Goal: Task Accomplishment & Management: Use online tool/utility

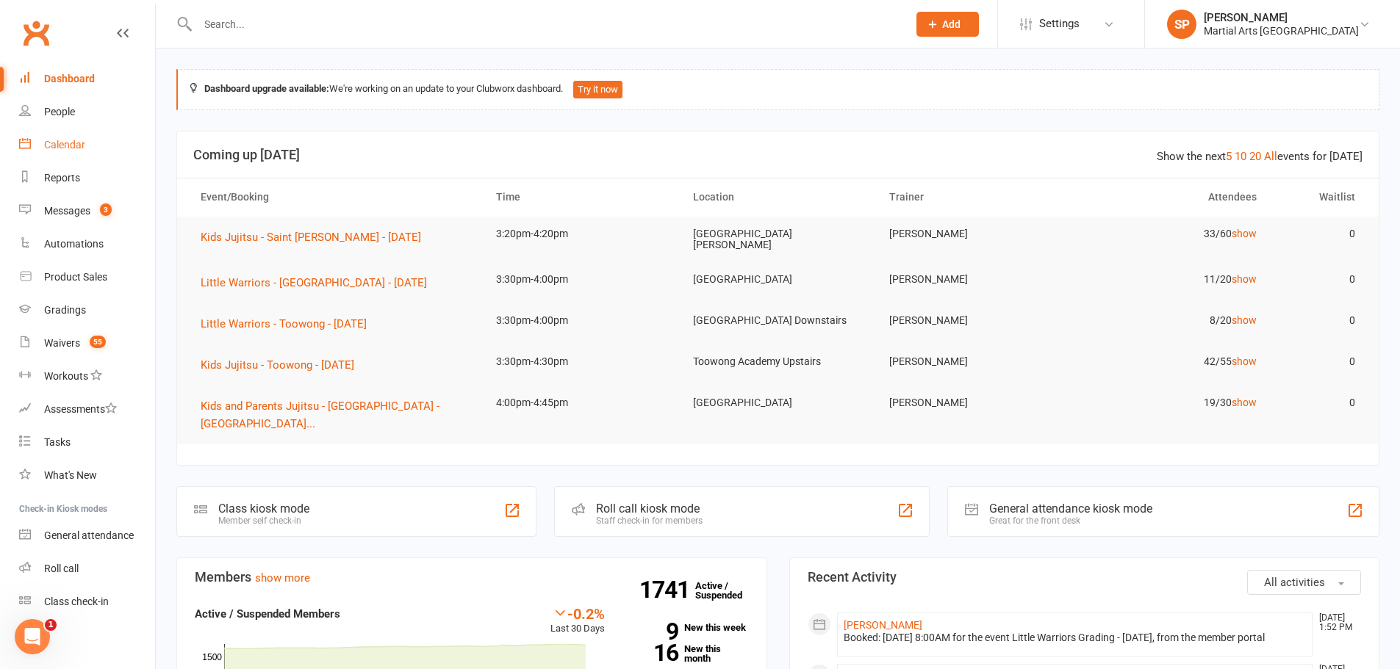
click at [57, 142] on div "Calendar" at bounding box center [64, 145] width 41 height 12
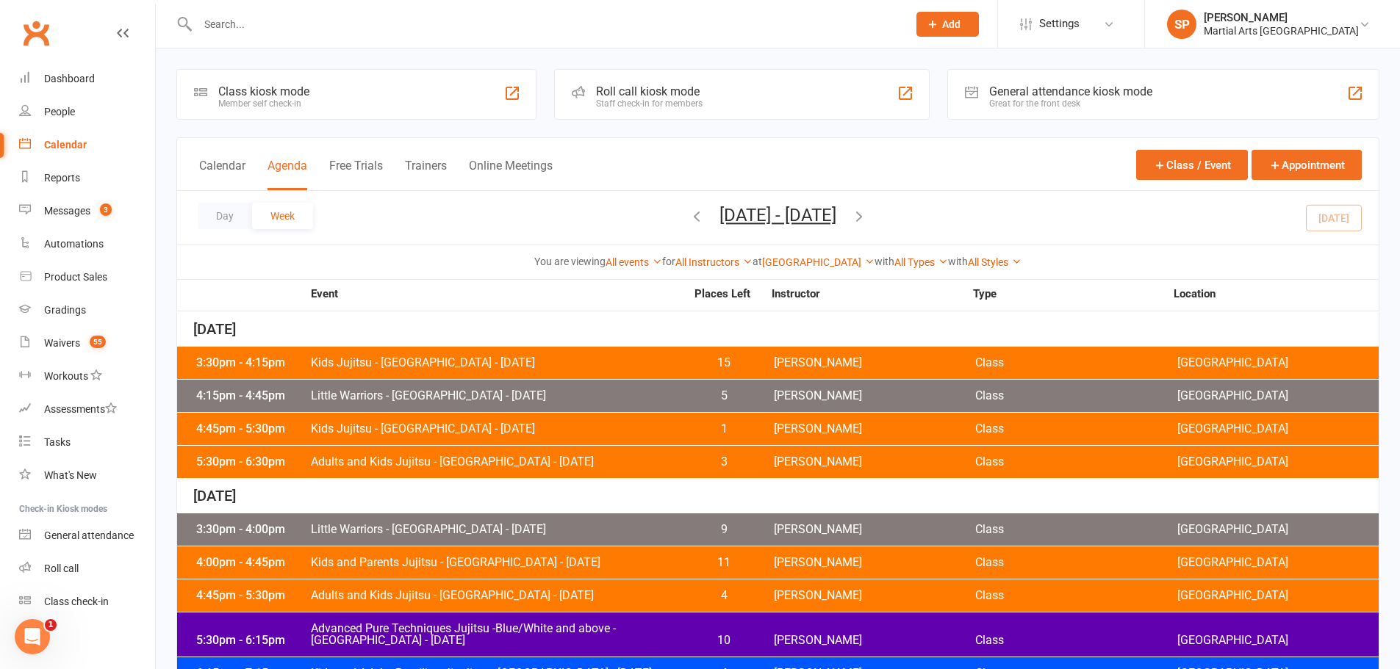
click at [535, 570] on div "4:00pm - 4:45pm Kids and Parents Jujitsu - Jamboree Heights - Tuesday 11 Shane …" at bounding box center [777, 563] width 1201 height 32
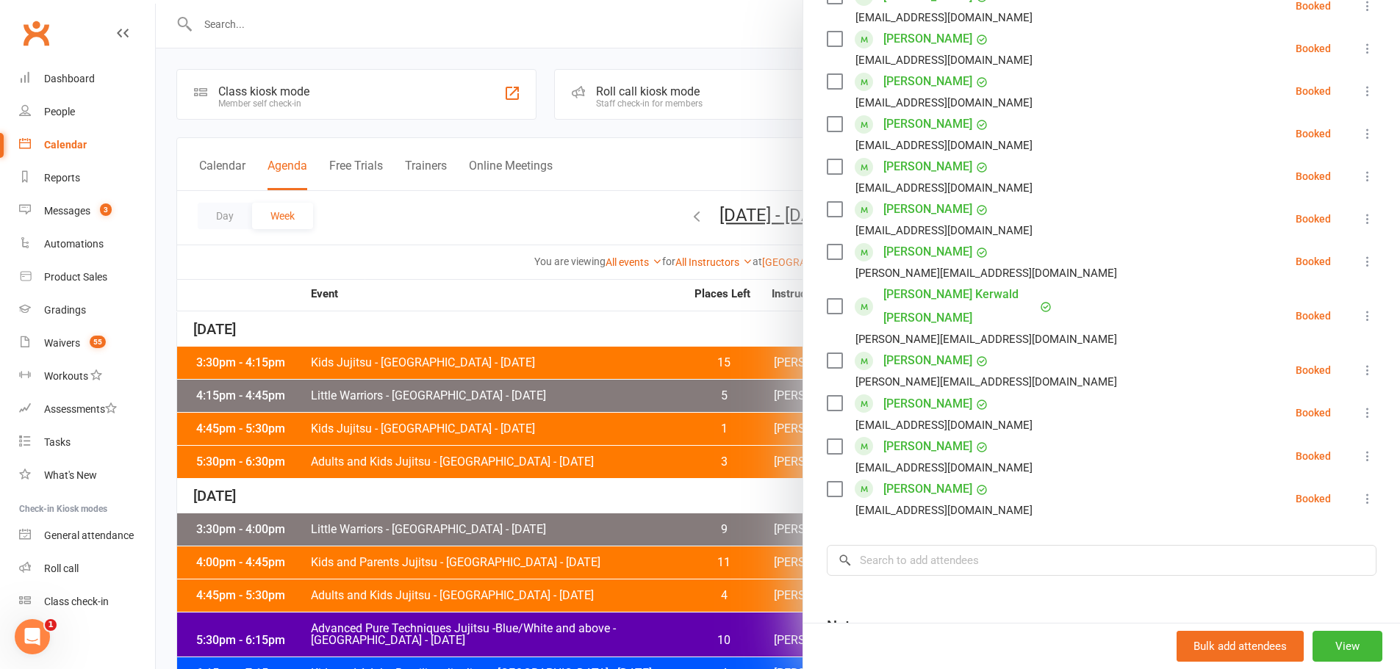
scroll to position [661, 0]
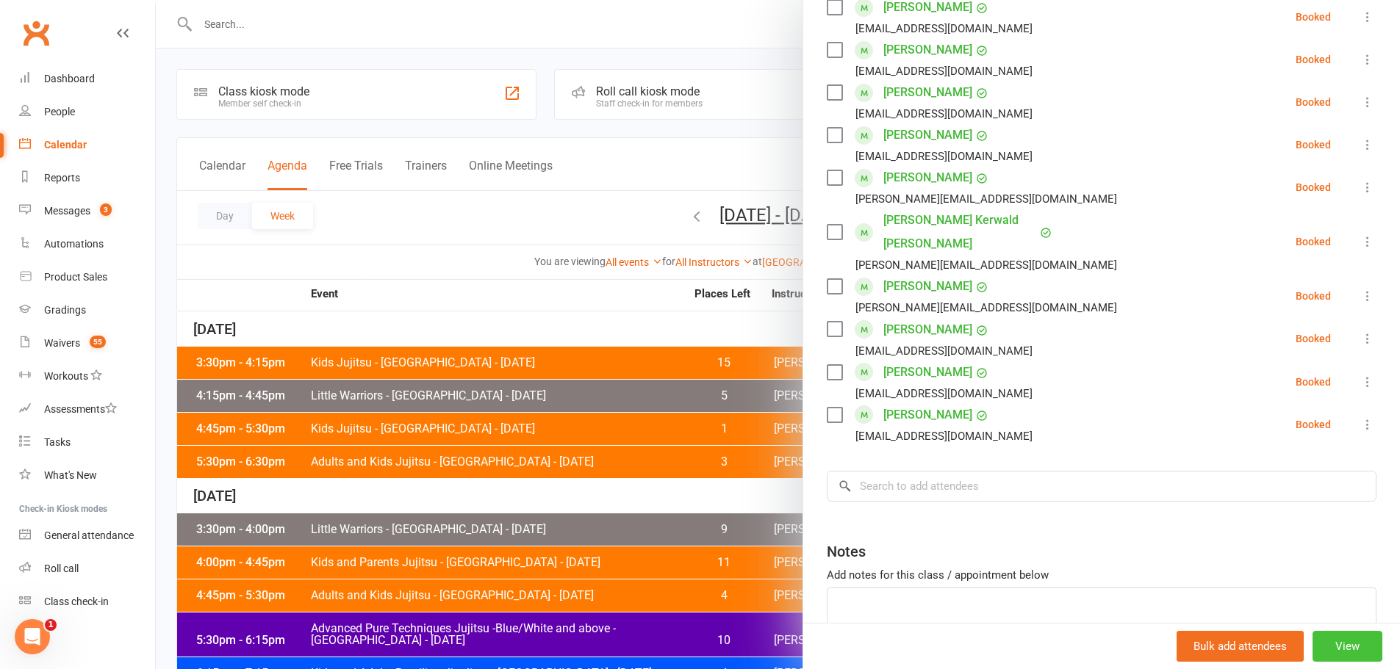
click at [1337, 649] on button "View" at bounding box center [1347, 646] width 70 height 31
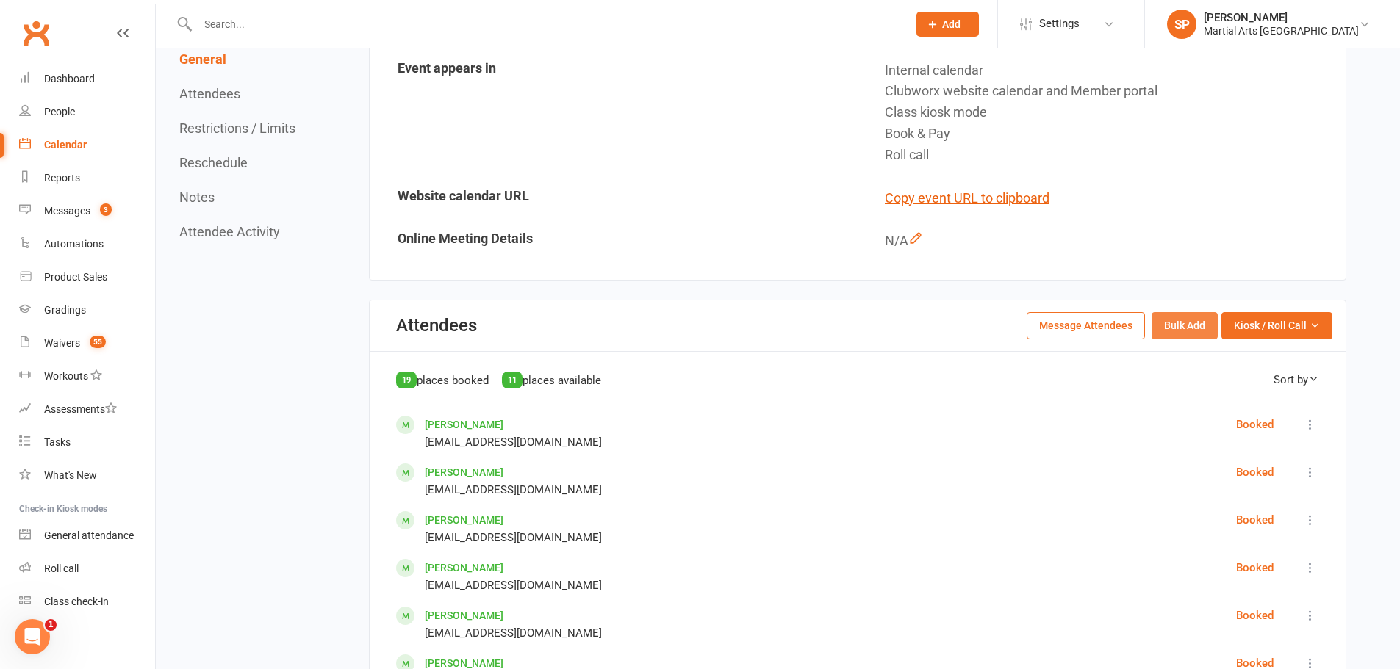
scroll to position [441, 0]
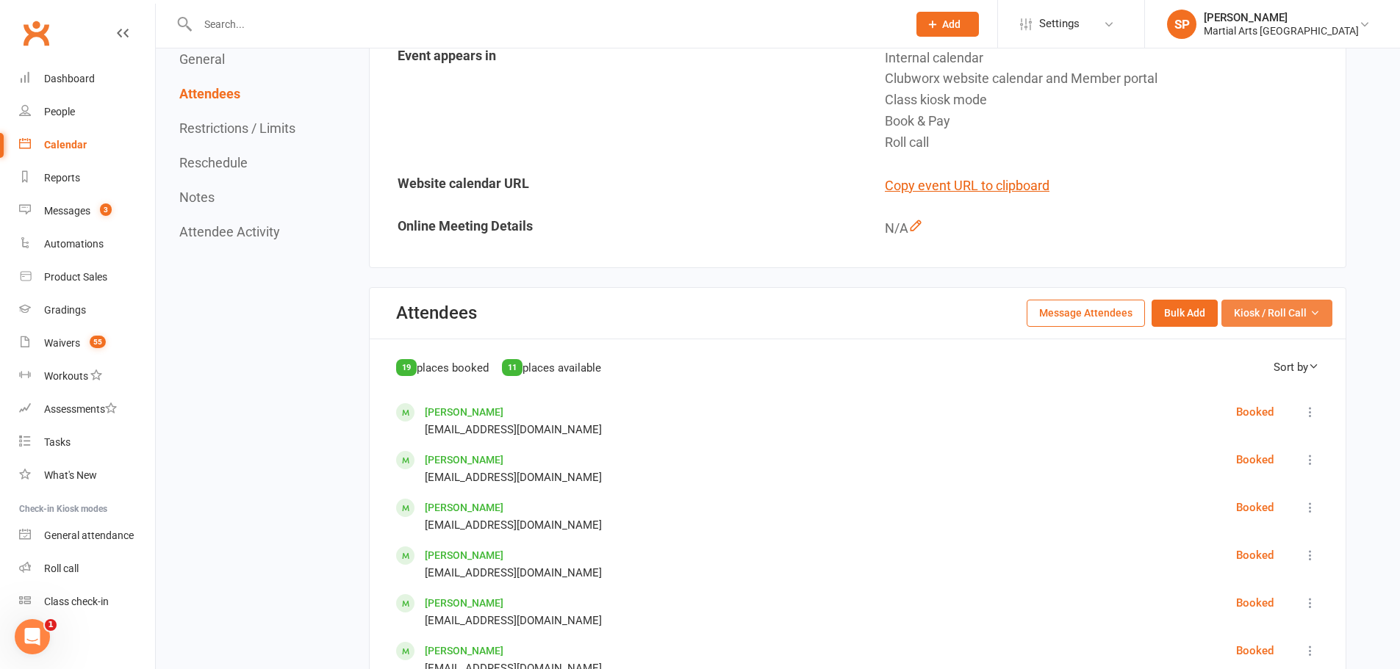
drag, startPoint x: 1240, startPoint y: 308, endPoint x: 1259, endPoint y: 348, distance: 44.0
click at [1241, 308] on span "Kiosk / Roll Call" at bounding box center [1270, 313] width 73 height 16
click at [1253, 369] on link "Enter Roll Call" at bounding box center [1258, 376] width 145 height 29
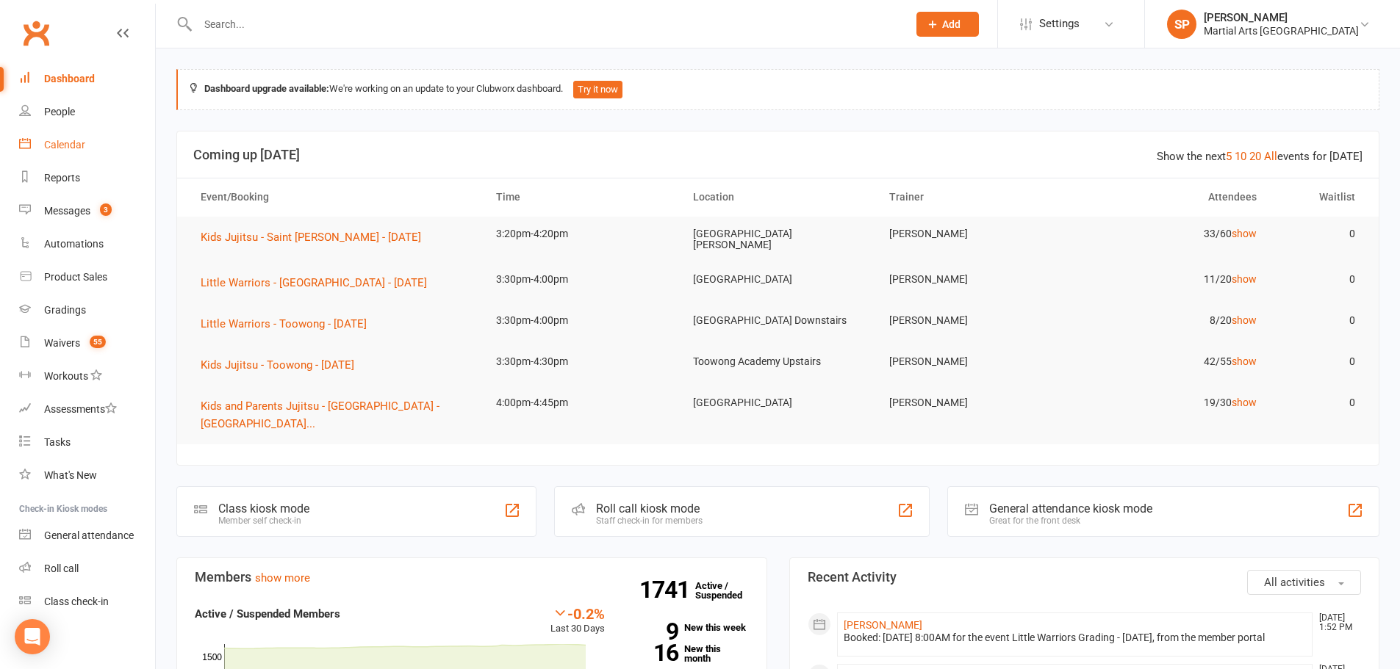
click at [76, 135] on link "Calendar" at bounding box center [87, 145] width 136 height 33
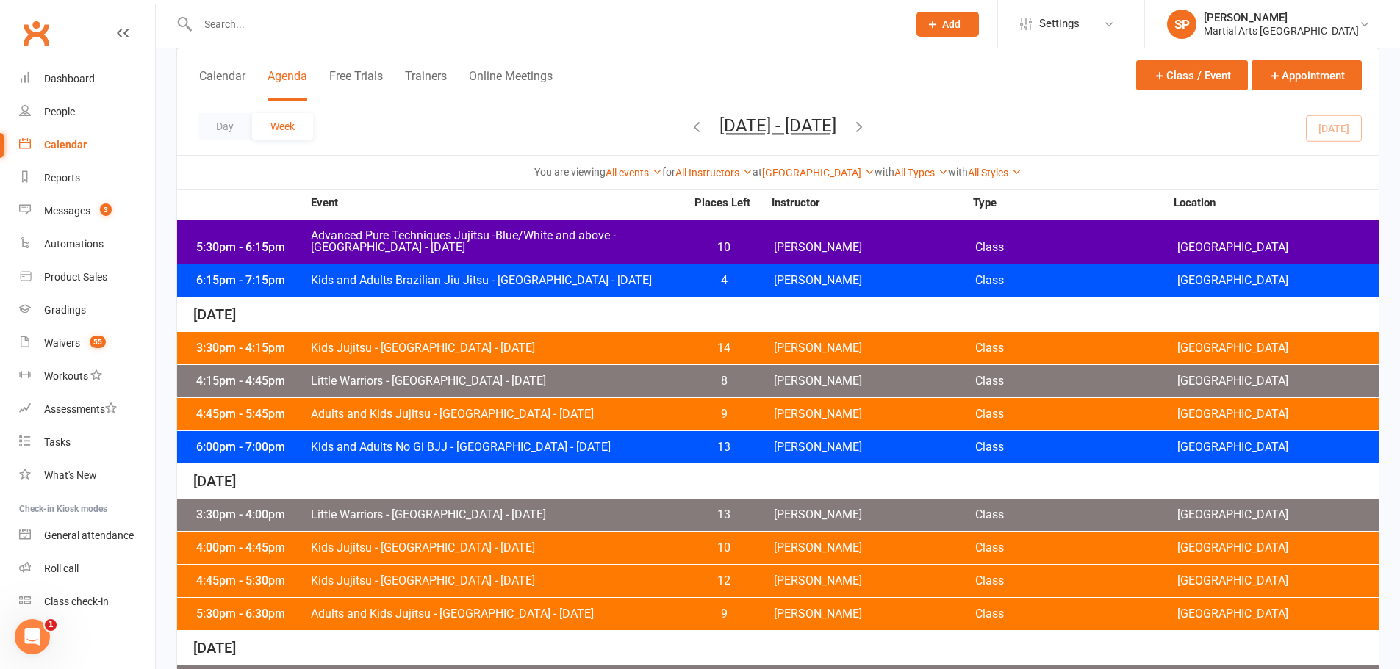
scroll to position [367, 0]
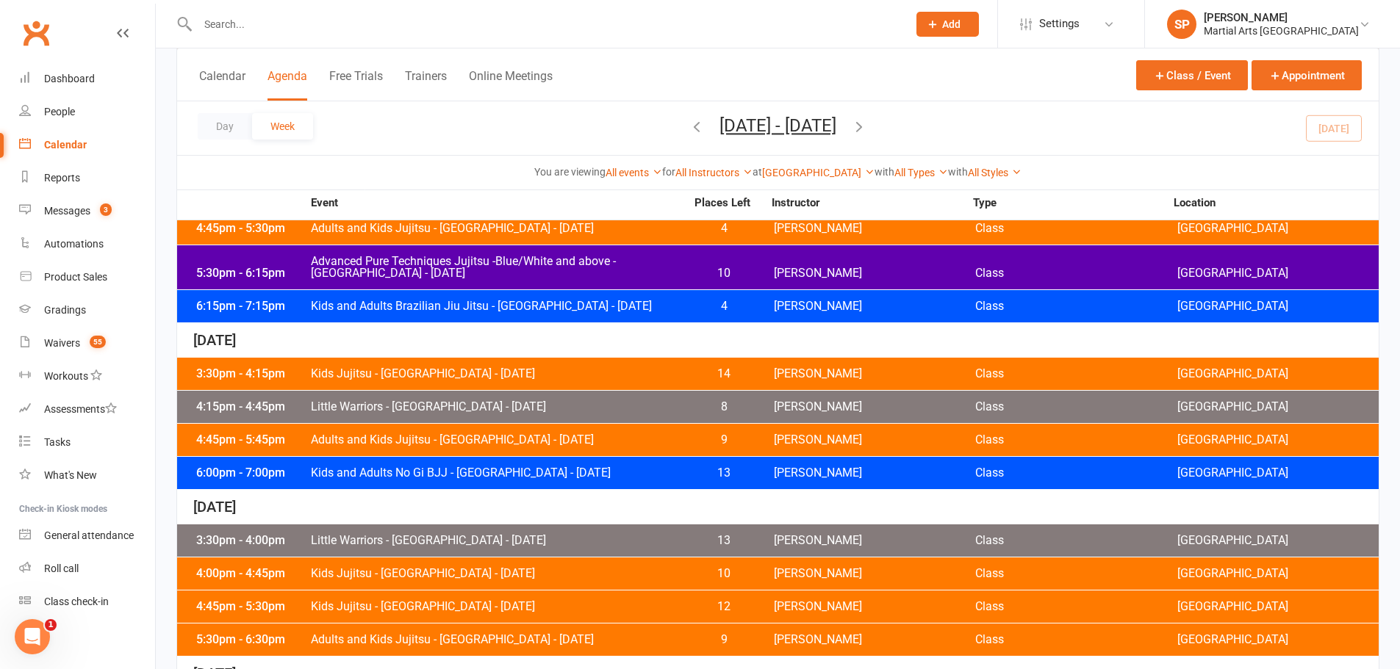
click at [530, 308] on span "Kids and Adults Brazilian Jiu Jitsu - Jamboree Heights - Tuesday" at bounding box center [497, 307] width 375 height 12
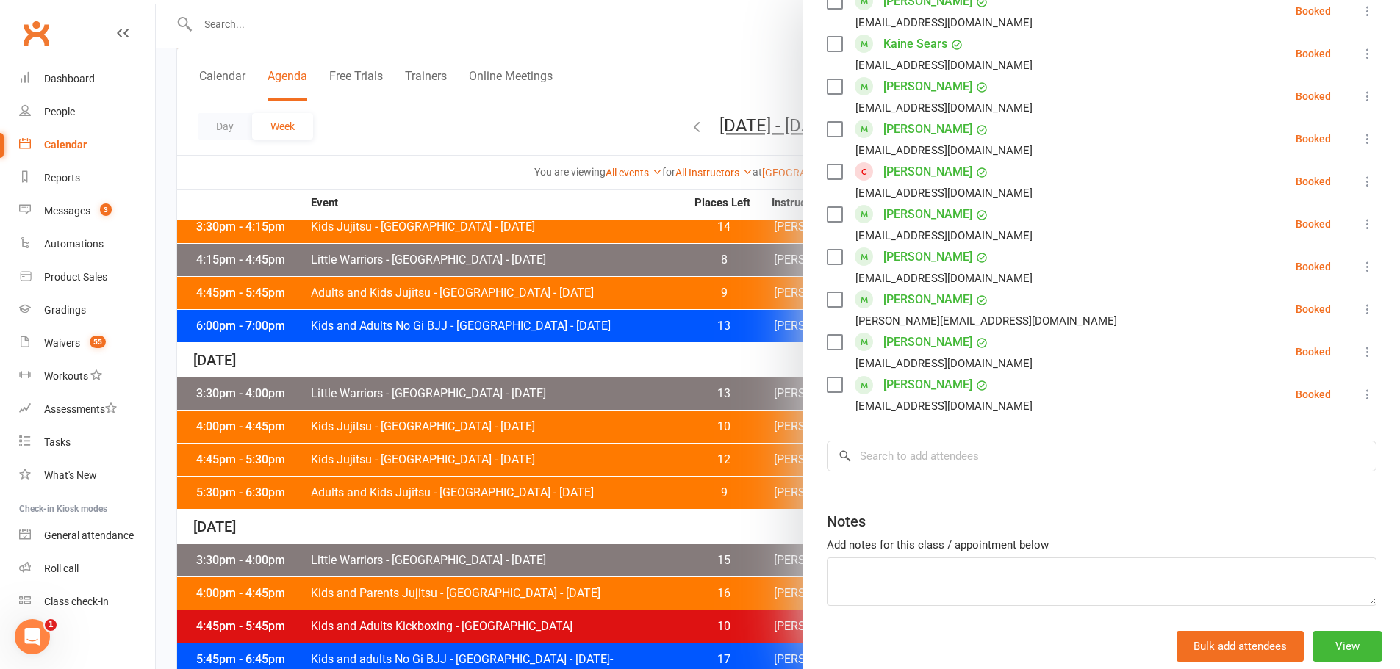
scroll to position [1249, 0]
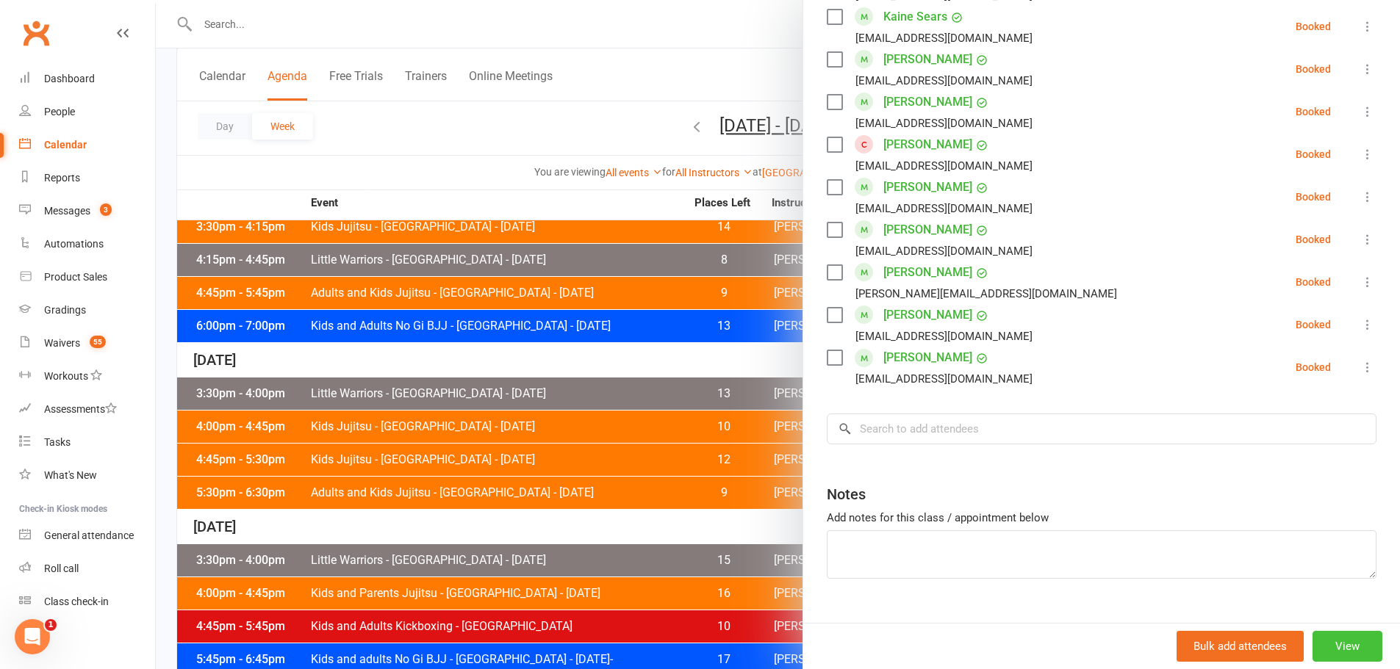
click at [1348, 649] on button "View" at bounding box center [1347, 646] width 70 height 31
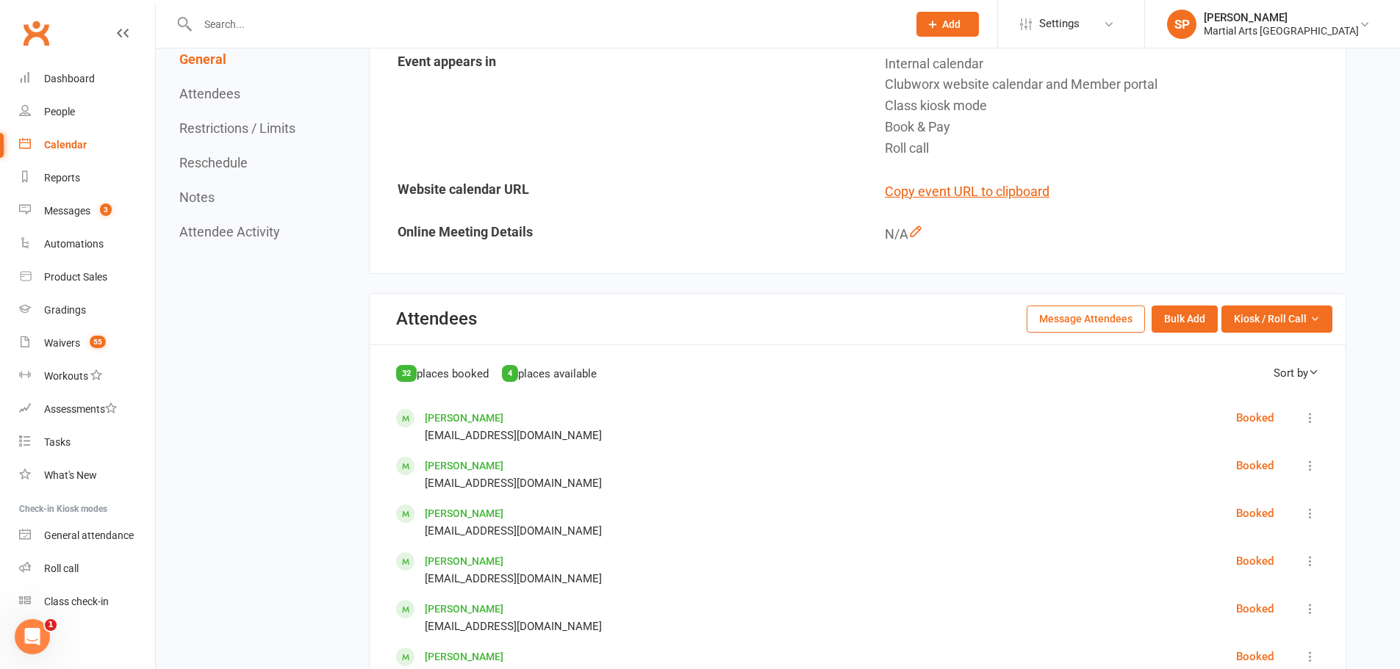
scroll to position [441, 0]
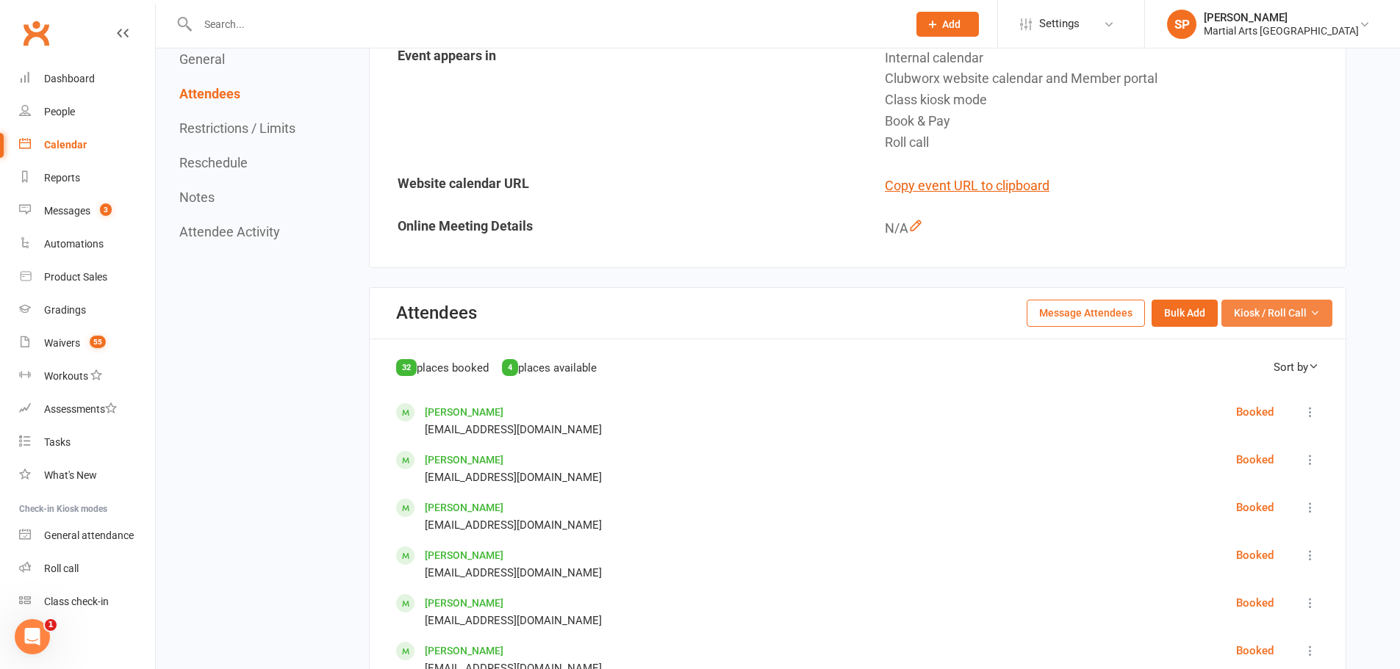
click at [1284, 312] on span "Kiosk / Roll Call" at bounding box center [1270, 313] width 73 height 16
click at [1254, 381] on link "Enter Roll Call" at bounding box center [1258, 376] width 145 height 29
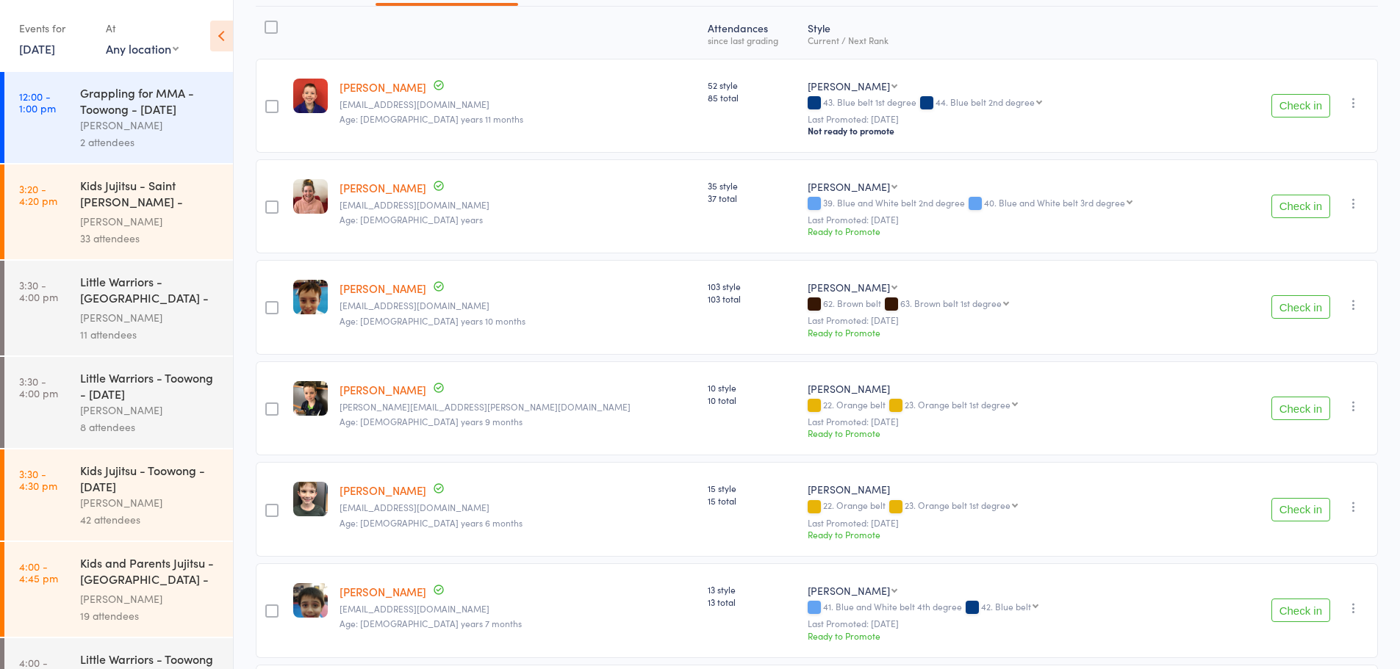
scroll to position [514, 0]
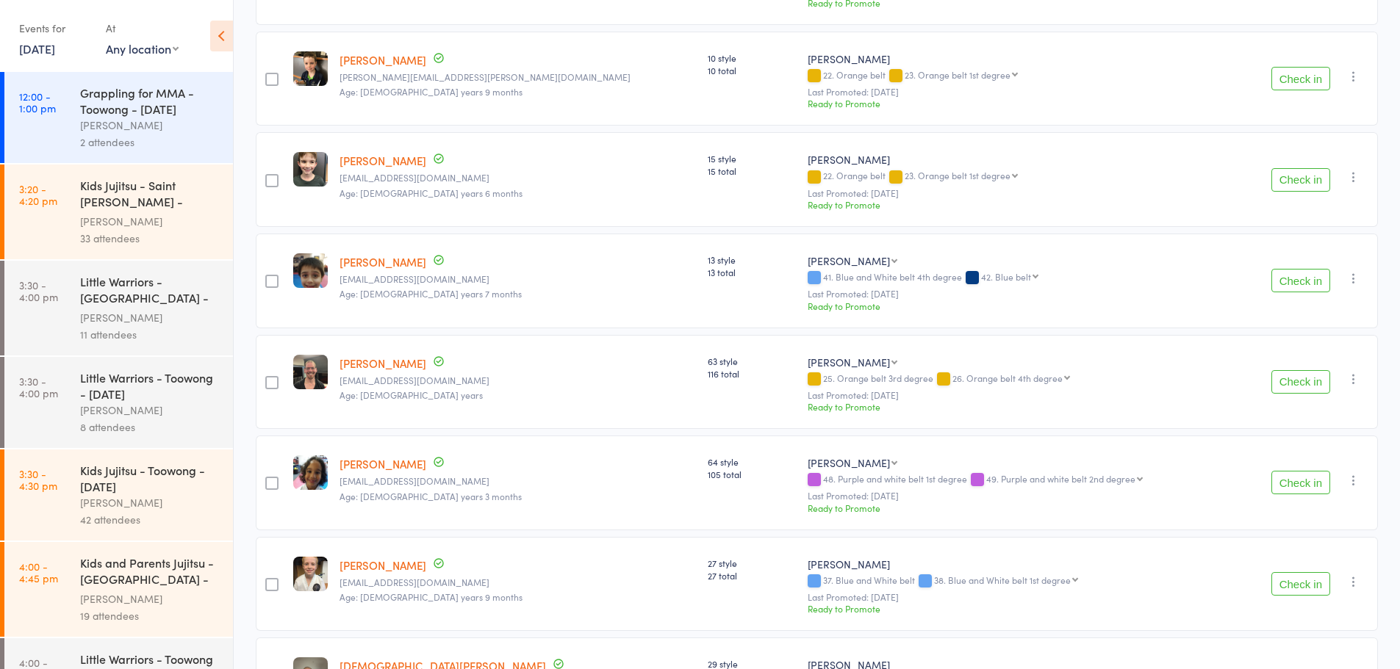
click at [222, 38] on icon at bounding box center [221, 36] width 23 height 31
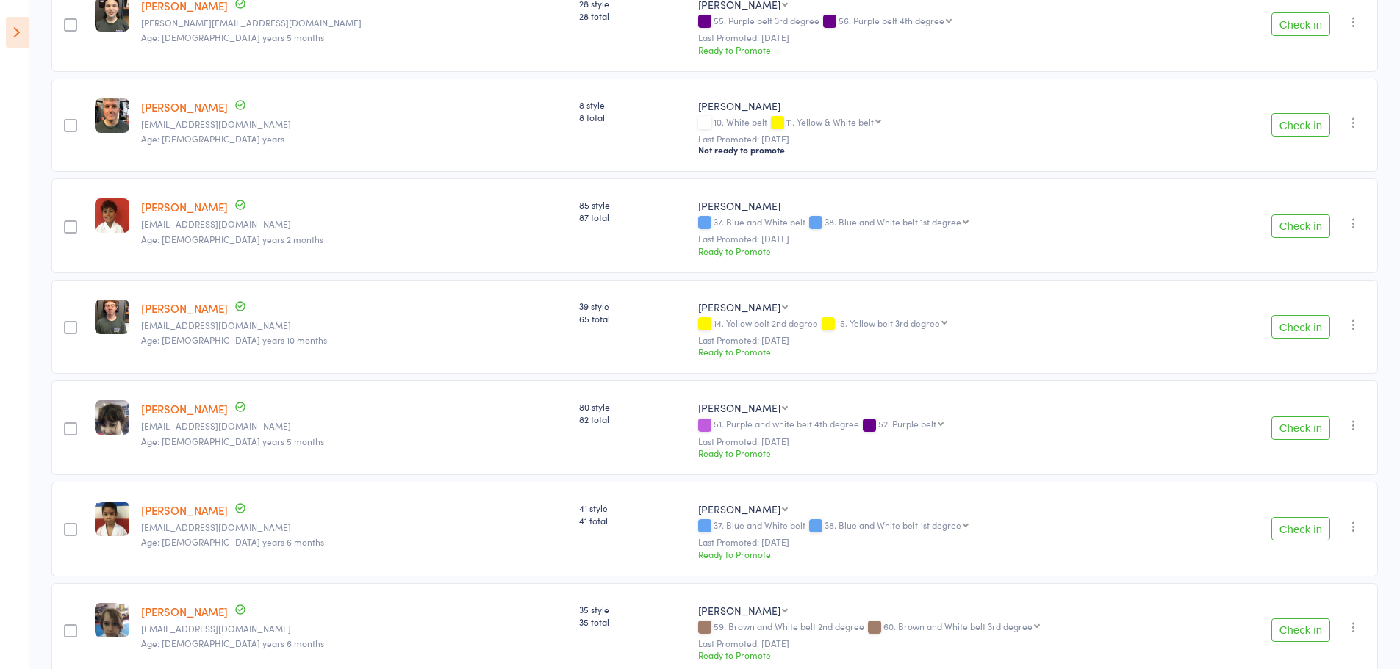
scroll to position [2261, 0]
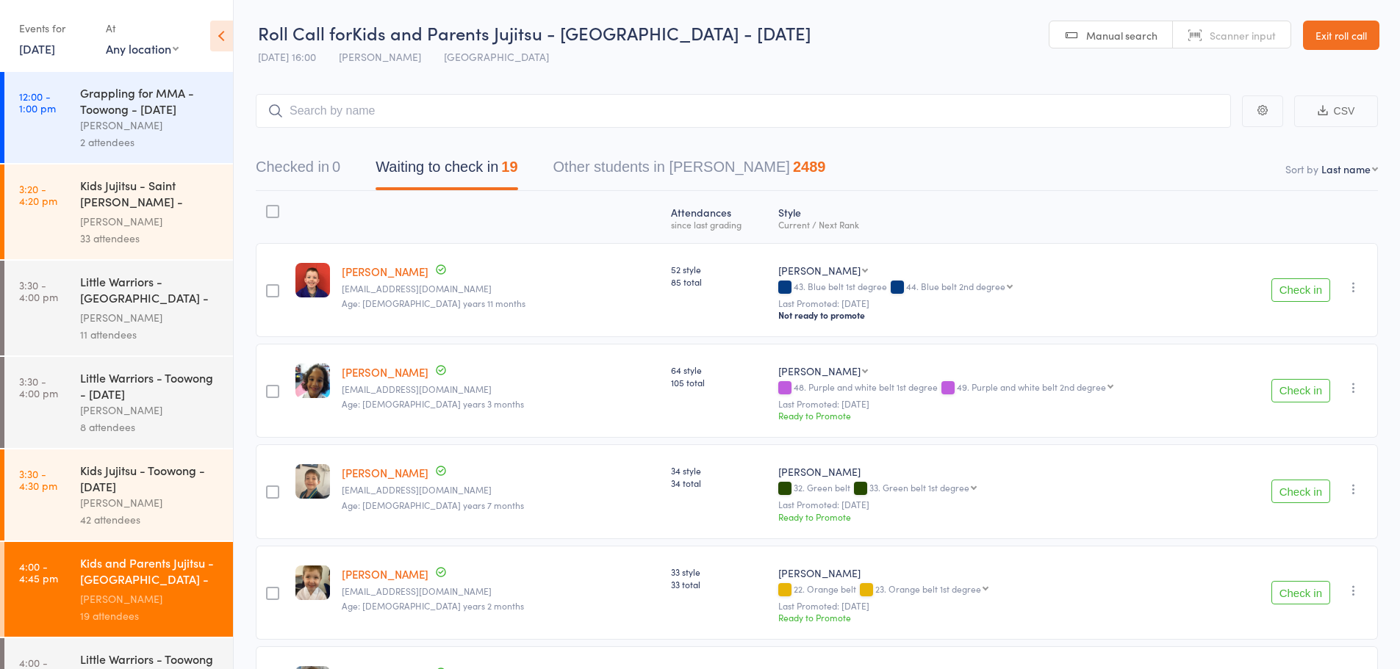
click at [228, 38] on icon at bounding box center [221, 36] width 23 height 31
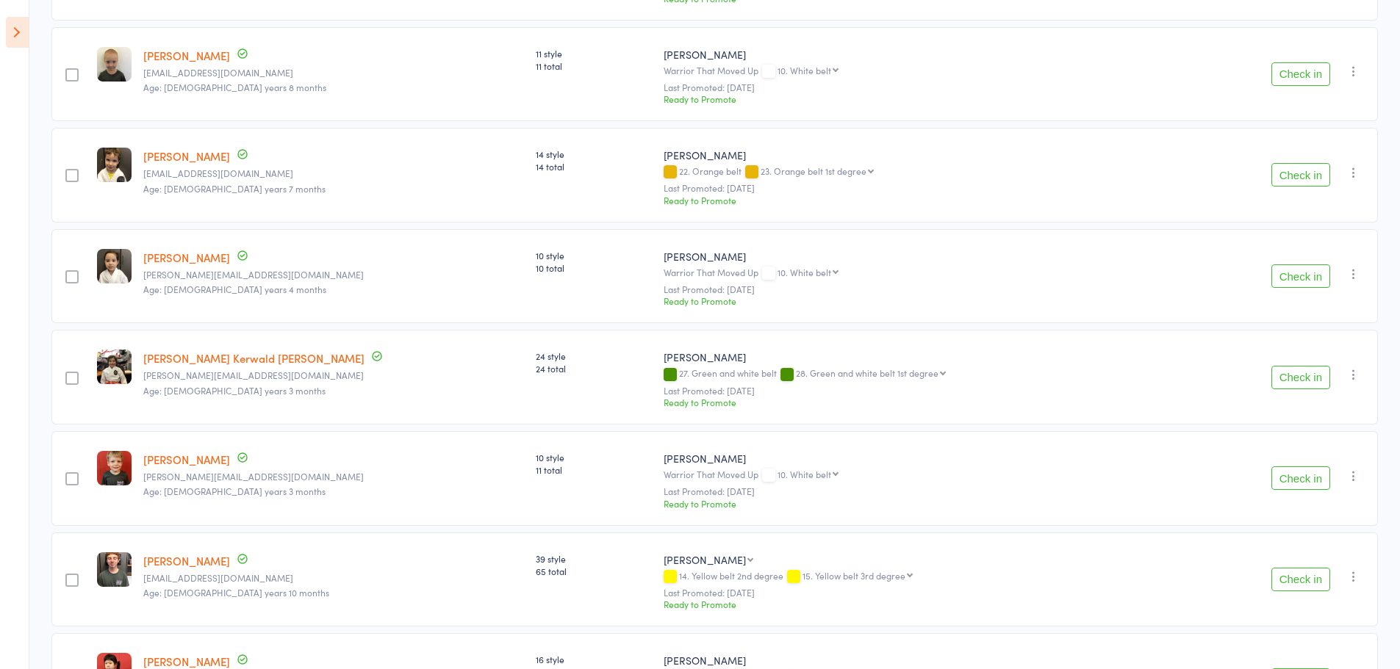
scroll to position [1553, 0]
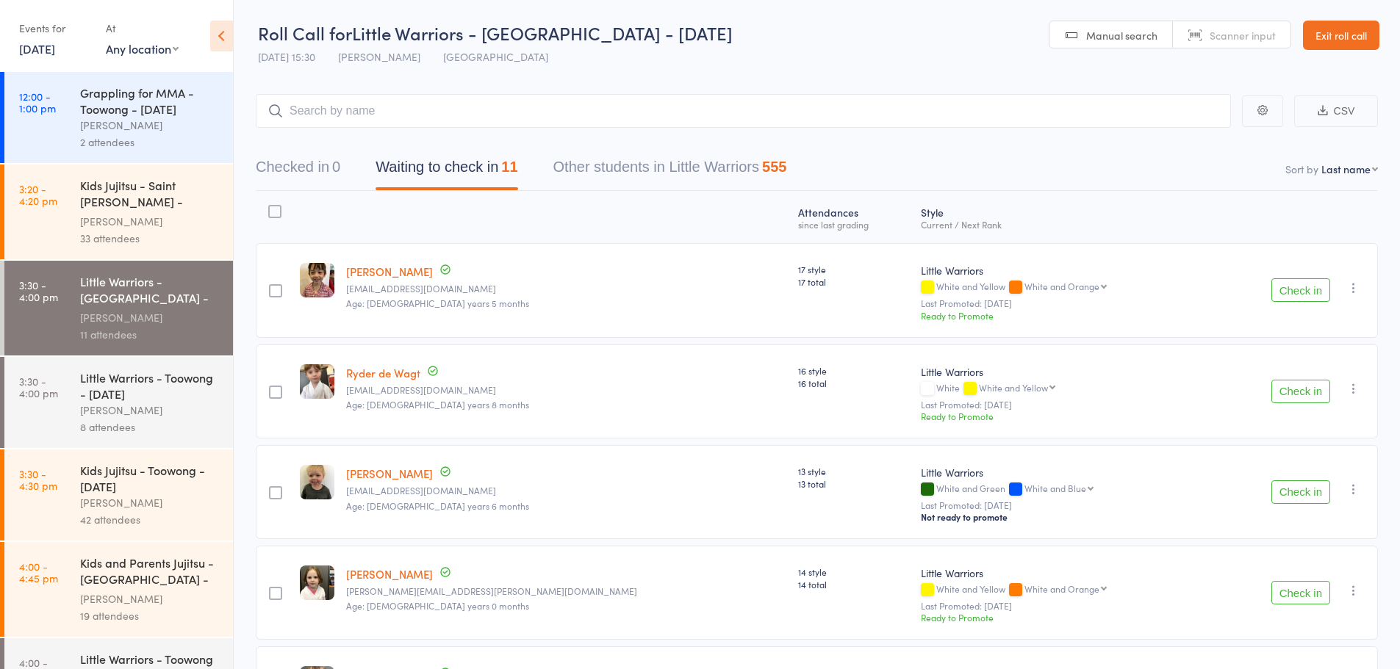
drag, startPoint x: 223, startPoint y: 37, endPoint x: 250, endPoint y: 91, distance: 60.5
click at [223, 37] on icon at bounding box center [221, 36] width 23 height 31
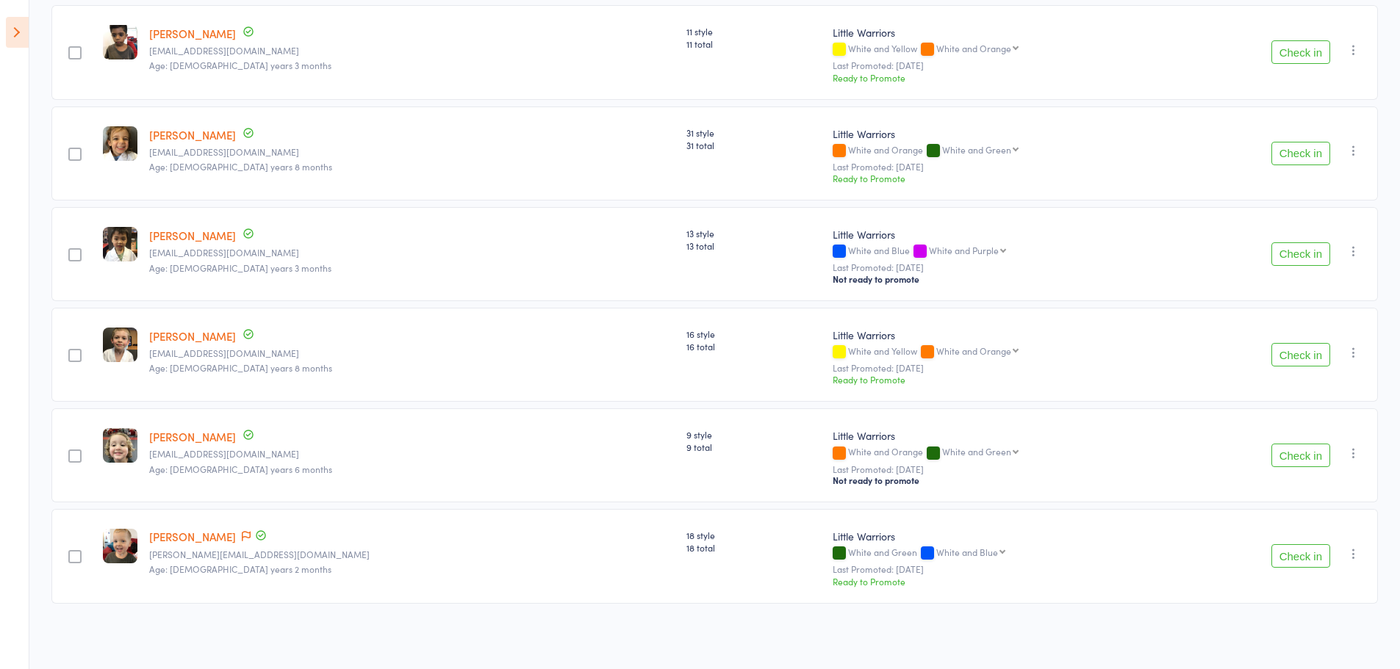
scroll to position [745, 0]
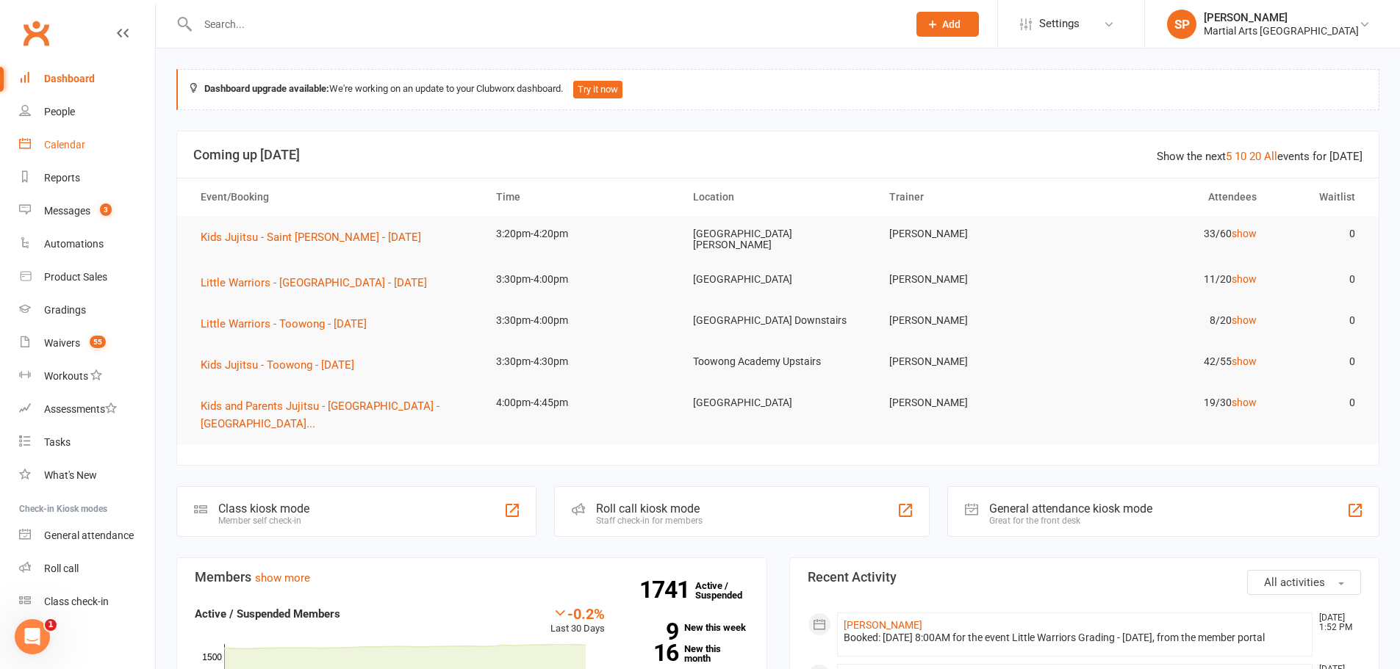
click at [68, 145] on div "Calendar" at bounding box center [64, 145] width 41 height 12
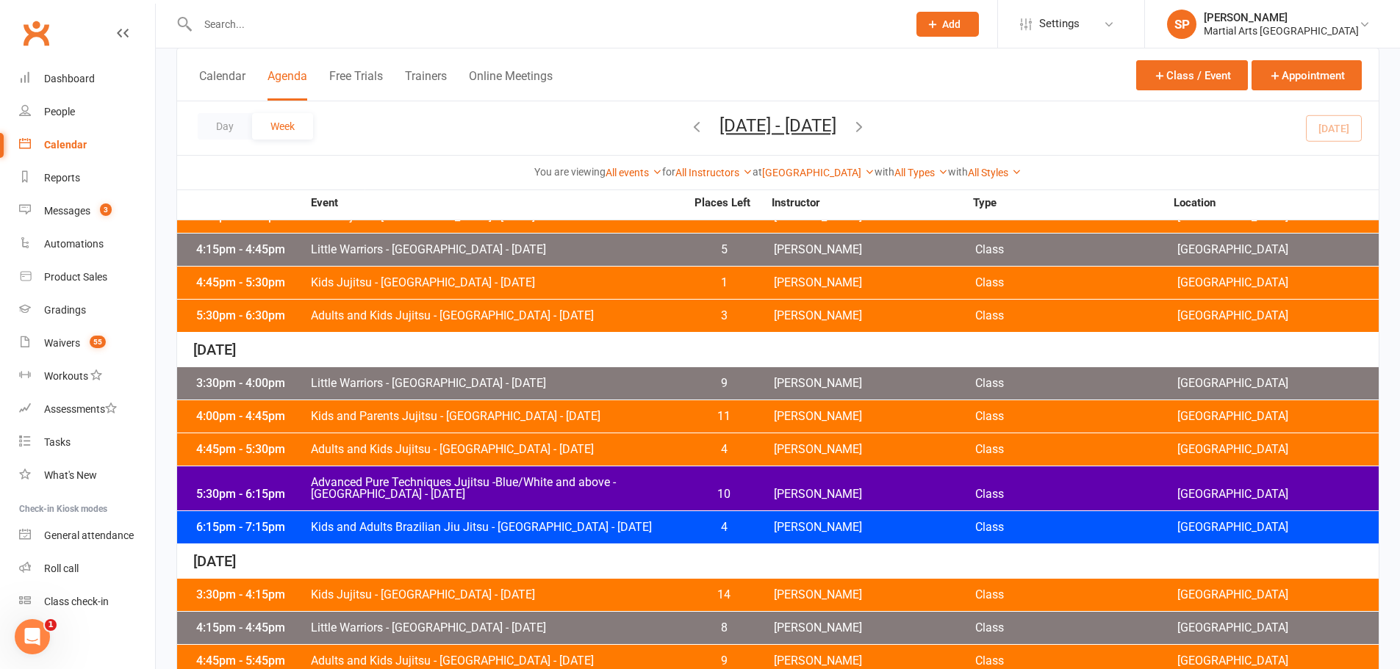
scroll to position [147, 0]
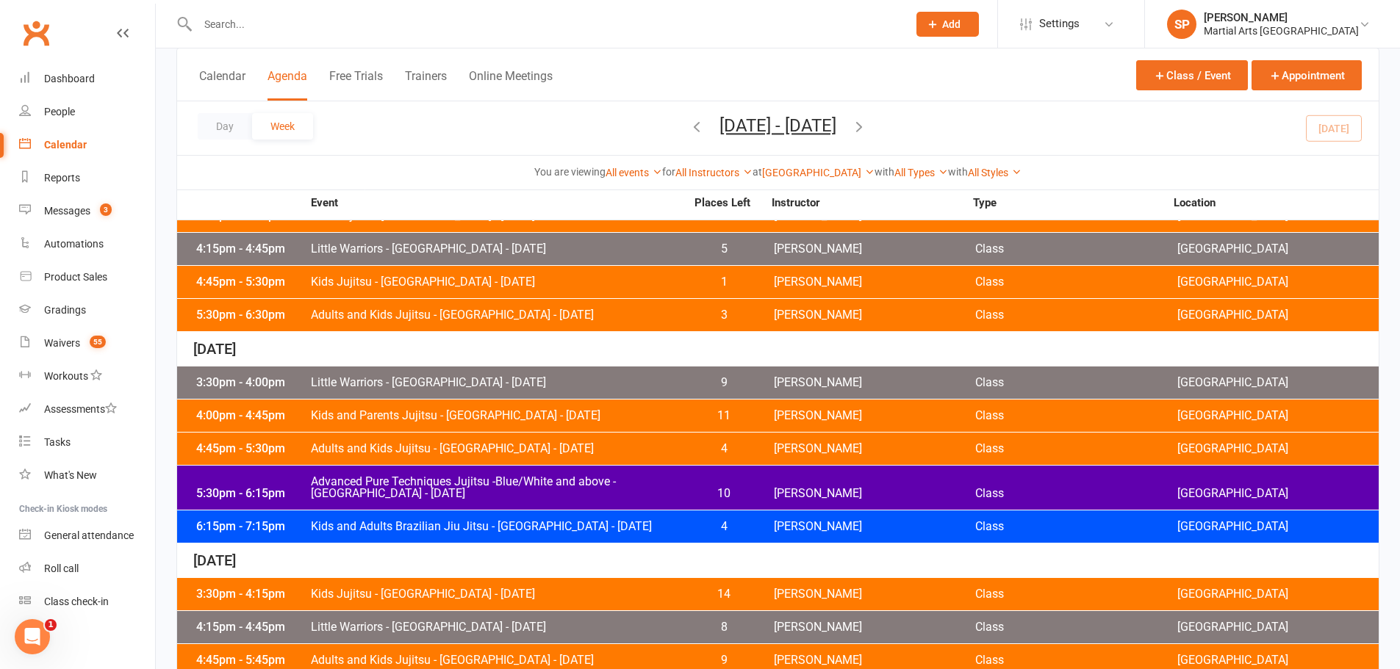
click at [524, 481] on span "Advanced Pure Techniques Jujitsu -Blue/White and above - Jamboree Heights - Tue…" at bounding box center [497, 488] width 375 height 24
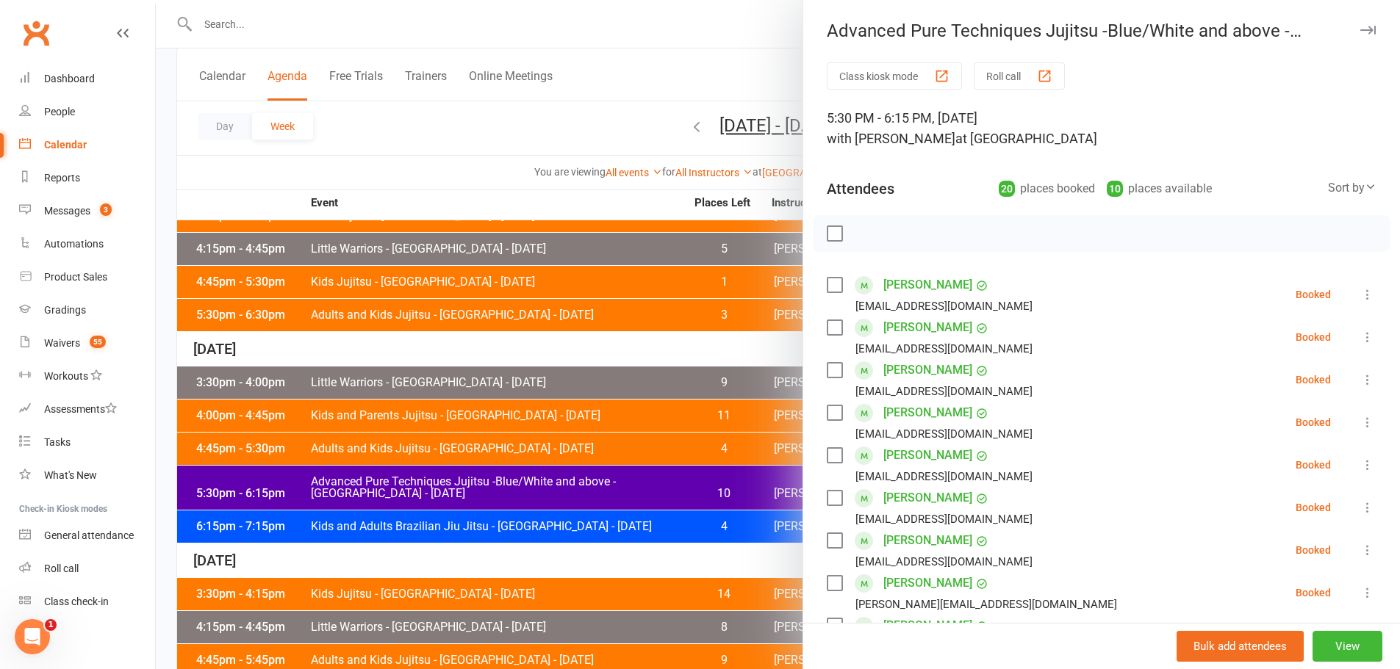
click at [1360, 383] on icon at bounding box center [1367, 380] width 15 height 15
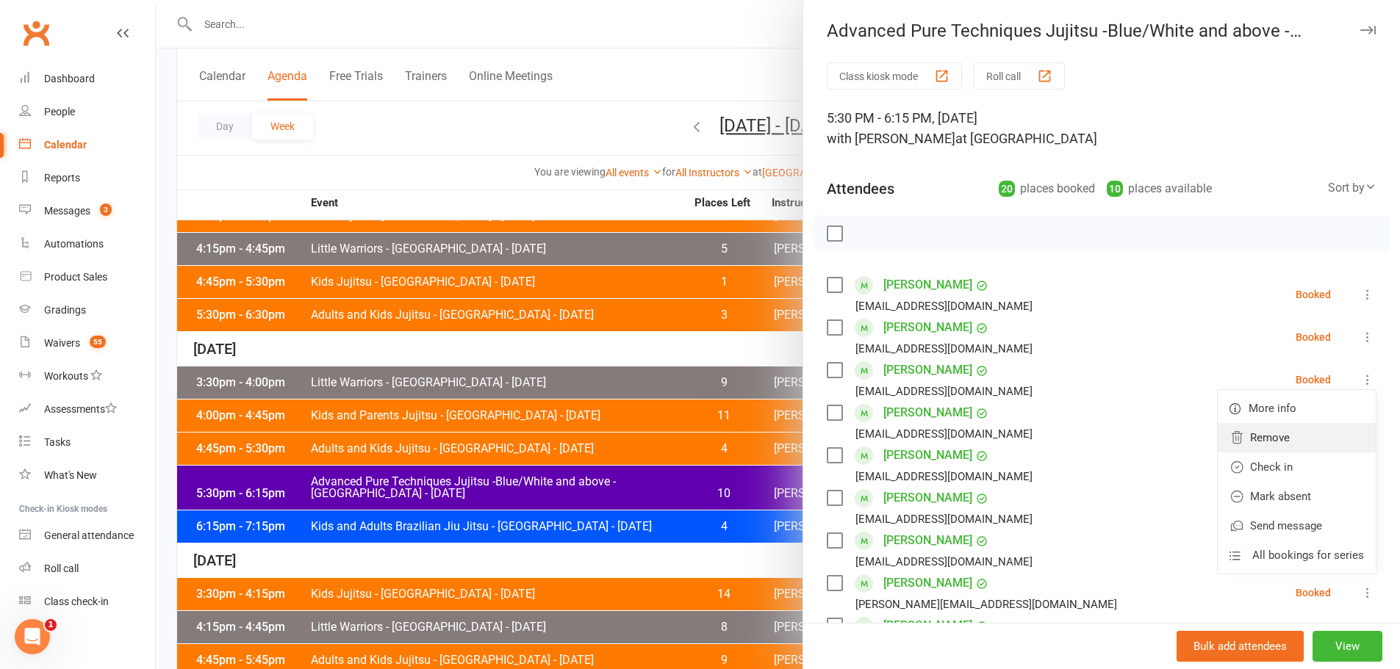
click at [1256, 440] on link "Remove" at bounding box center [1297, 437] width 158 height 29
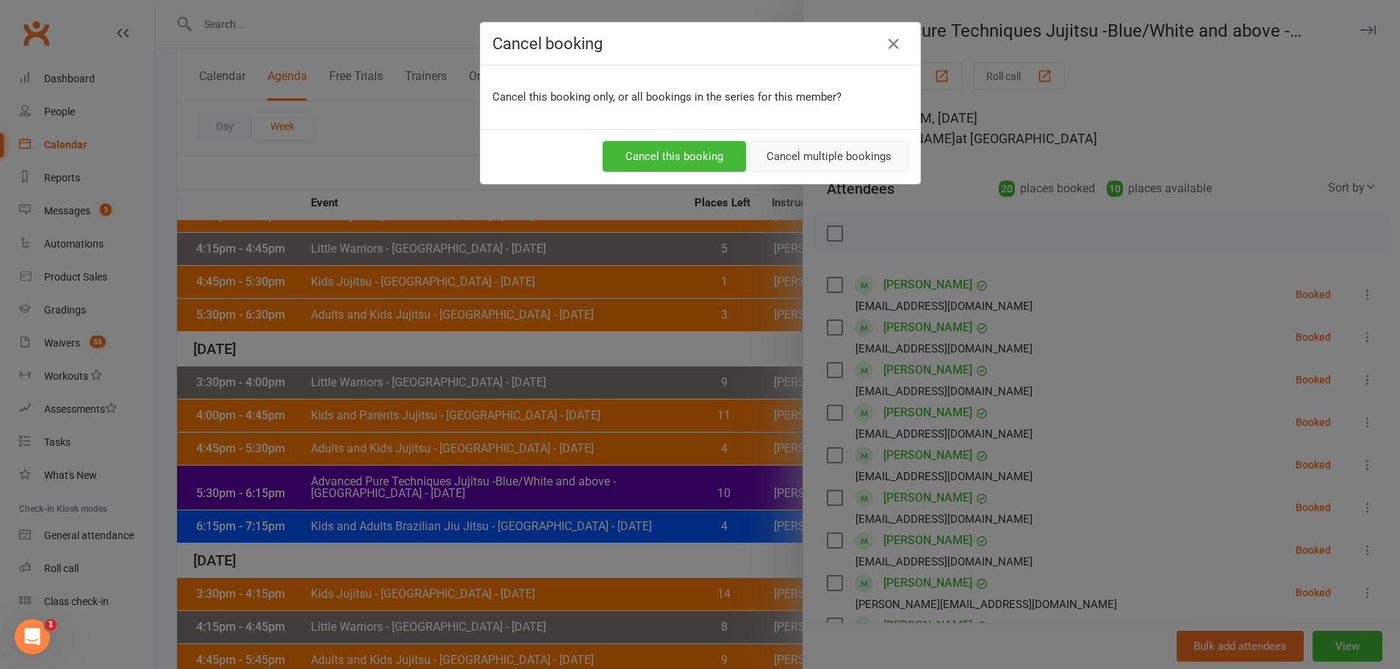
click at [794, 145] on button "Cancel multiple bookings" at bounding box center [828, 156] width 159 height 31
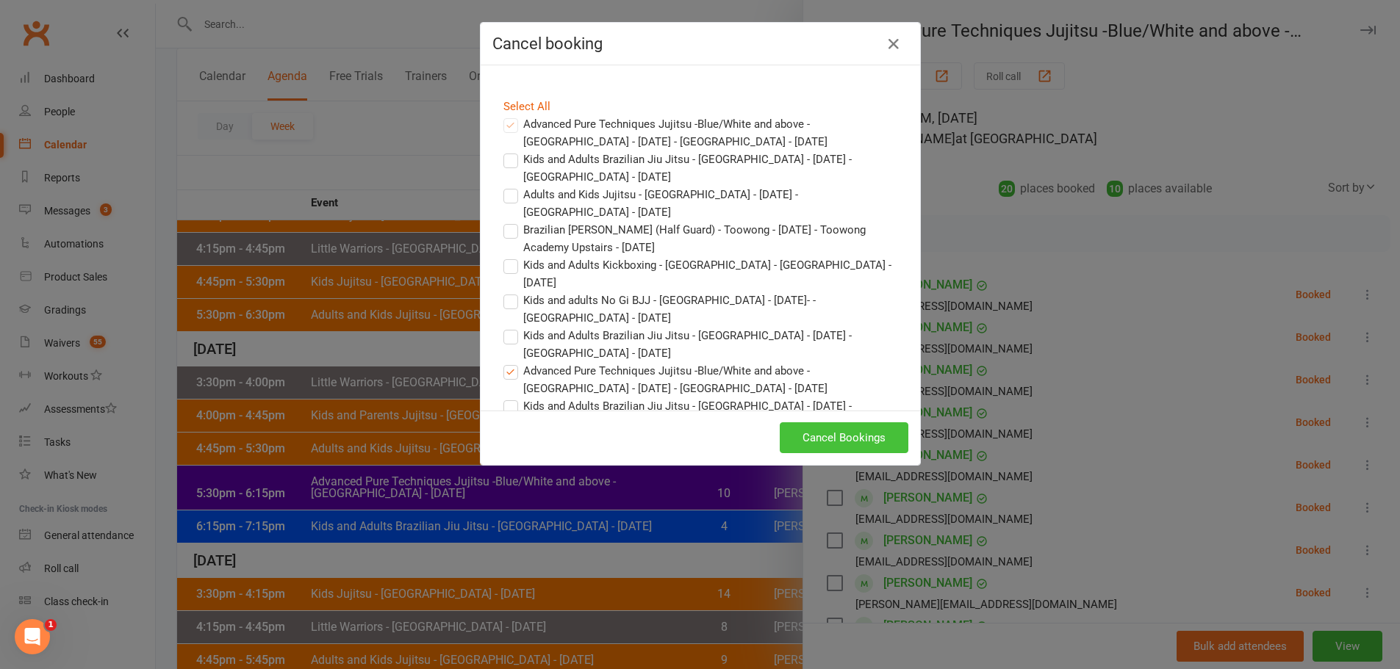
click at [838, 443] on button "Cancel Bookings" at bounding box center [844, 438] width 129 height 31
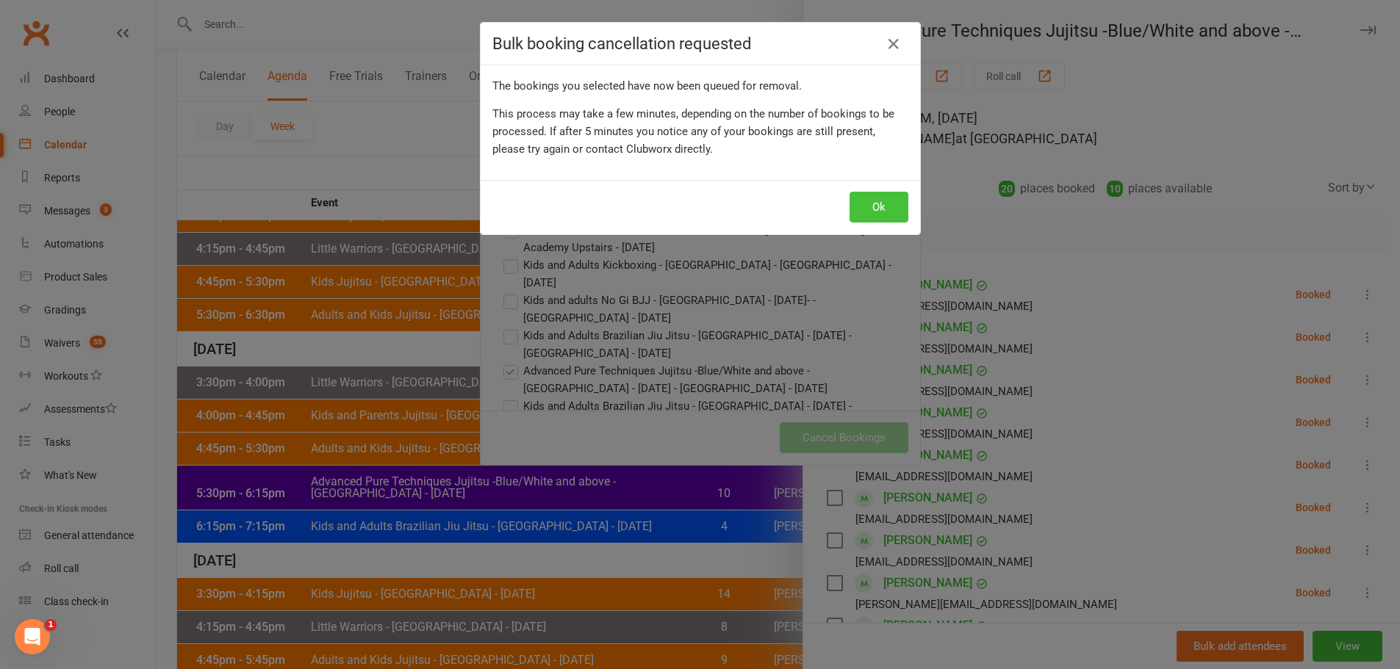
click at [880, 207] on button "Ok" at bounding box center [878, 207] width 59 height 31
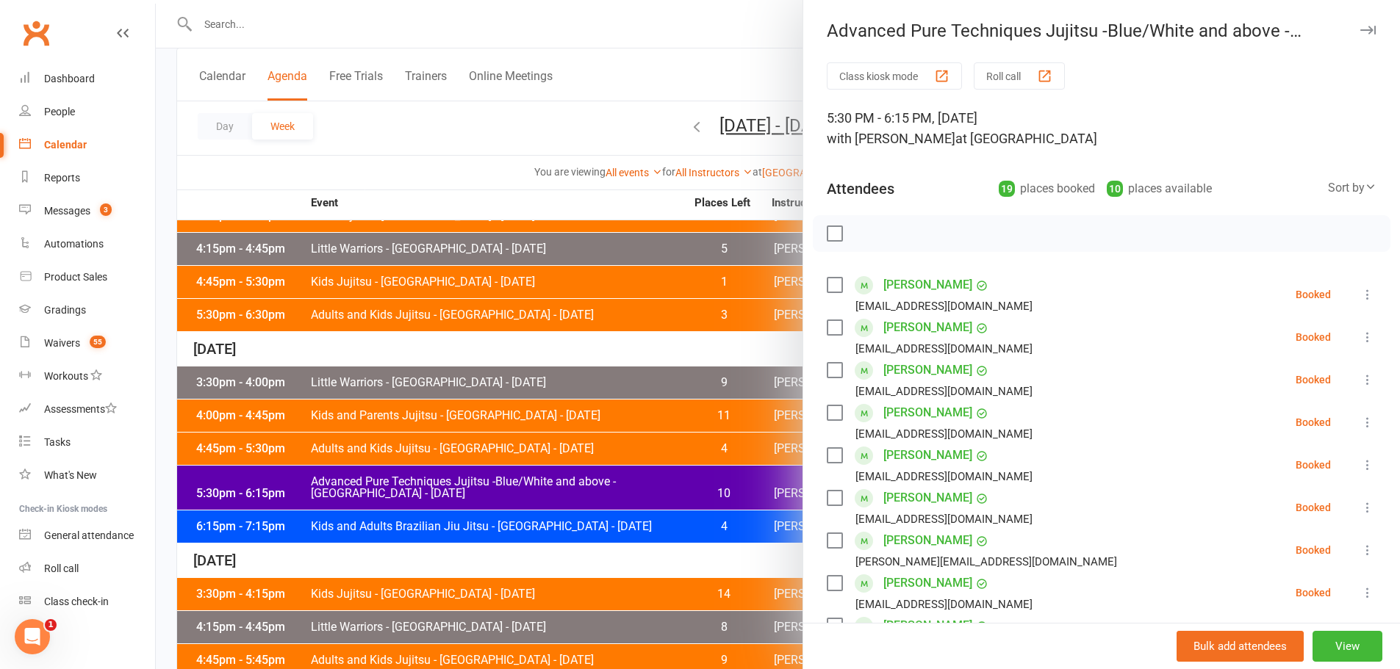
click at [482, 136] on div at bounding box center [778, 334] width 1244 height 669
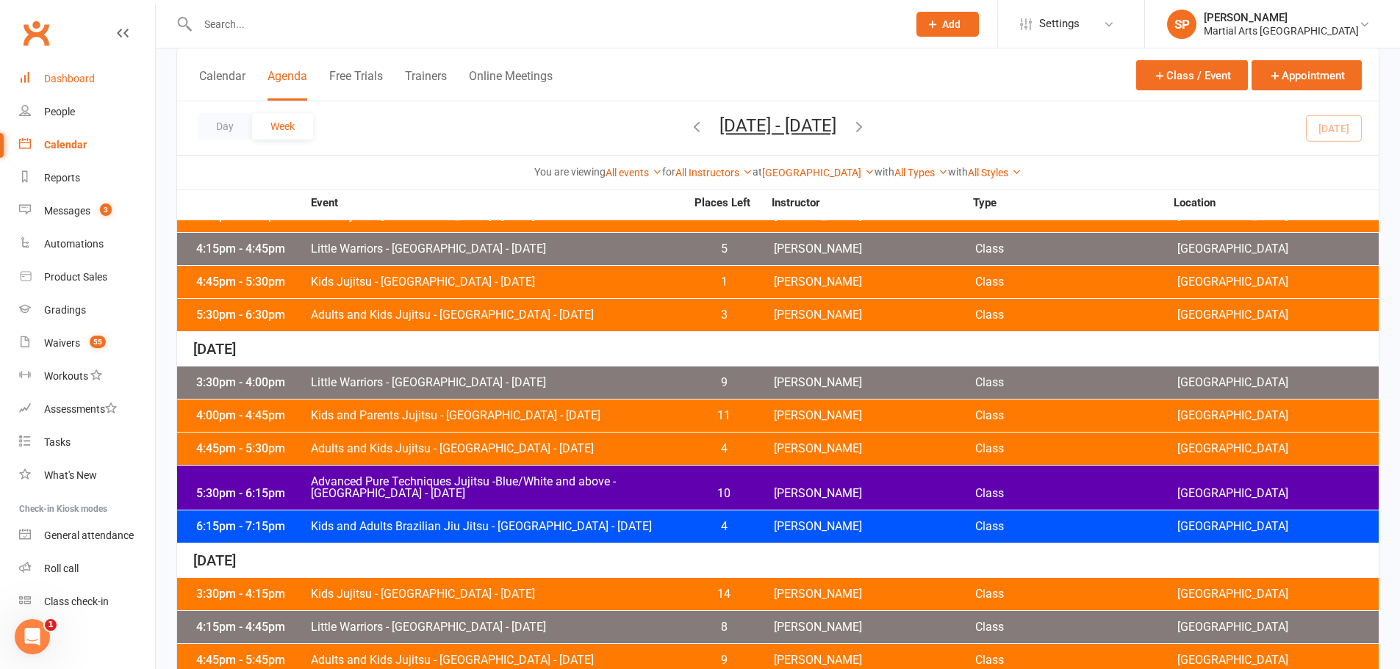
click at [68, 79] on div "Dashboard" at bounding box center [69, 79] width 51 height 12
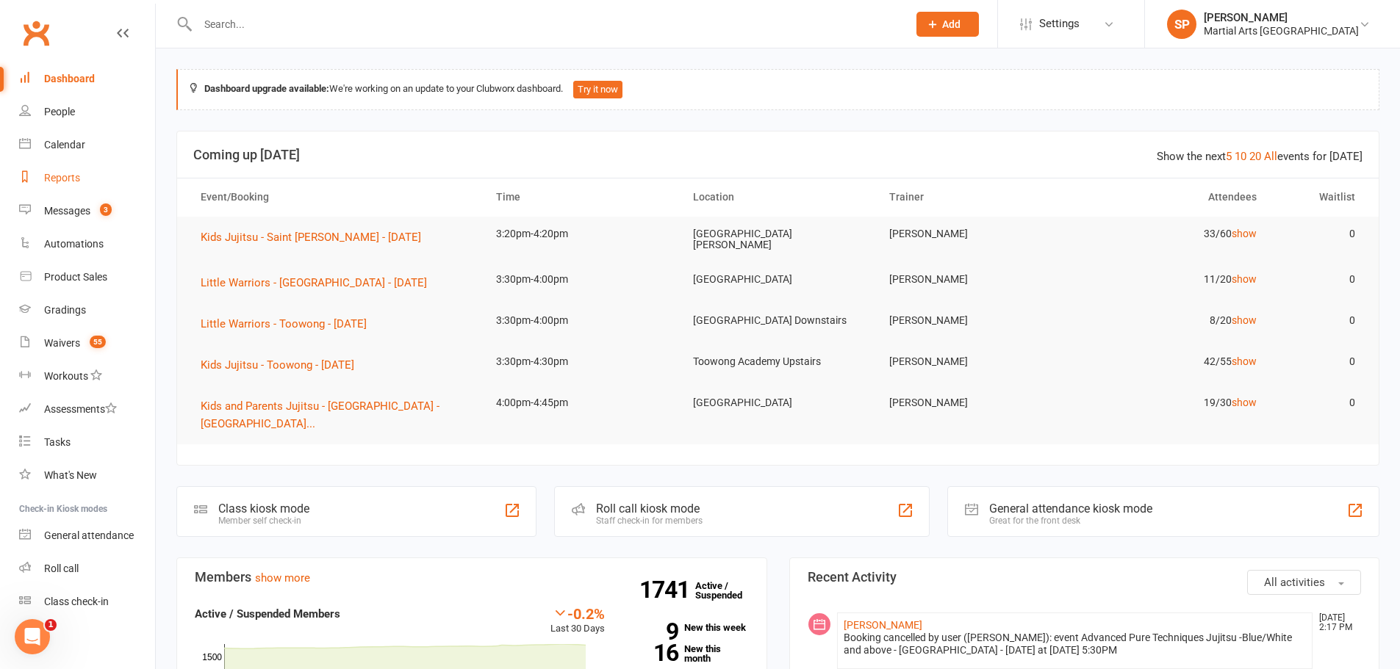
click at [48, 173] on div "Reports" at bounding box center [62, 178] width 36 height 12
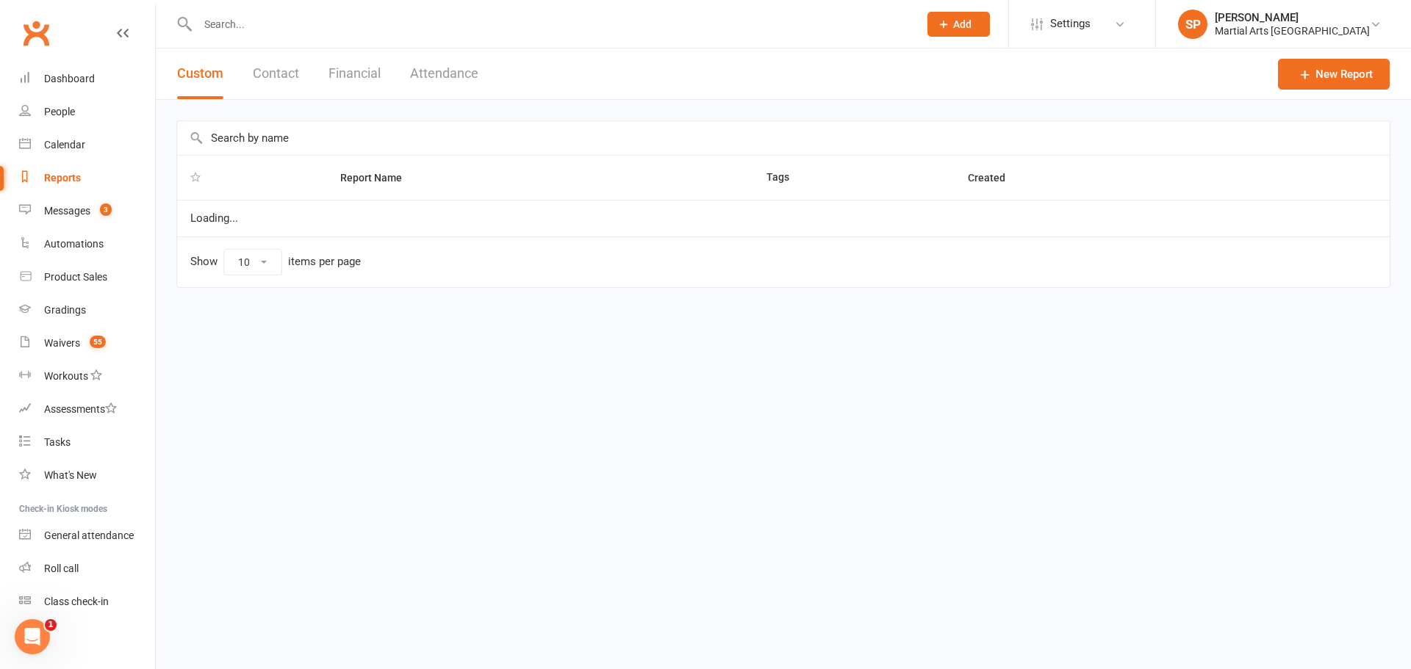
select select "100"
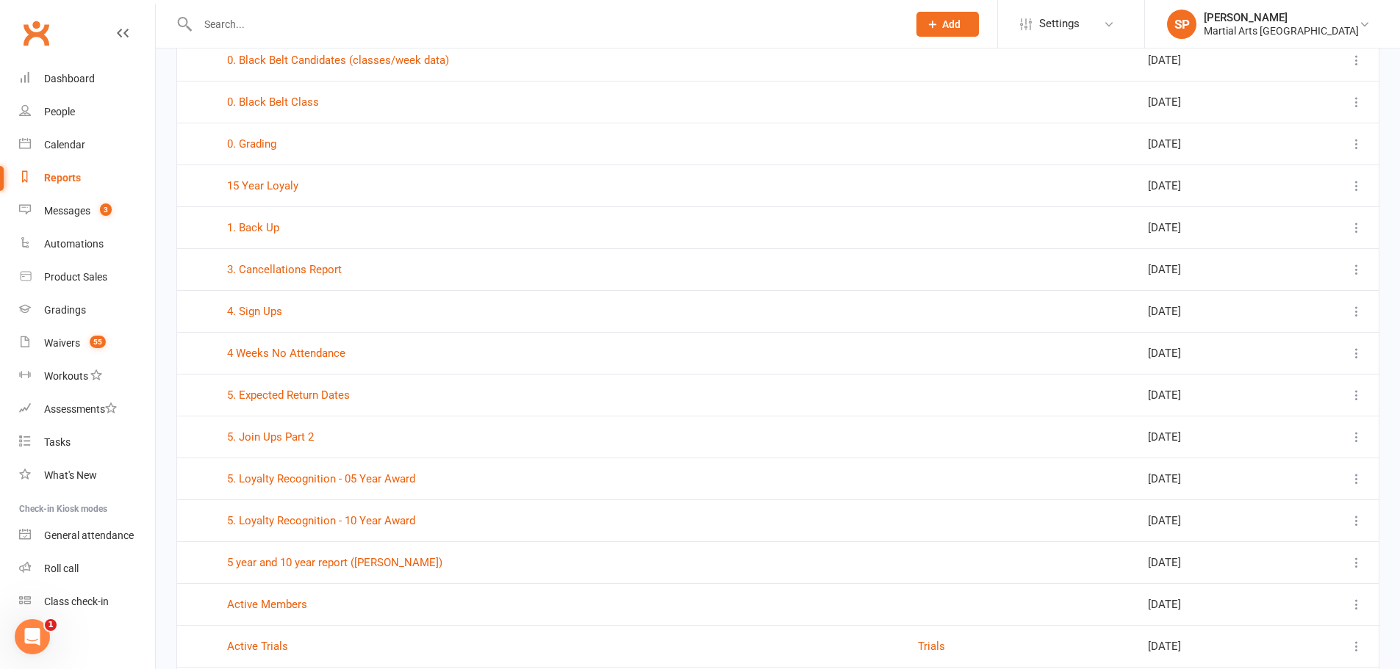
scroll to position [294, 0]
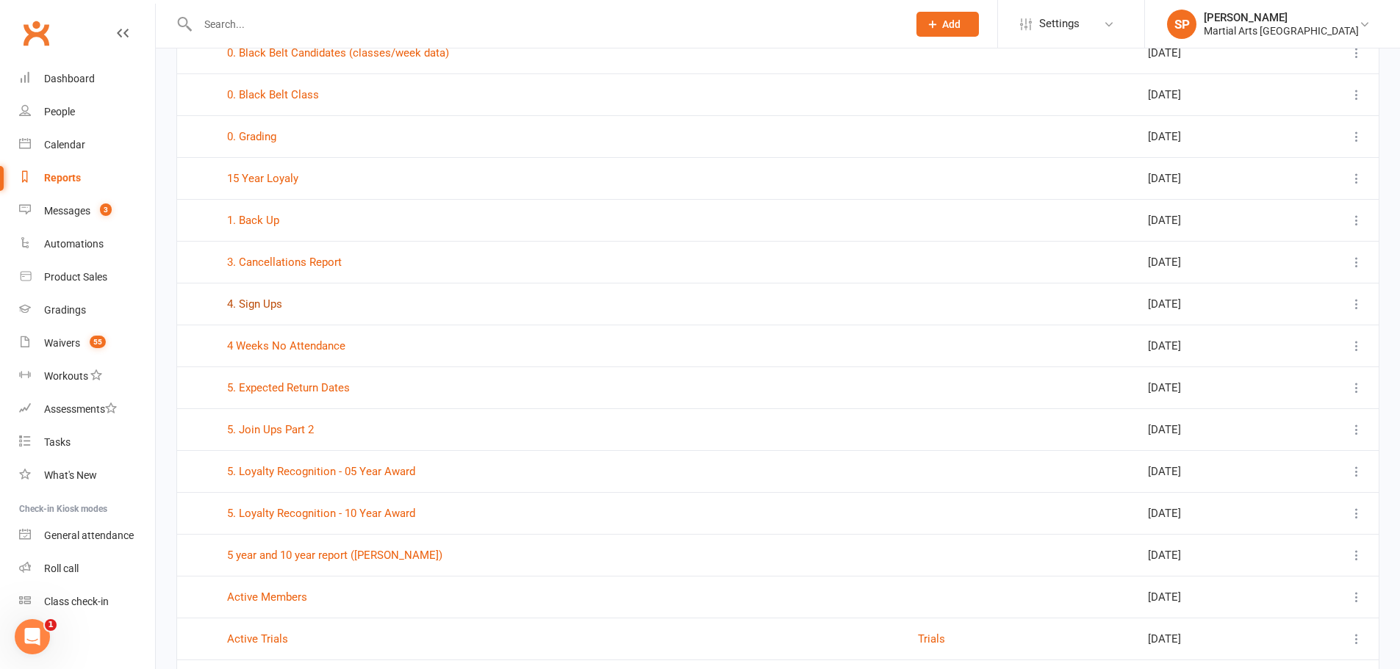
click at [273, 301] on link "4. Sign Ups" at bounding box center [254, 304] width 55 height 13
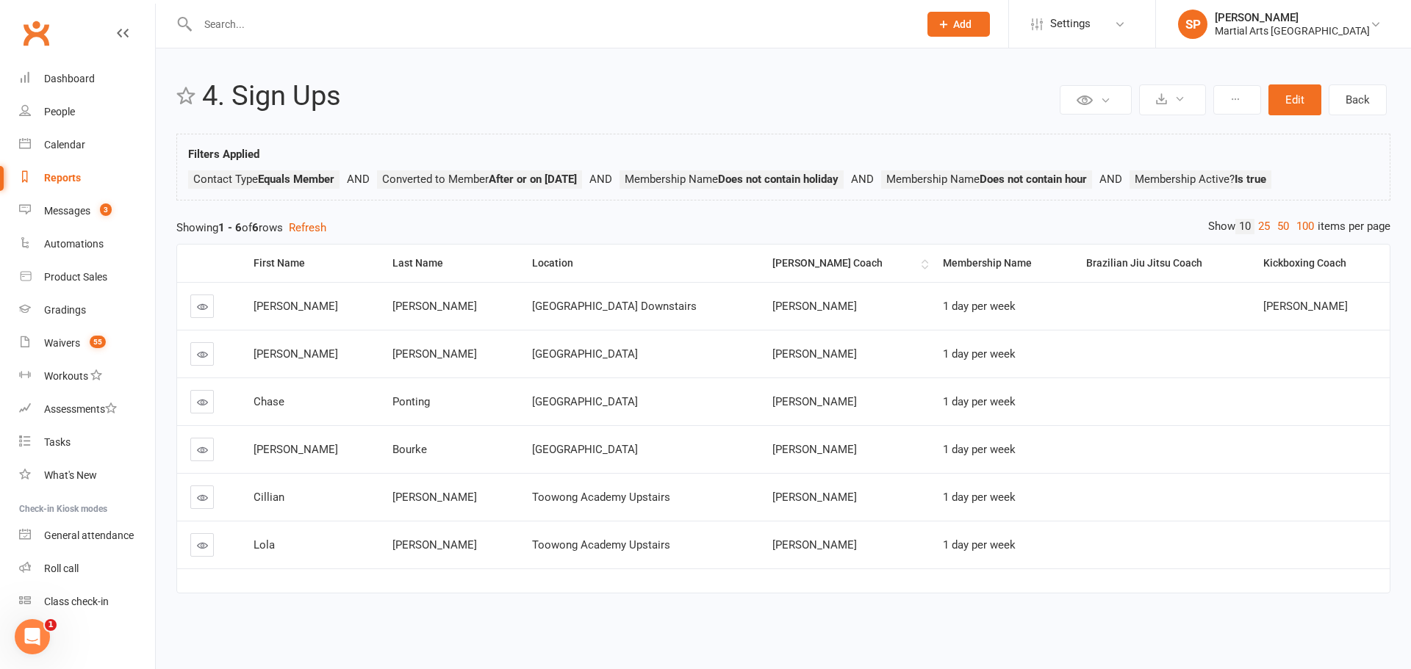
click at [781, 266] on div "Ronin Ryu Jujitsu Coach" at bounding box center [844, 263] width 145 height 11
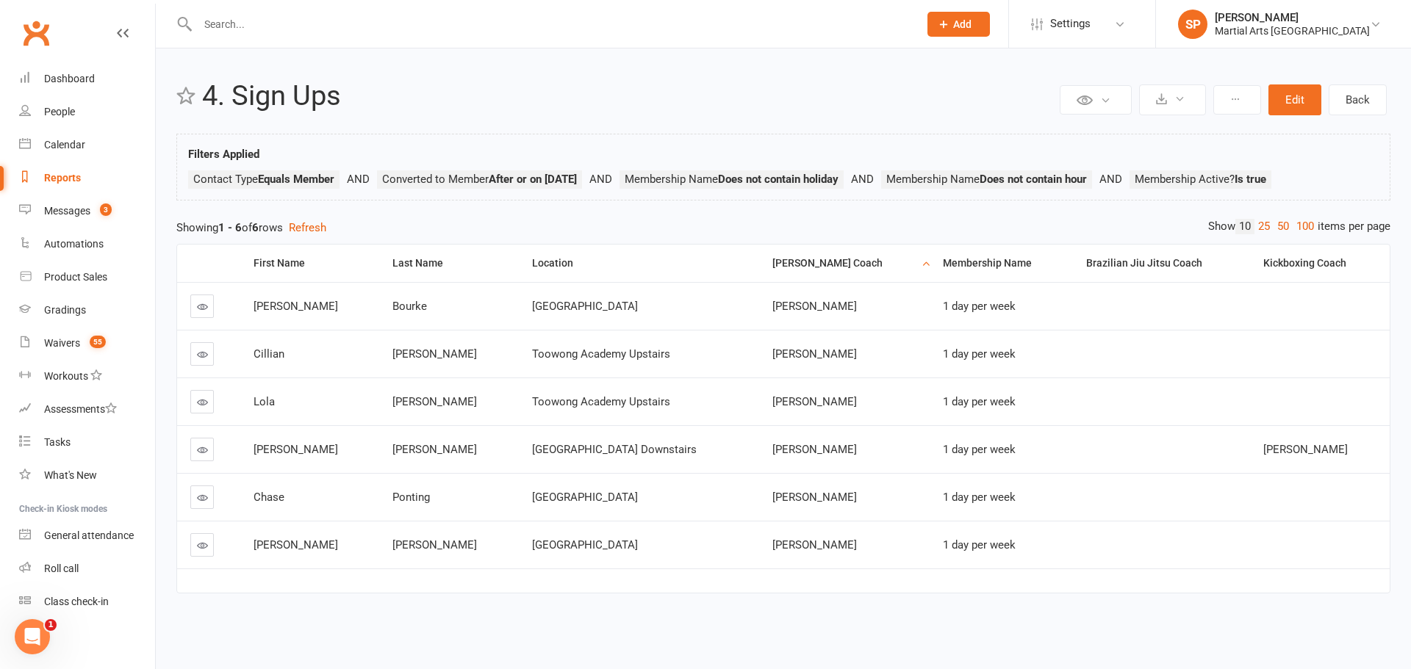
click at [66, 182] on div "Reports" at bounding box center [62, 178] width 37 height 12
select select "100"
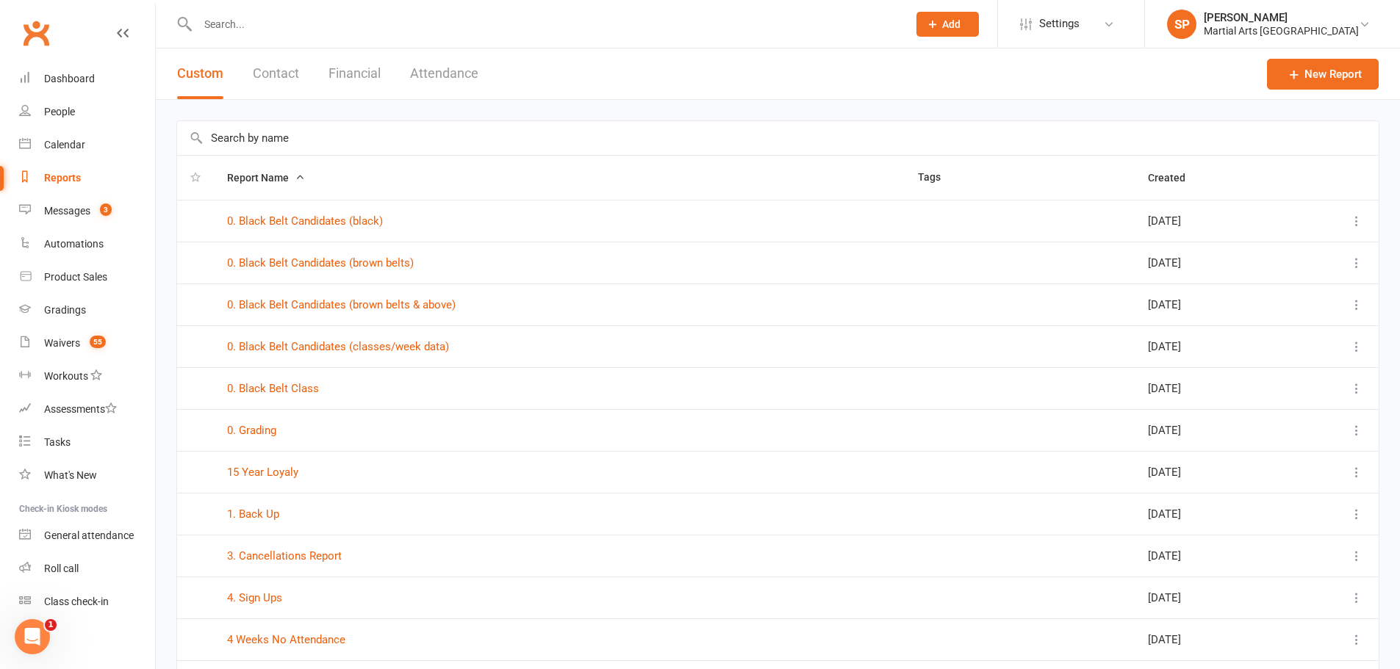
scroll to position [3833, 0]
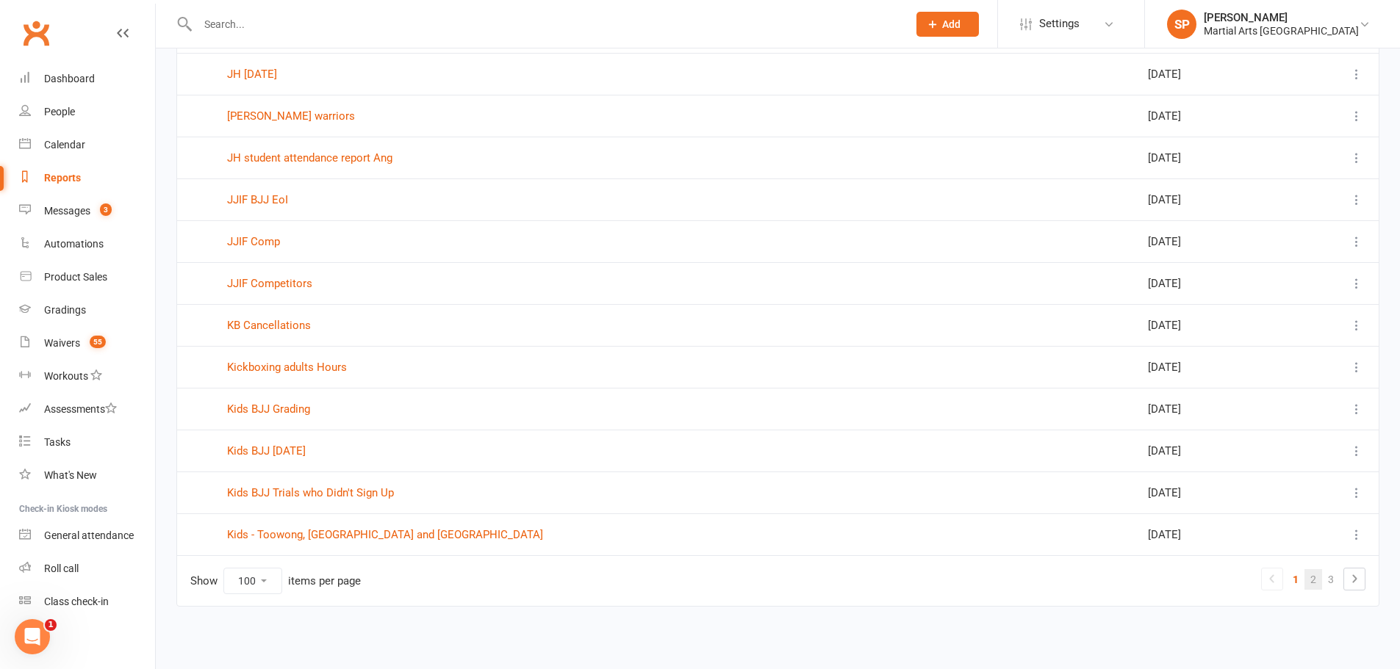
click at [1313, 582] on link "2" at bounding box center [1313, 579] width 18 height 21
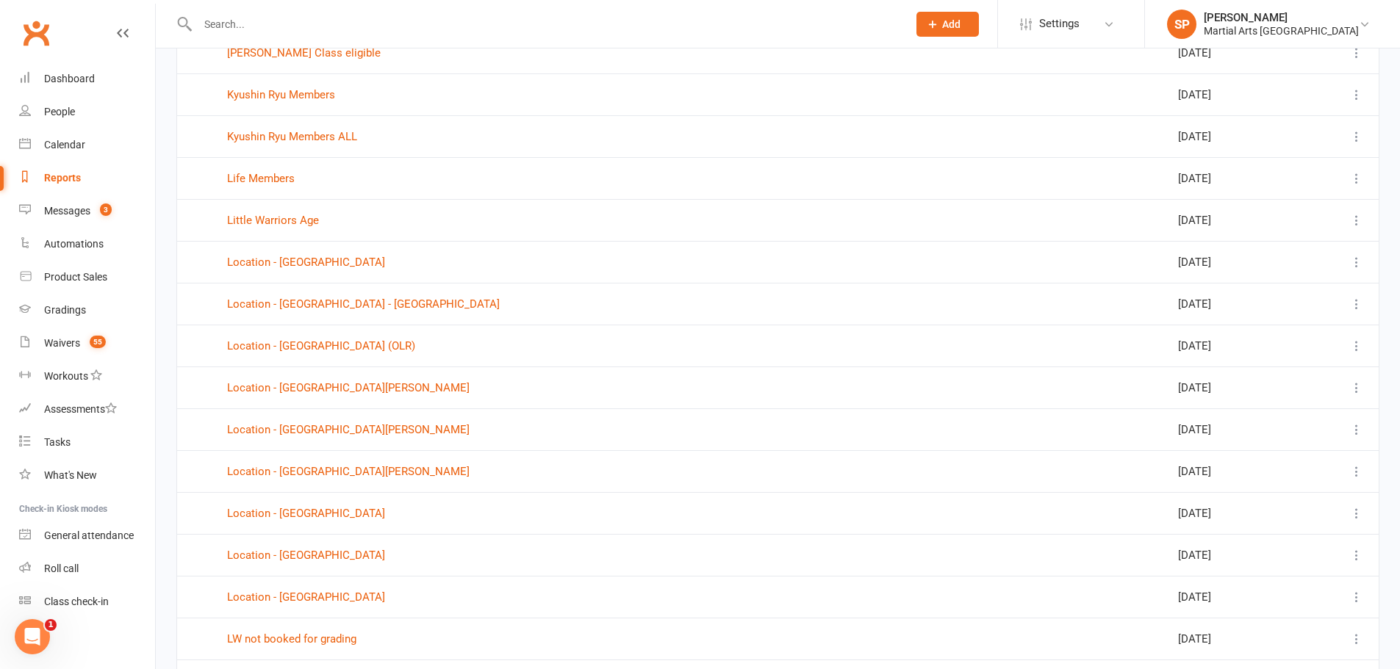
scroll to position [334, 0]
click at [324, 312] on link "Location - Jamboree Heights - New" at bounding box center [363, 306] width 273 height 13
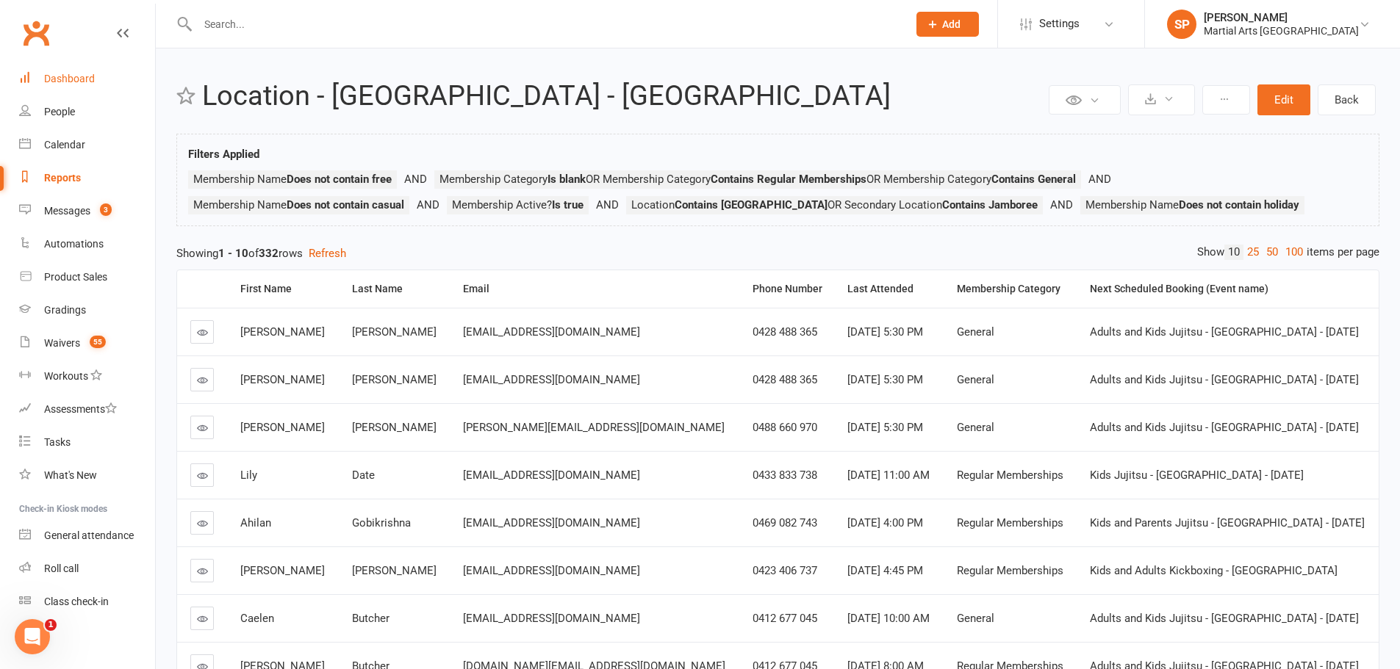
click at [68, 85] on link "Dashboard" at bounding box center [87, 78] width 136 height 33
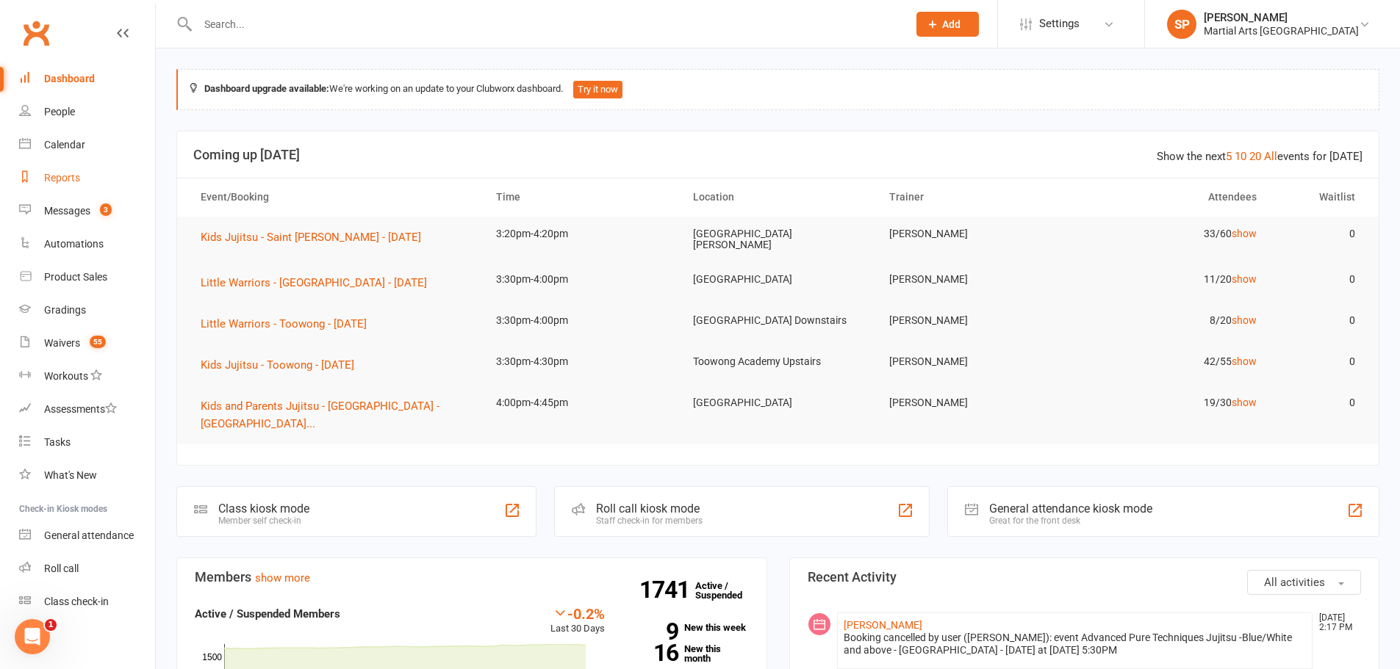
click at [65, 177] on div "Reports" at bounding box center [62, 178] width 36 height 12
select select "100"
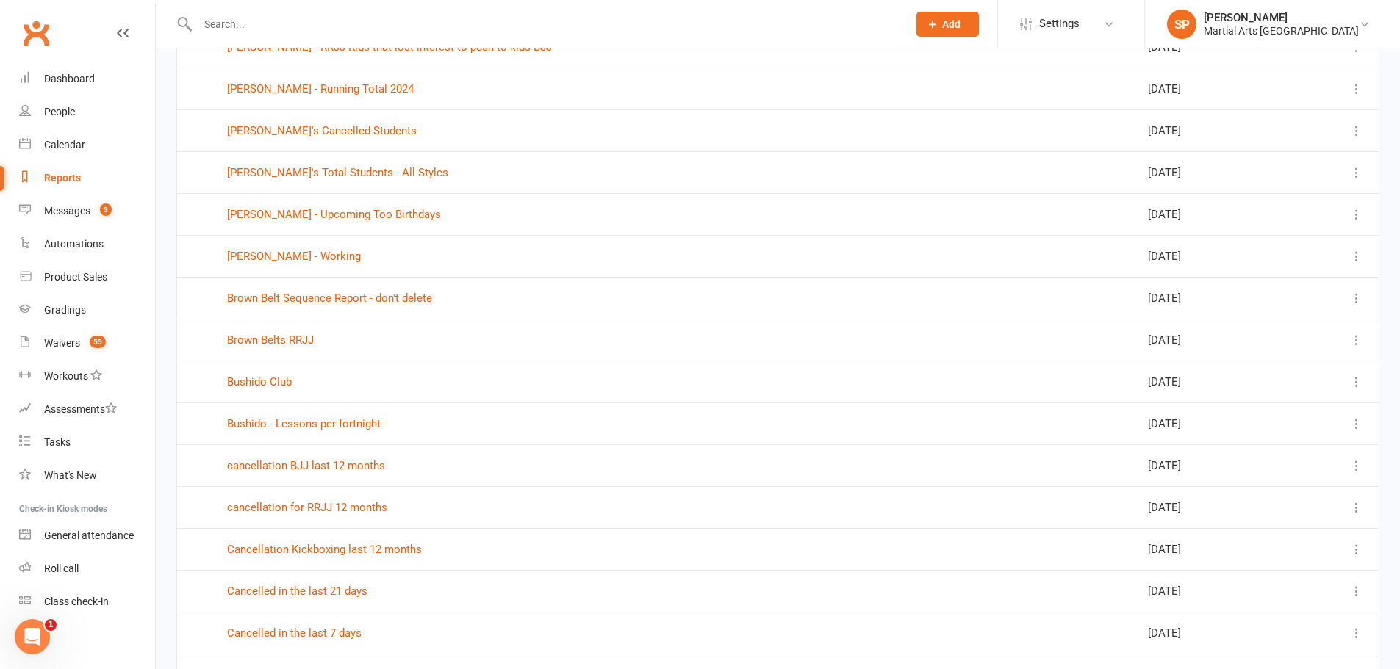
scroll to position [2572, 0]
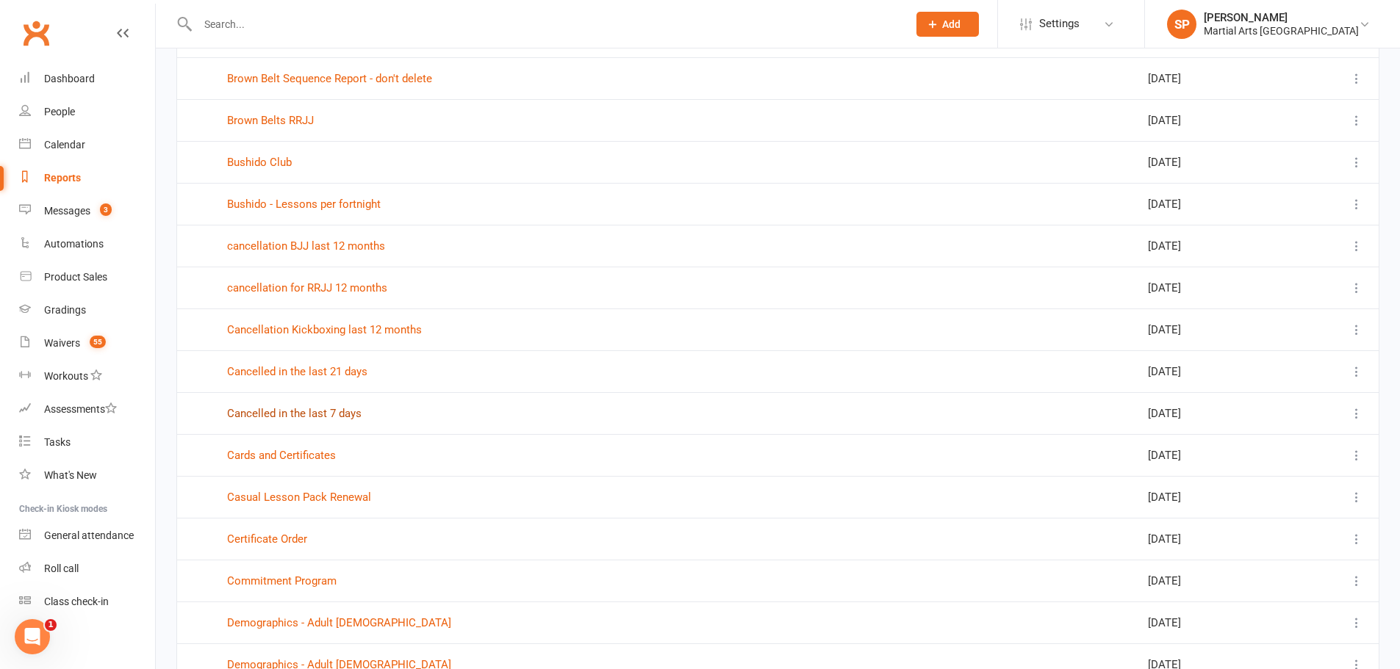
click at [333, 412] on link "Cancelled in the last 7 days" at bounding box center [294, 413] width 134 height 13
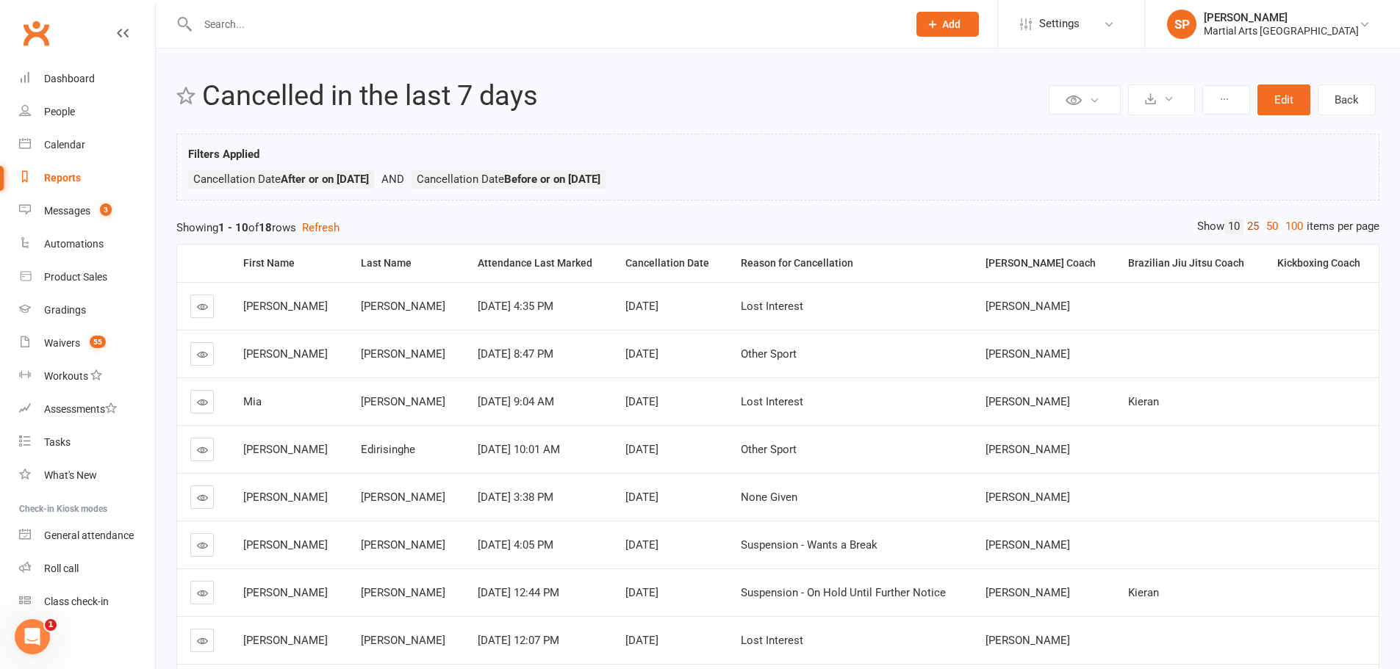
click at [1254, 224] on link "25" at bounding box center [1252, 226] width 19 height 15
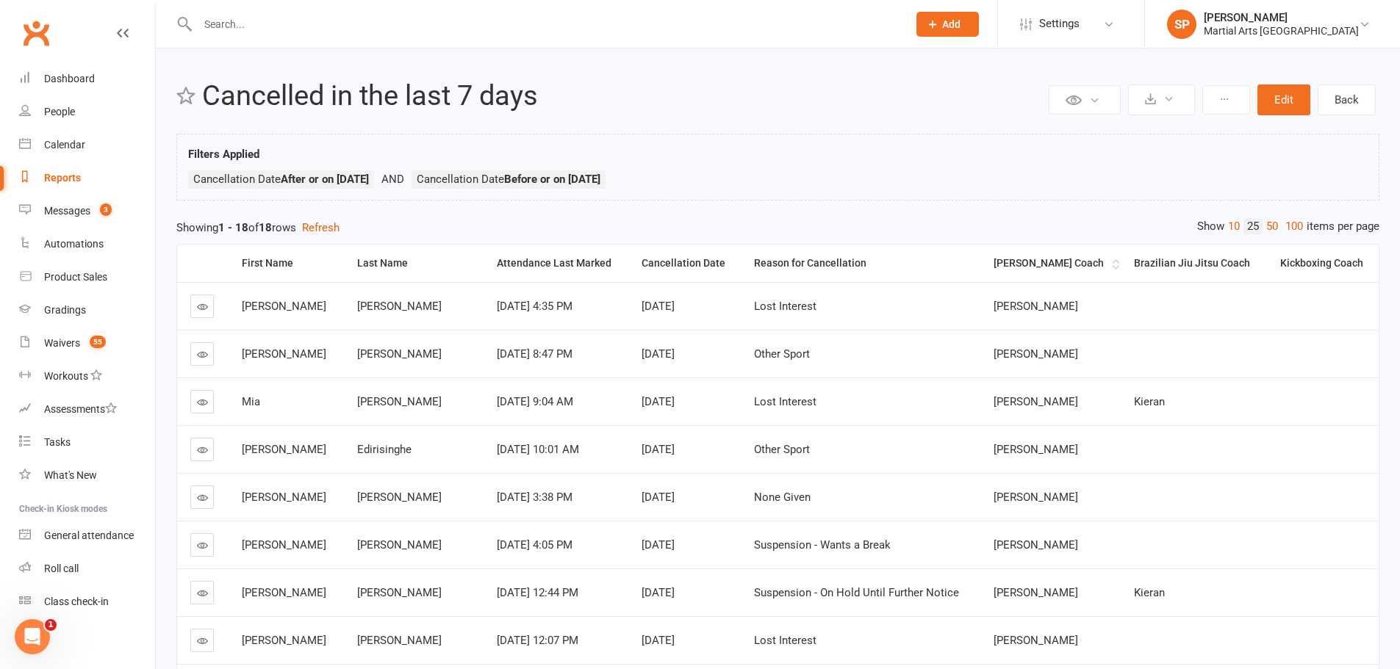
click at [1011, 267] on div "Ronin Ryu Jujitsu Coach" at bounding box center [1050, 263] width 115 height 11
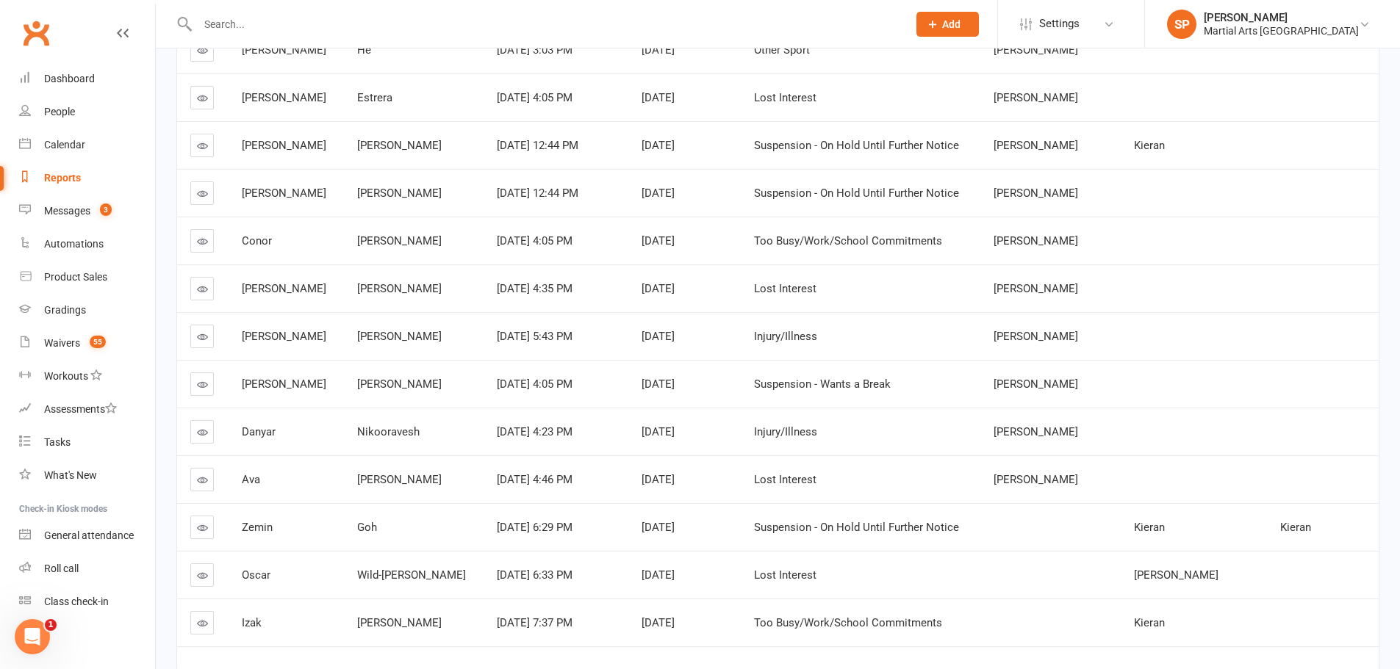
scroll to position [567, 0]
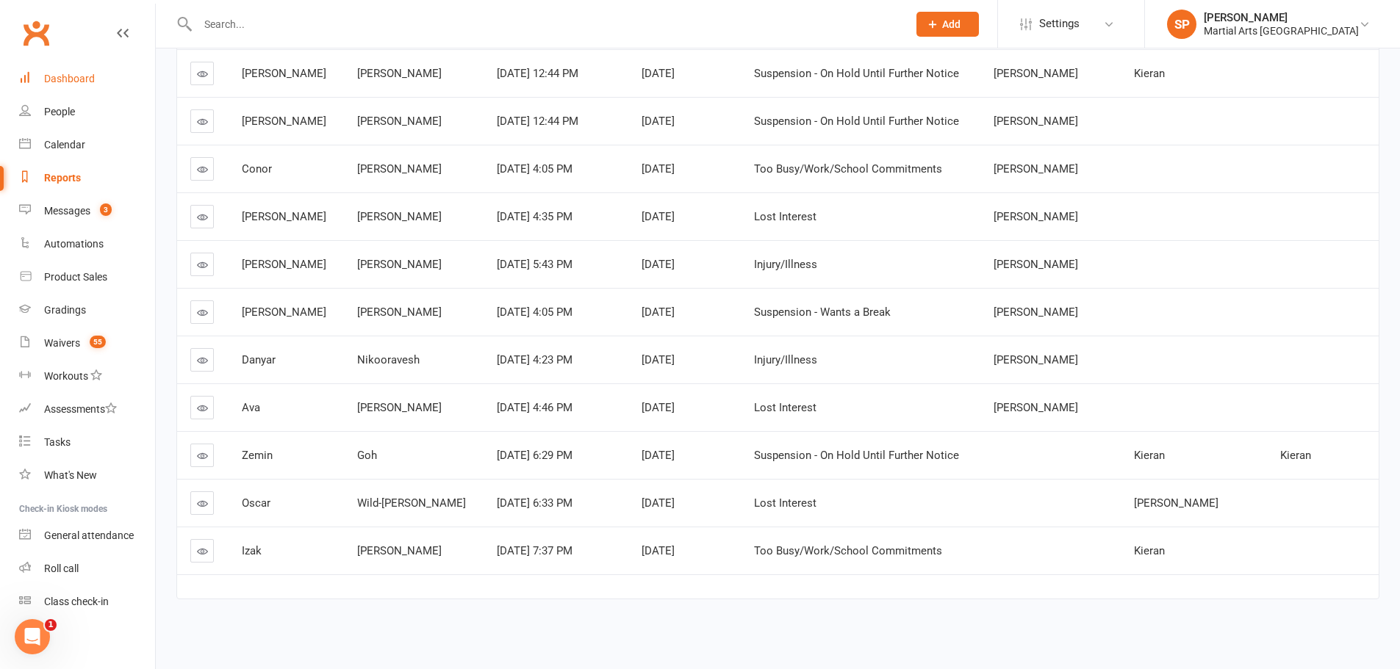
click at [65, 77] on div "Dashboard" at bounding box center [69, 79] width 51 height 12
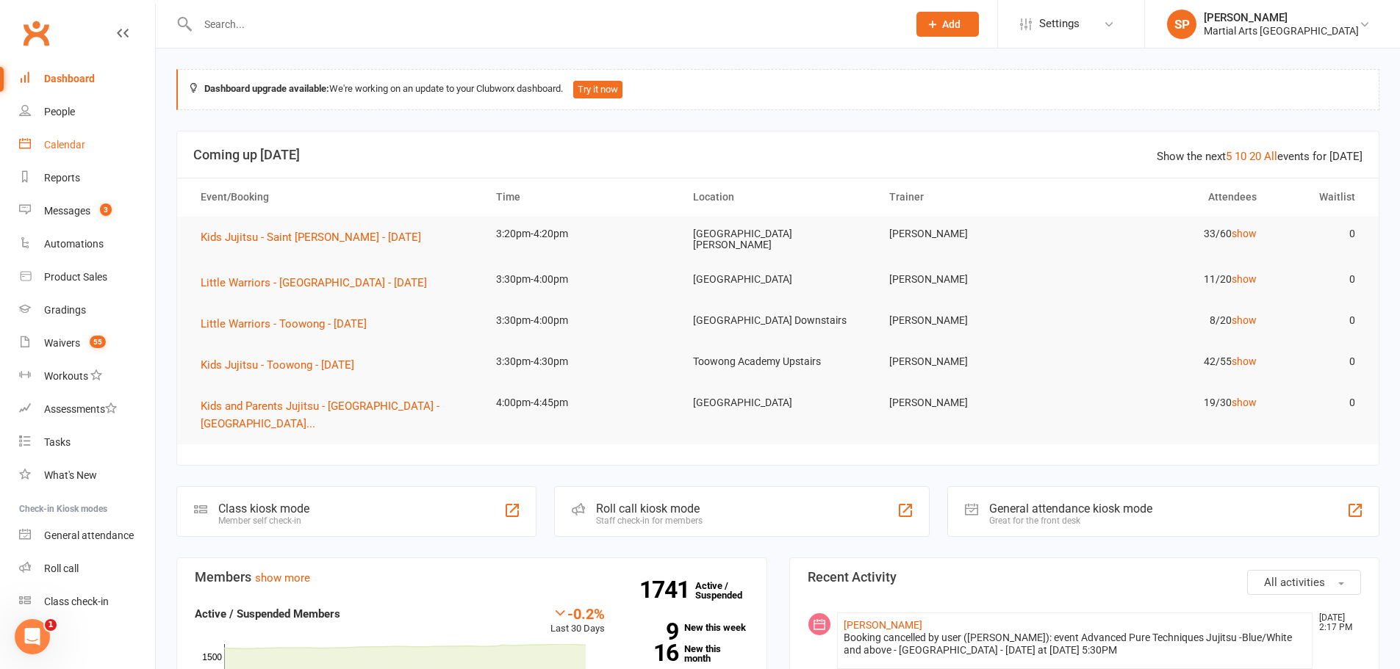
click at [60, 153] on link "Calendar" at bounding box center [87, 145] width 136 height 33
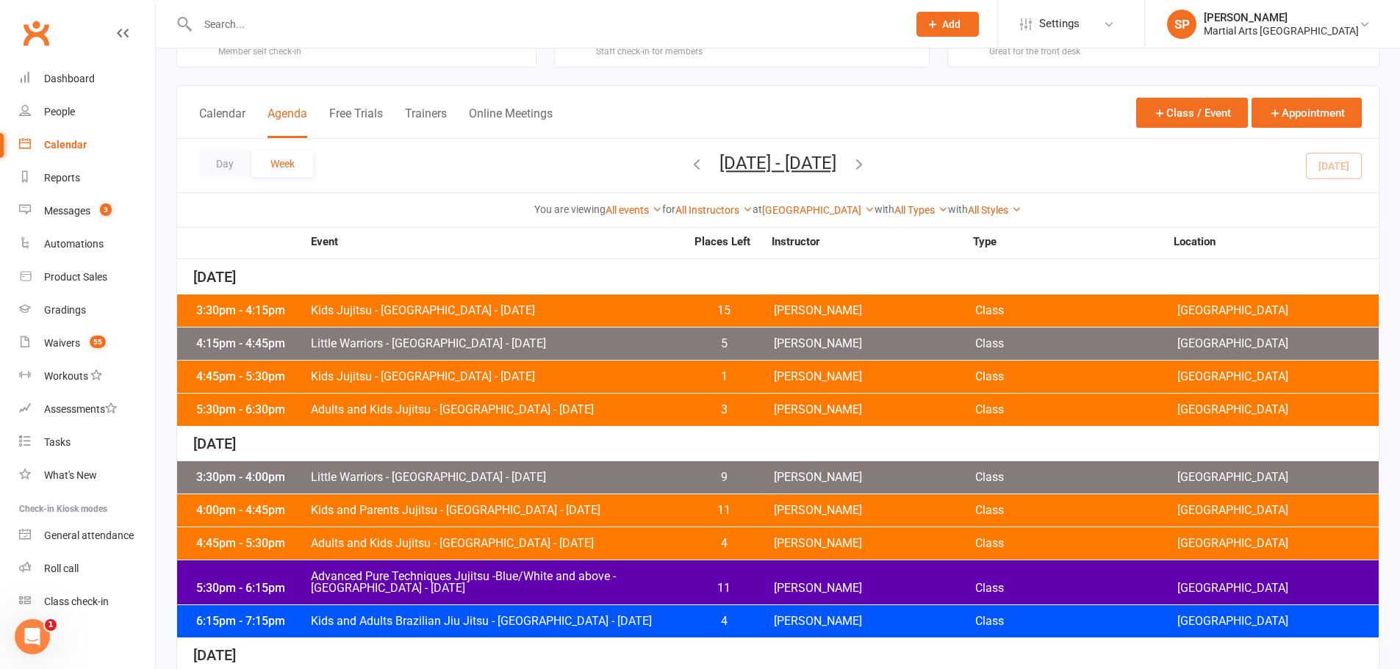
scroll to position [73, 0]
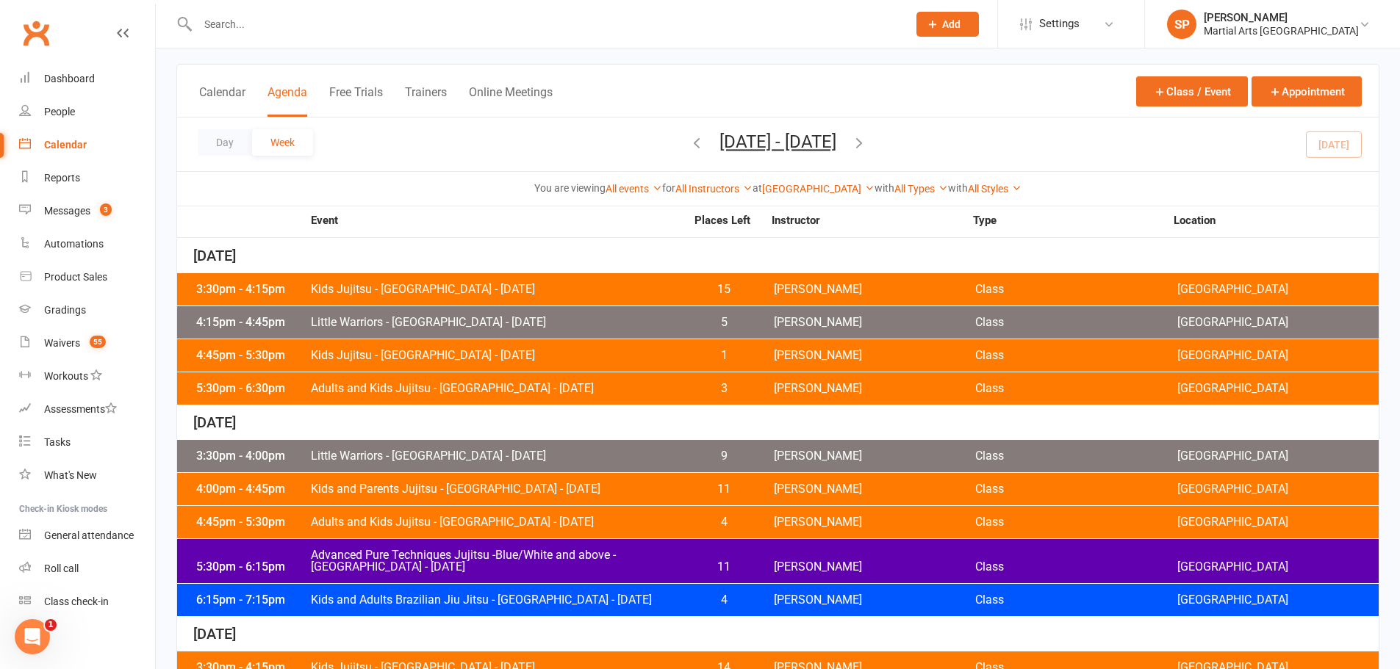
click at [422, 355] on span "Kids Jujitsu - Jamboree Heights - Monday" at bounding box center [497, 356] width 375 height 12
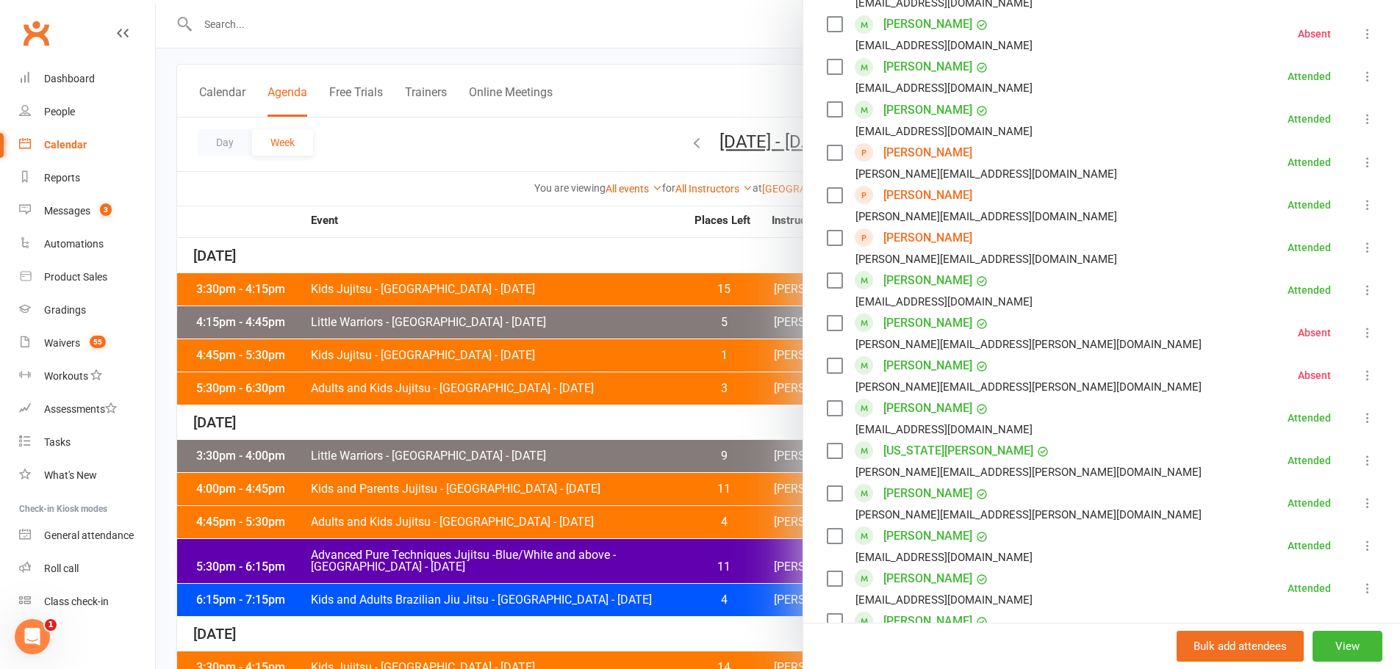
scroll to position [882, 0]
click at [445, 323] on div at bounding box center [778, 334] width 1244 height 669
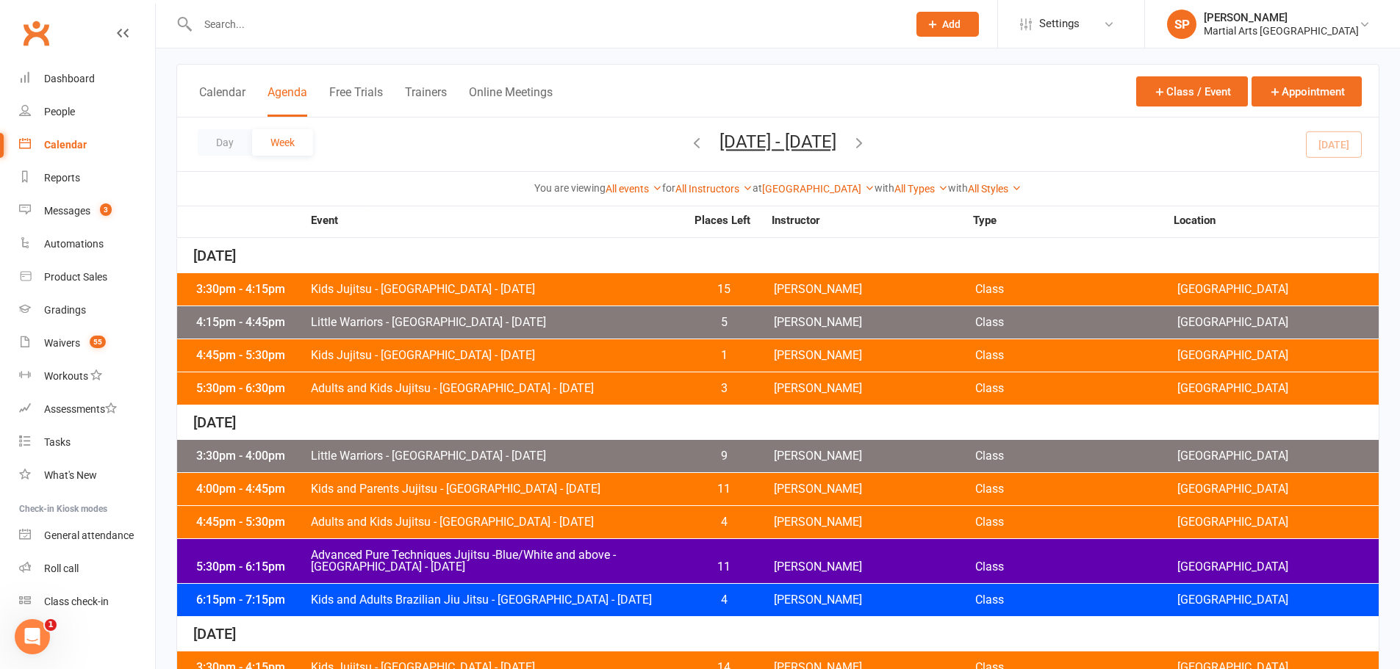
click at [491, 326] on span "Little Warriors - Jamboree Heights - Monday" at bounding box center [497, 323] width 375 height 12
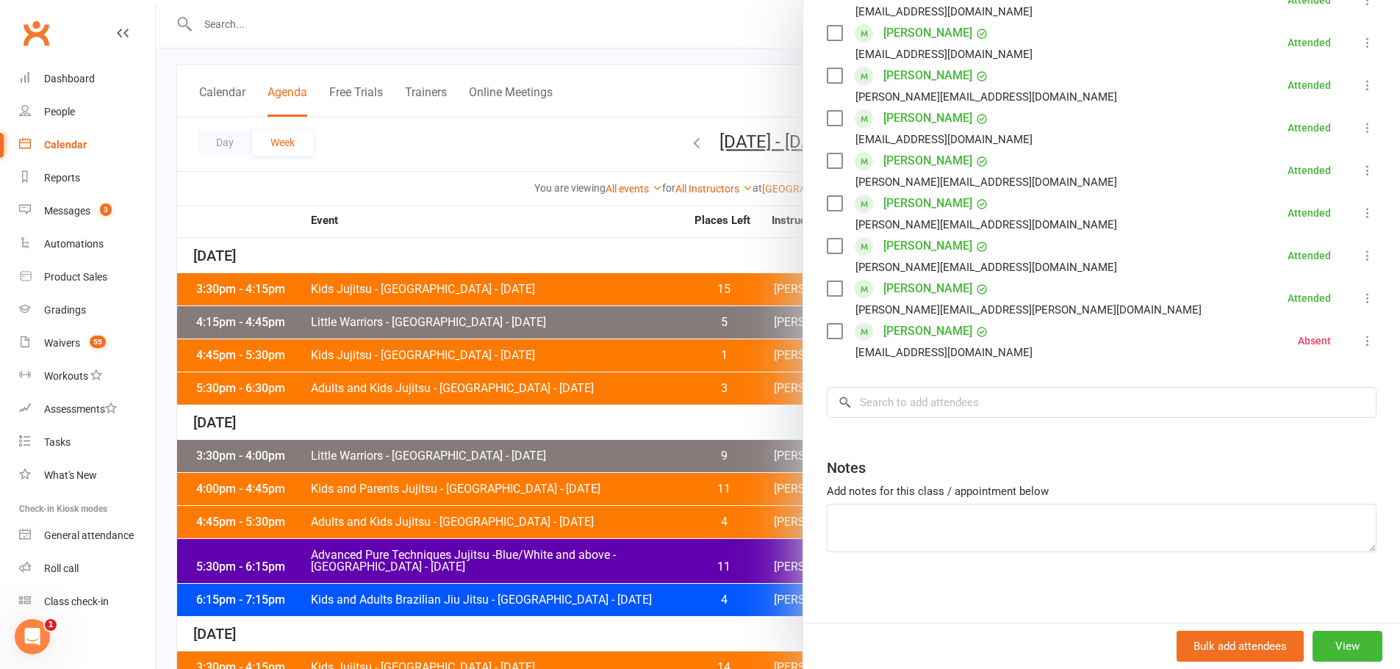
scroll to position [553, 0]
click at [553, 274] on div at bounding box center [778, 334] width 1244 height 669
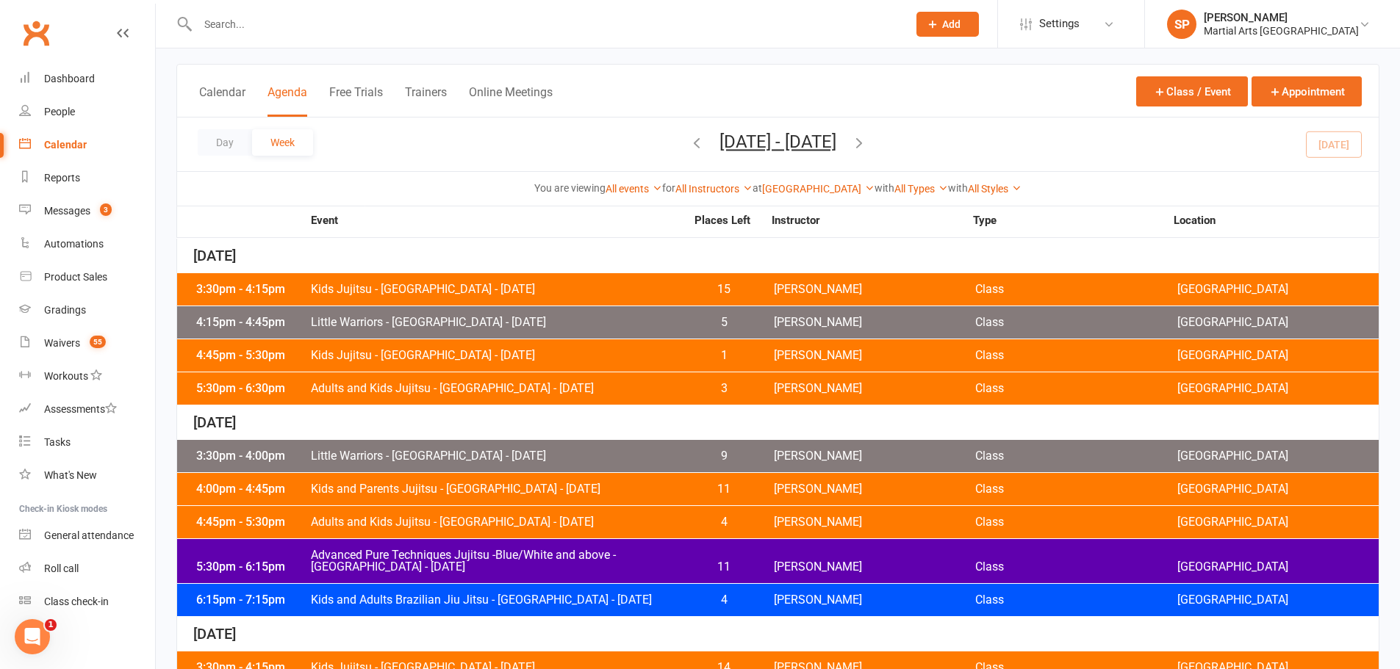
click at [561, 289] on span "Kids Jujitsu - Jamboree Heights - Monday" at bounding box center [497, 290] width 375 height 12
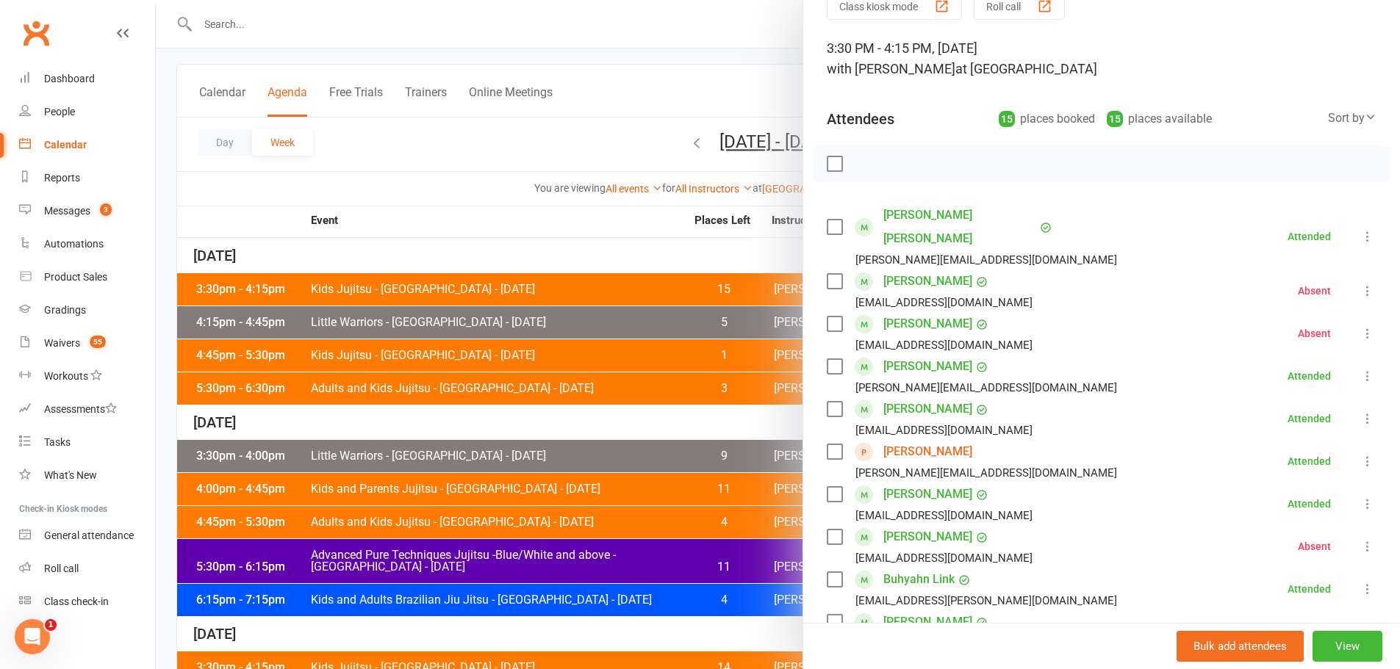
scroll to position [147, 0]
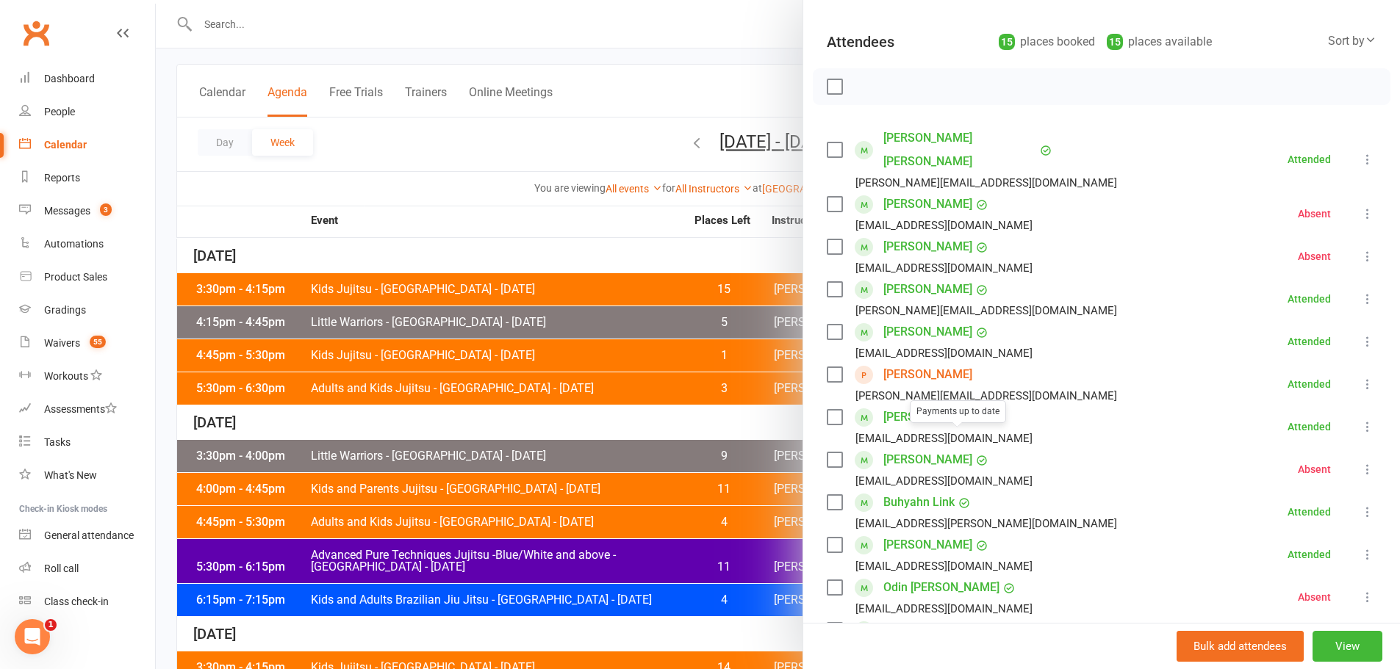
click at [924, 363] on link "Lucy Edwards" at bounding box center [927, 375] width 89 height 24
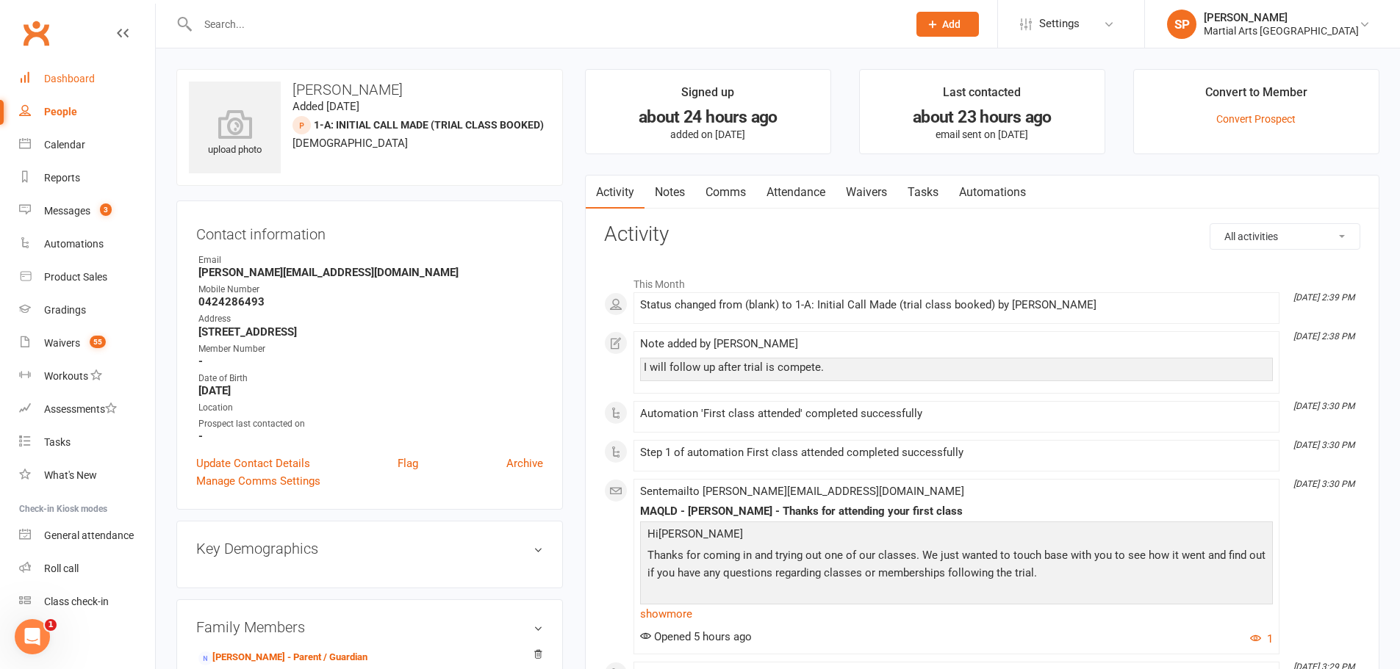
click at [78, 87] on link "Dashboard" at bounding box center [87, 78] width 136 height 33
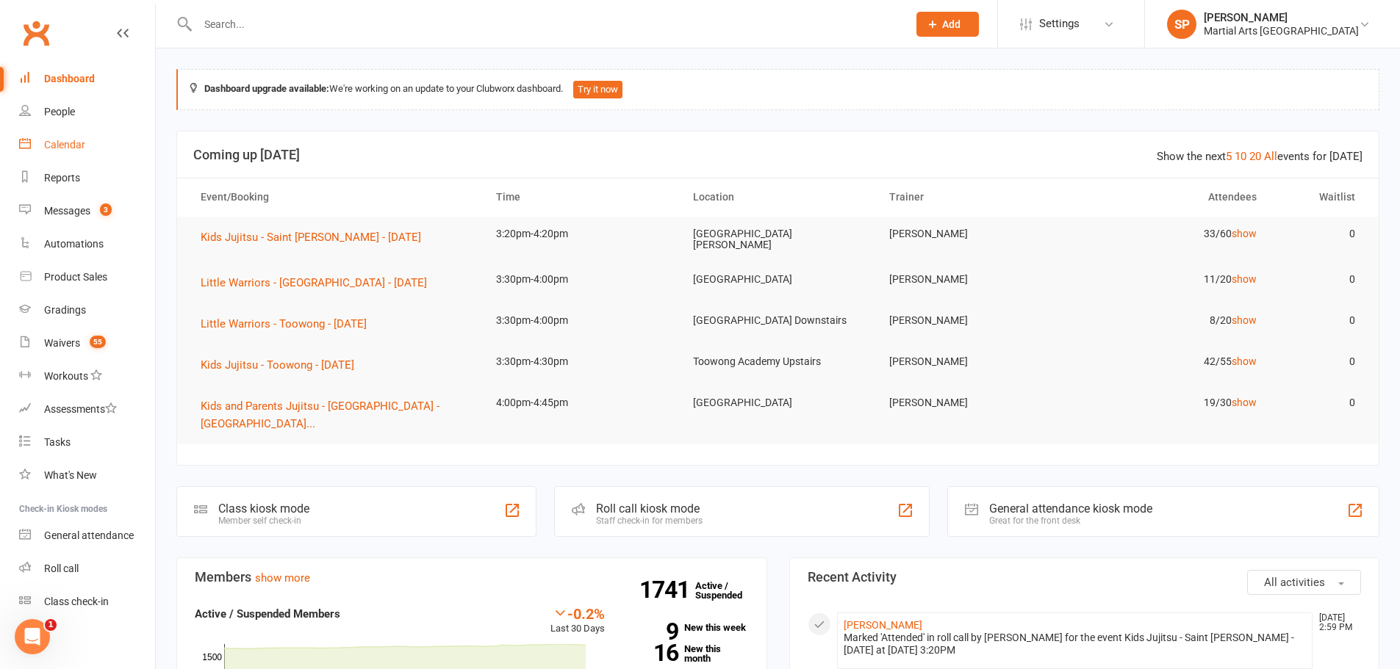
click at [87, 141] on link "Calendar" at bounding box center [87, 145] width 136 height 33
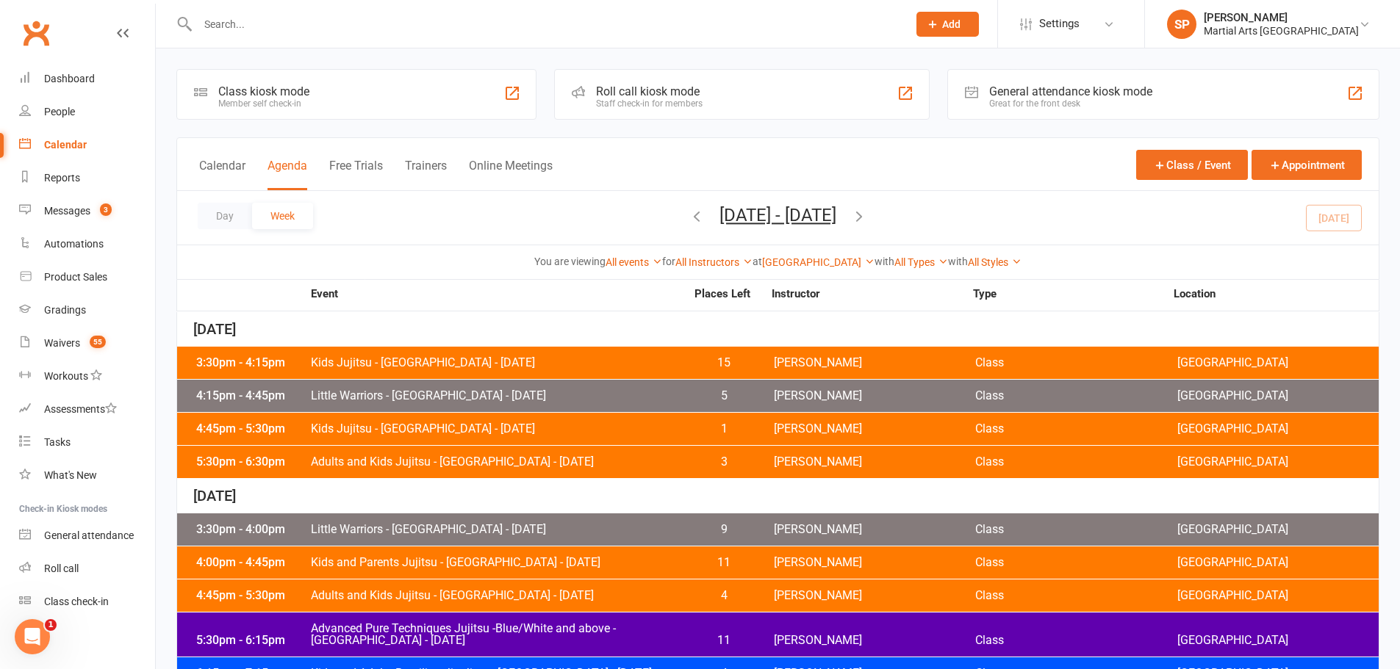
click at [689, 213] on icon "button" at bounding box center [697, 216] width 16 height 16
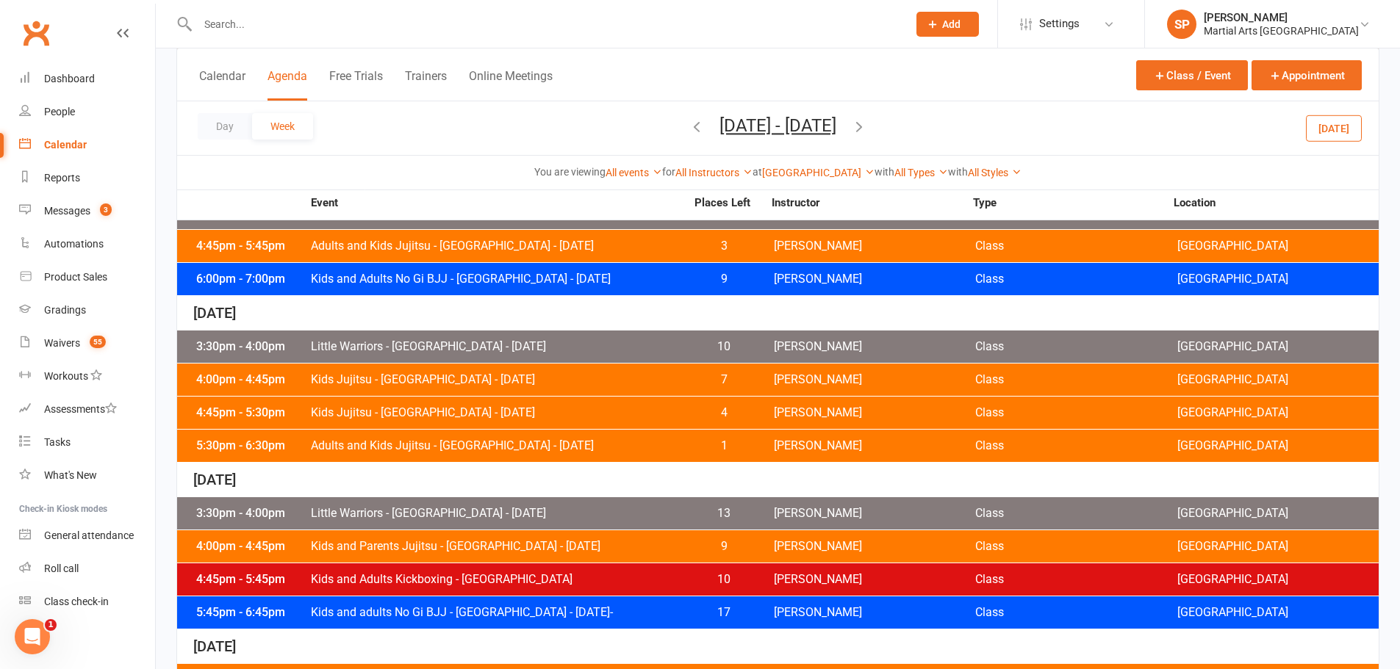
scroll to position [588, 0]
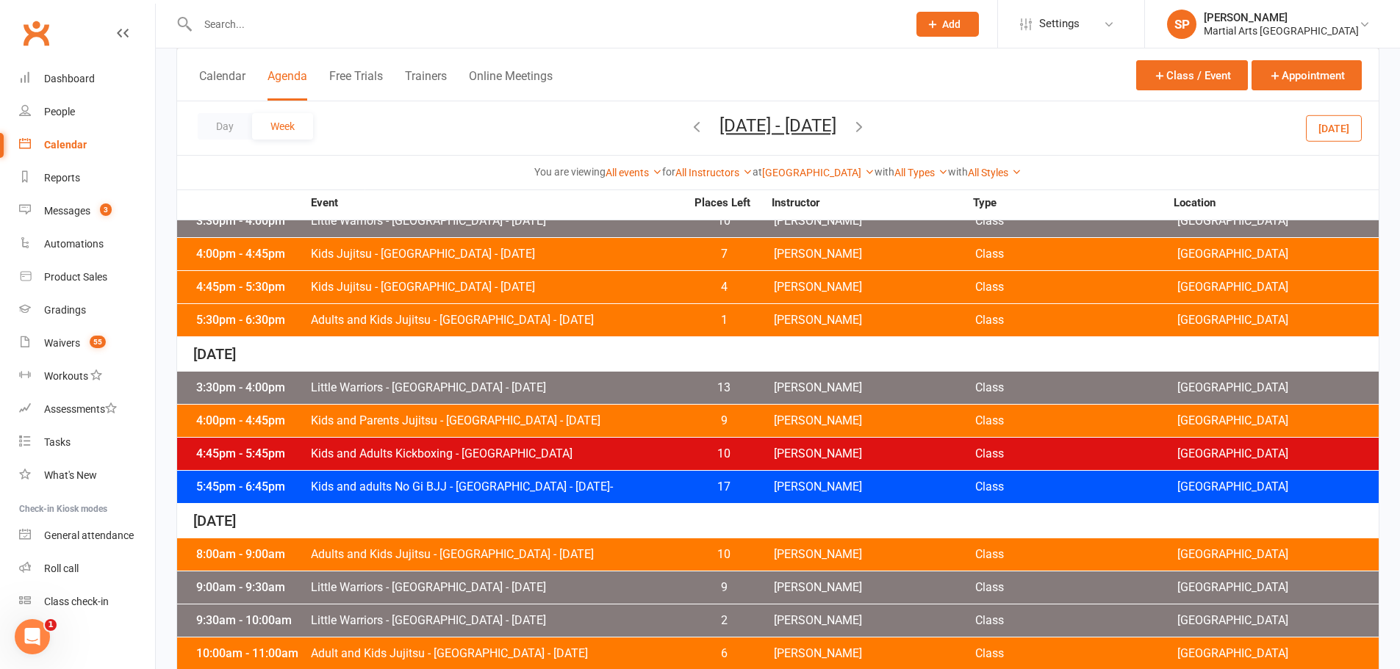
click at [510, 382] on span "Little Warriors - Jamboree Heights - Friday" at bounding box center [497, 388] width 375 height 12
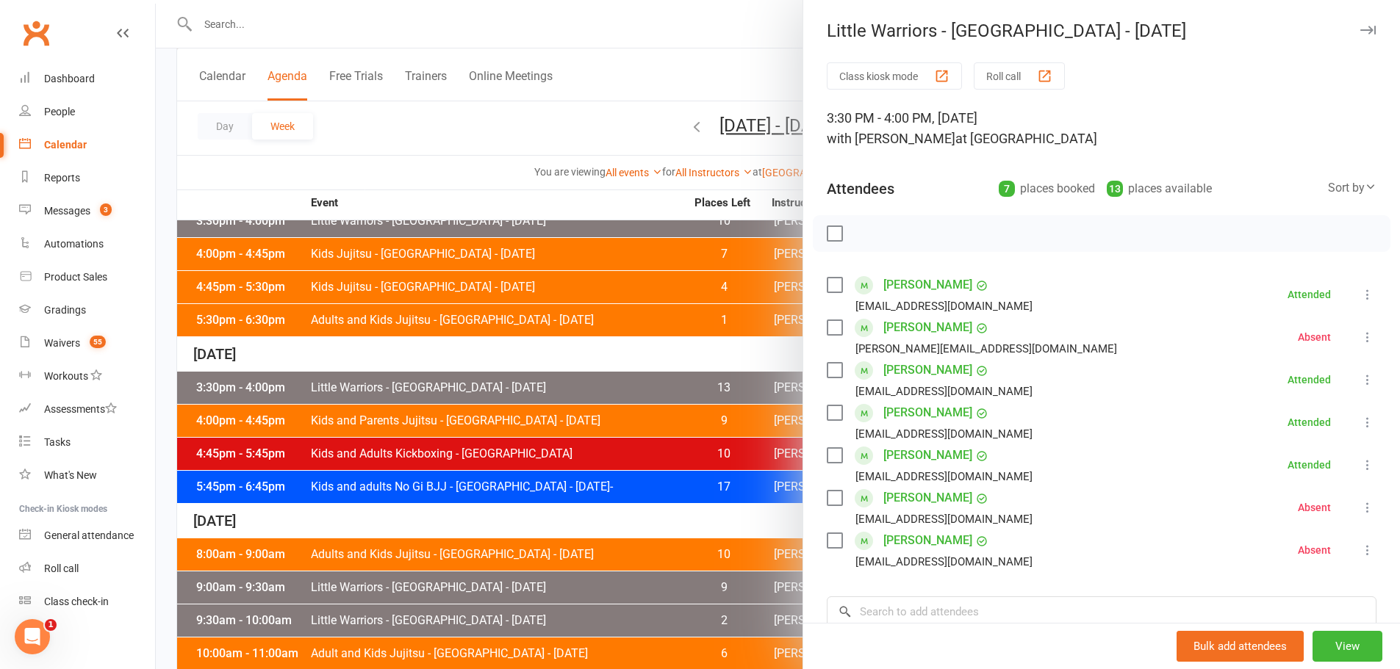
scroll to position [644, 0]
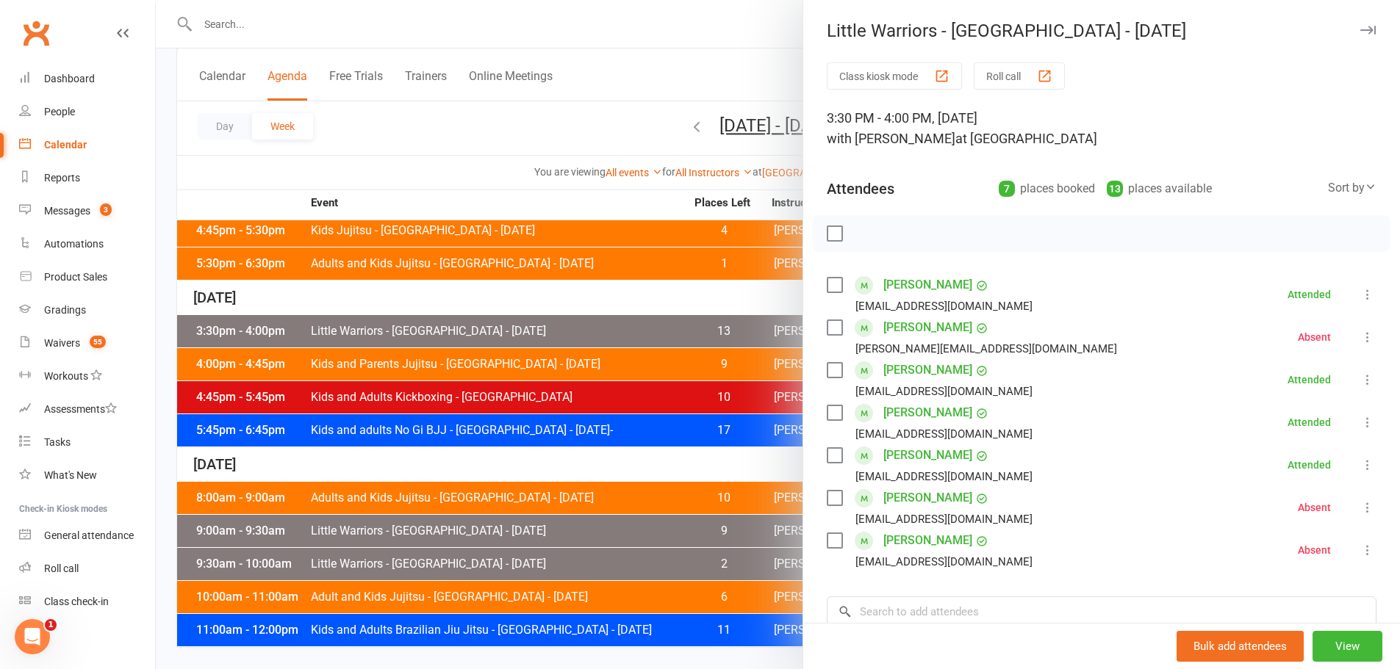
click at [486, 367] on div at bounding box center [778, 334] width 1244 height 669
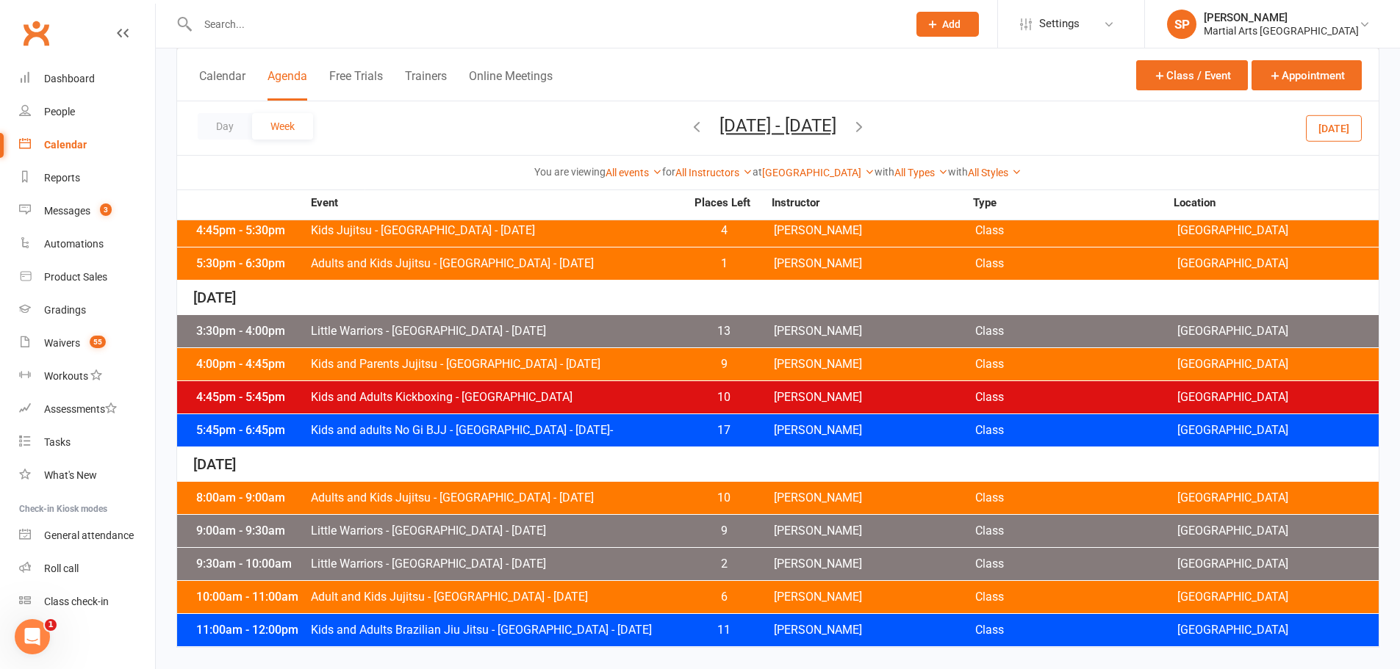
click at [548, 370] on span "Kids and Parents Jujitsu - Jamboree Heights - Friday" at bounding box center [497, 365] width 375 height 12
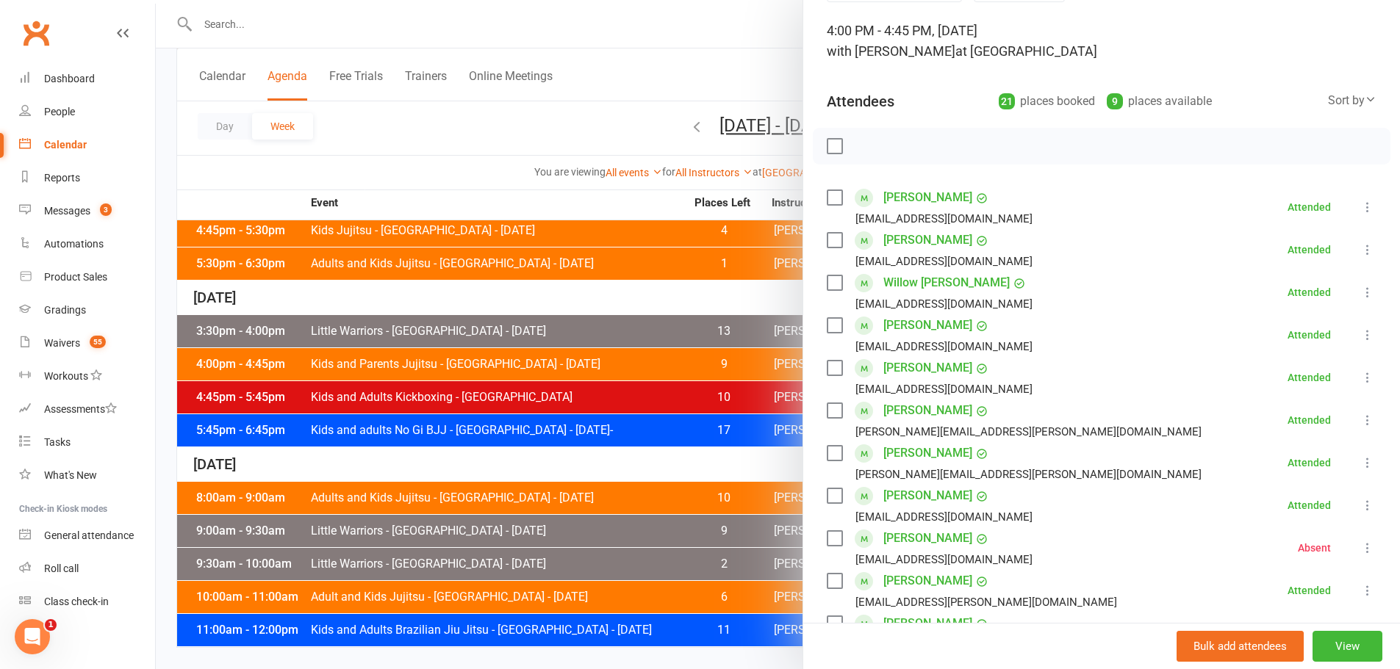
scroll to position [73, 0]
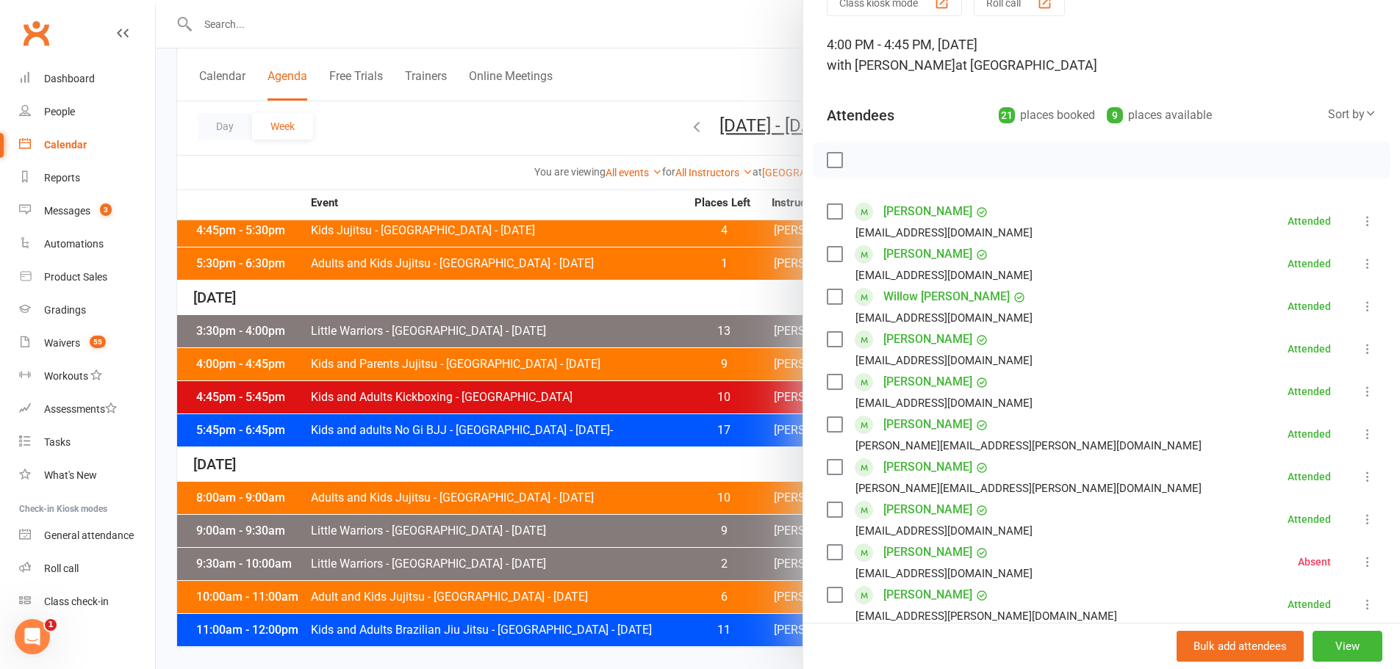
click at [495, 403] on div at bounding box center [778, 334] width 1244 height 669
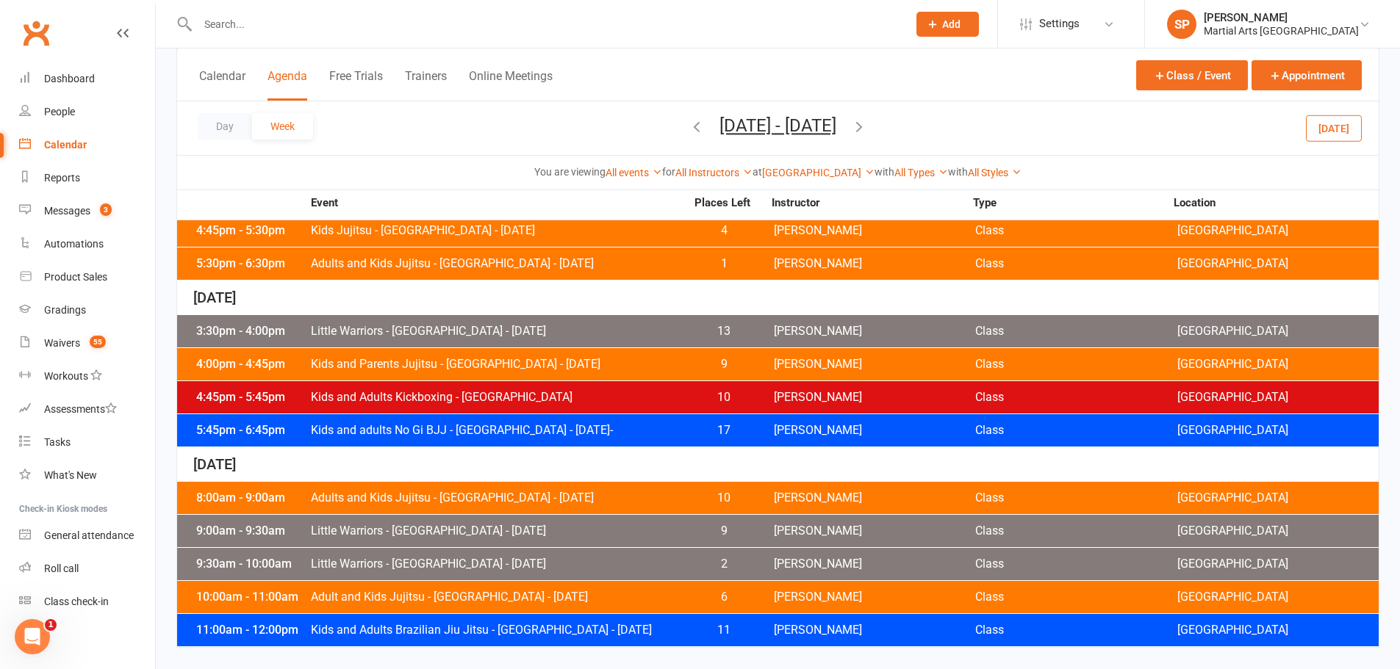
click at [539, 404] on div "4:45pm - 5:45pm Kids and Adults Kickboxing - Jamboree Heights 10 Caleb Philpot …" at bounding box center [777, 397] width 1201 height 32
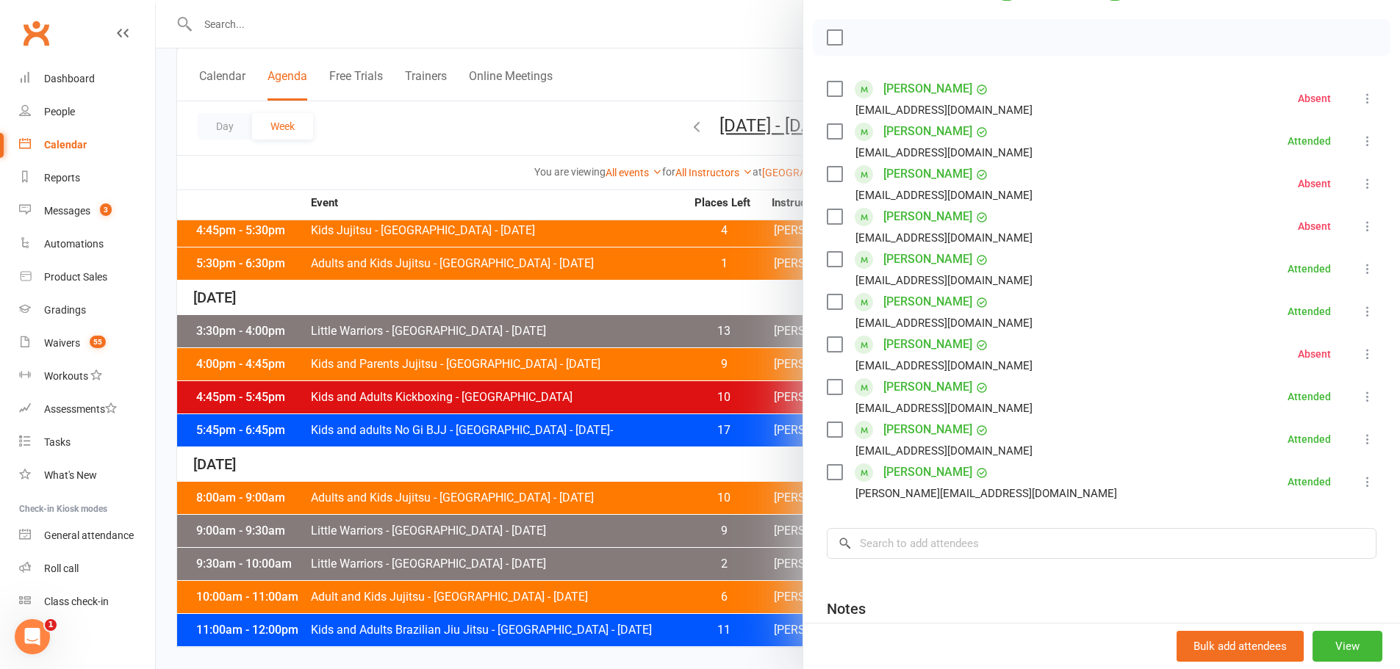
scroll to position [220, 0]
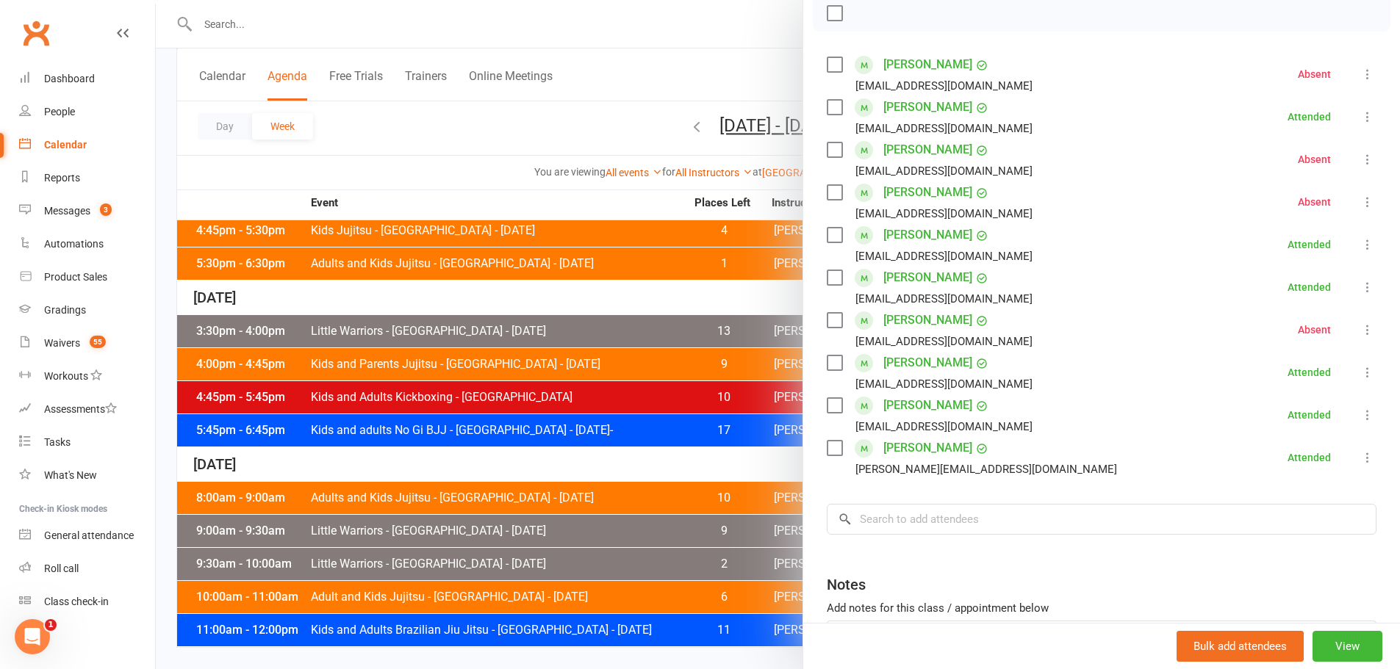
click at [641, 419] on div at bounding box center [778, 334] width 1244 height 669
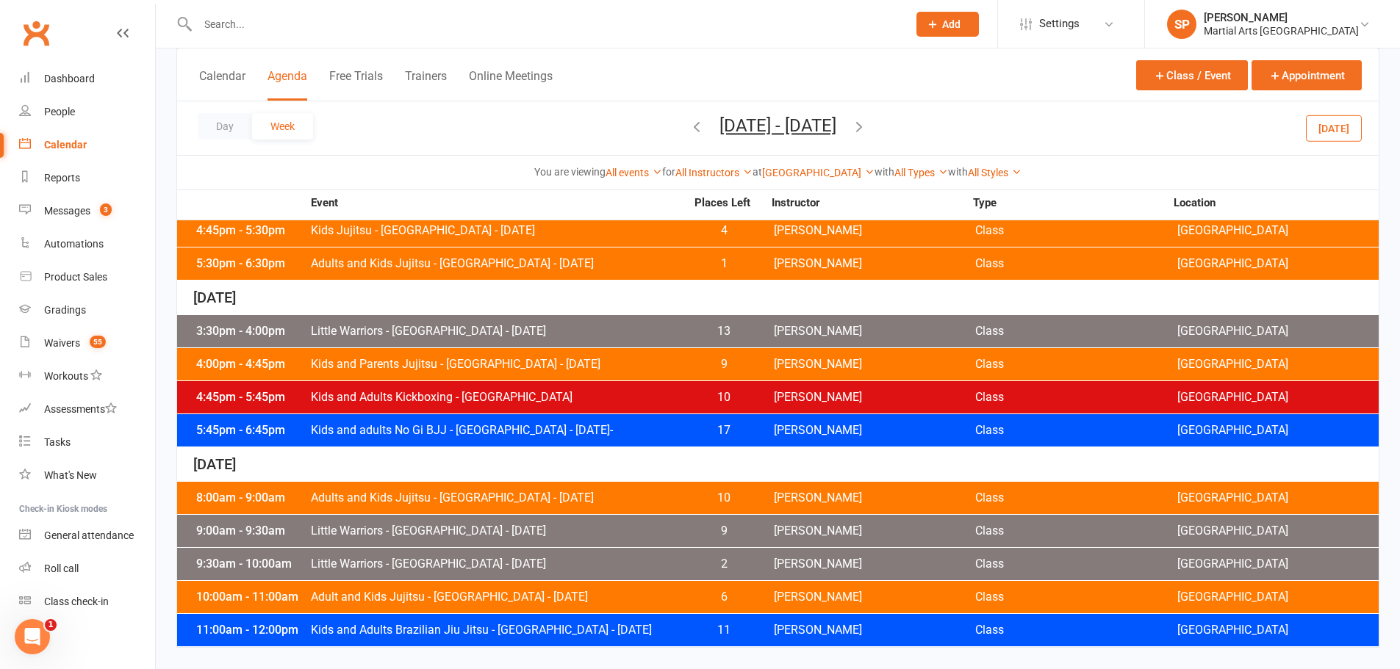
click at [666, 440] on div "5:45pm - 6:45pm Kids and adults No Gi BJJ - Jamboree Heights - Friday- 17 Caleb…" at bounding box center [777, 430] width 1201 height 32
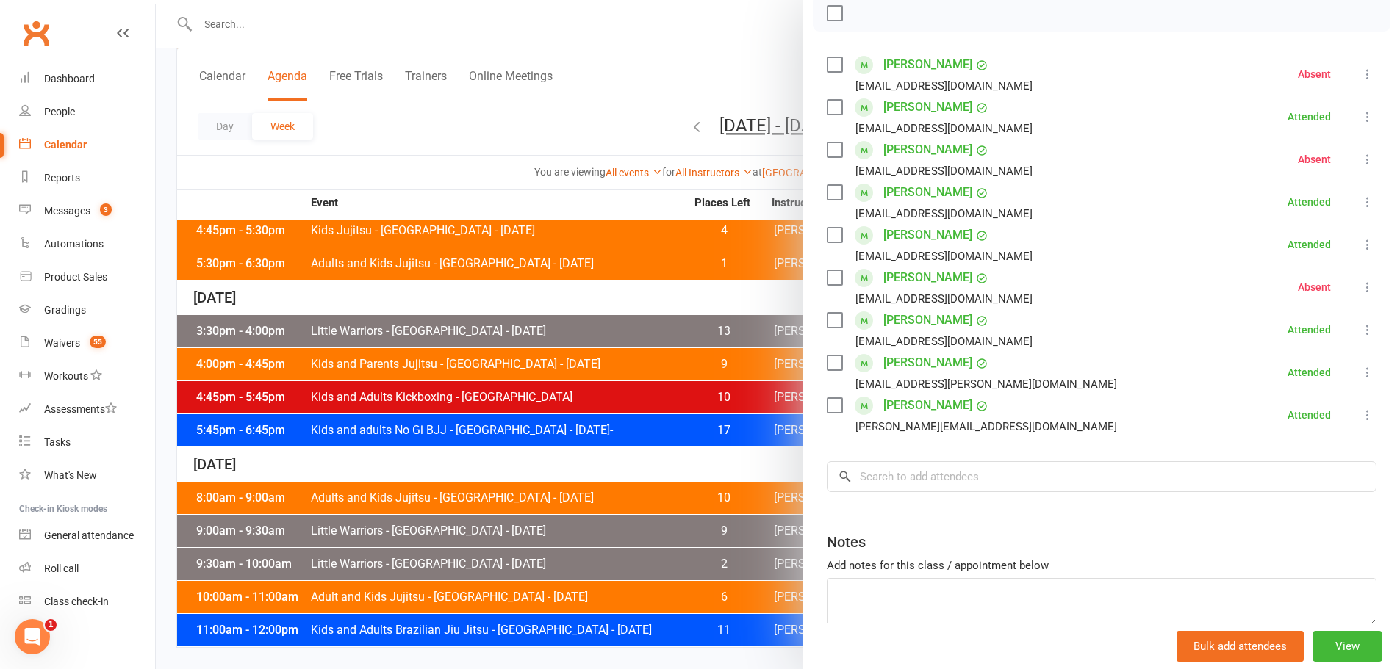
click at [418, 147] on div at bounding box center [778, 334] width 1244 height 669
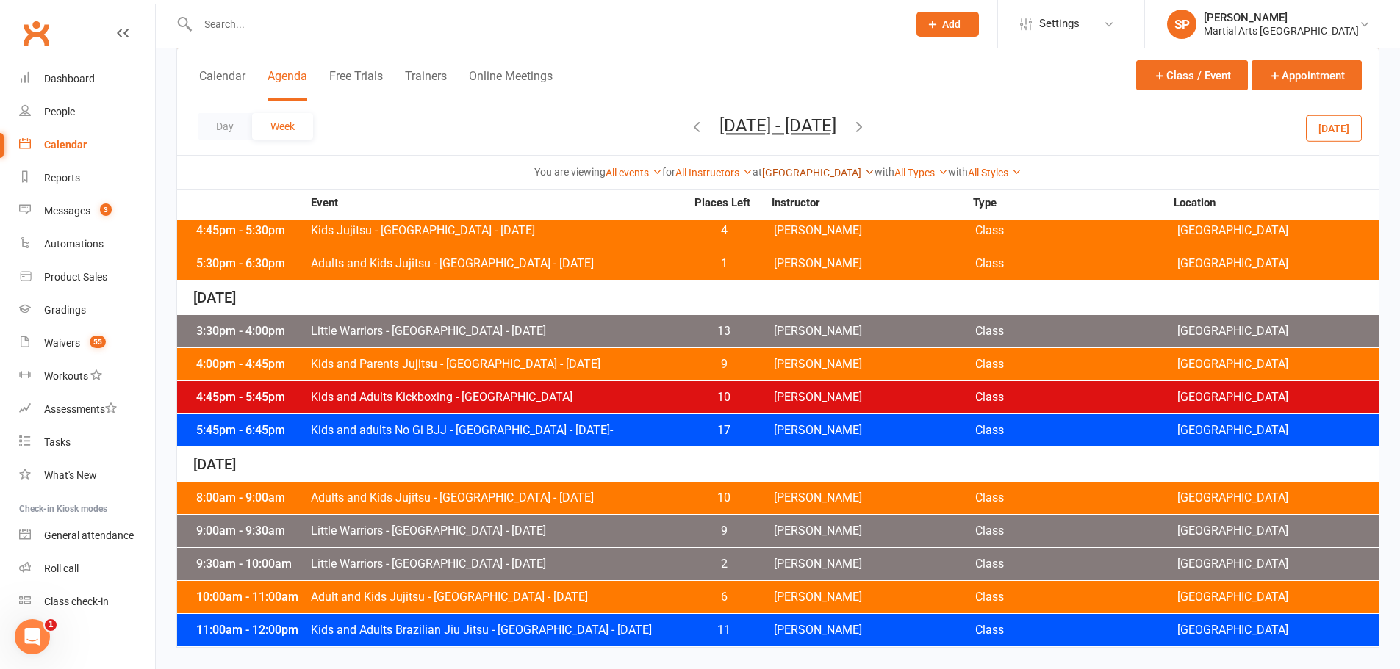
click at [799, 170] on link "[GEOGRAPHIC_DATA]" at bounding box center [818, 173] width 112 height 12
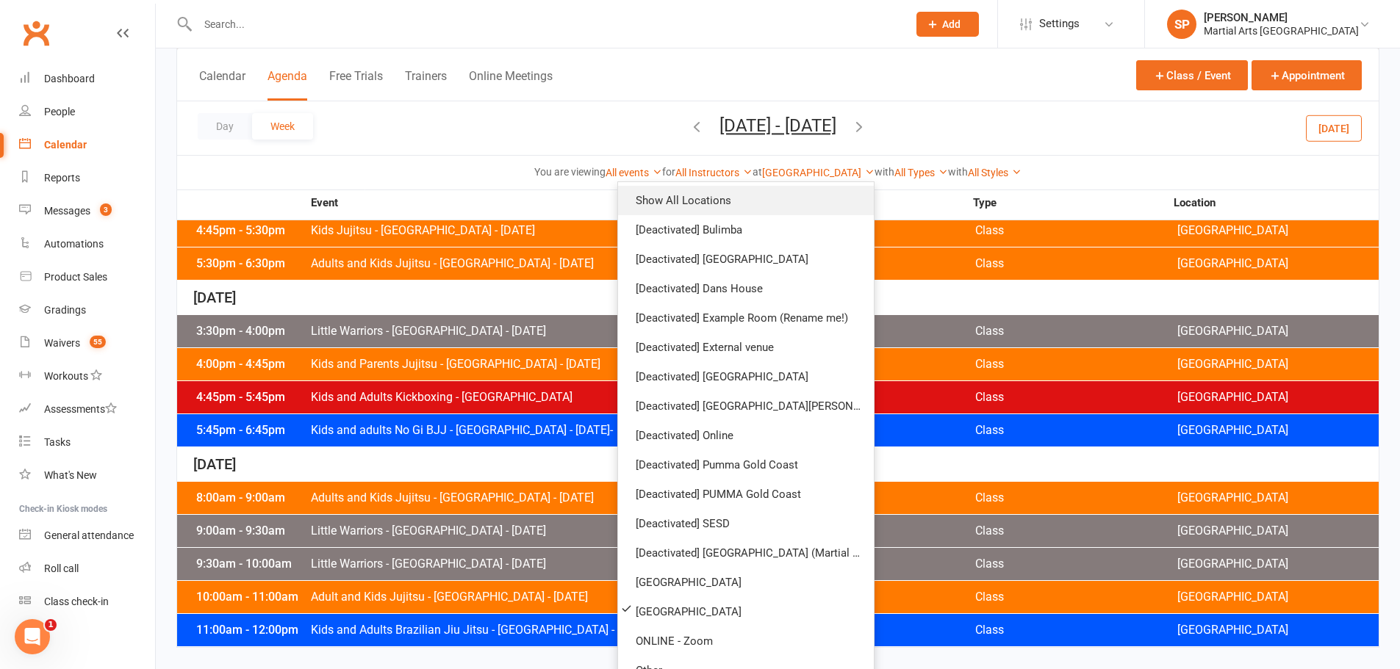
click at [727, 205] on link "Show All Locations" at bounding box center [746, 200] width 256 height 29
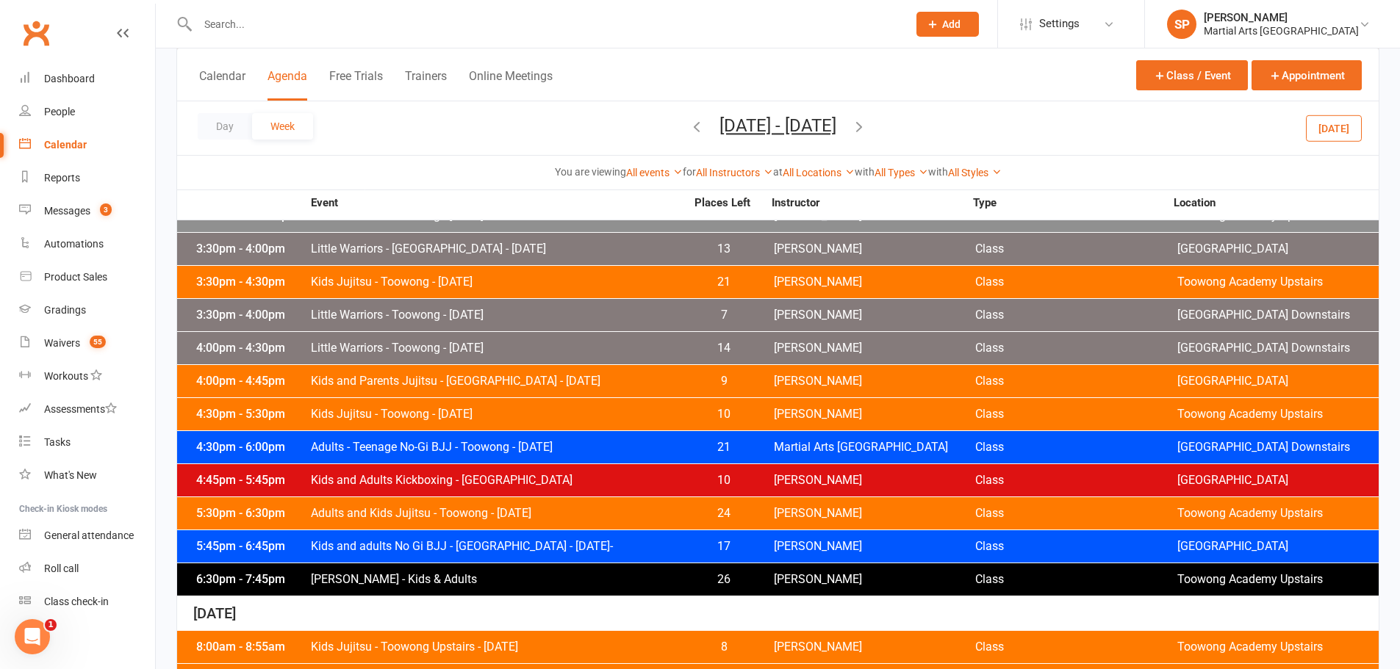
scroll to position [2235, 0]
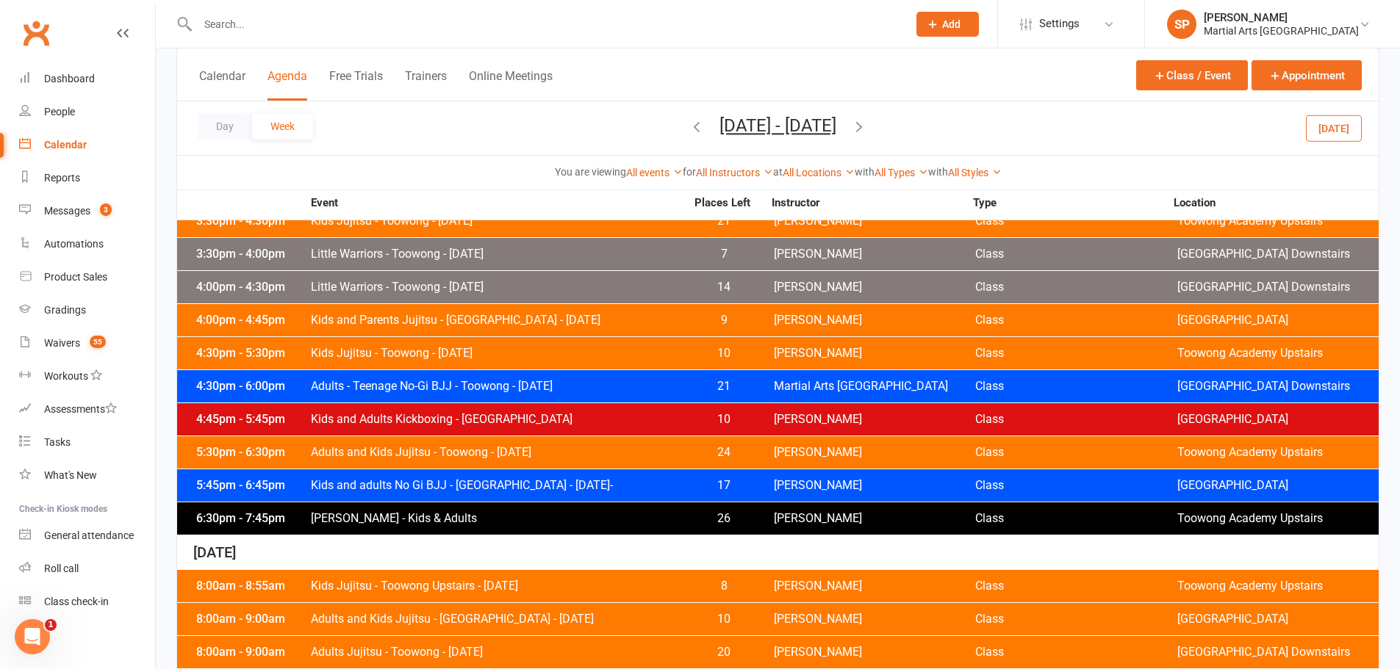
click at [469, 381] on span "Adults - Teenage No-Gi BJJ - Toowong - Friday" at bounding box center [497, 387] width 375 height 12
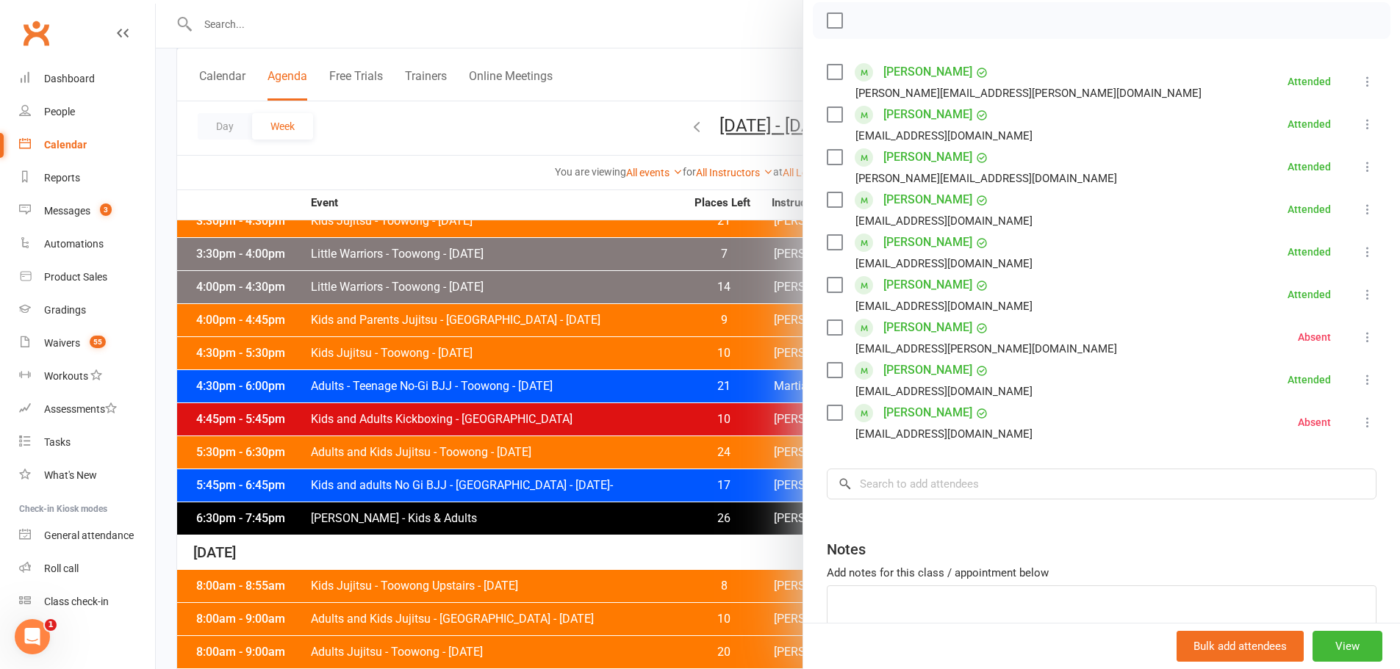
scroll to position [220, 0]
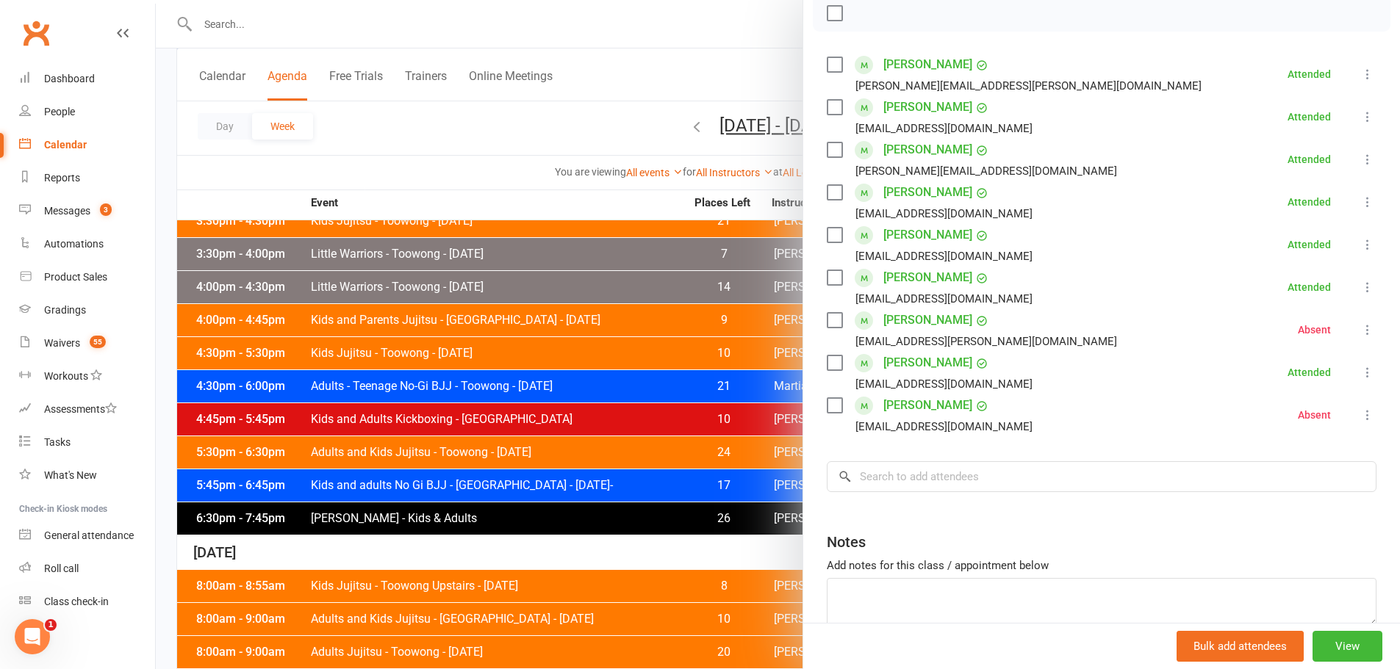
click at [500, 165] on div at bounding box center [778, 334] width 1244 height 669
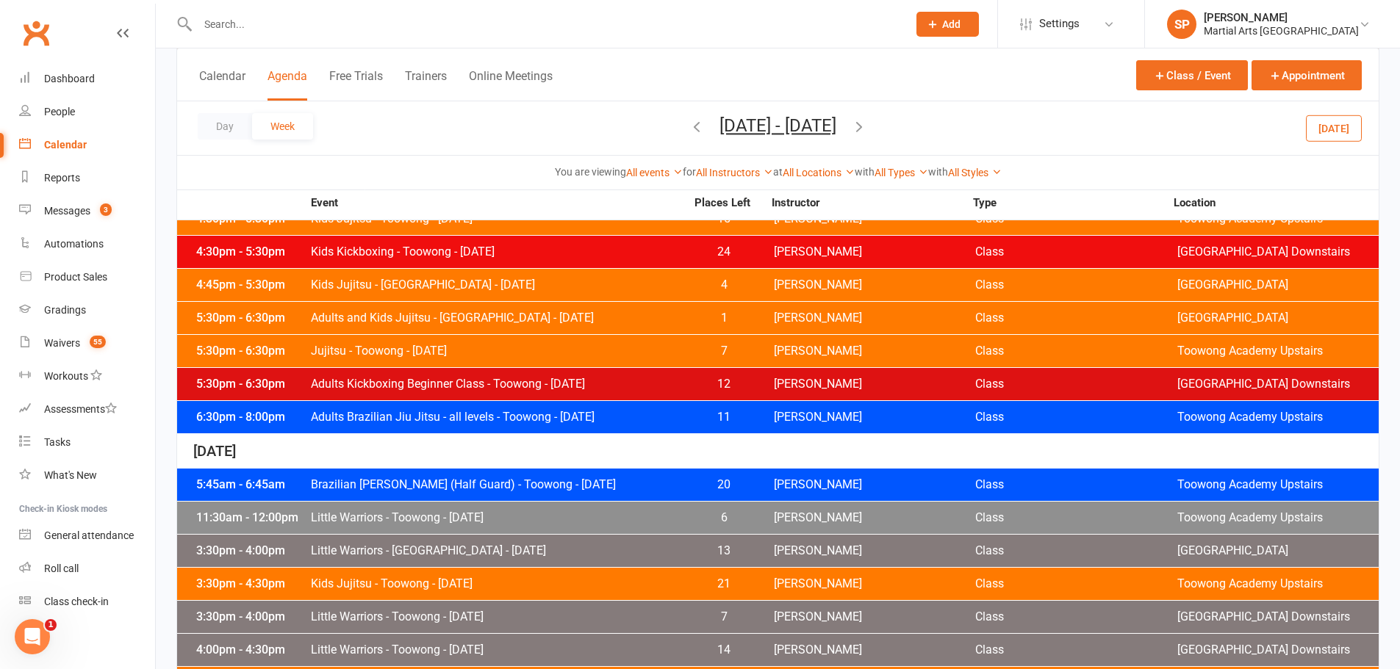
scroll to position [1868, 0]
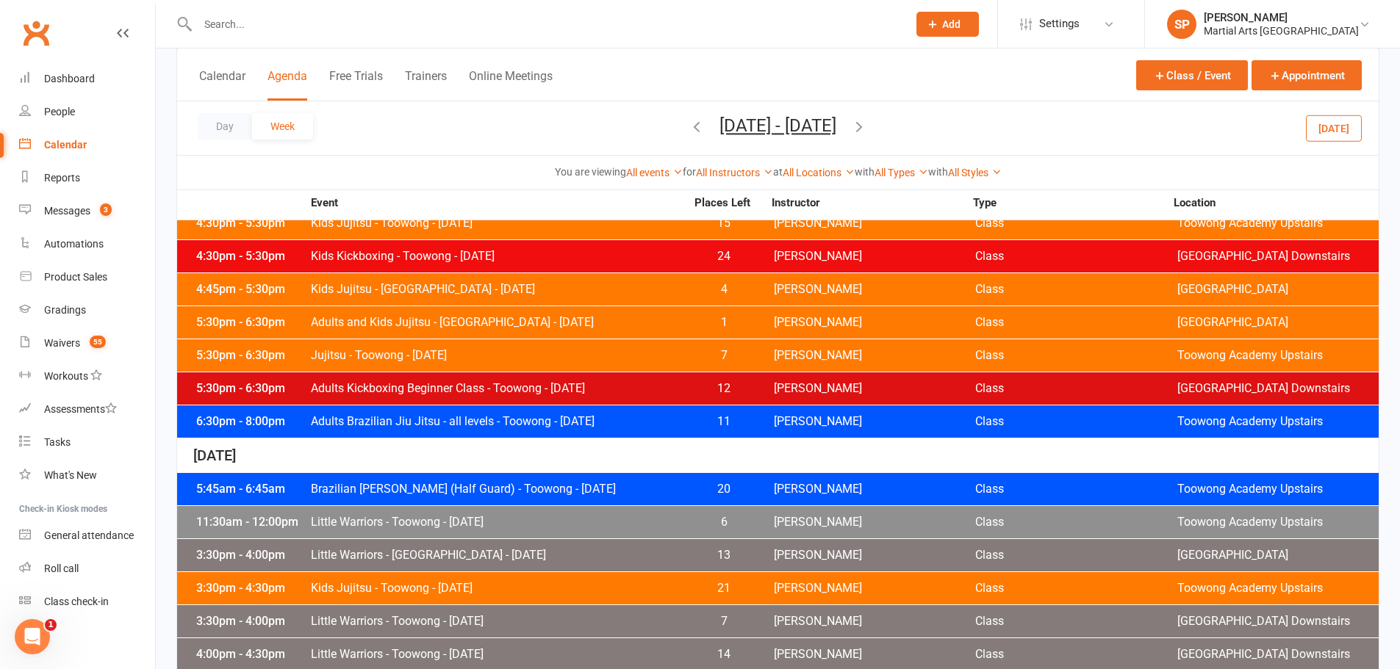
click at [550, 416] on span "Adults Brazilian Jiu Jitsu - all levels - Toowong - Thursday" at bounding box center [497, 422] width 375 height 12
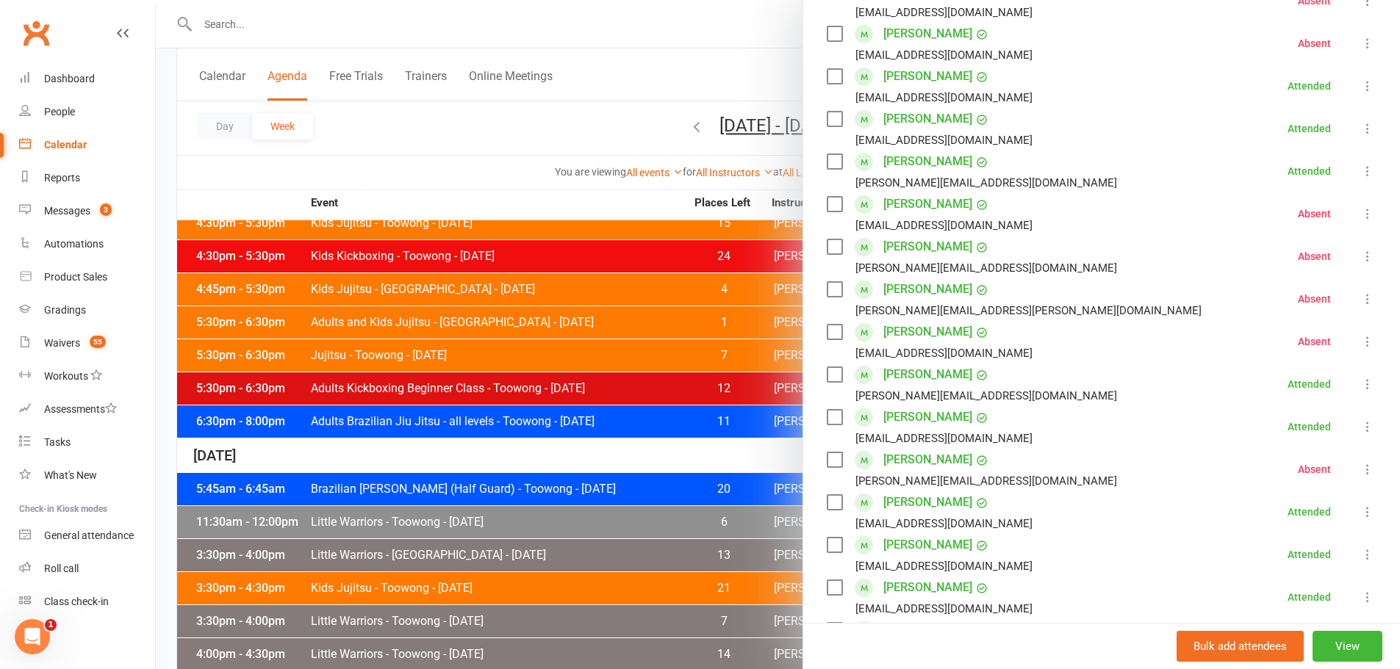
scroll to position [220, 0]
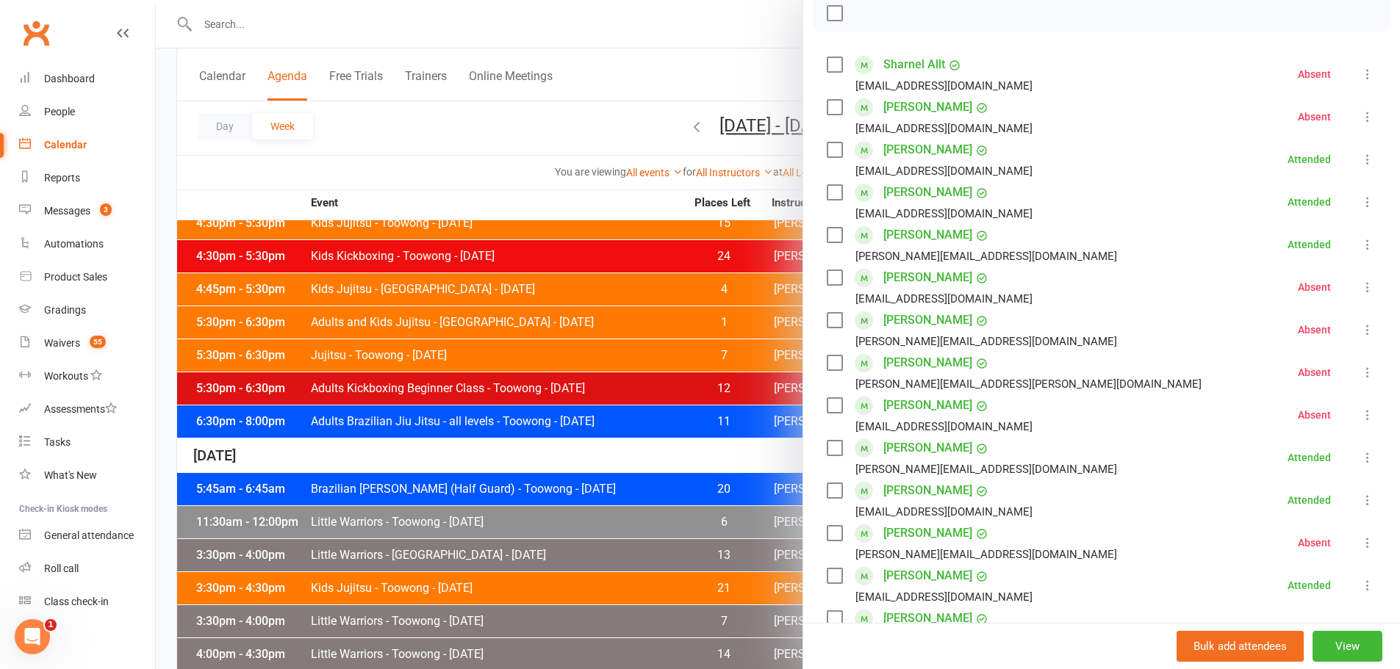
click at [432, 162] on div at bounding box center [778, 334] width 1244 height 669
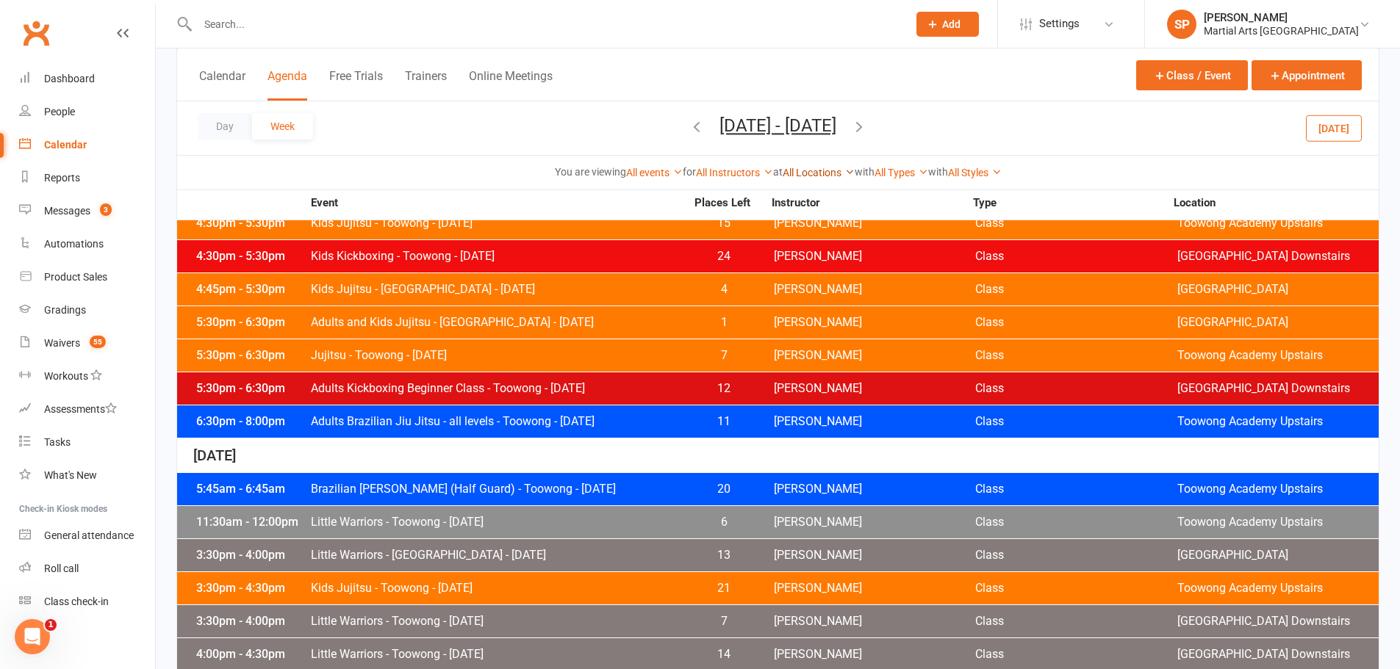
click at [794, 168] on link "All Locations" at bounding box center [819, 173] width 72 height 12
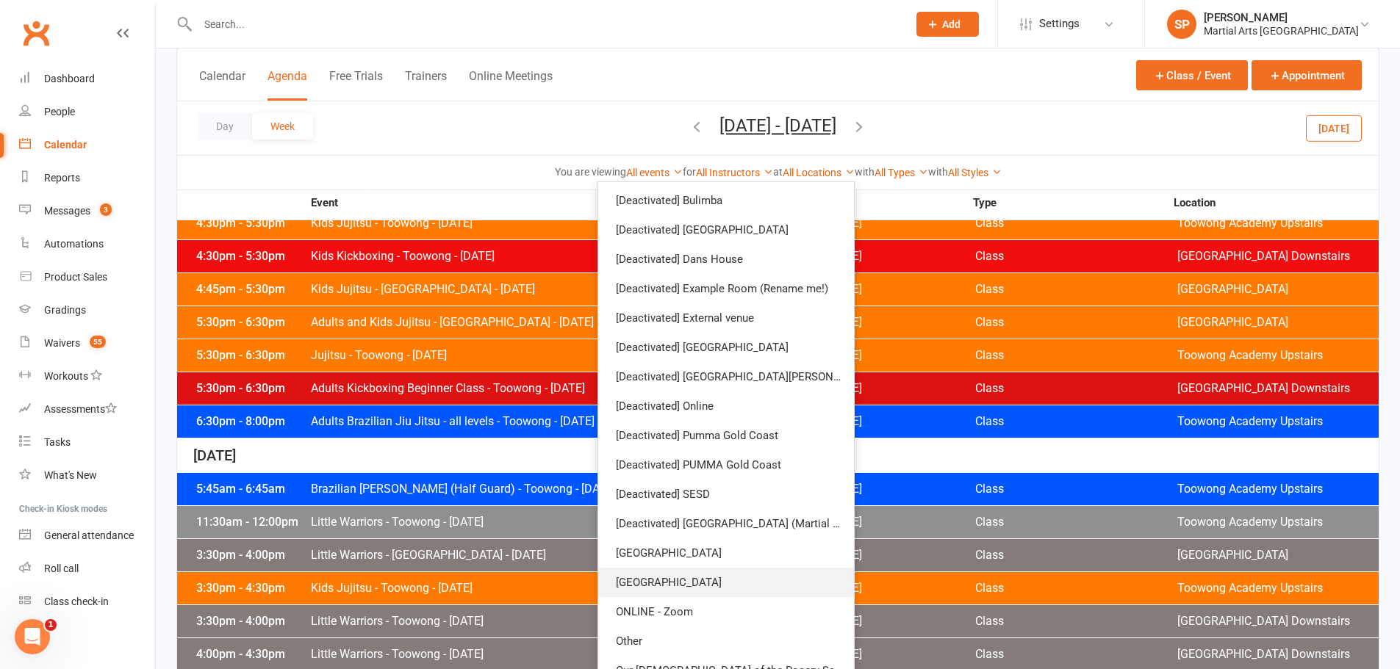
click at [688, 580] on link "[GEOGRAPHIC_DATA]" at bounding box center [726, 582] width 256 height 29
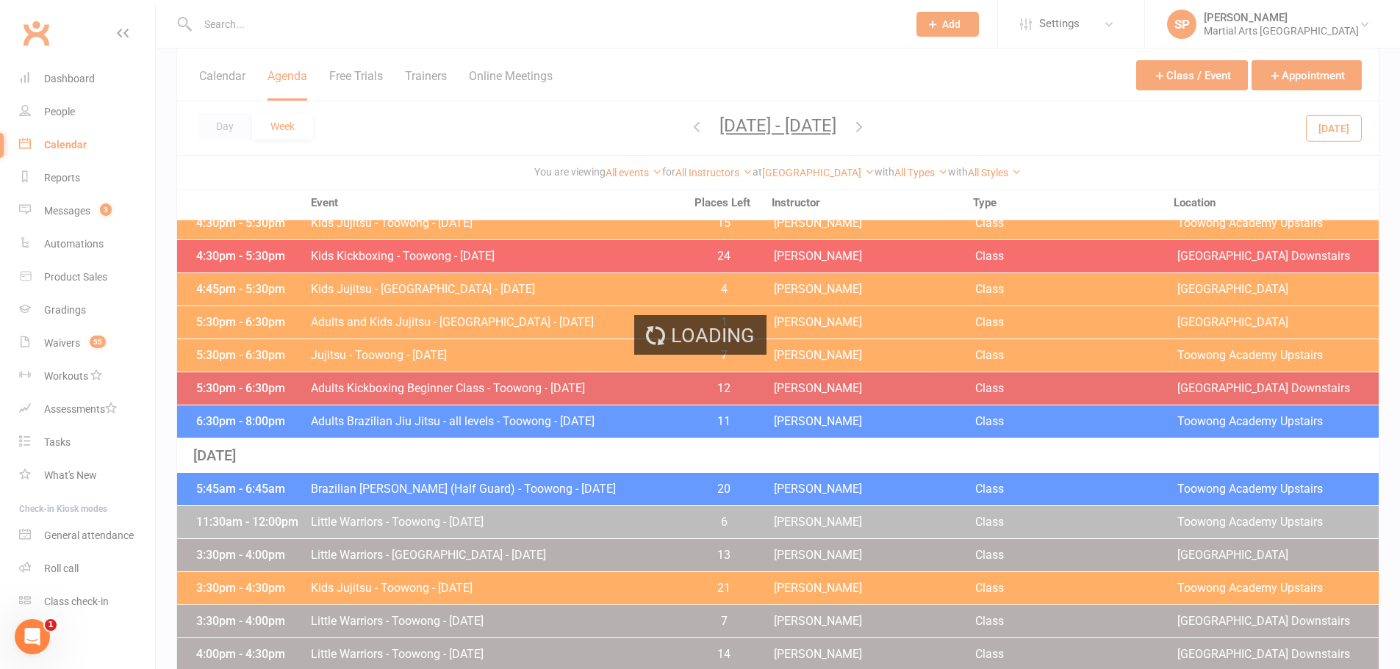
scroll to position [644, 0]
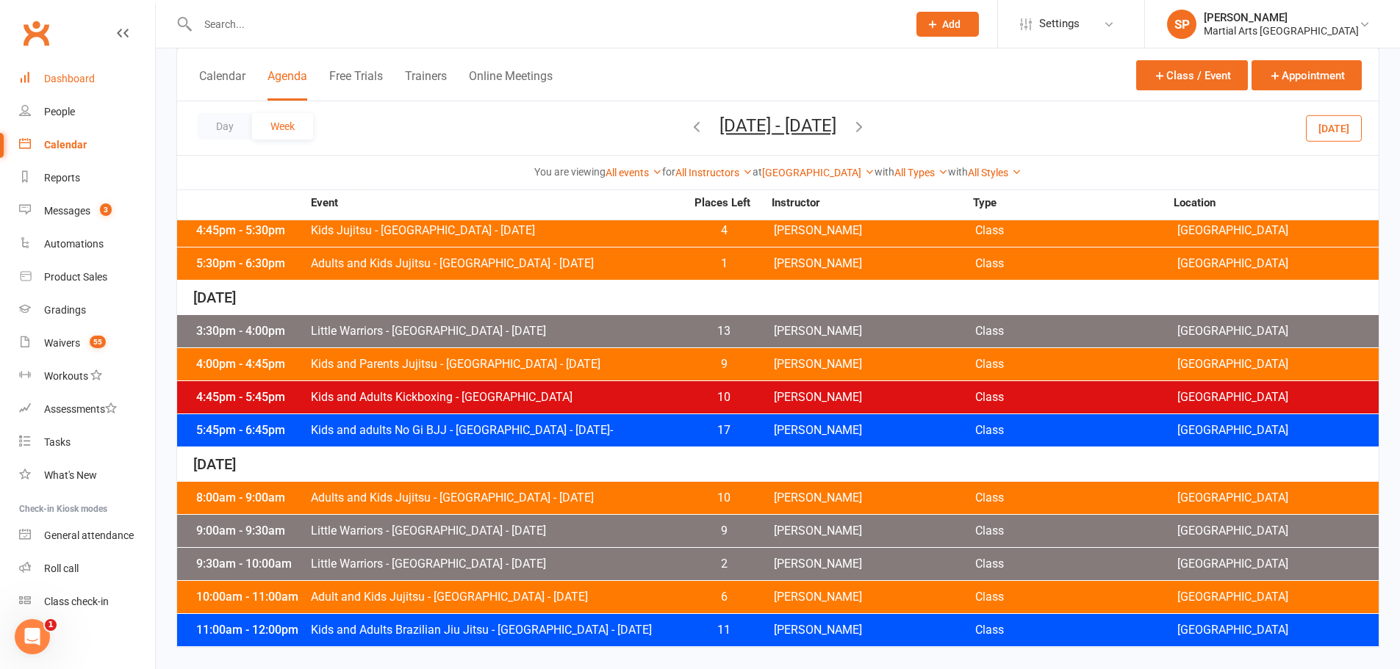
click at [71, 73] on div "Dashboard" at bounding box center [69, 79] width 51 height 12
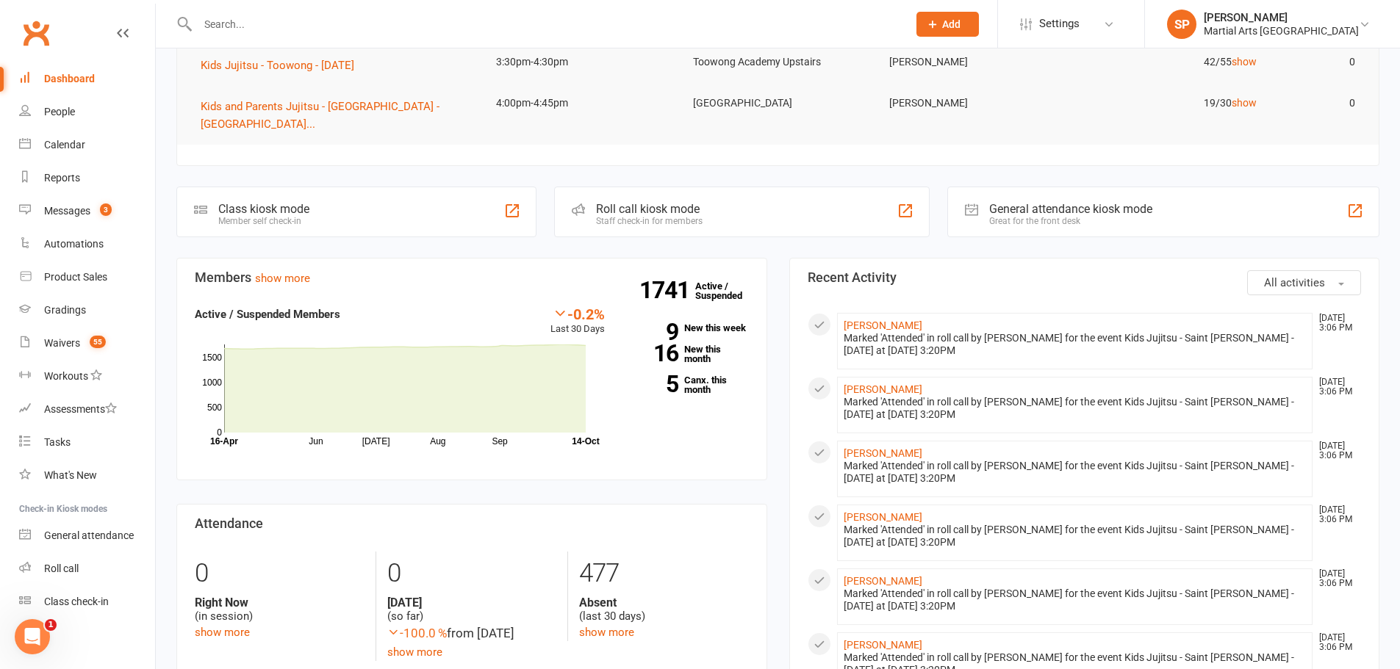
scroll to position [514, 0]
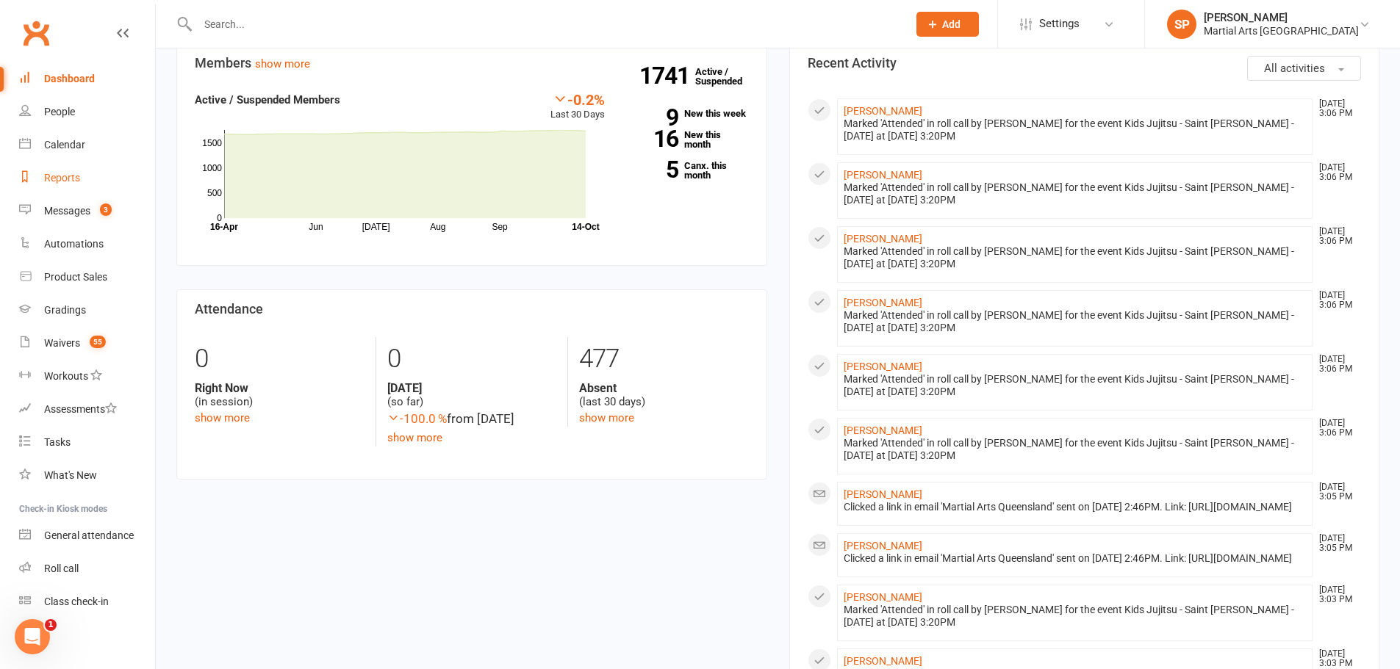
click at [70, 178] on div "Reports" at bounding box center [62, 178] width 36 height 12
select select "100"
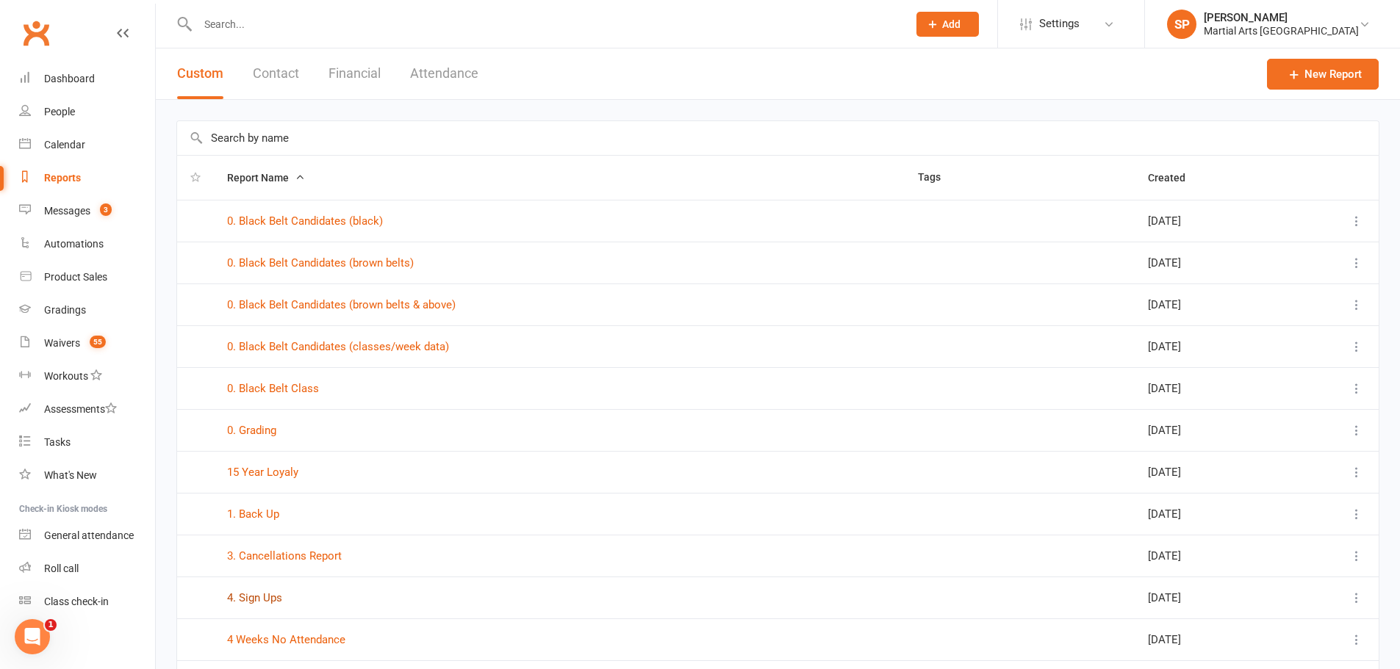
click at [262, 602] on link "4. Sign Ups" at bounding box center [254, 598] width 55 height 13
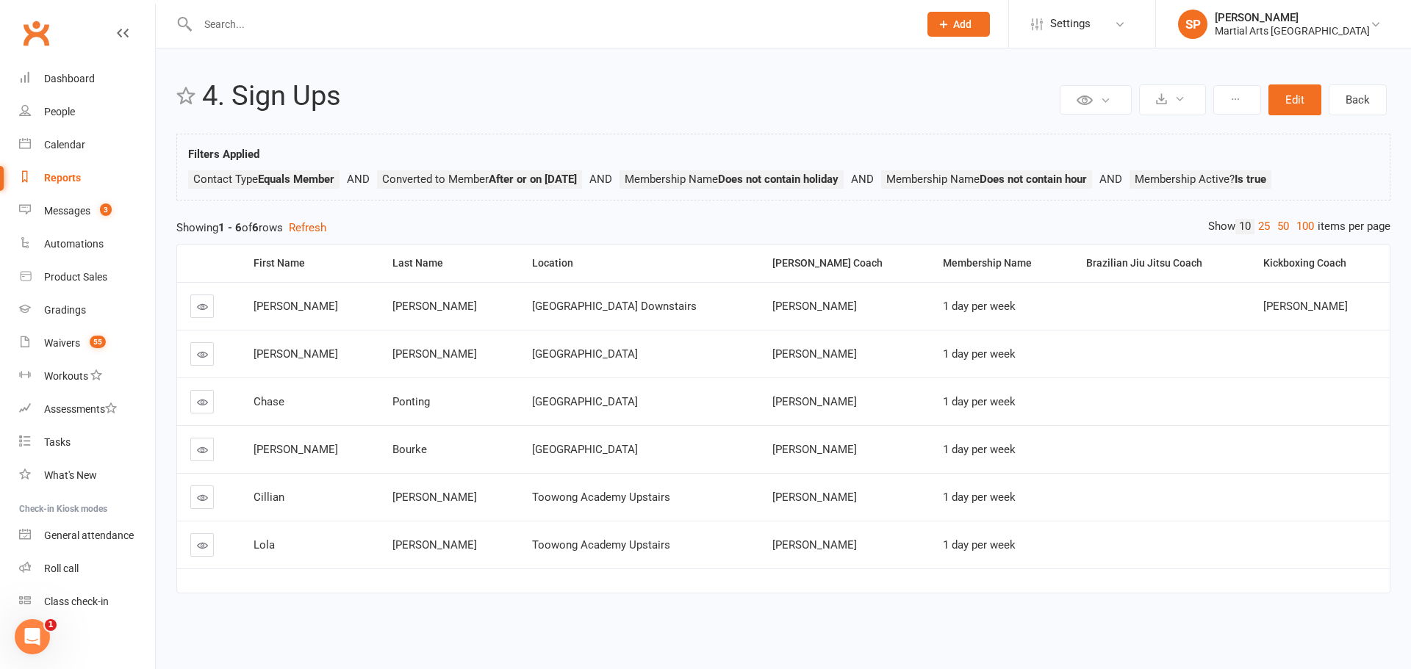
click at [76, 180] on div "Reports" at bounding box center [62, 178] width 37 height 12
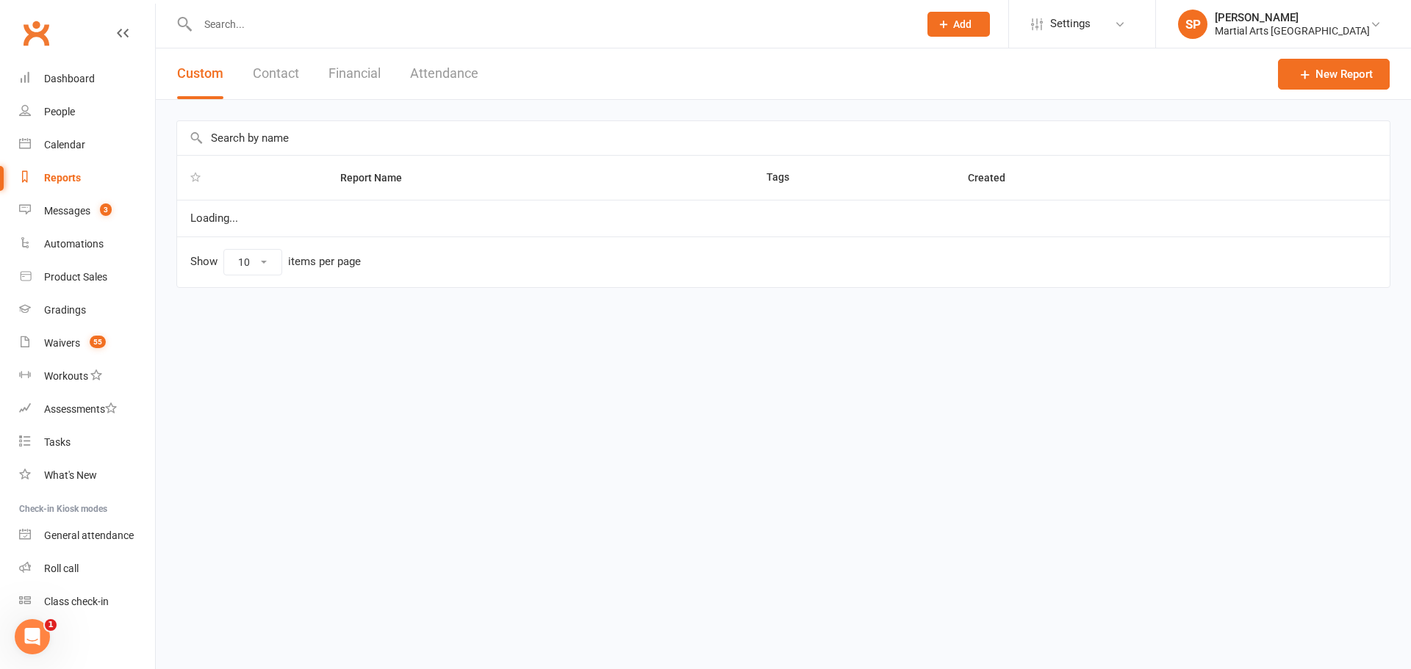
select select "100"
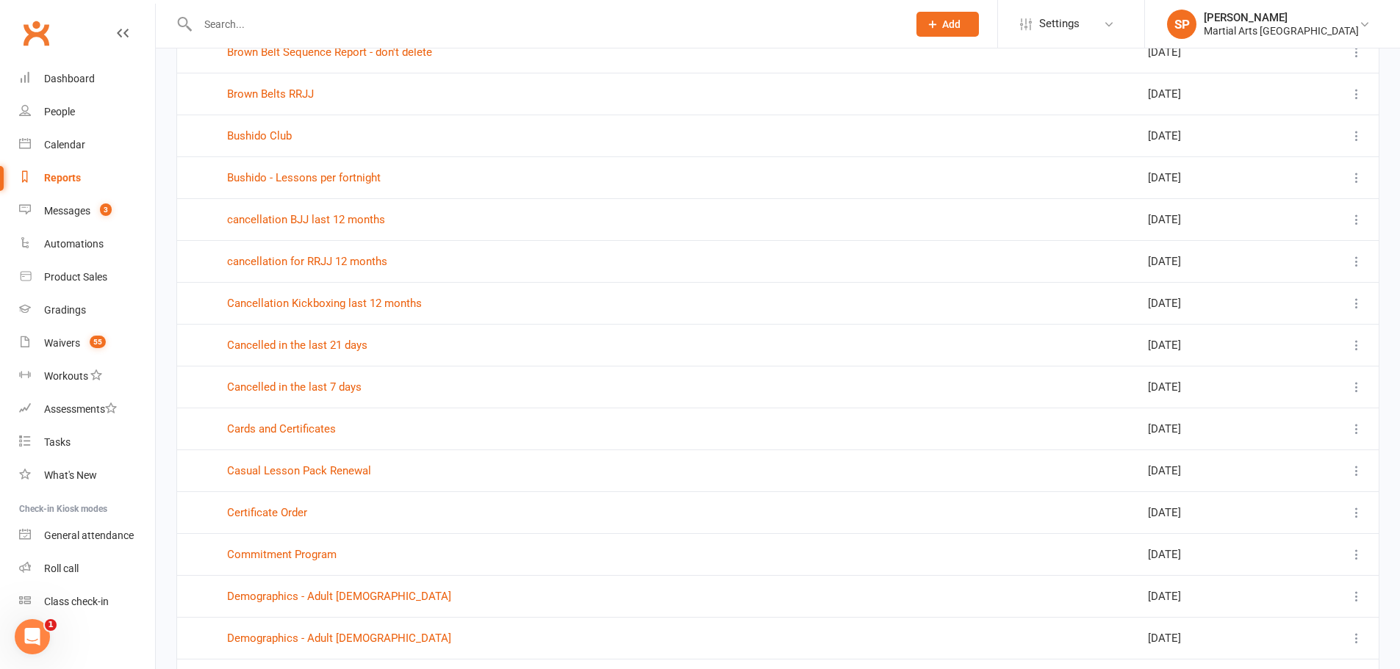
scroll to position [3833, 0]
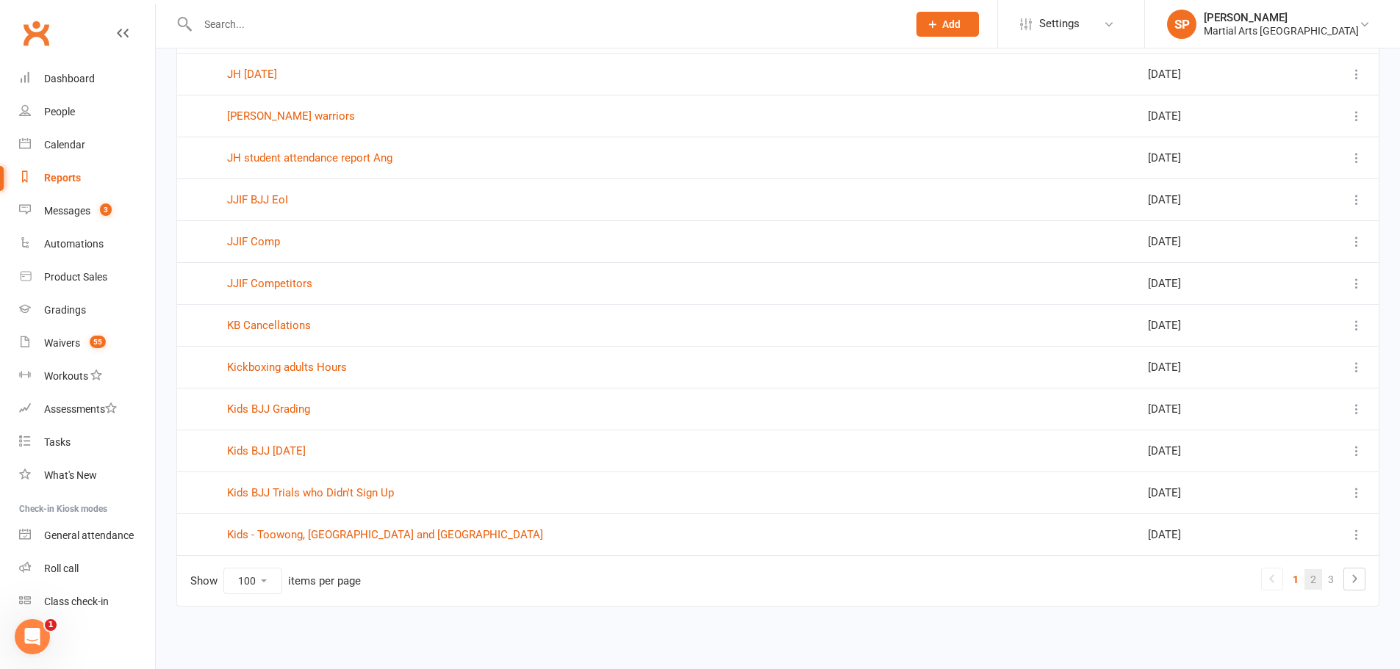
click at [1312, 579] on link "2" at bounding box center [1313, 579] width 18 height 21
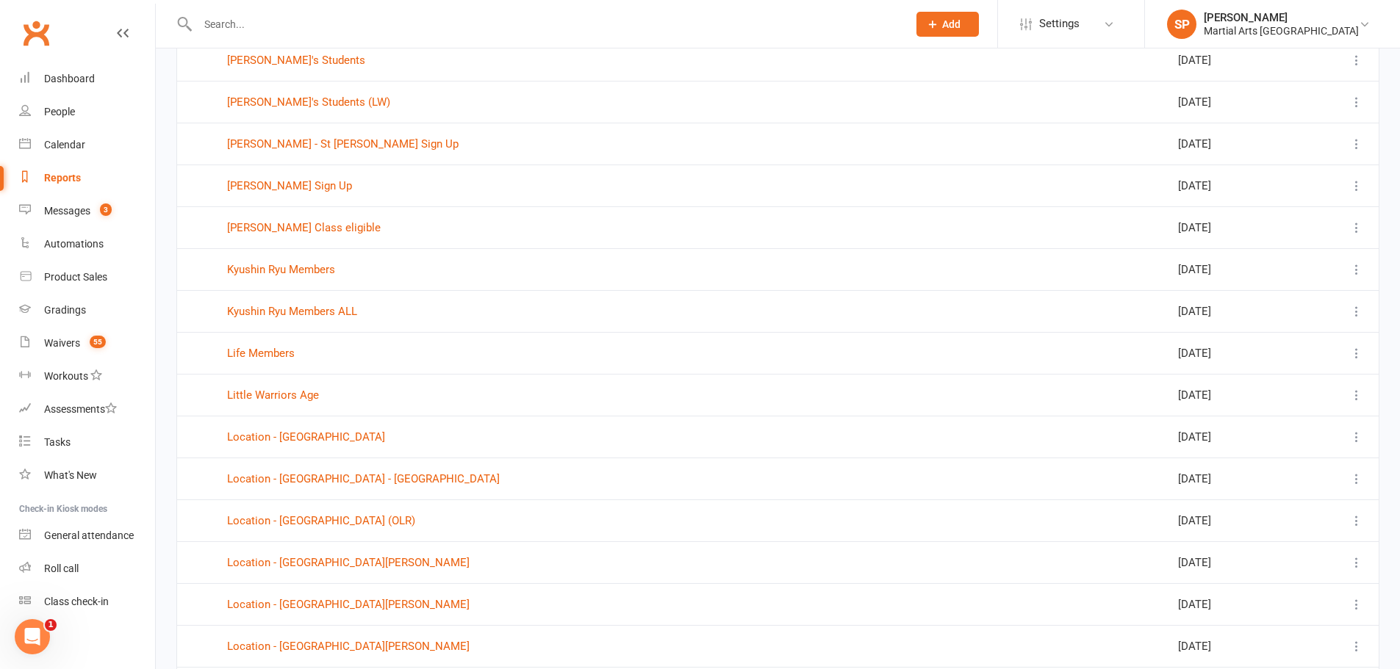
scroll to position [162, 0]
click at [364, 481] on link "Location - Jamboree Heights - New" at bounding box center [363, 477] width 273 height 13
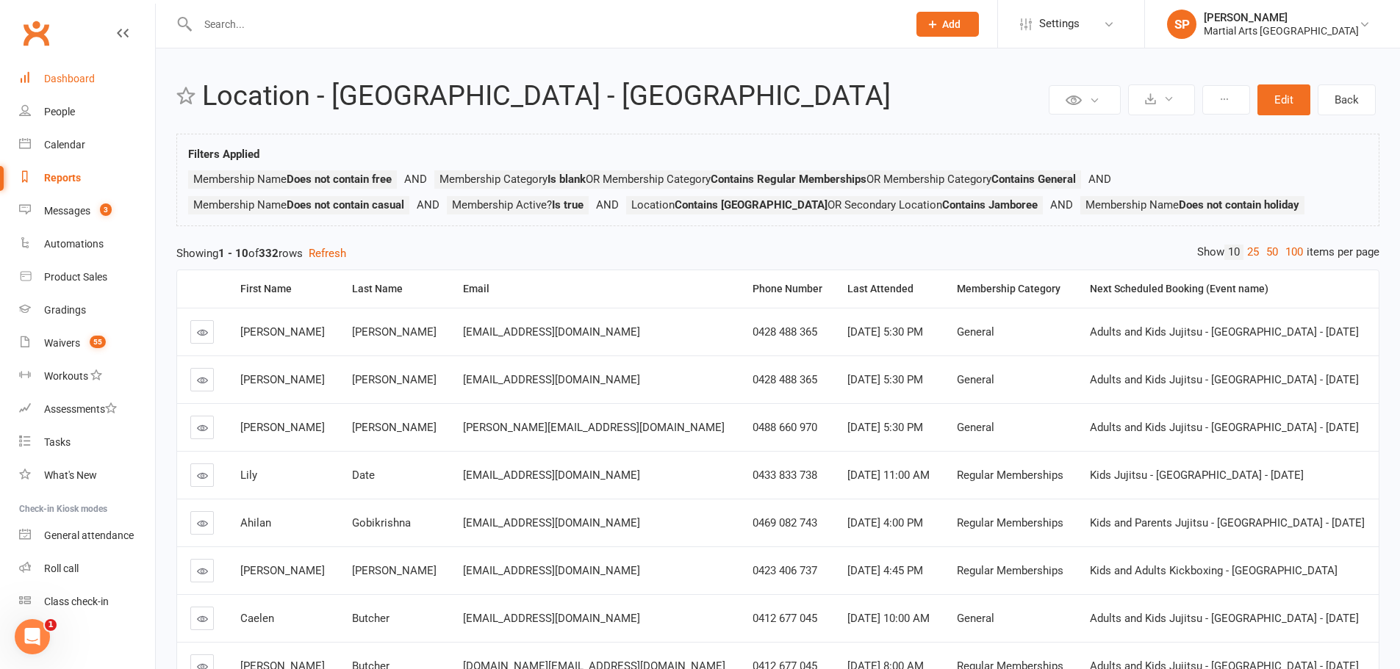
click at [93, 82] on div "Dashboard" at bounding box center [69, 79] width 51 height 12
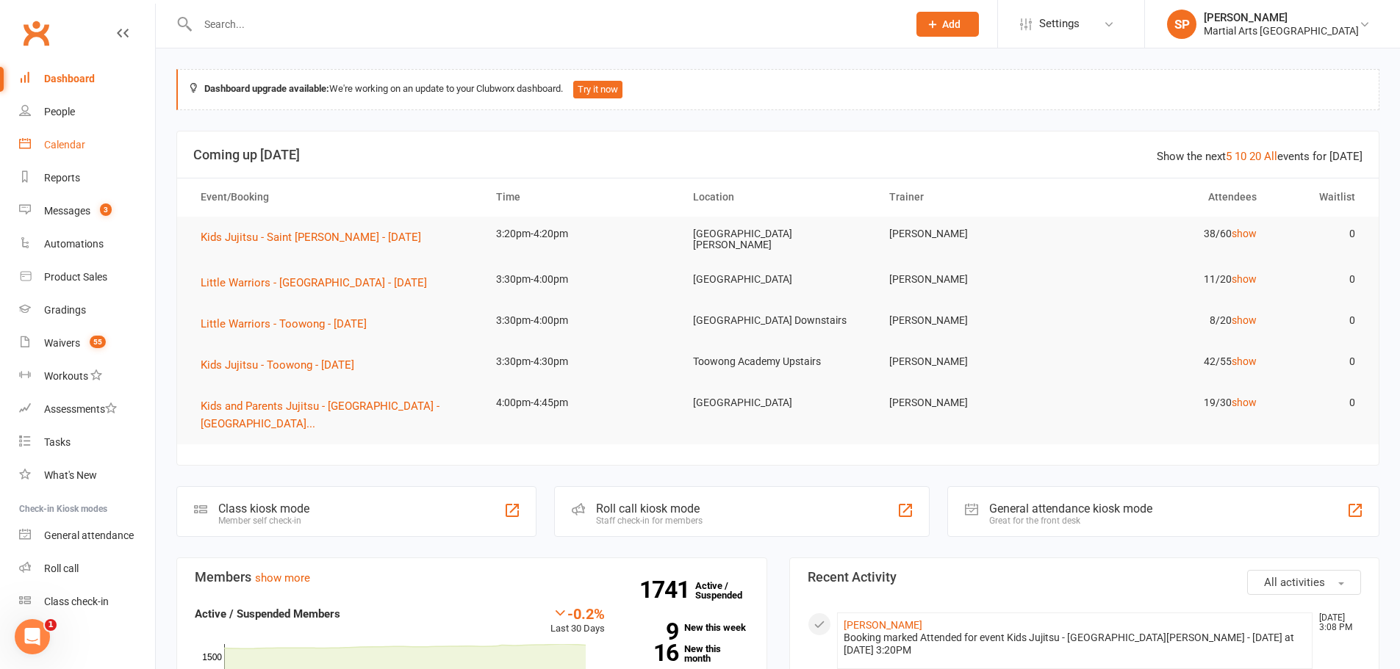
drag, startPoint x: 61, startPoint y: 143, endPoint x: 84, endPoint y: 154, distance: 25.6
click at [61, 143] on div "Calendar" at bounding box center [64, 145] width 41 height 12
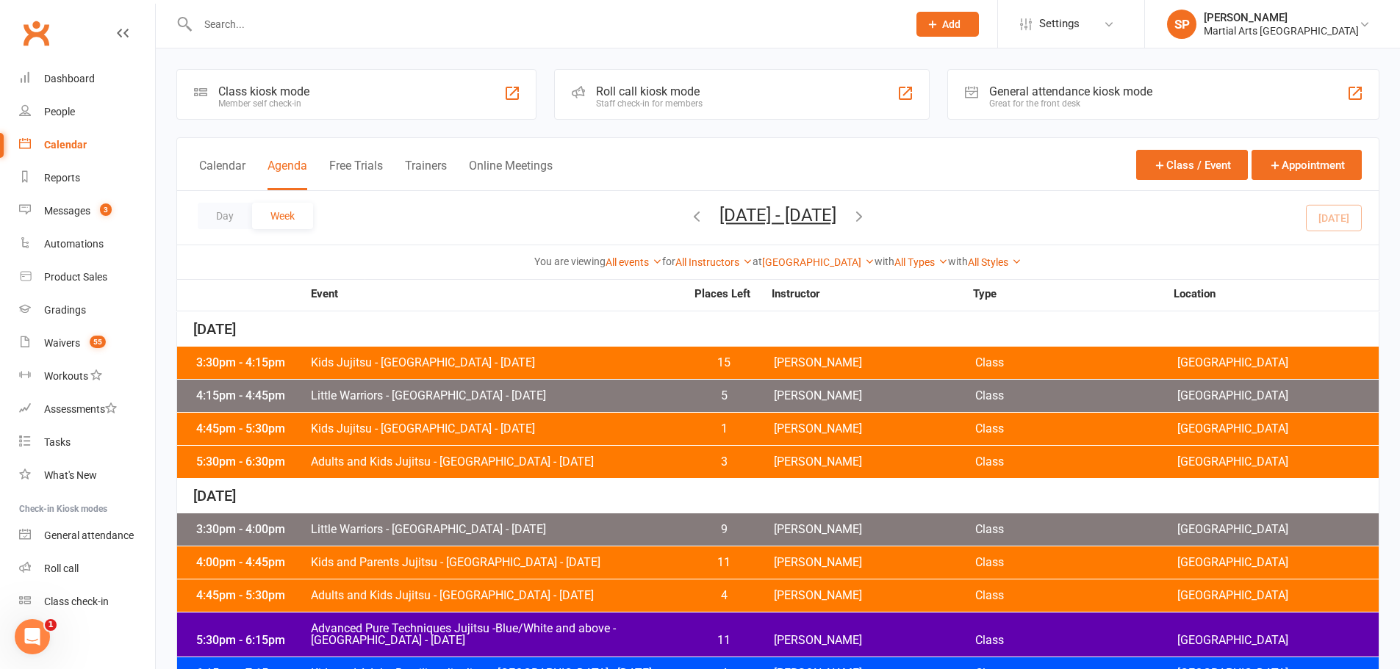
click at [705, 212] on span "Oct 12, 2025 - Oct 18, 2025 October 2025 Sun Mon Tue Wed Thu Fri Sat 28 29 30 0…" at bounding box center [778, 218] width 146 height 26
click at [689, 218] on icon "button" at bounding box center [697, 216] width 16 height 16
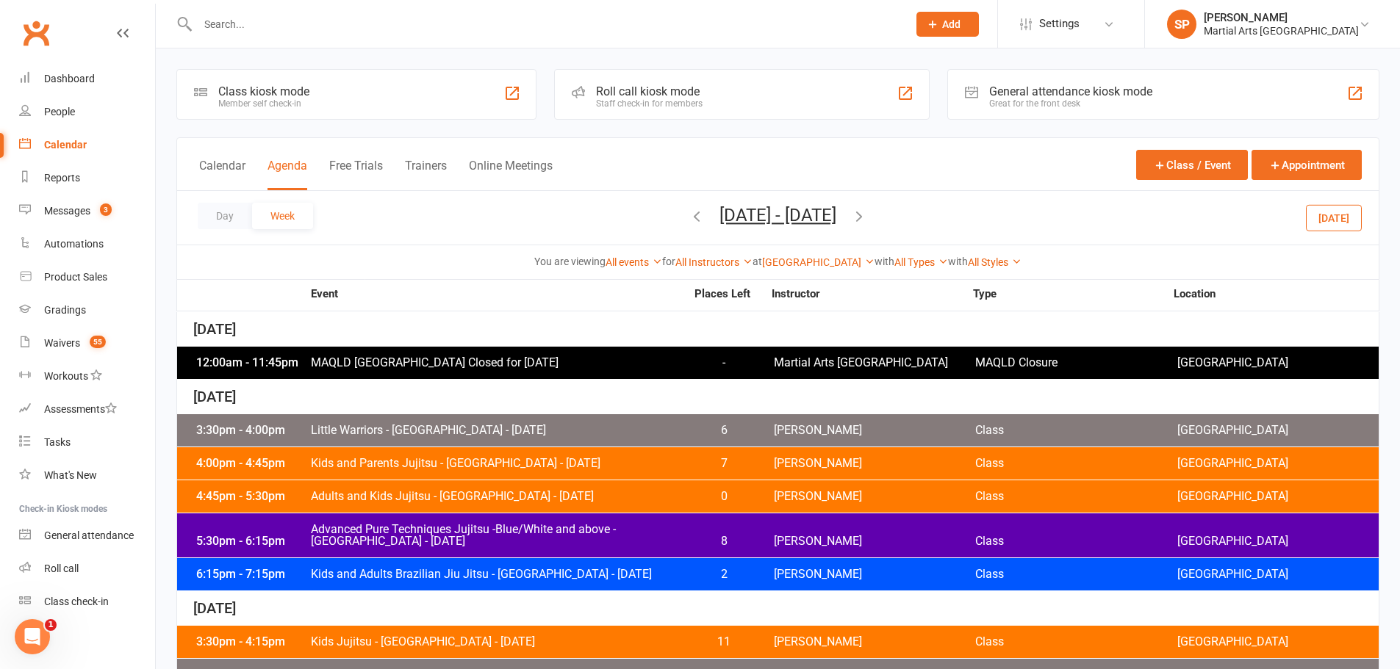
click at [504, 434] on span "Little Warriors - [GEOGRAPHIC_DATA] - [DATE]" at bounding box center [497, 431] width 375 height 12
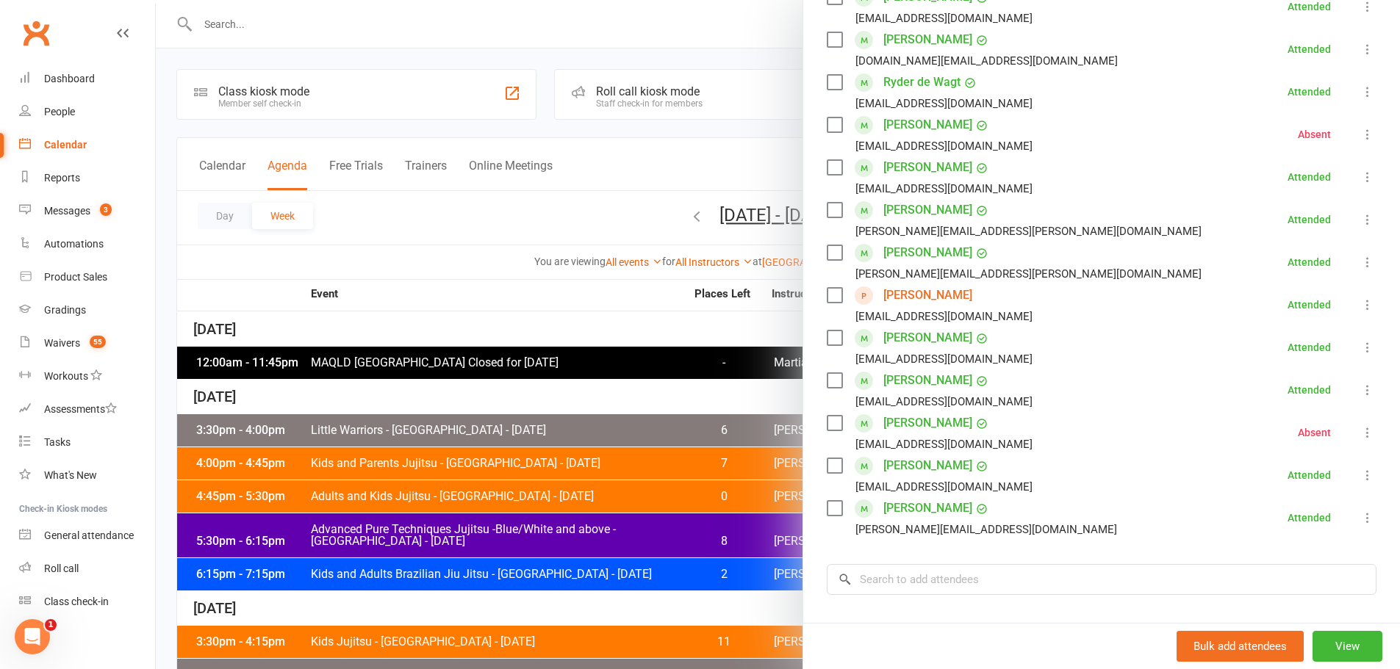
scroll to position [367, 0]
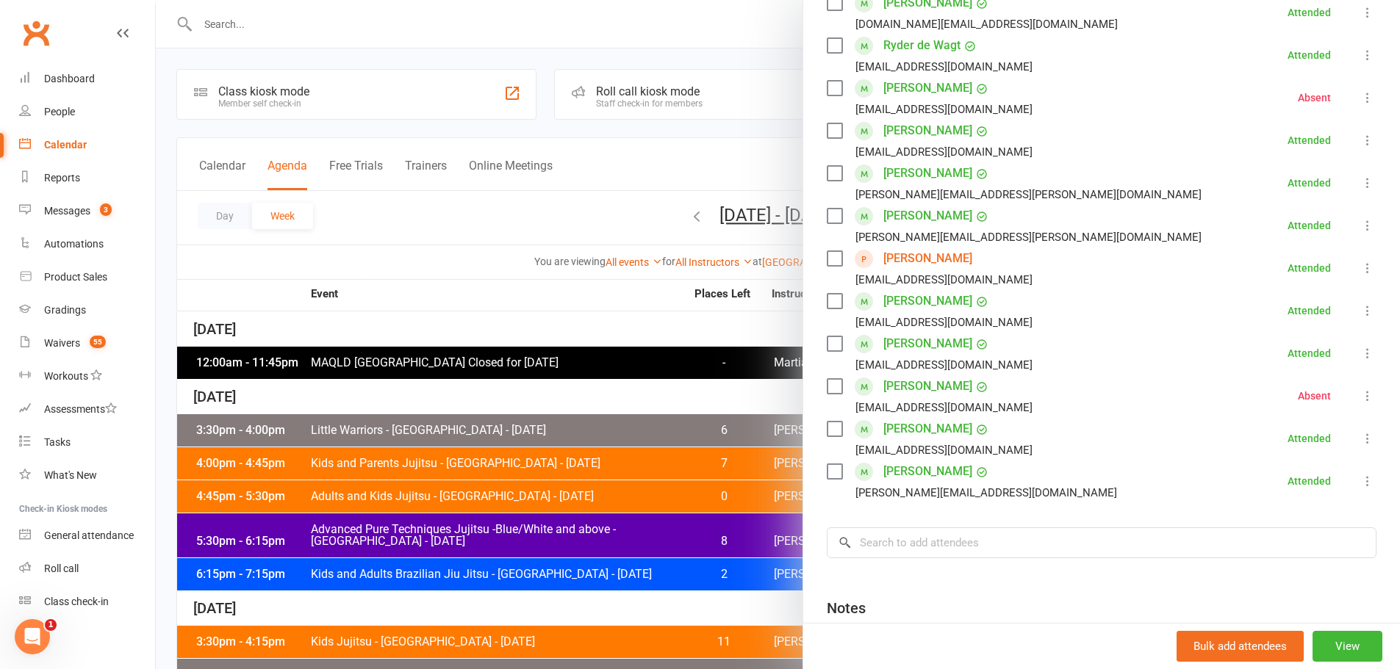
click at [518, 229] on div at bounding box center [778, 334] width 1244 height 669
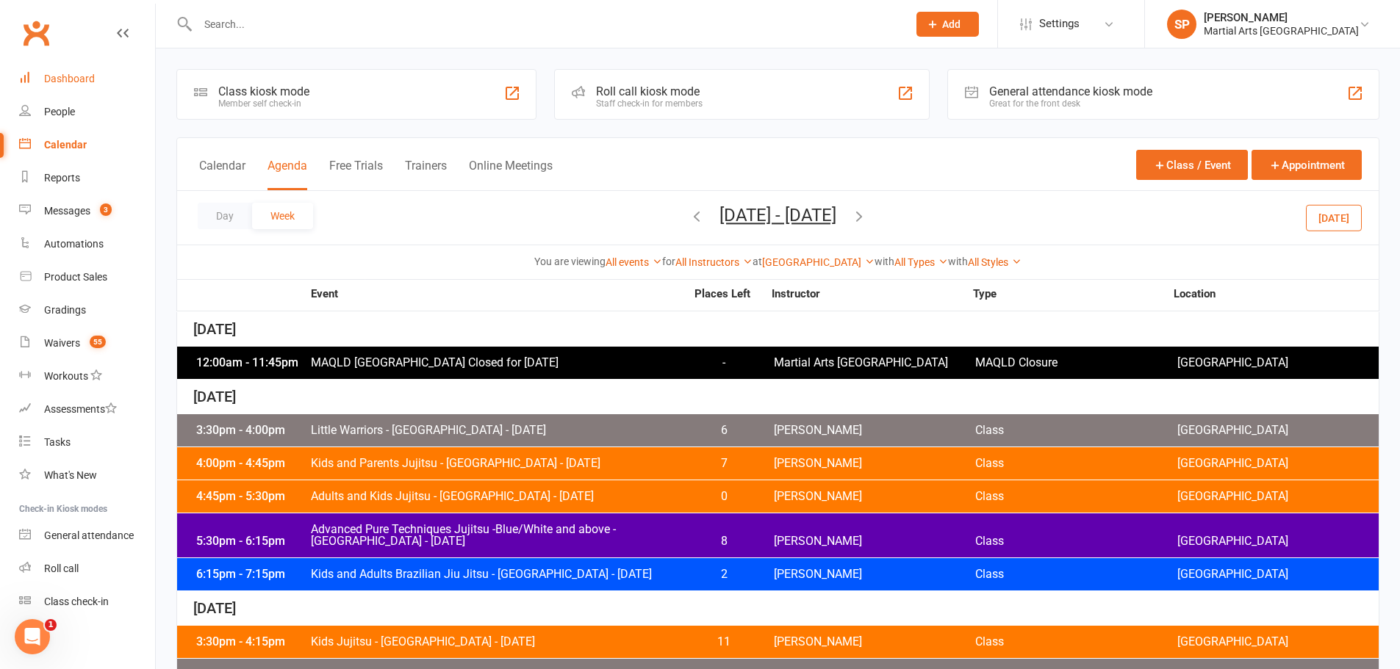
click at [50, 74] on div "Dashboard" at bounding box center [69, 79] width 51 height 12
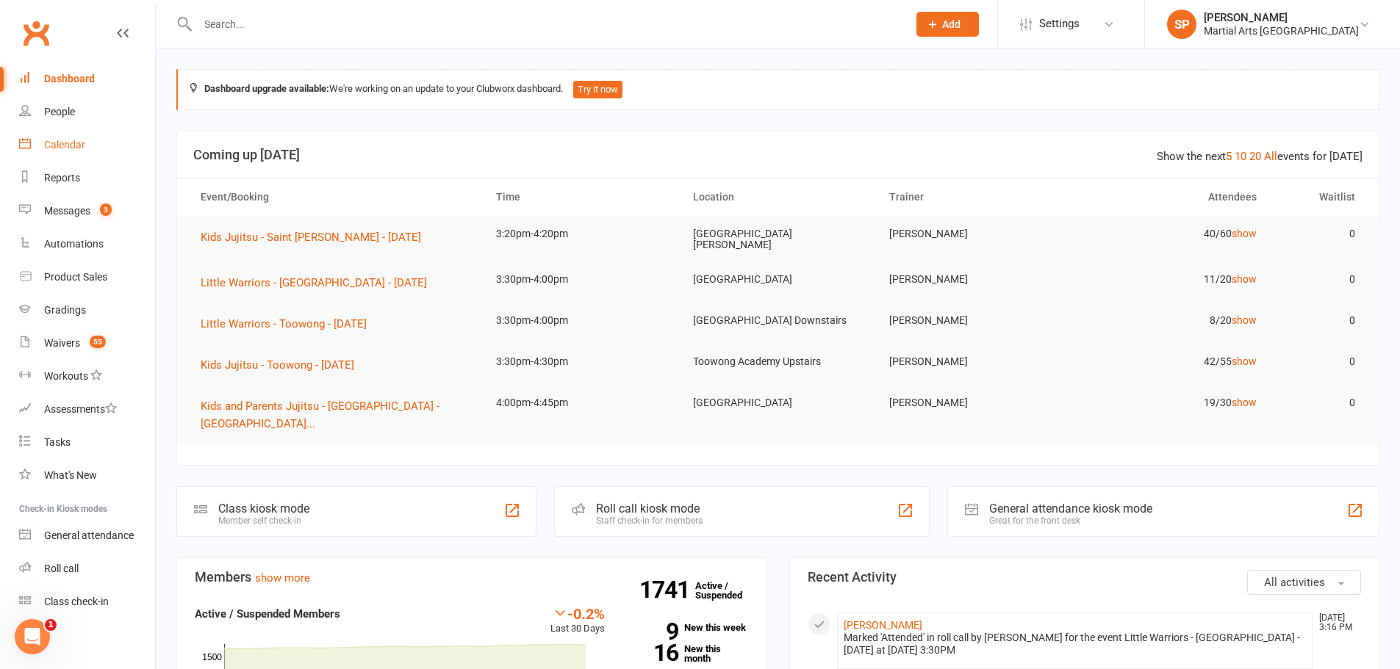
click at [82, 152] on link "Calendar" at bounding box center [87, 145] width 136 height 33
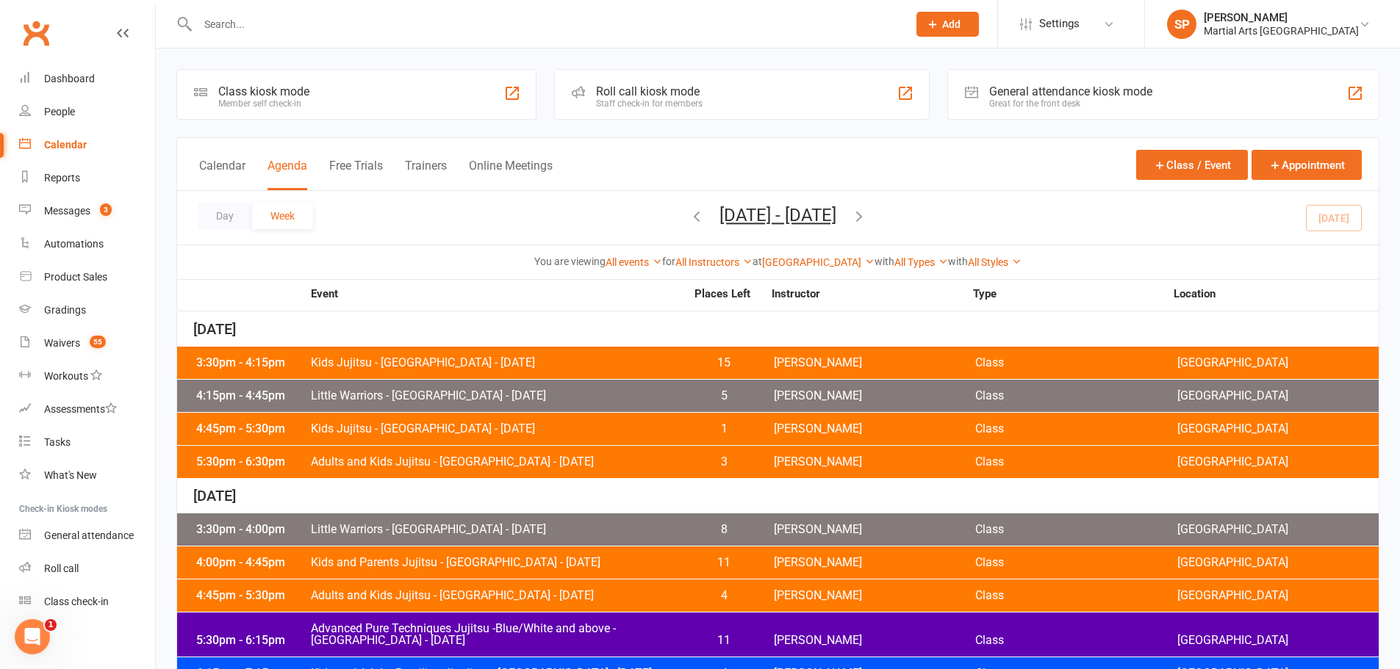
click at [867, 217] on icon "button" at bounding box center [859, 216] width 16 height 16
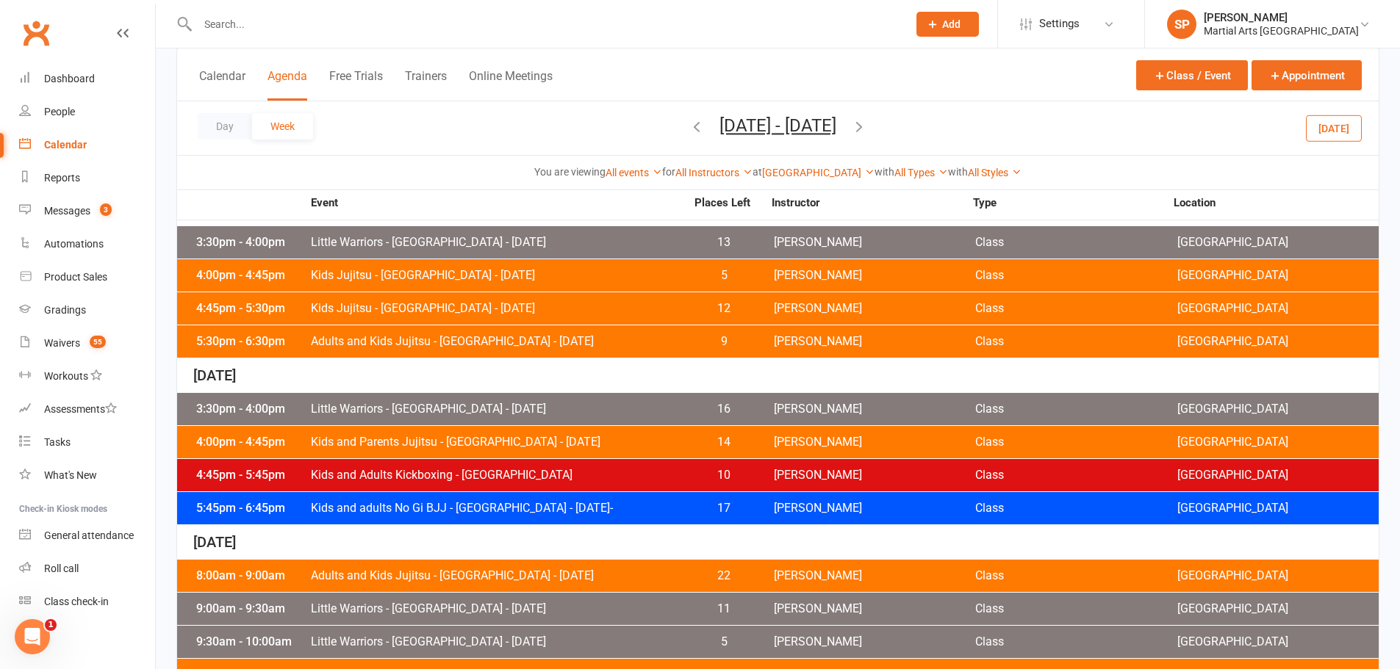
scroll to position [744, 0]
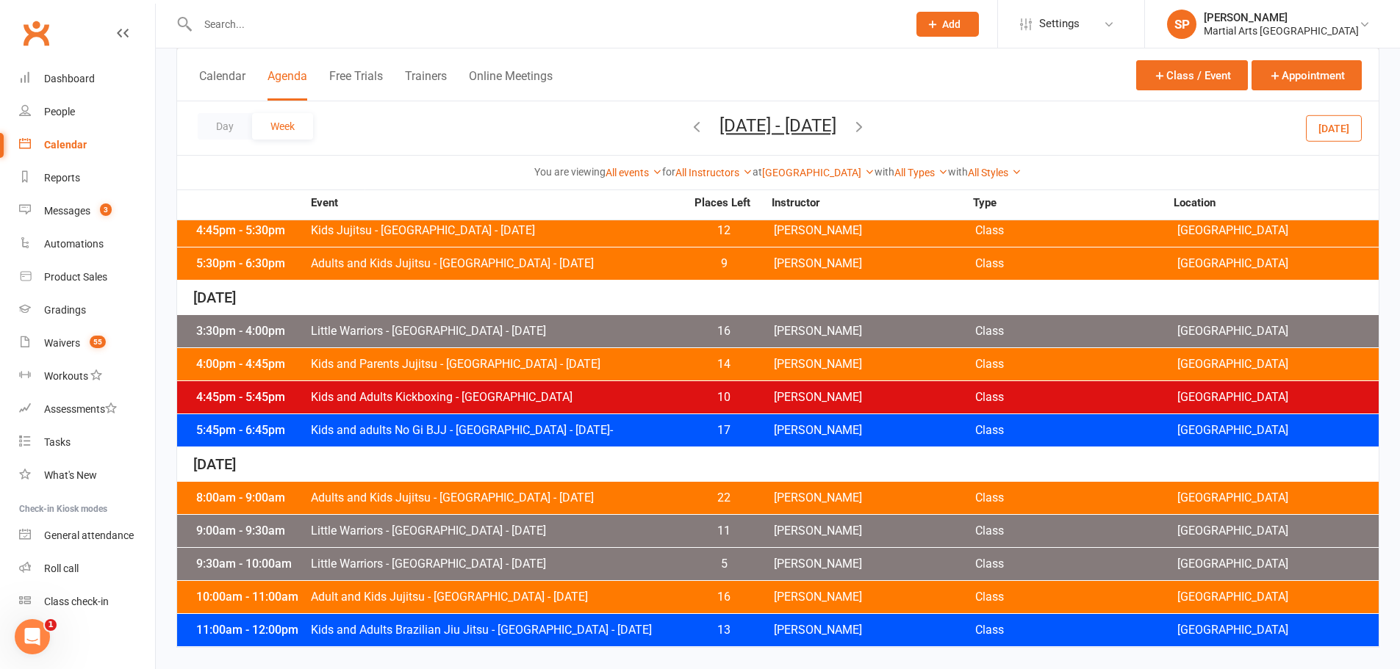
click at [527, 633] on span "Kids and Adults Brazilian Jiu Jitsu - Jamboree Heights - Saturday" at bounding box center [497, 631] width 375 height 12
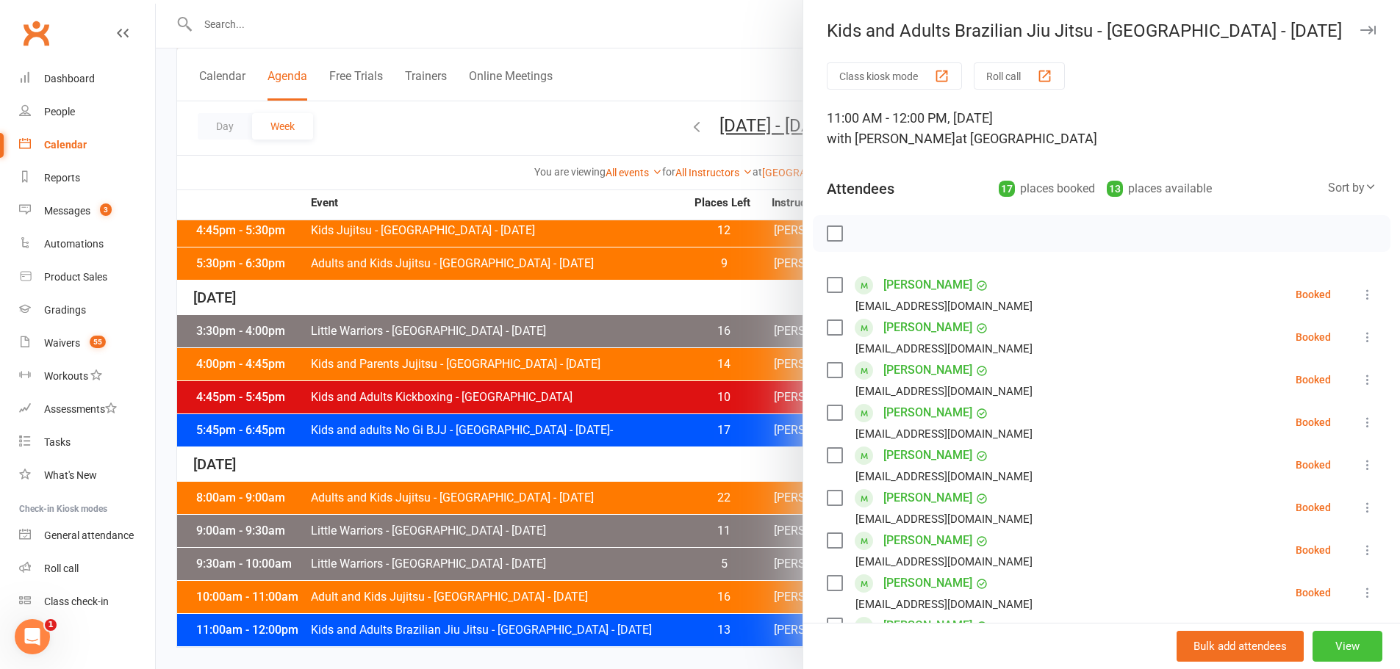
click at [1314, 639] on button "View" at bounding box center [1347, 646] width 70 height 31
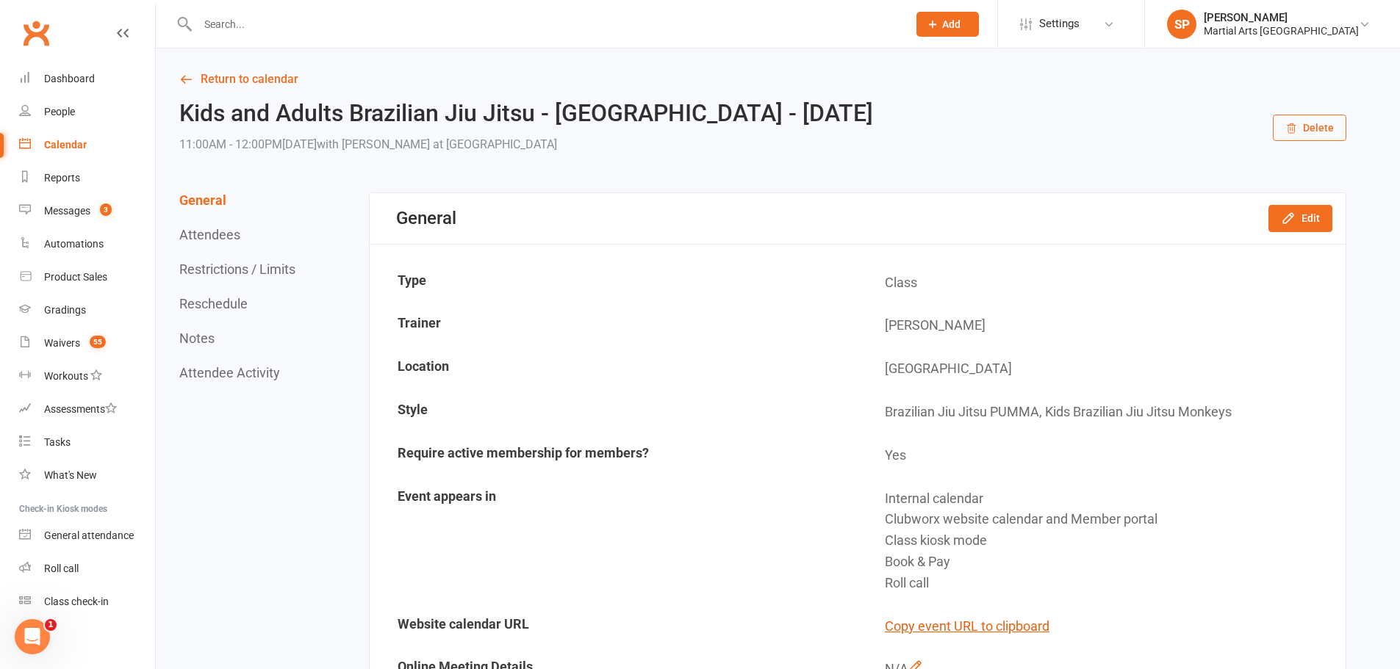
click at [1315, 126] on button "Delete" at bounding box center [1309, 128] width 73 height 26
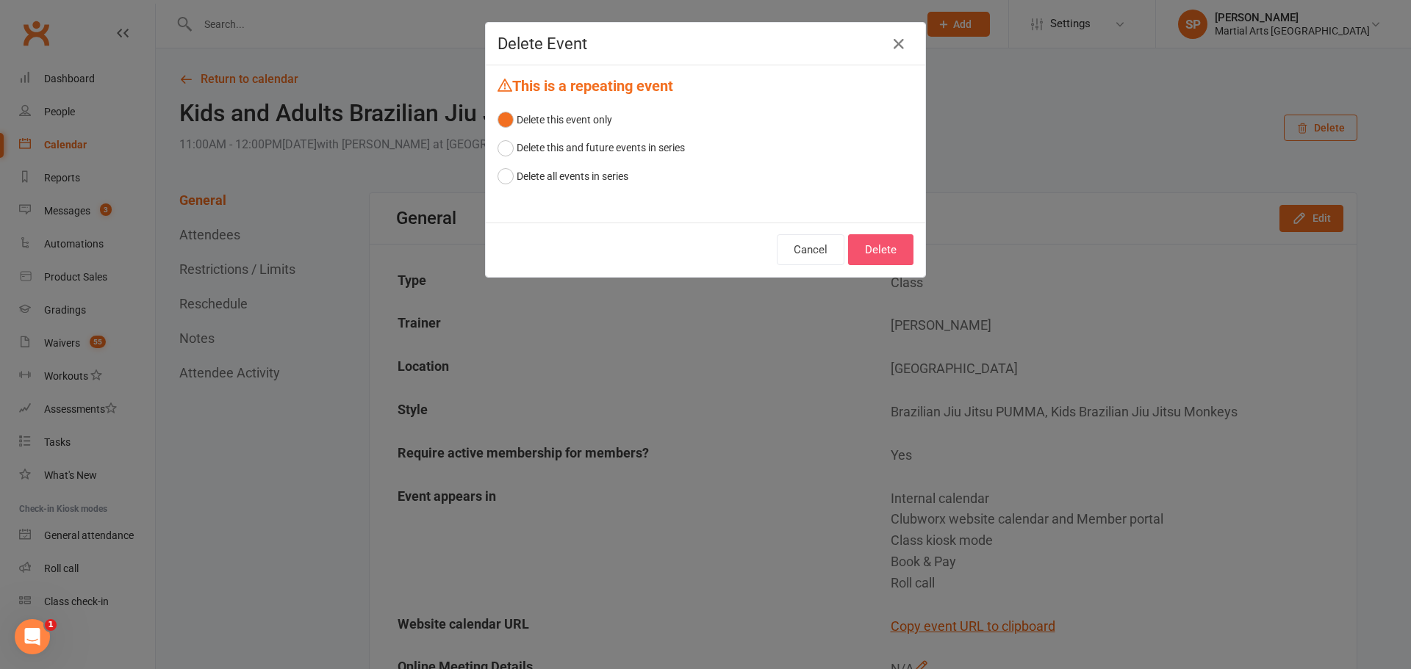
click at [882, 252] on button "Delete" at bounding box center [880, 249] width 65 height 31
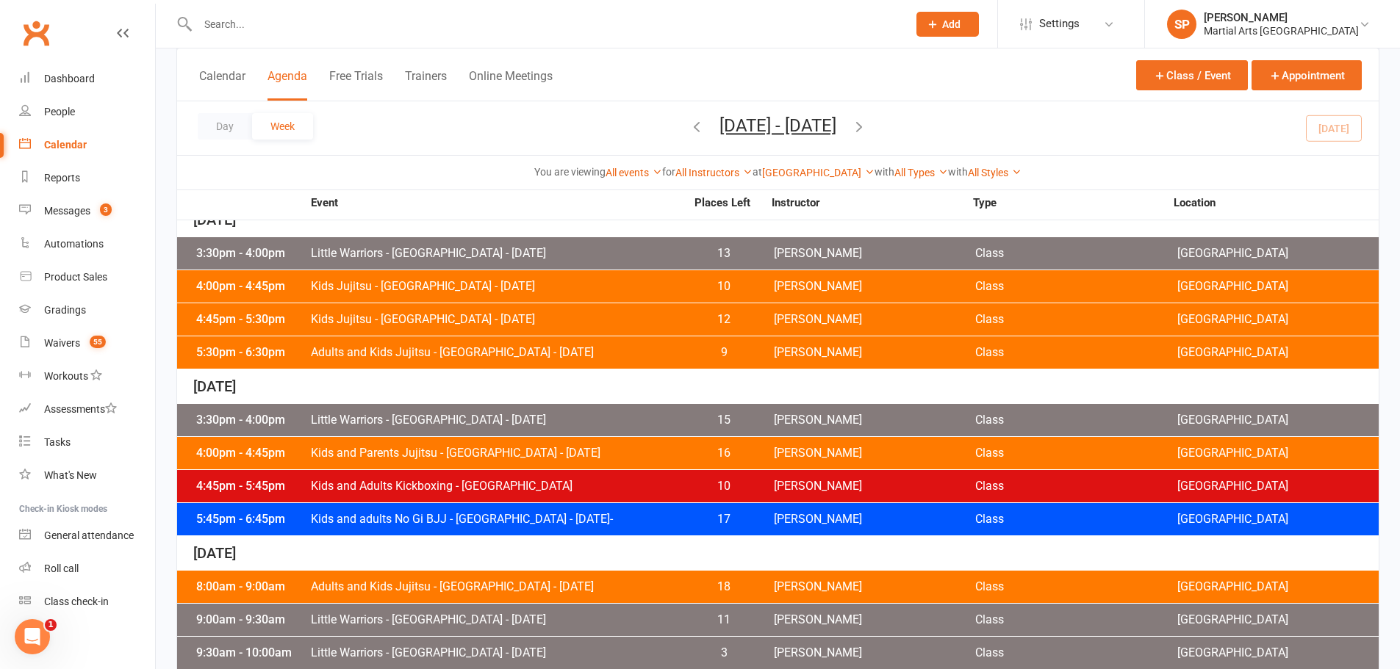
scroll to position [744, 0]
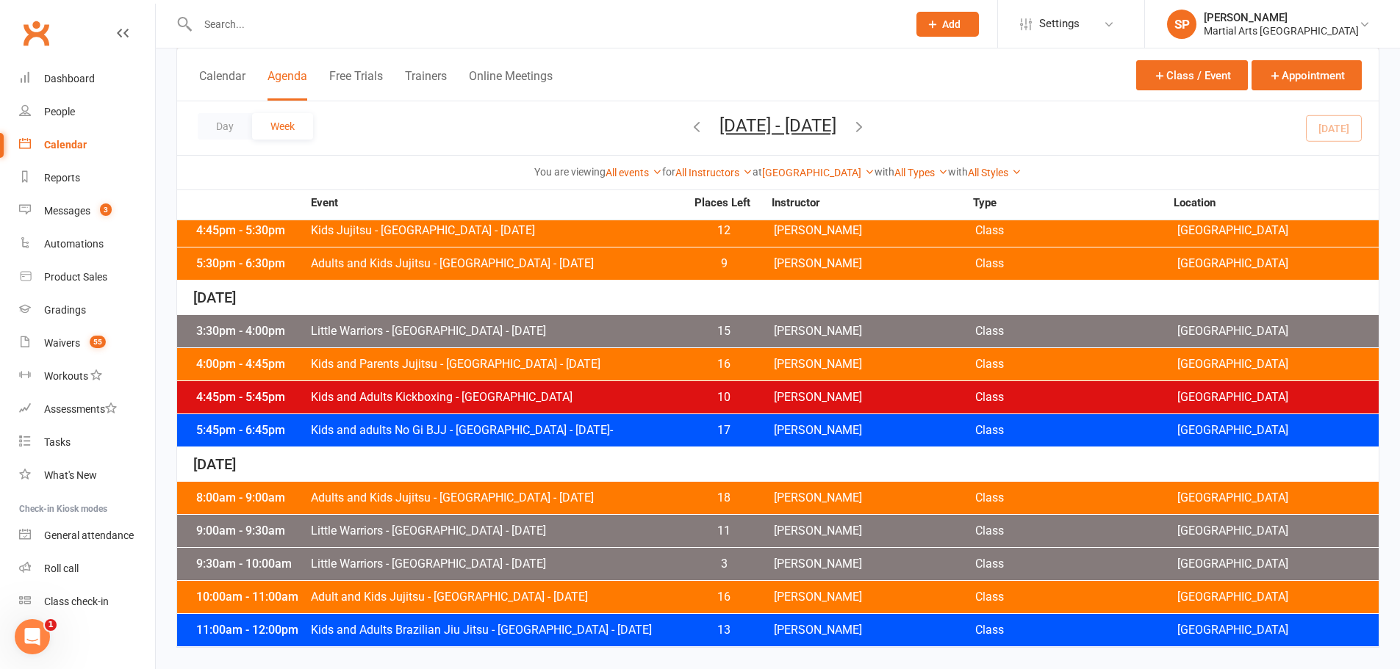
click at [867, 127] on icon "button" at bounding box center [859, 126] width 16 height 16
click at [867, 128] on icon "button" at bounding box center [859, 126] width 16 height 16
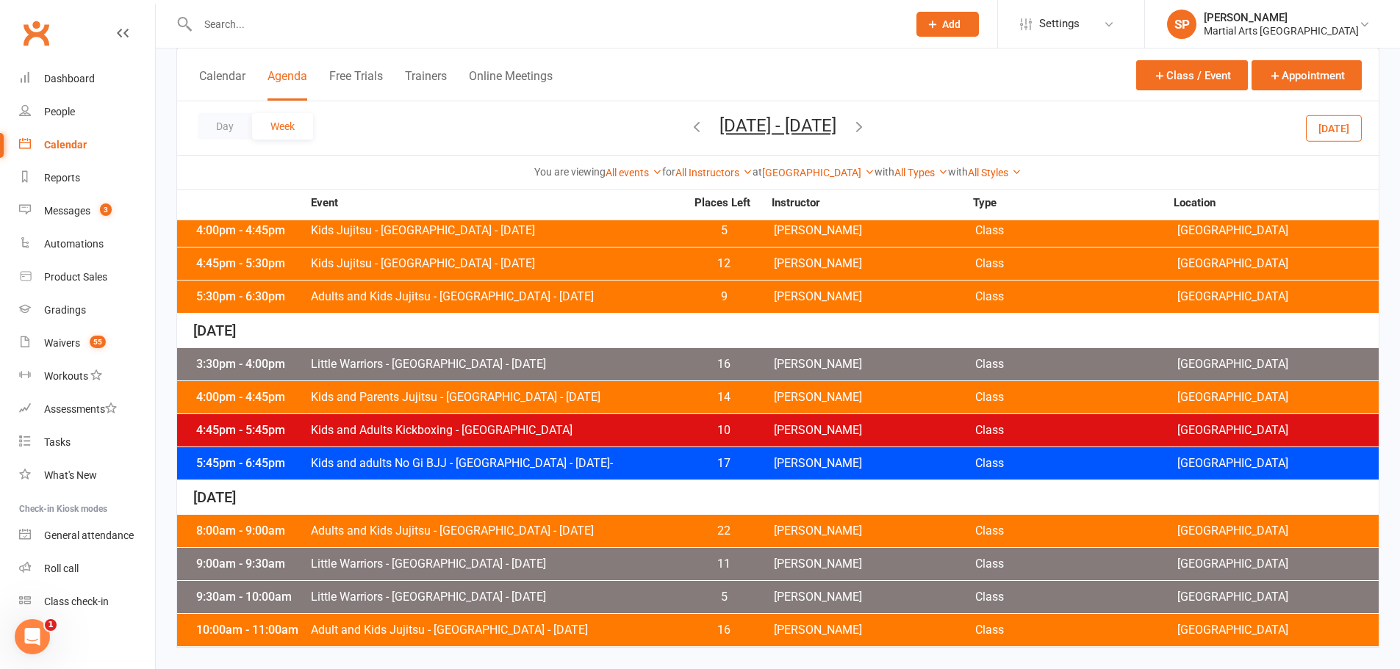
scroll to position [711, 0]
click at [1309, 113] on div "Day Week Oct 26, 2025 - Nov 1, 2025 October 2025 Sun Mon Tue Wed Thu Fri Sat 28…" at bounding box center [777, 128] width 1201 height 54
click at [1335, 121] on button "Today" at bounding box center [1334, 128] width 56 height 26
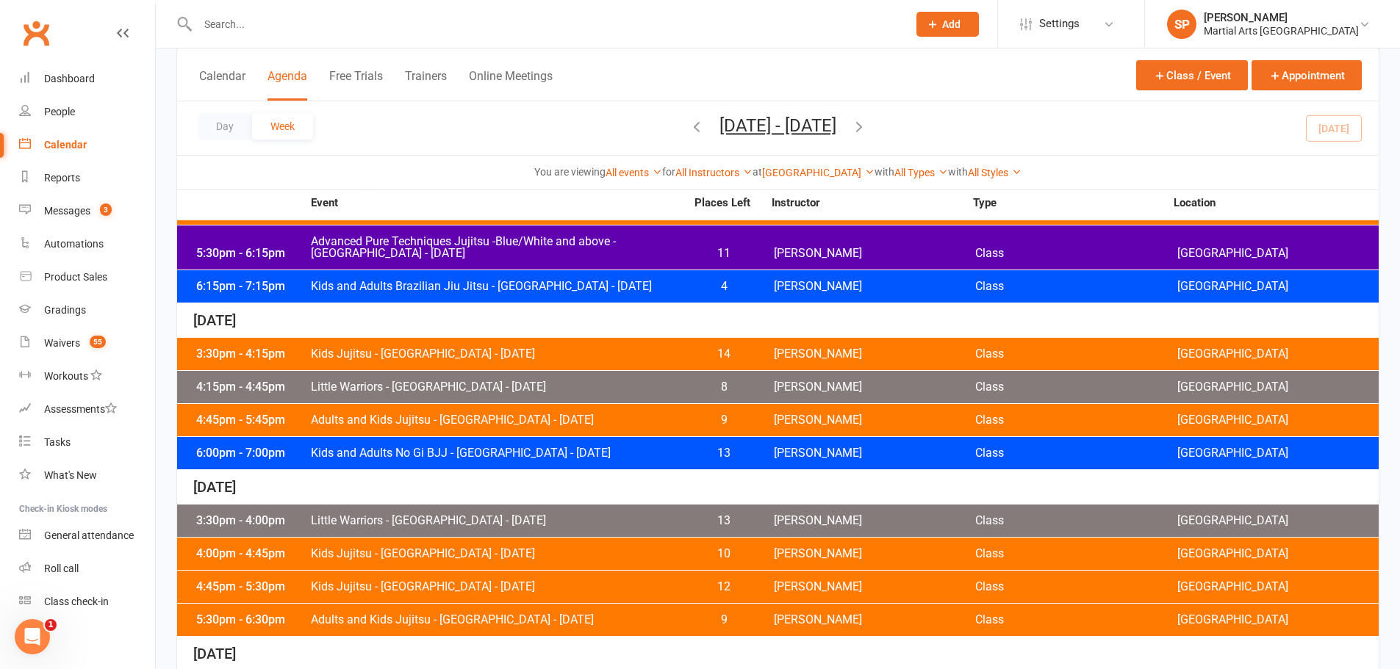
scroll to position [0, 0]
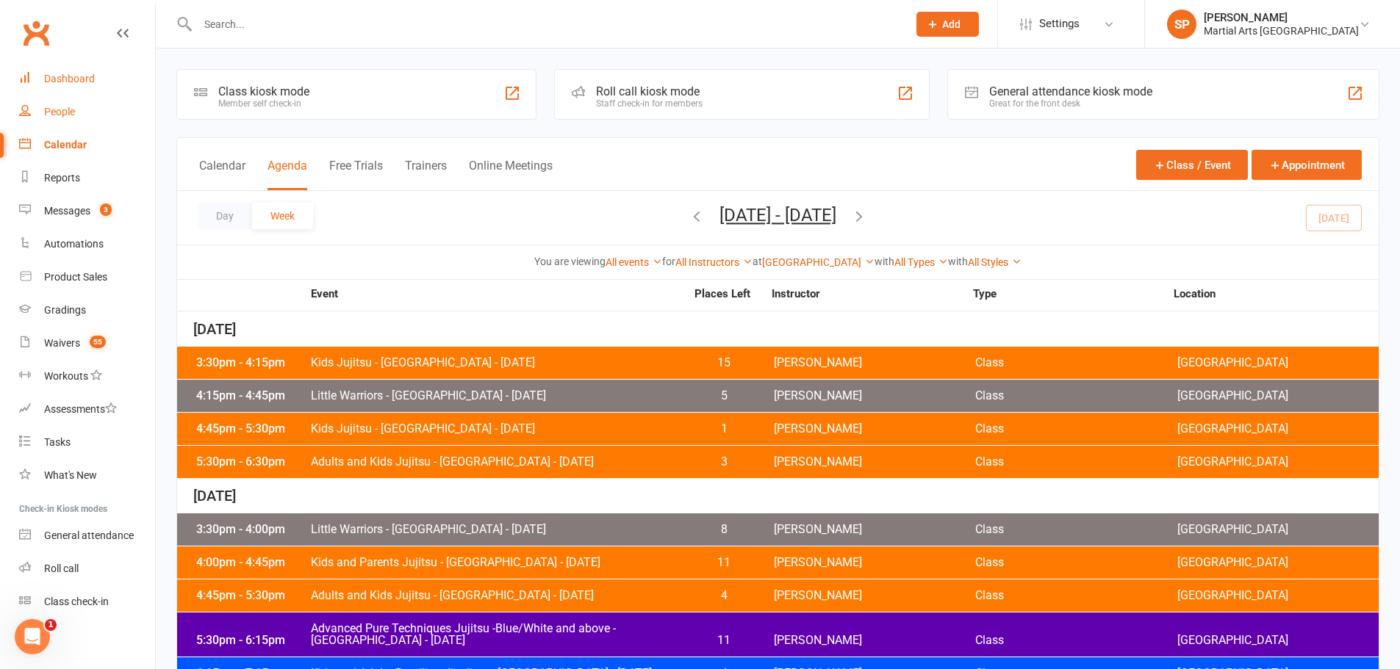
drag, startPoint x: 47, startPoint y: 86, endPoint x: 131, endPoint y: 126, distance: 93.0
click at [48, 85] on link "Dashboard" at bounding box center [87, 78] width 136 height 33
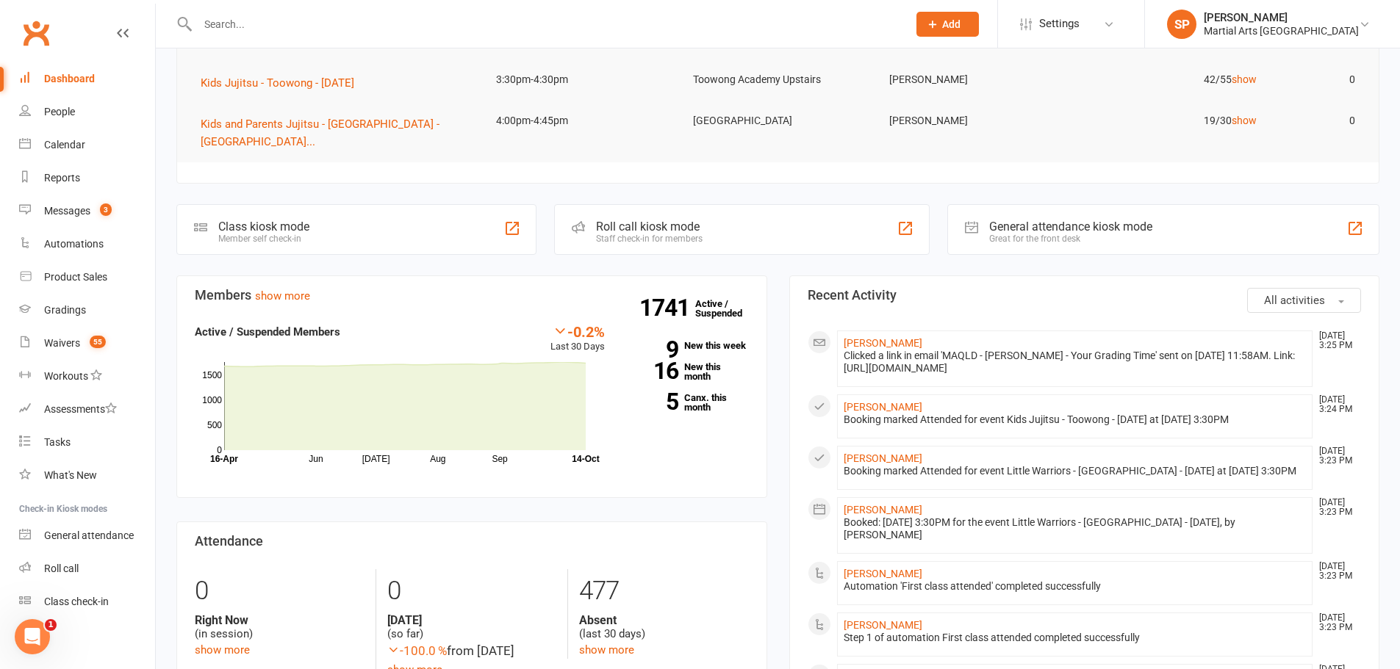
scroll to position [294, 0]
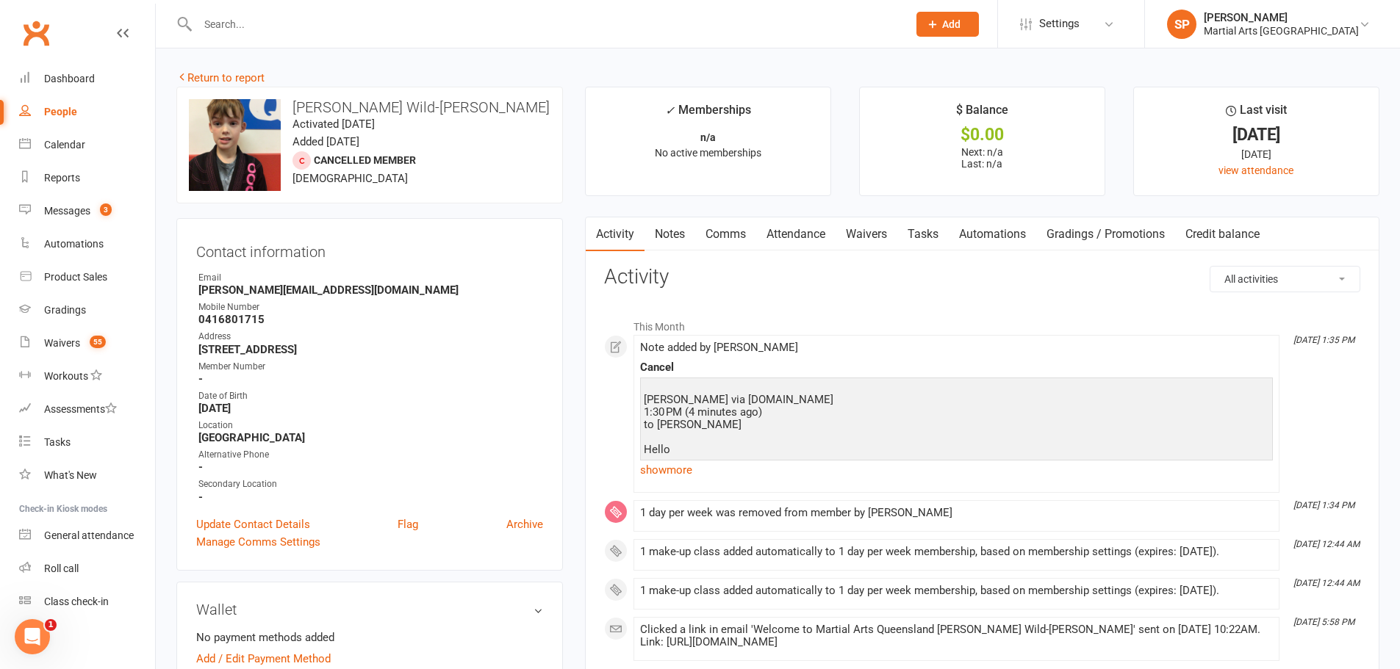
click at [678, 237] on link "Notes" at bounding box center [669, 234] width 51 height 34
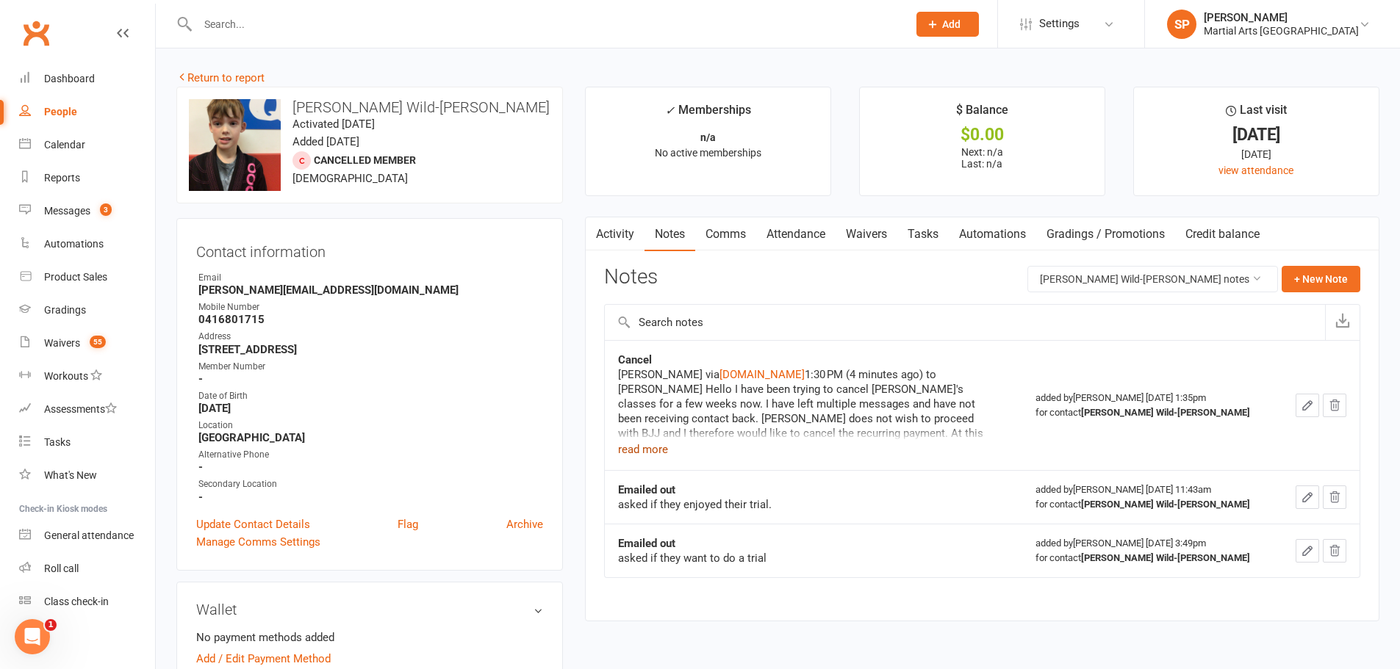
click at [656, 452] on button "read more" at bounding box center [643, 450] width 50 height 18
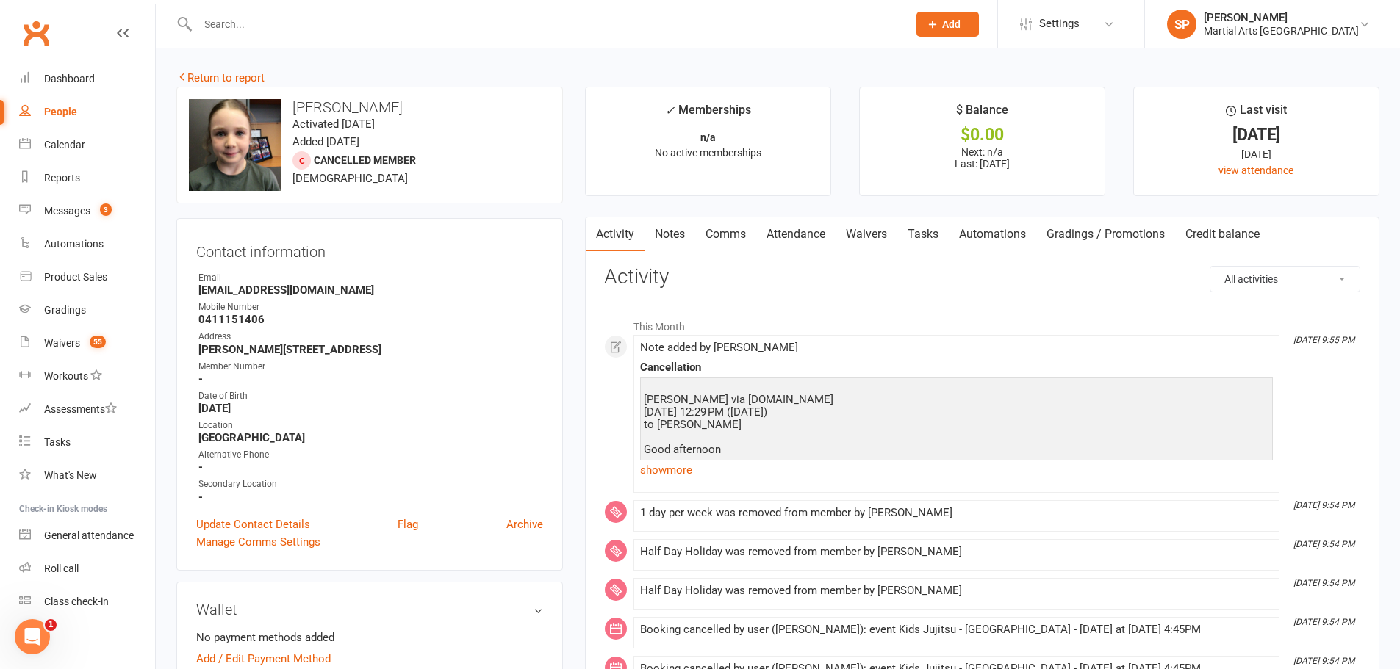
click at [671, 237] on link "Notes" at bounding box center [669, 234] width 51 height 34
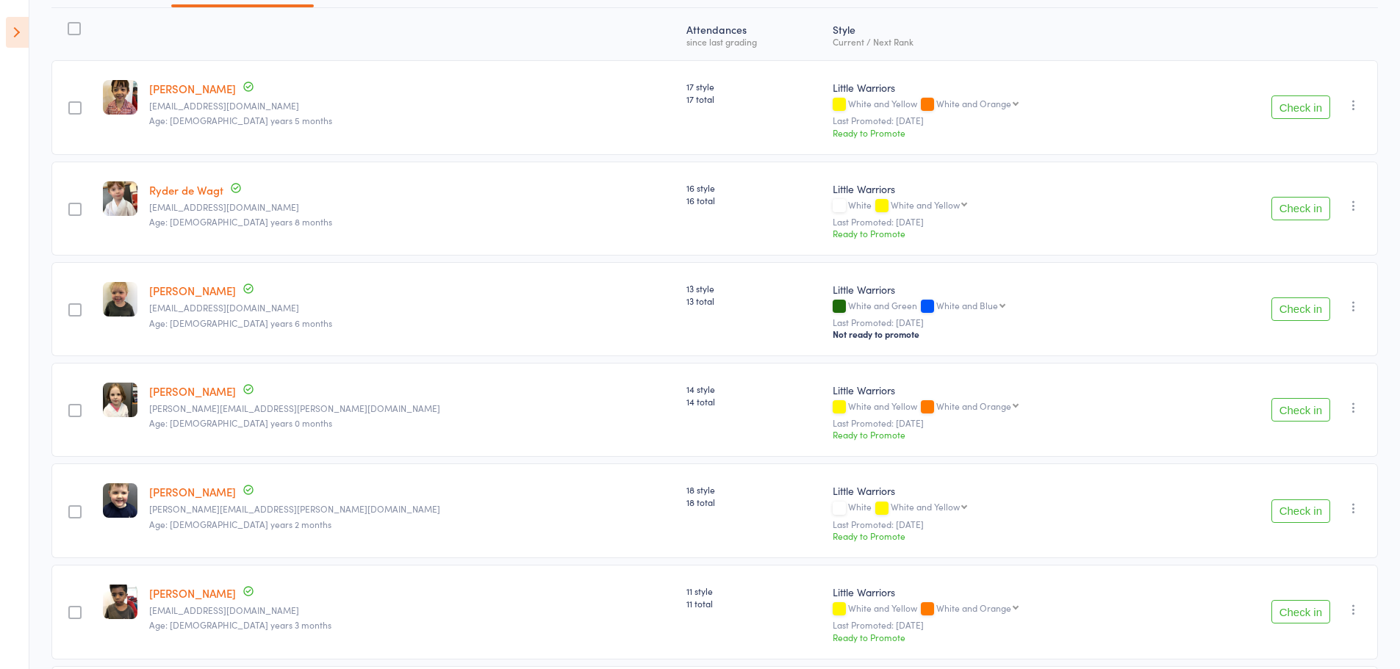
scroll to position [157, 0]
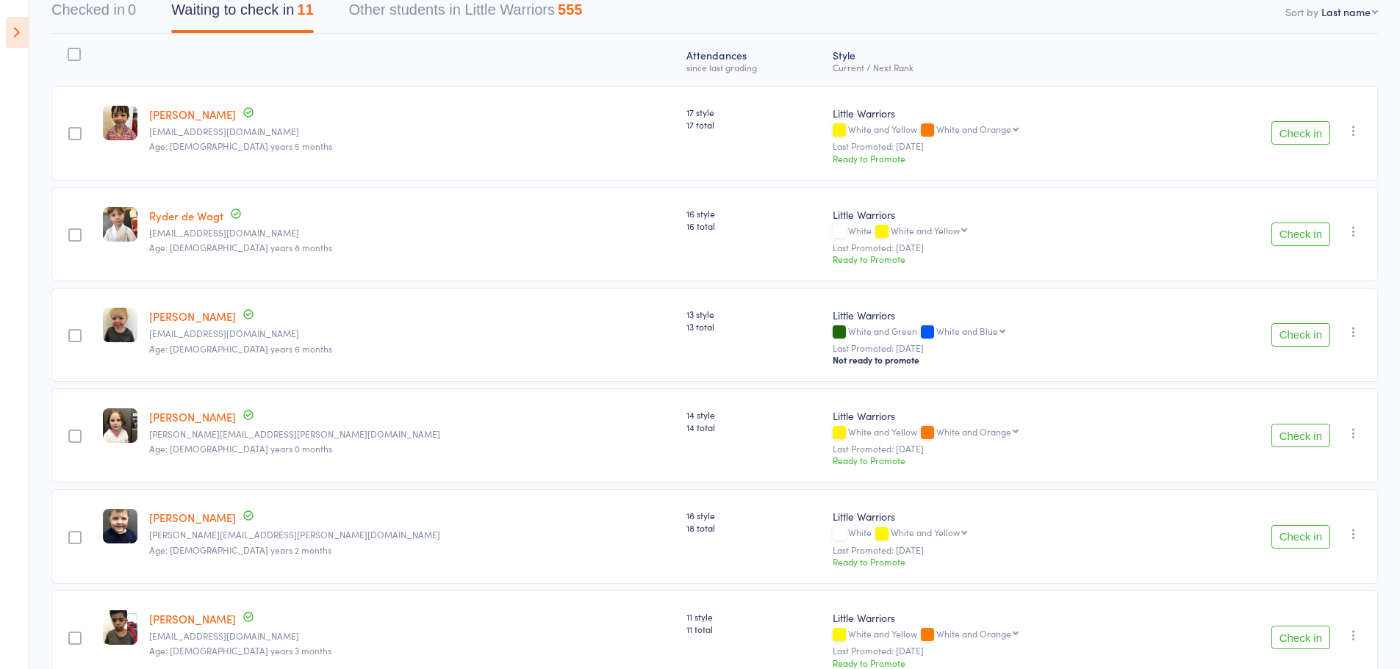
click at [1292, 131] on button "Check in" at bounding box center [1300, 133] width 59 height 24
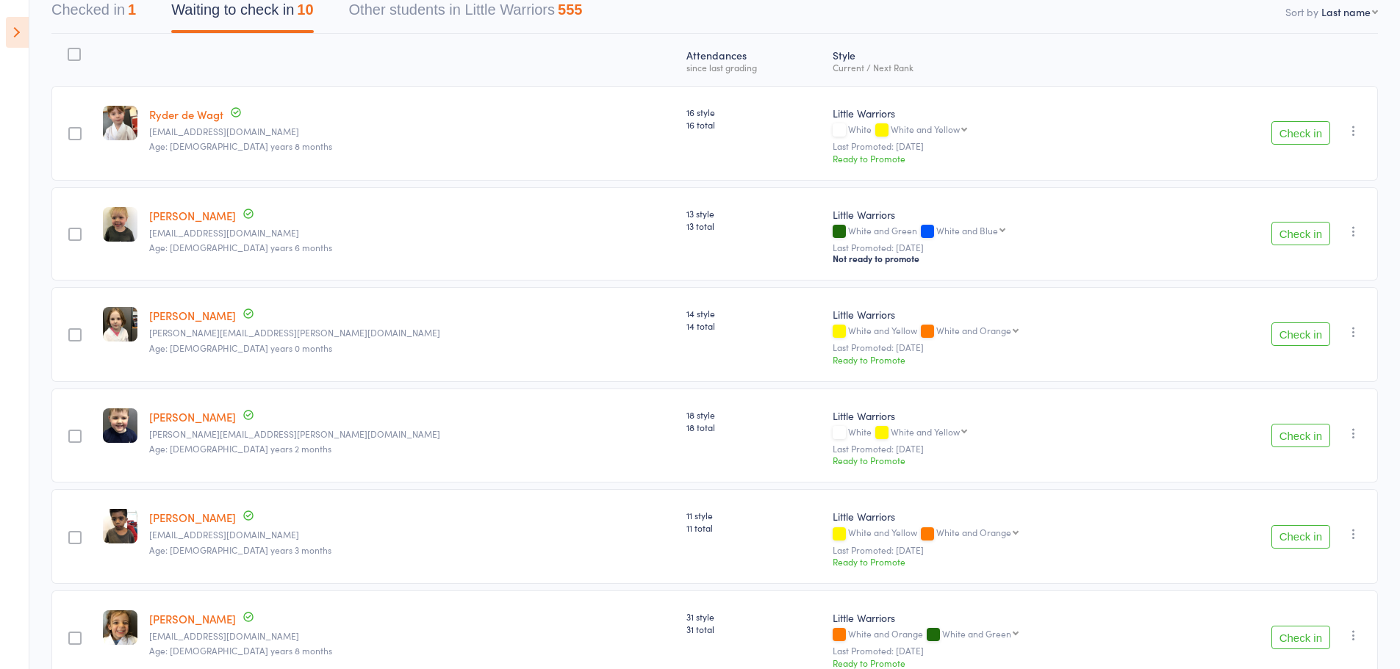
click at [1310, 241] on button "Check in" at bounding box center [1300, 234] width 59 height 24
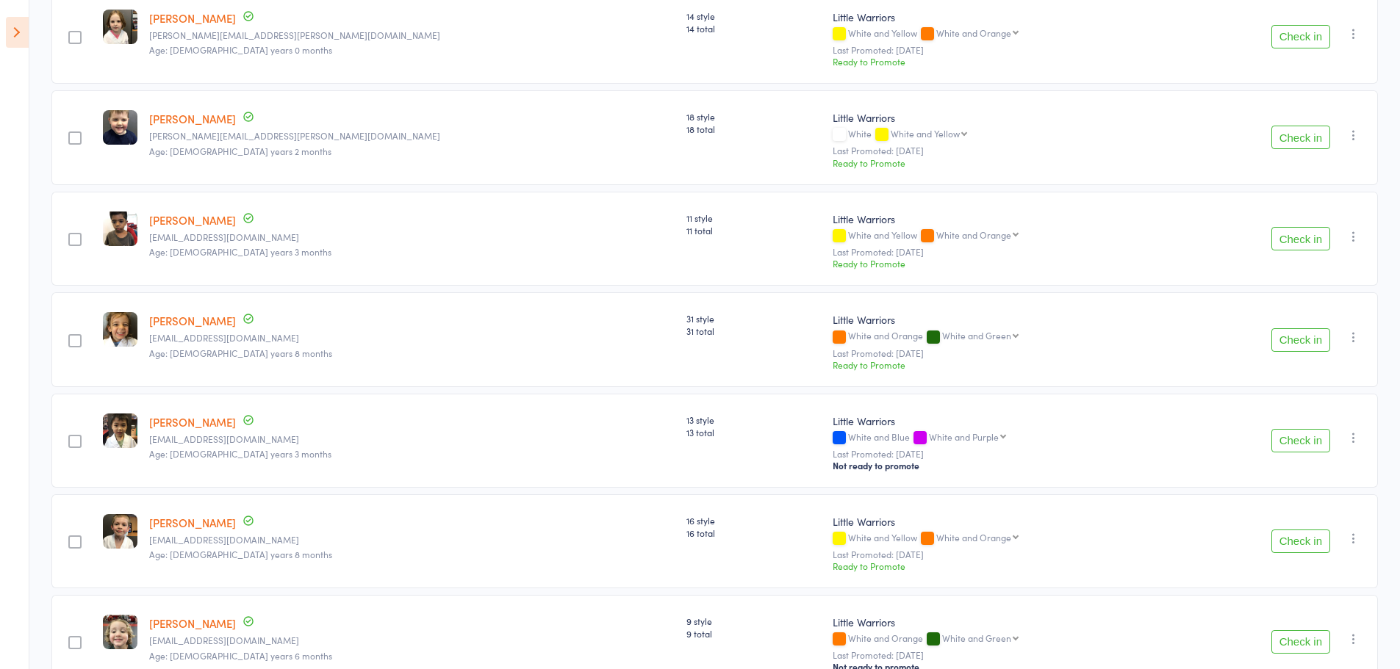
scroll to position [542, 0]
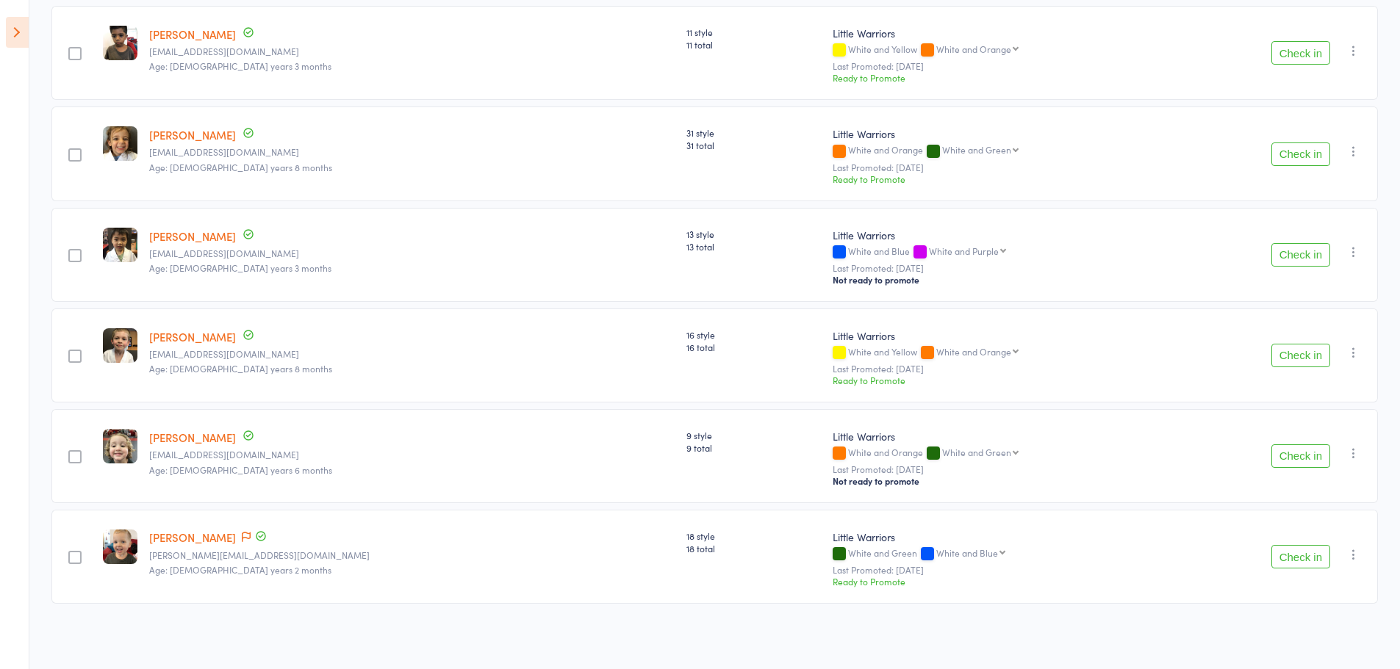
click at [1302, 356] on button "Check in" at bounding box center [1300, 356] width 59 height 24
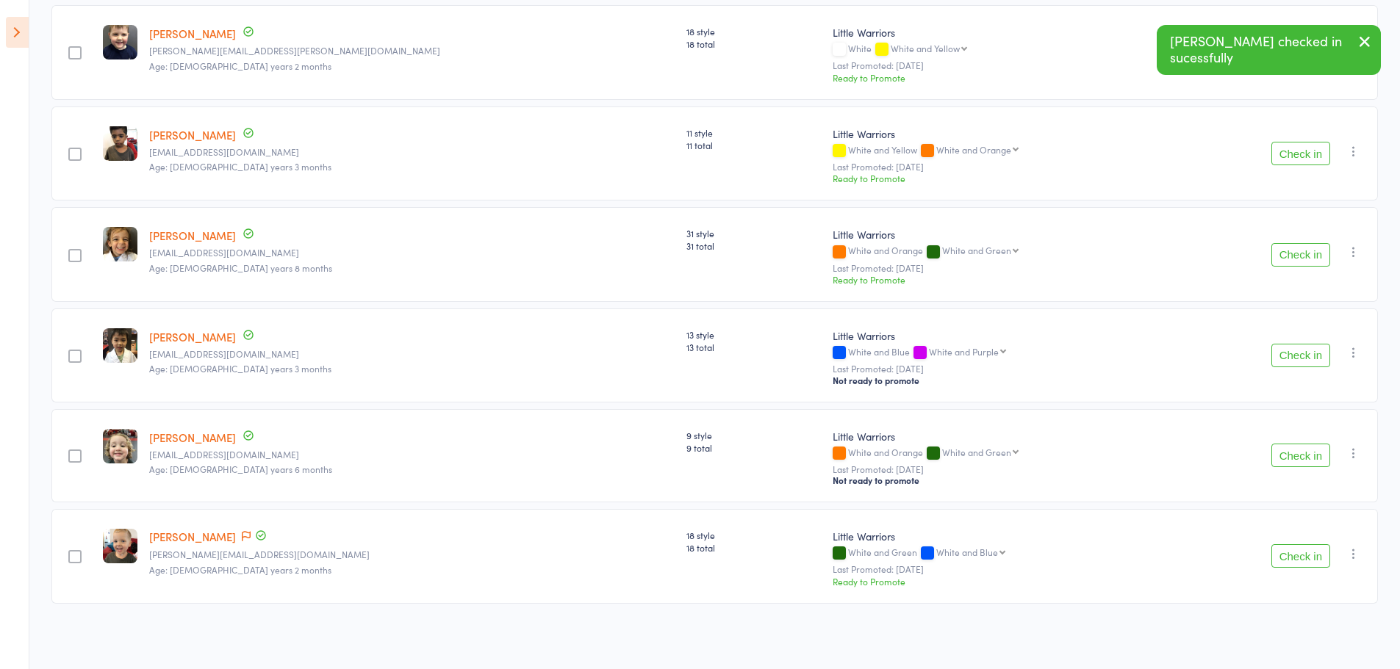
scroll to position [442, 0]
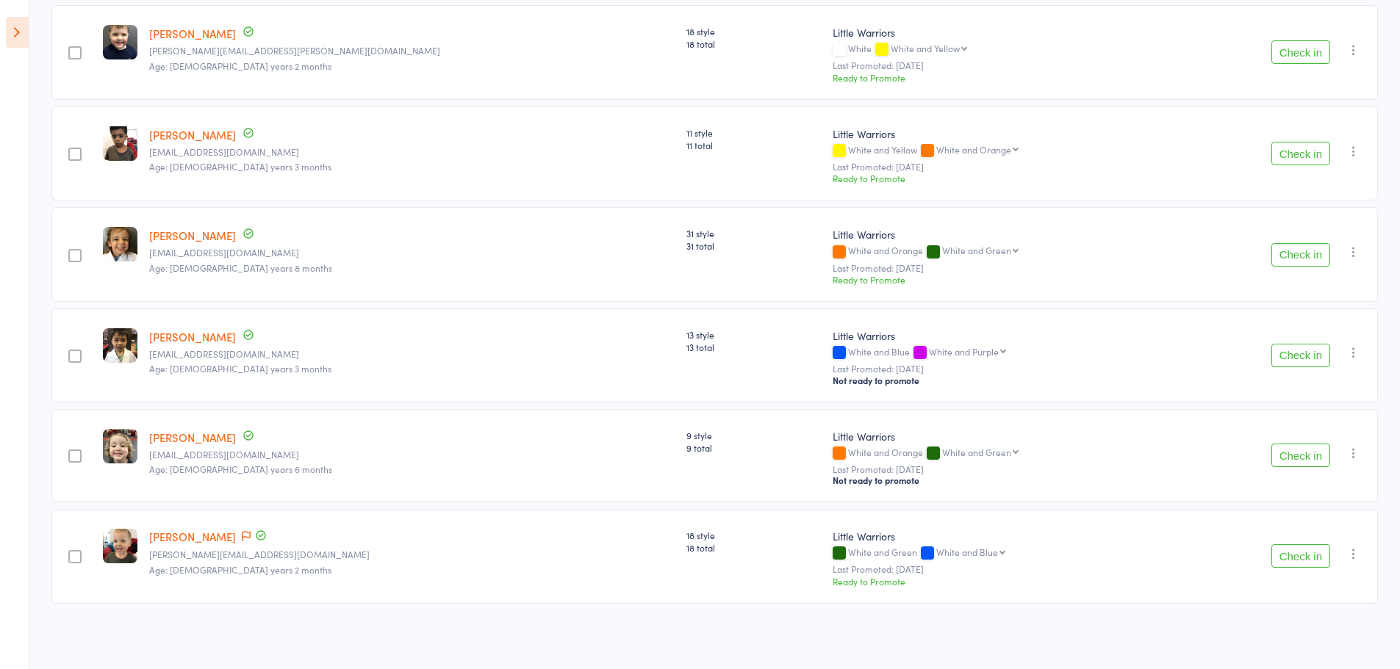
click at [1315, 561] on button "Check in" at bounding box center [1300, 556] width 59 height 24
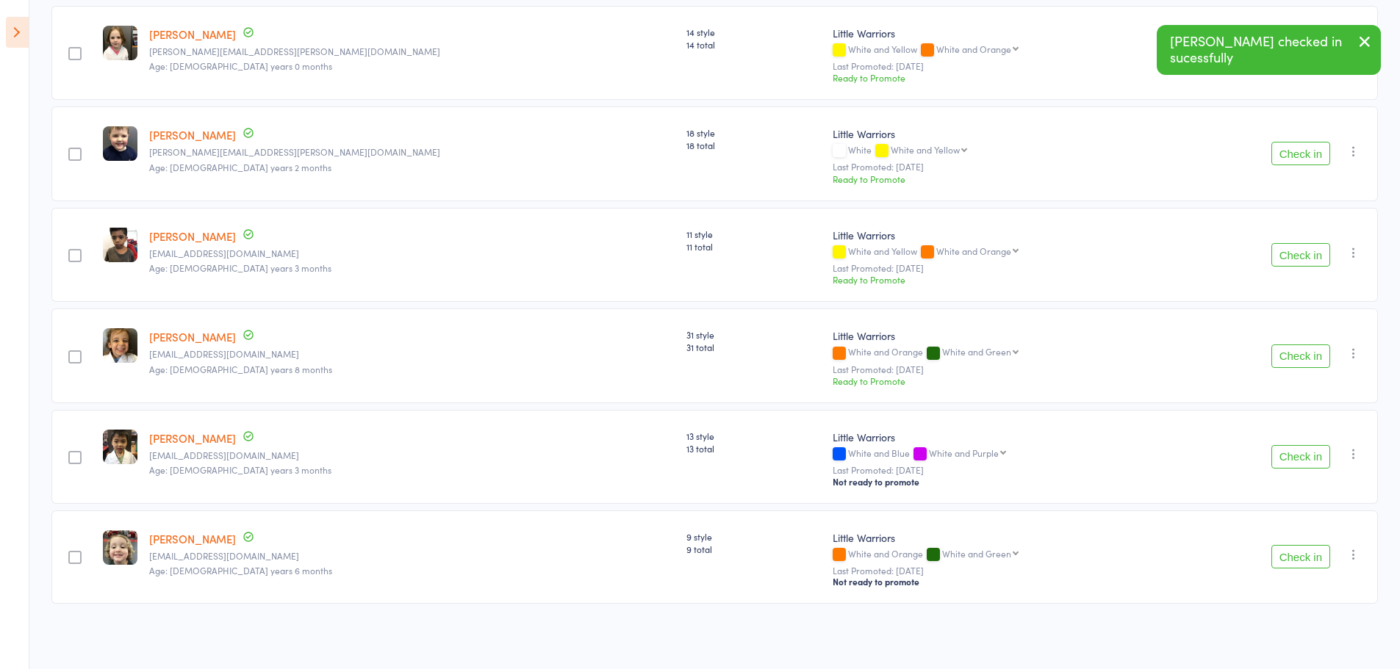
scroll to position [340, 0]
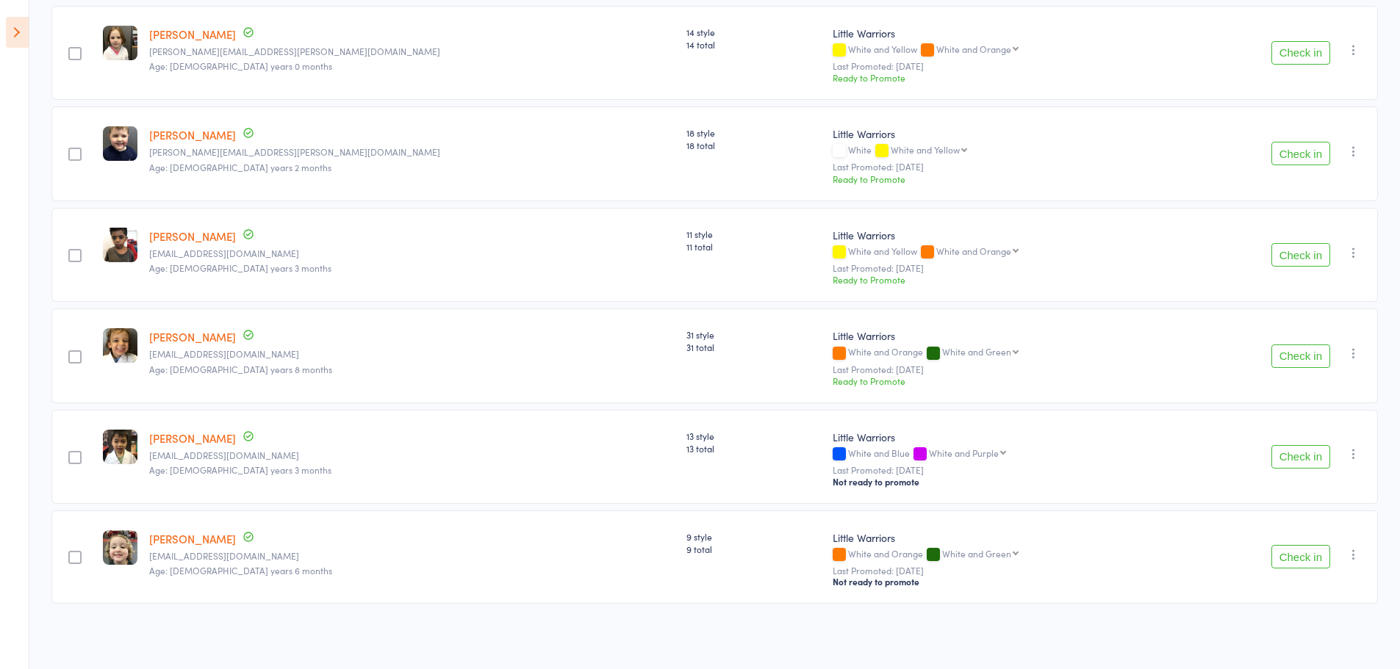
click at [1301, 257] on button "Check in" at bounding box center [1300, 255] width 59 height 24
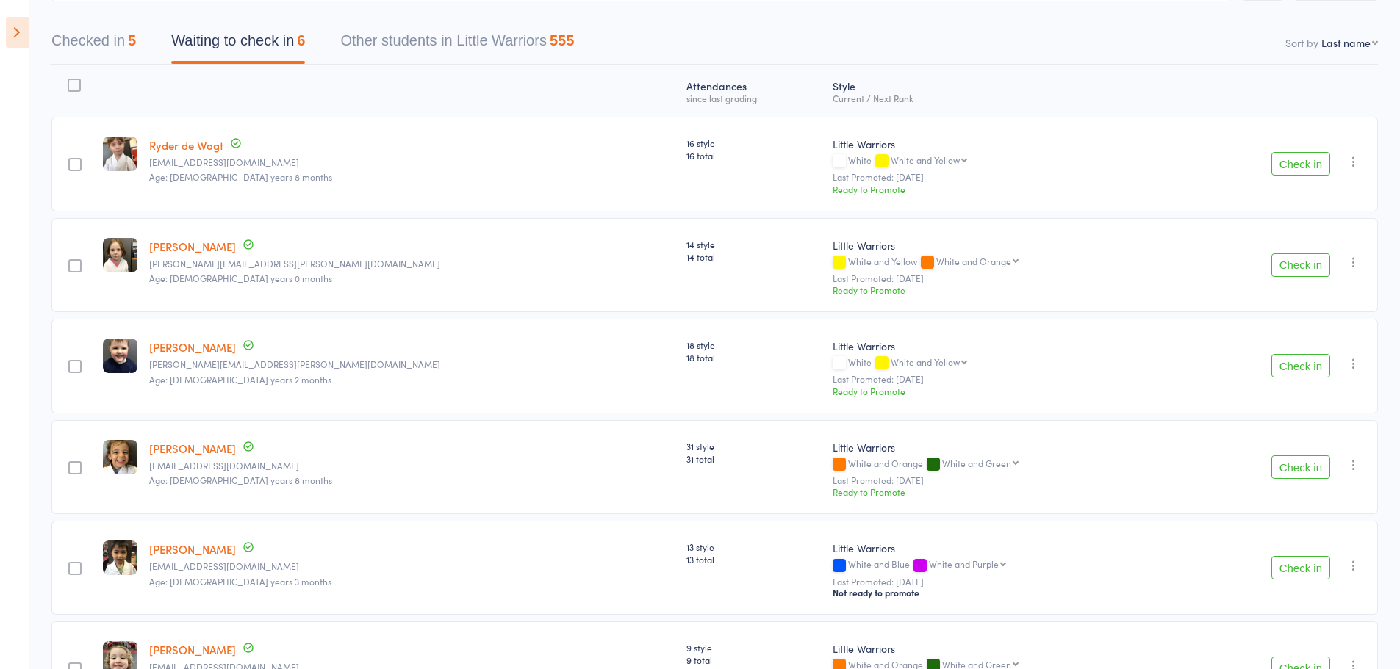
scroll to position [0, 0]
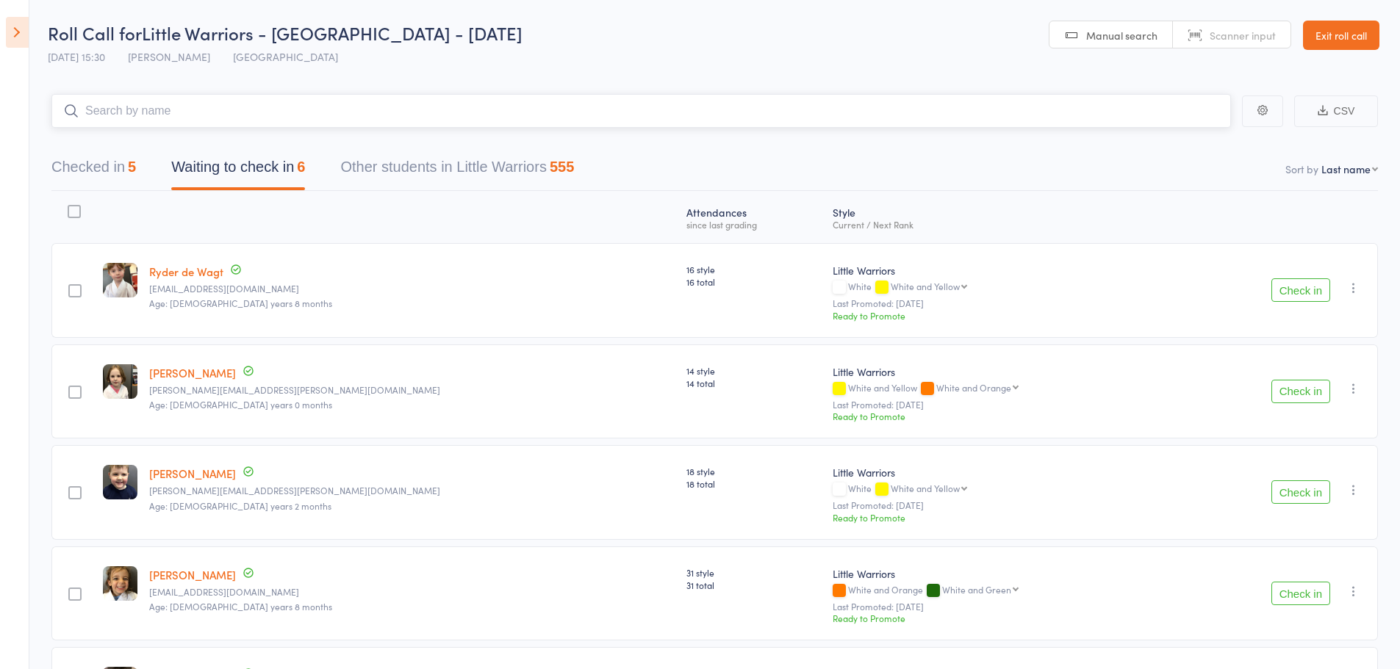
click at [145, 112] on input "search" at bounding box center [640, 111] width 1179 height 34
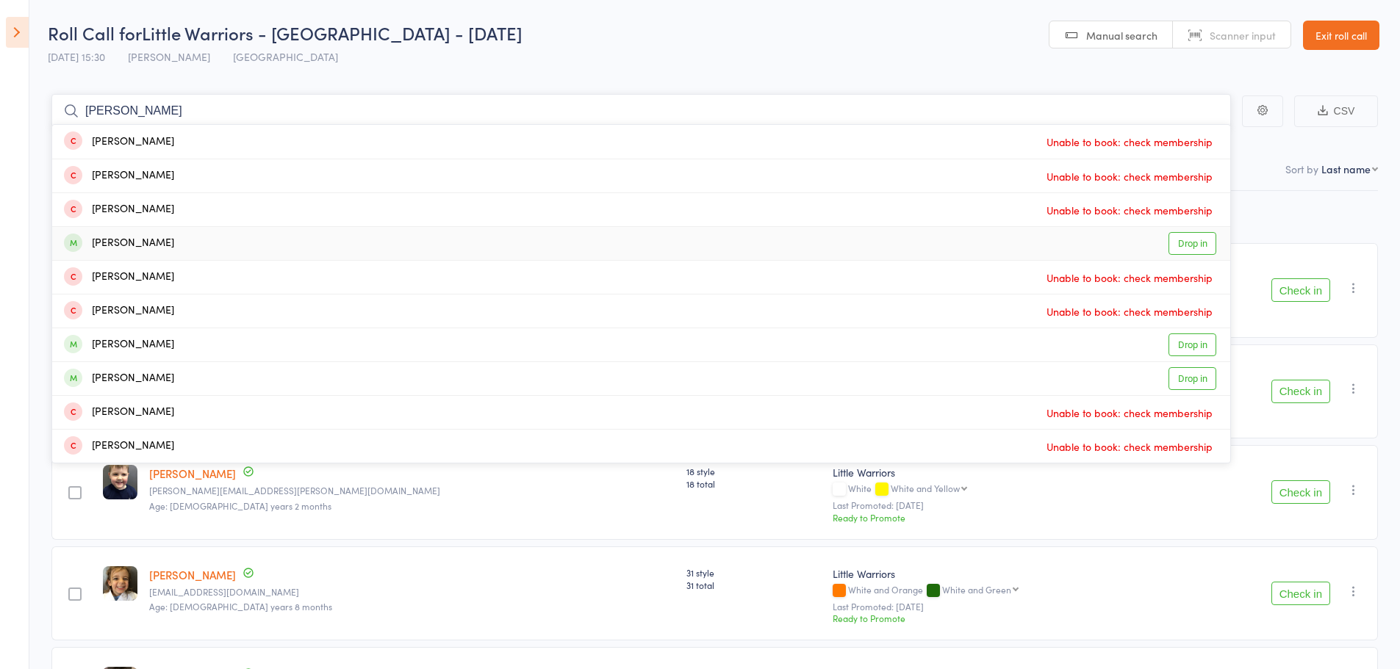
type input "daniel"
click at [1185, 238] on link "Drop in" at bounding box center [1192, 243] width 48 height 23
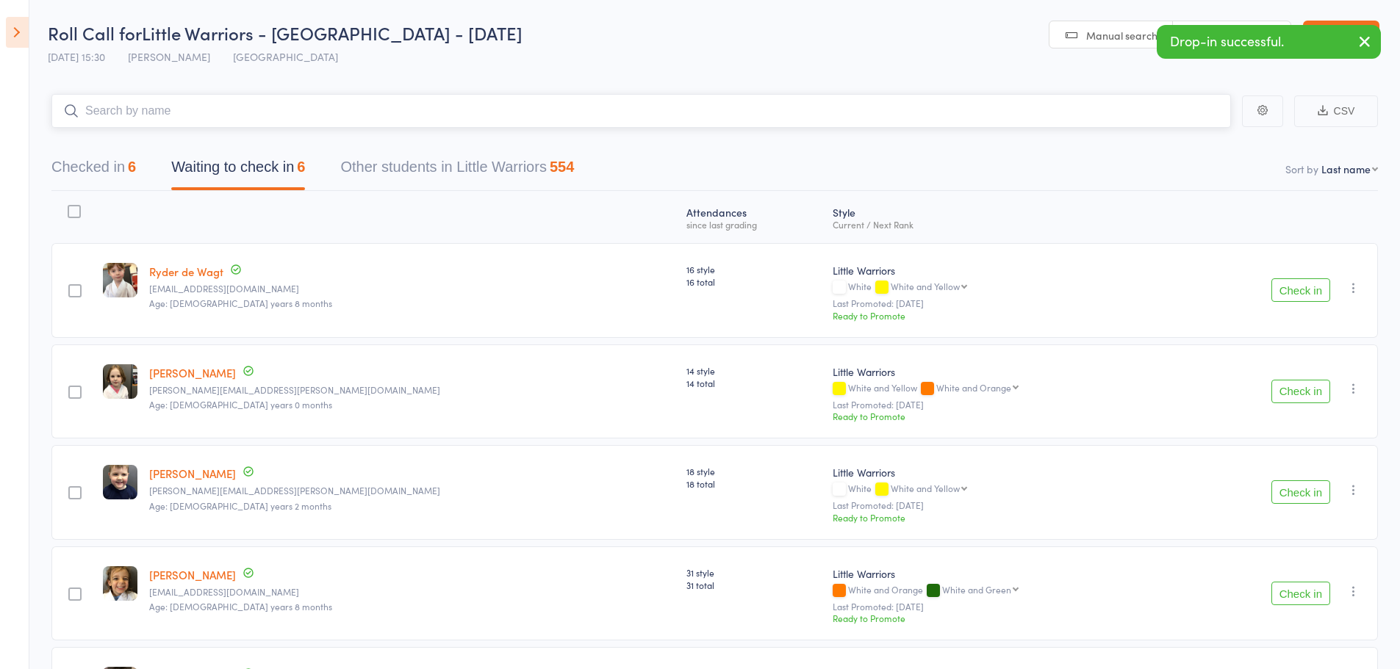
click at [92, 170] on button "Checked in 6" at bounding box center [93, 170] width 85 height 39
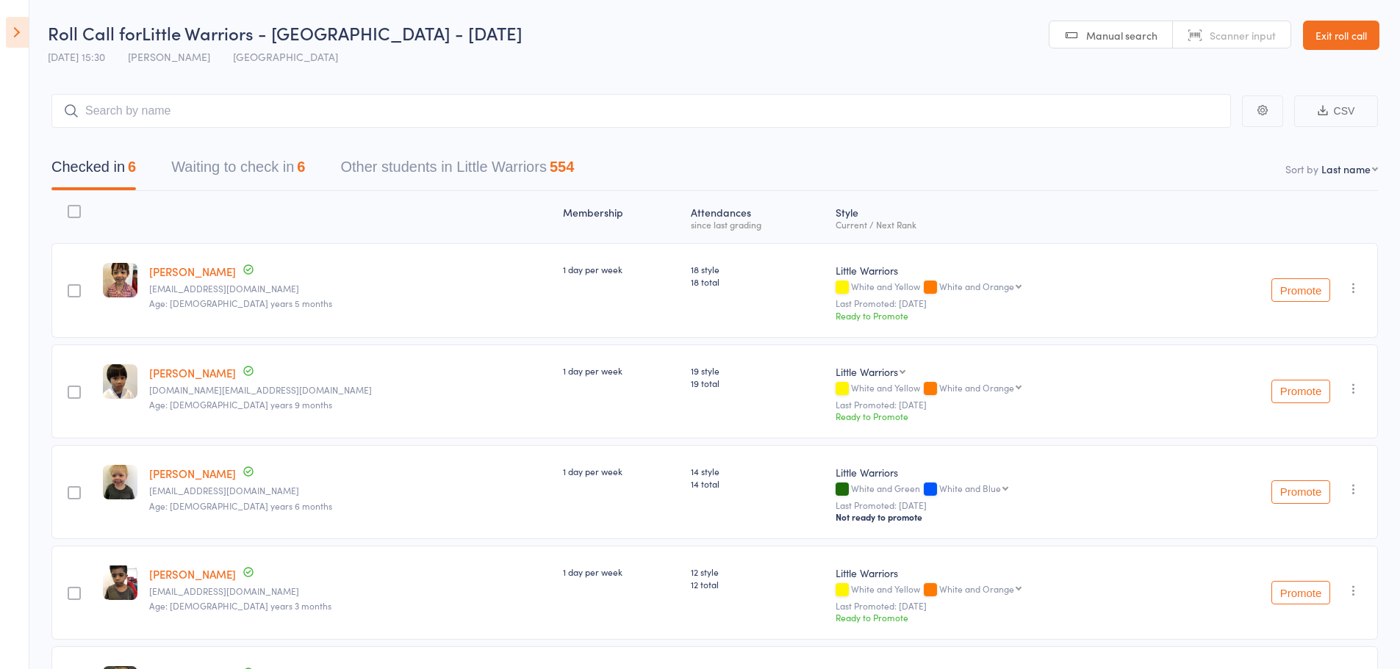
click at [270, 152] on button "Waiting to check in 6" at bounding box center [238, 170] width 134 height 39
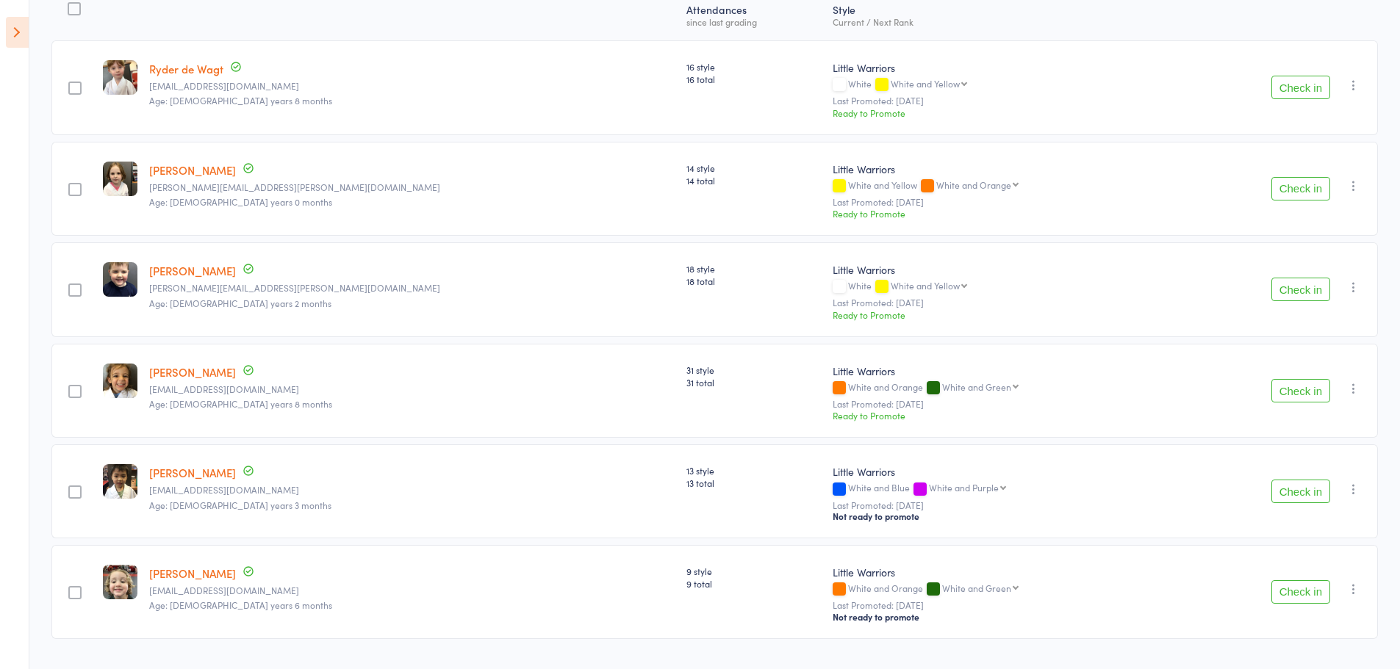
scroll to position [240, 0]
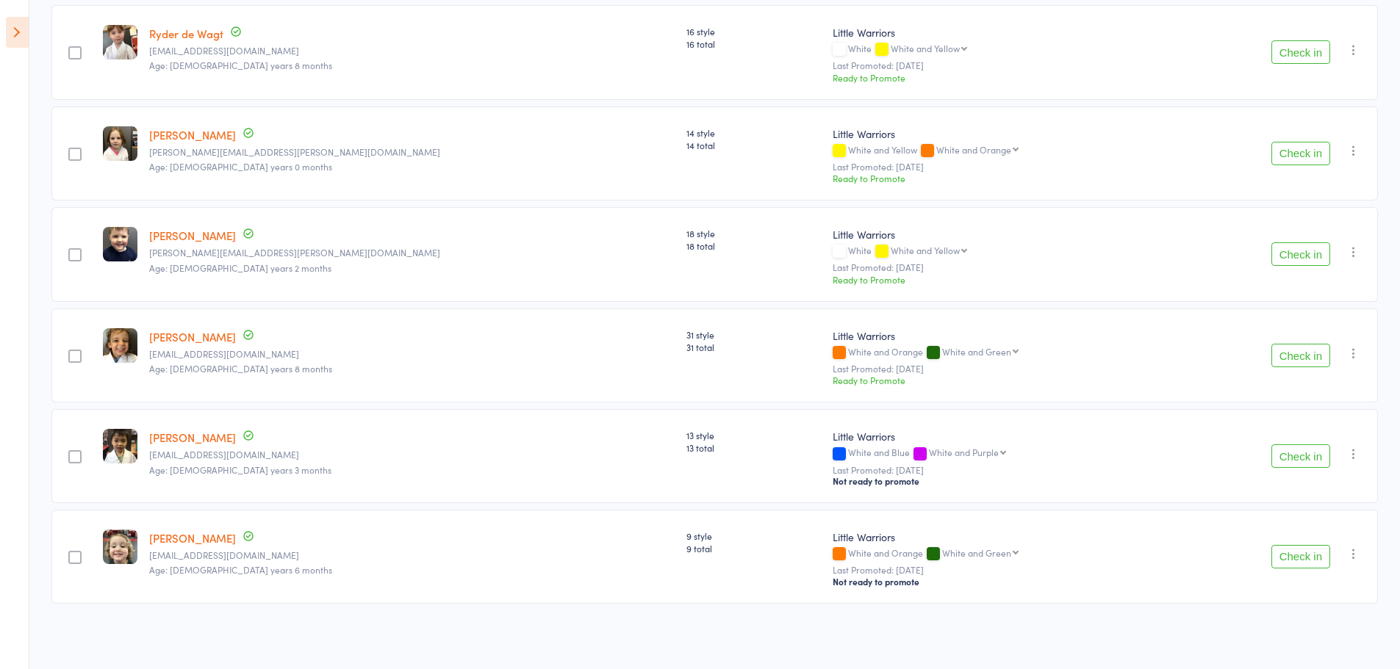
click at [1287, 148] on button "Check in" at bounding box center [1300, 154] width 59 height 24
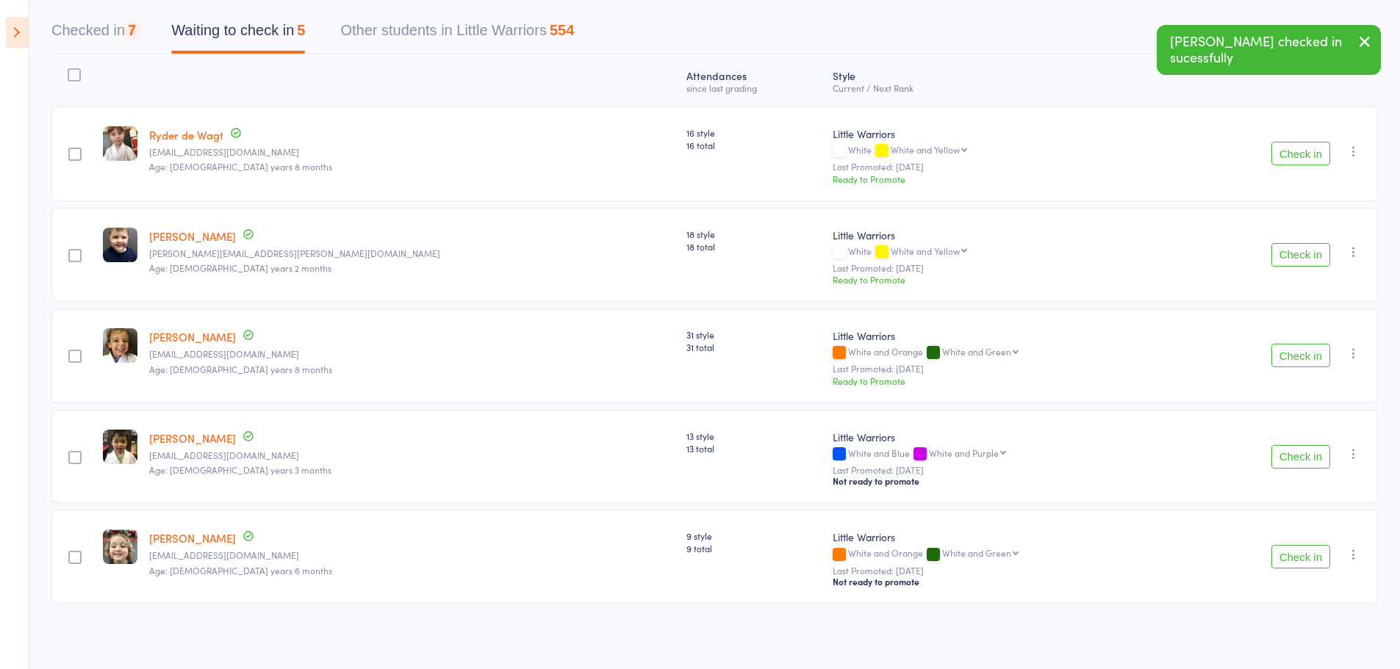
scroll to position [138, 0]
click at [1316, 256] on button "Check in" at bounding box center [1300, 255] width 59 height 24
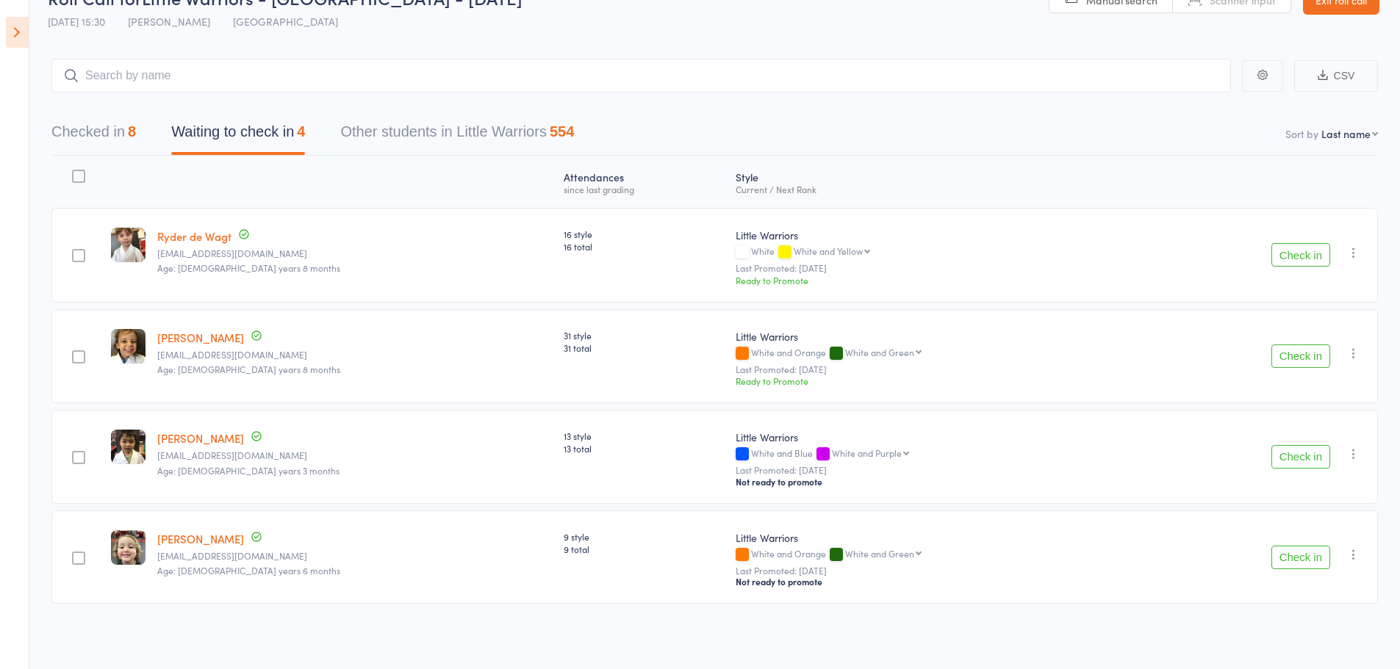
click at [1292, 254] on button "Check in" at bounding box center [1300, 255] width 59 height 24
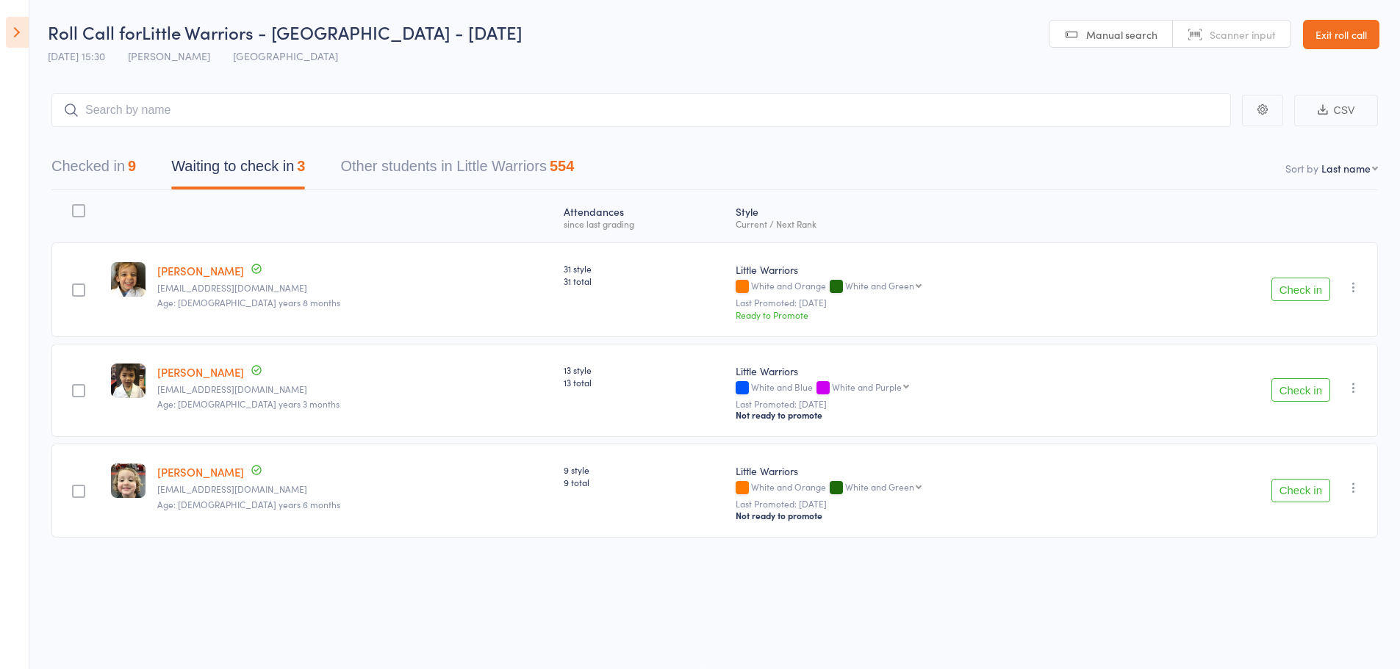
click at [1309, 288] on button "Check in" at bounding box center [1300, 290] width 59 height 24
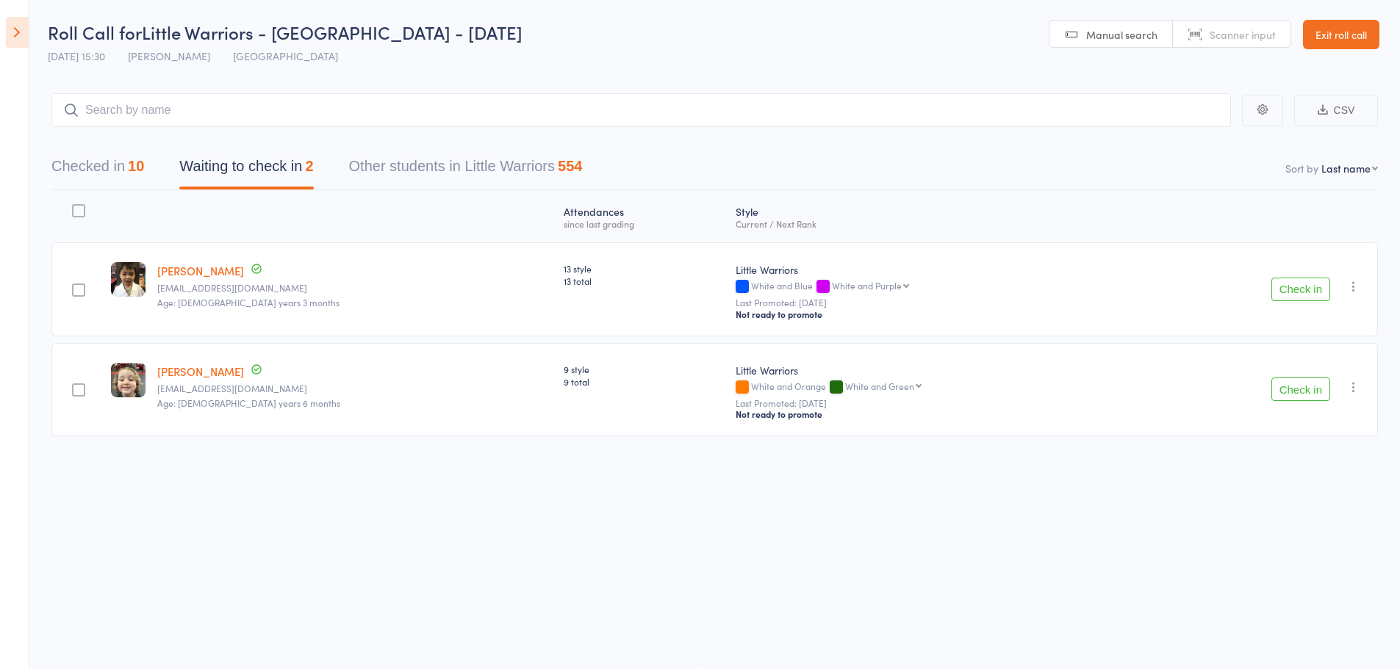
click at [1360, 286] on icon "button" at bounding box center [1353, 286] width 15 height 15
click at [1163, 450] on div "Atten­dances since last grading Style Current / Next Rank edit Liam Tran Ahtri@…" at bounding box center [714, 346] width 1326 height 312
click at [81, 156] on button "Checked in 10" at bounding box center [97, 170] width 93 height 39
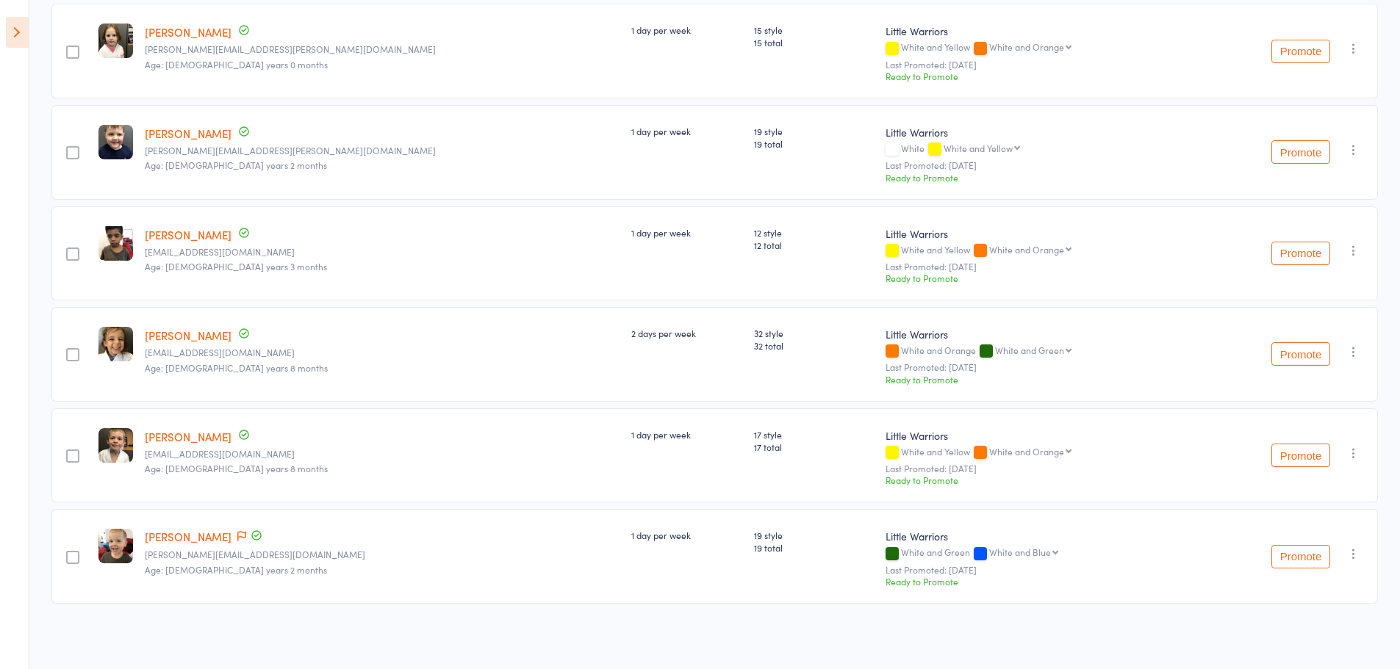
scroll to position [0, 0]
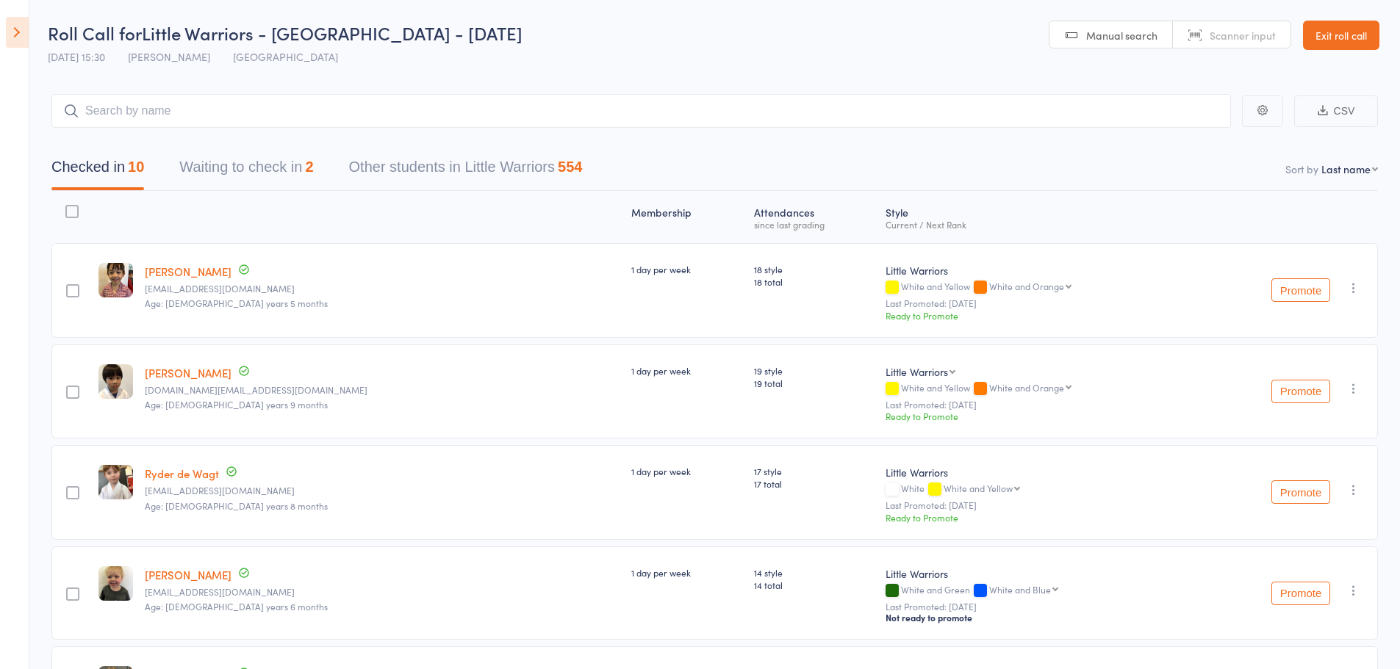
click at [269, 165] on button "Waiting to check in 2" at bounding box center [246, 170] width 134 height 39
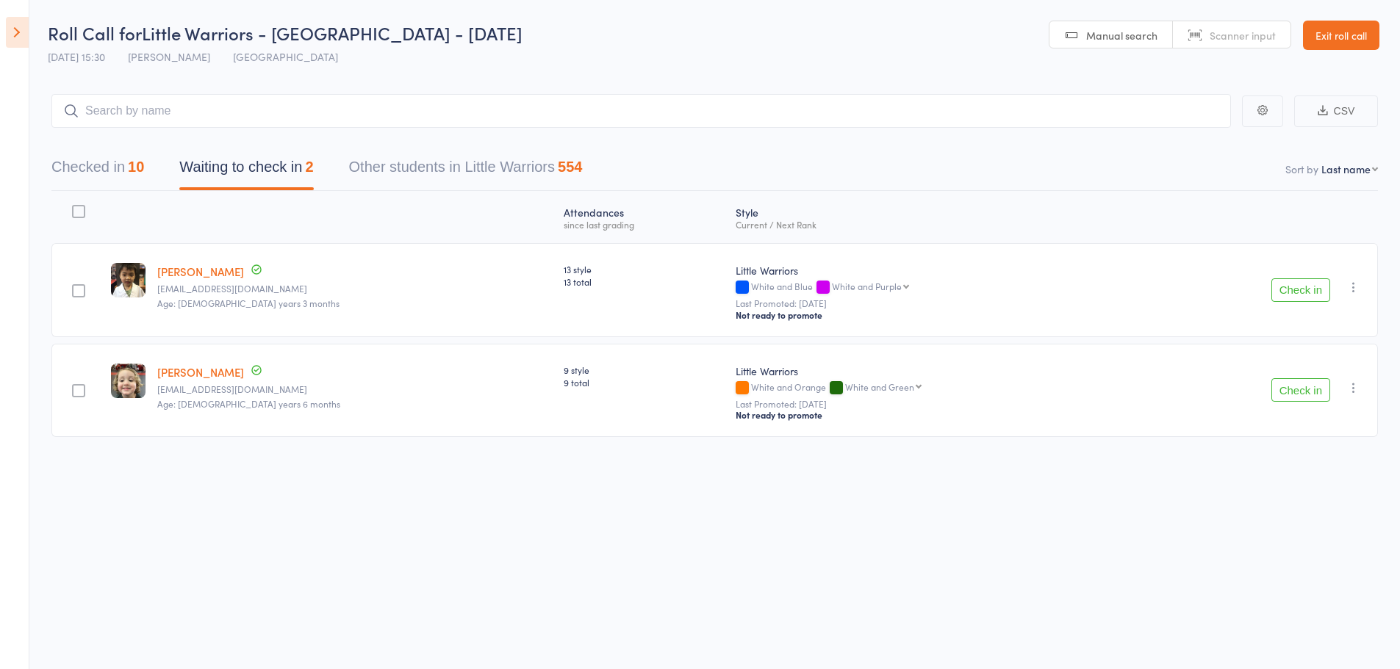
click at [1301, 400] on button "Check in" at bounding box center [1300, 390] width 59 height 24
click at [1301, 399] on button "Check in" at bounding box center [1300, 390] width 59 height 24
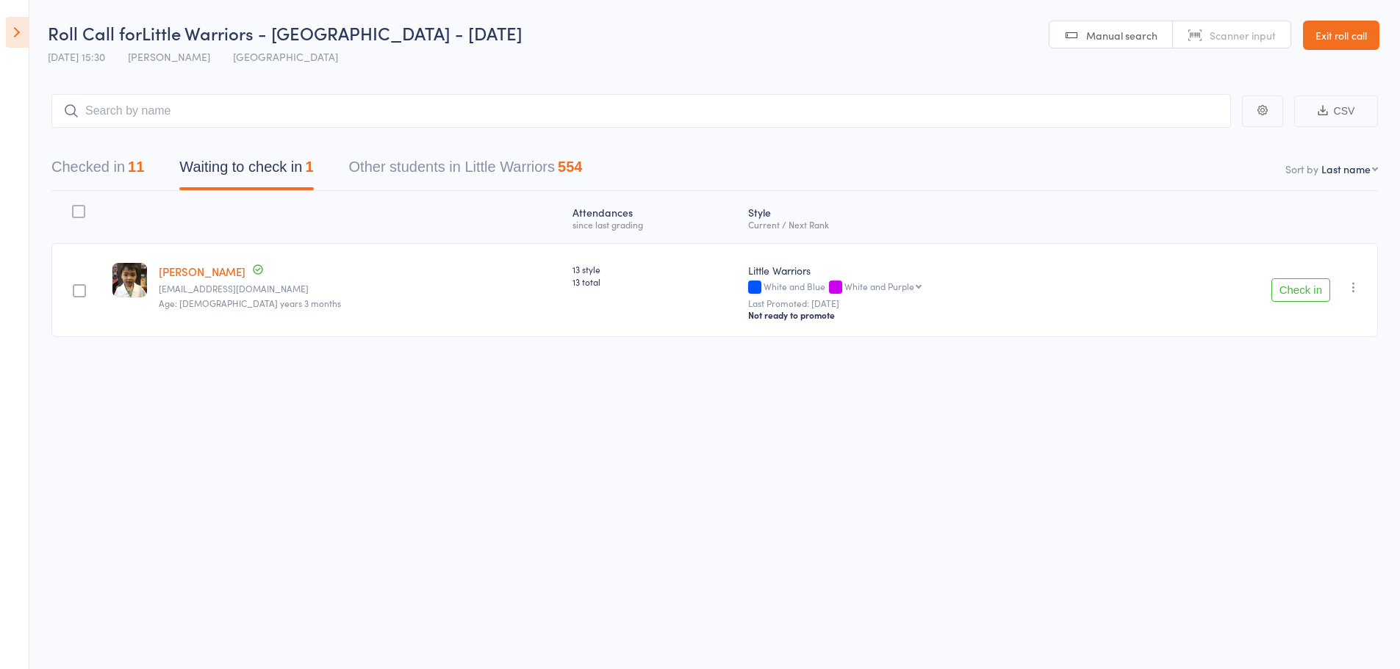
click at [1349, 290] on icon "button" at bounding box center [1353, 287] width 15 height 15
click at [1293, 459] on li "Mark absent" at bounding box center [1300, 455] width 121 height 20
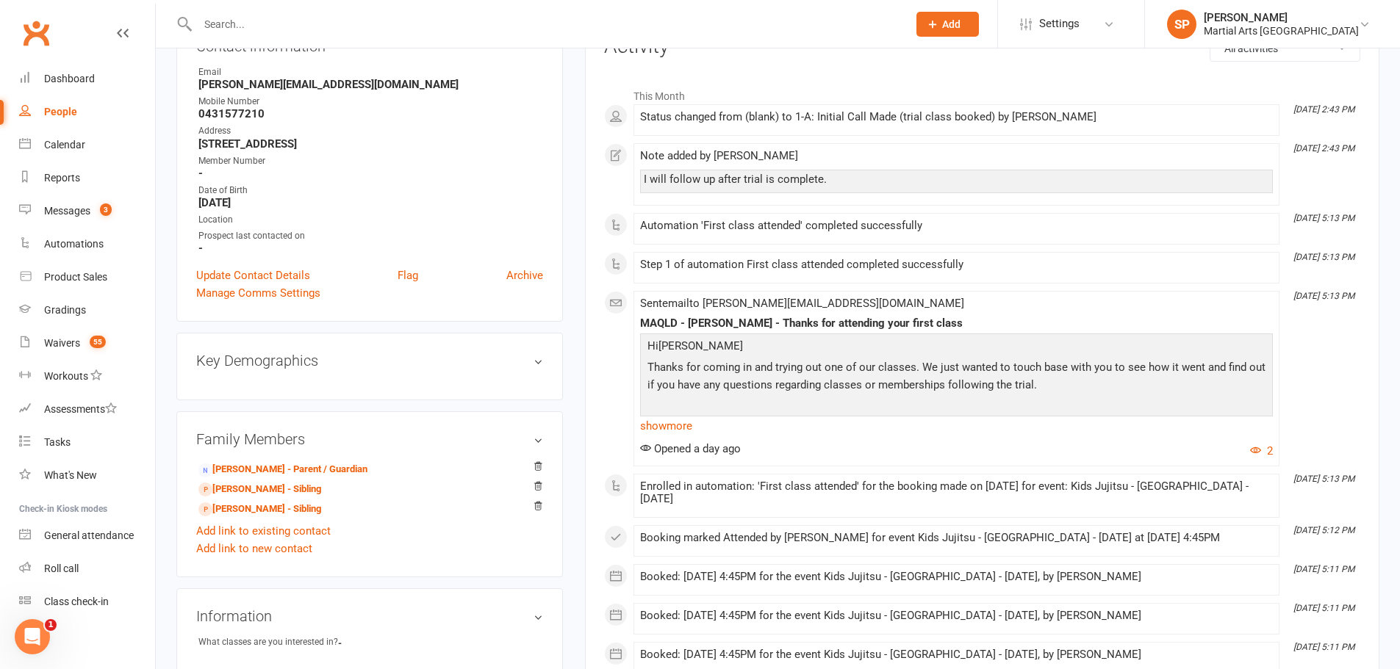
scroll to position [220, 0]
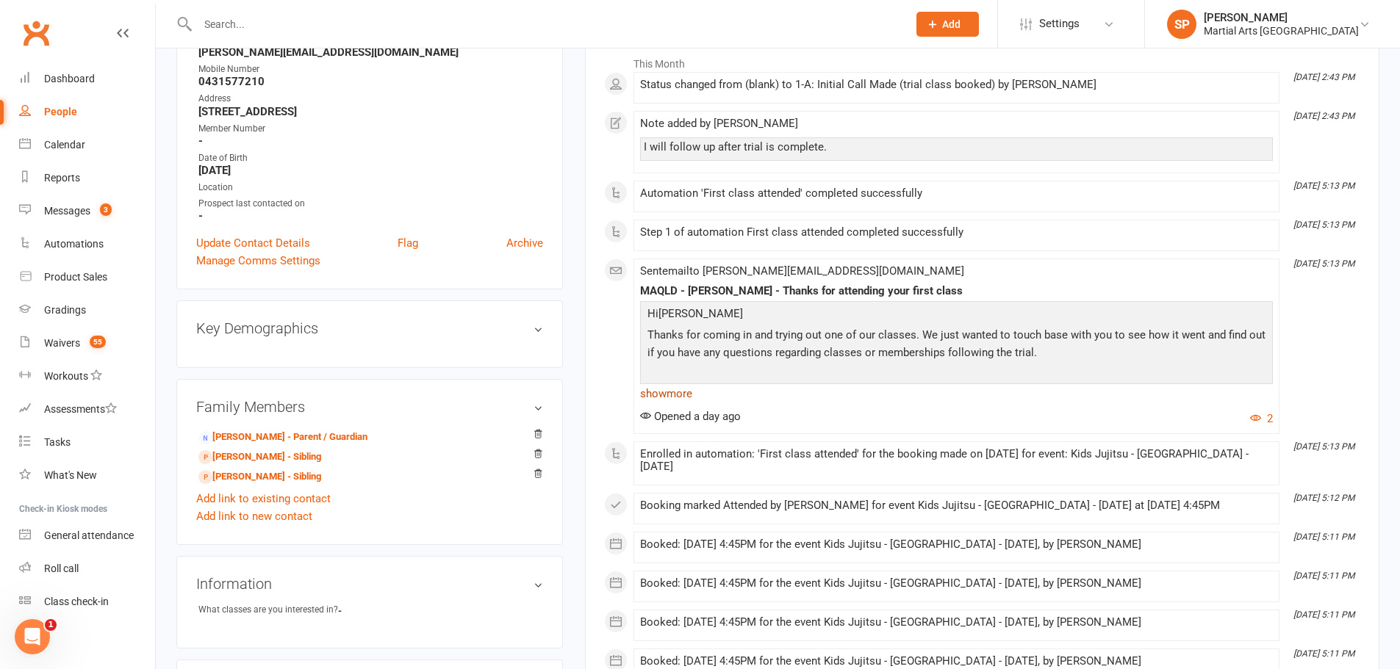
click at [680, 395] on link "show more" at bounding box center [956, 394] width 633 height 21
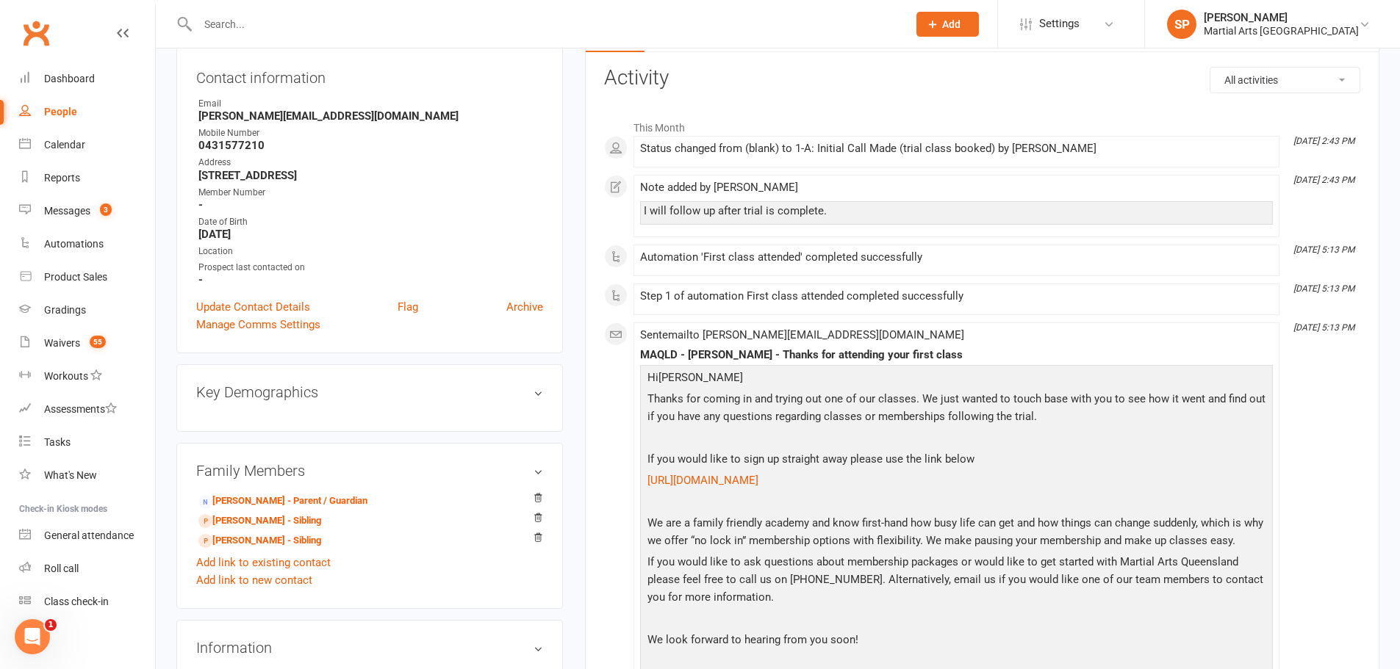
scroll to position [0, 0]
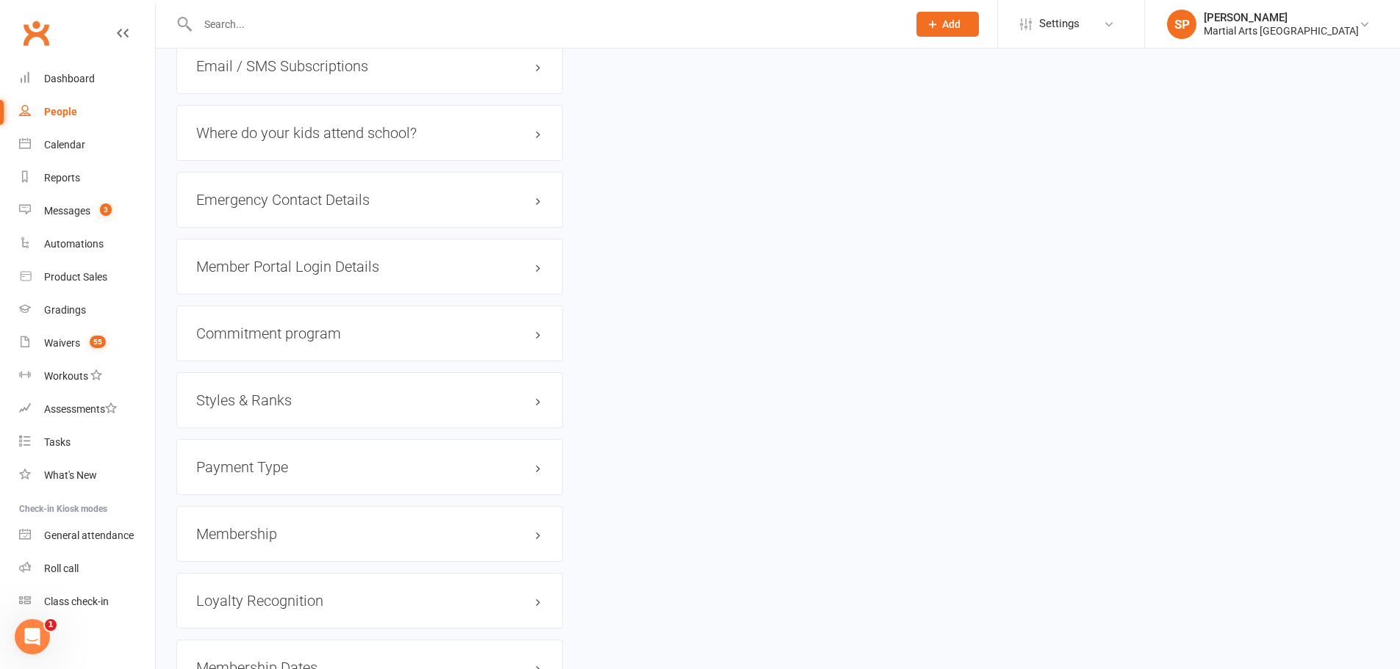
scroll to position [1323, 0]
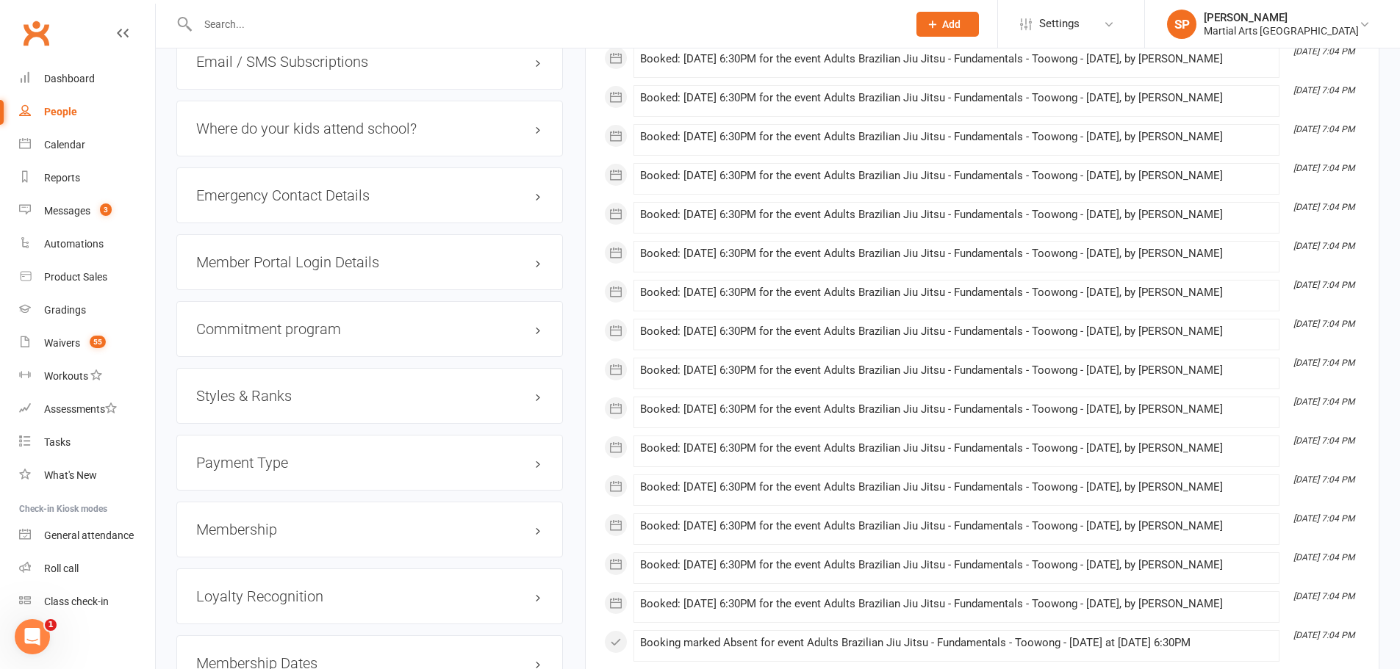
click at [539, 401] on h3 "Styles & Ranks" at bounding box center [369, 396] width 347 height 16
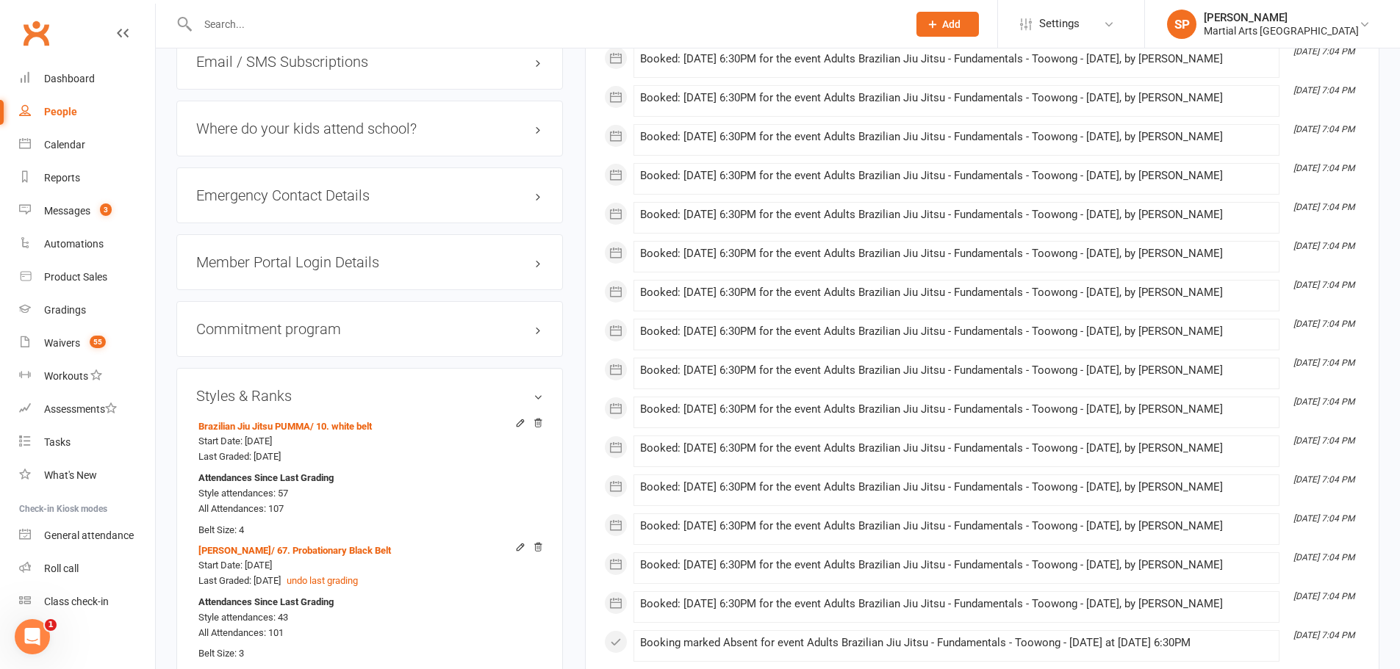
click at [539, 401] on h3 "Styles & Ranks" at bounding box center [369, 396] width 347 height 16
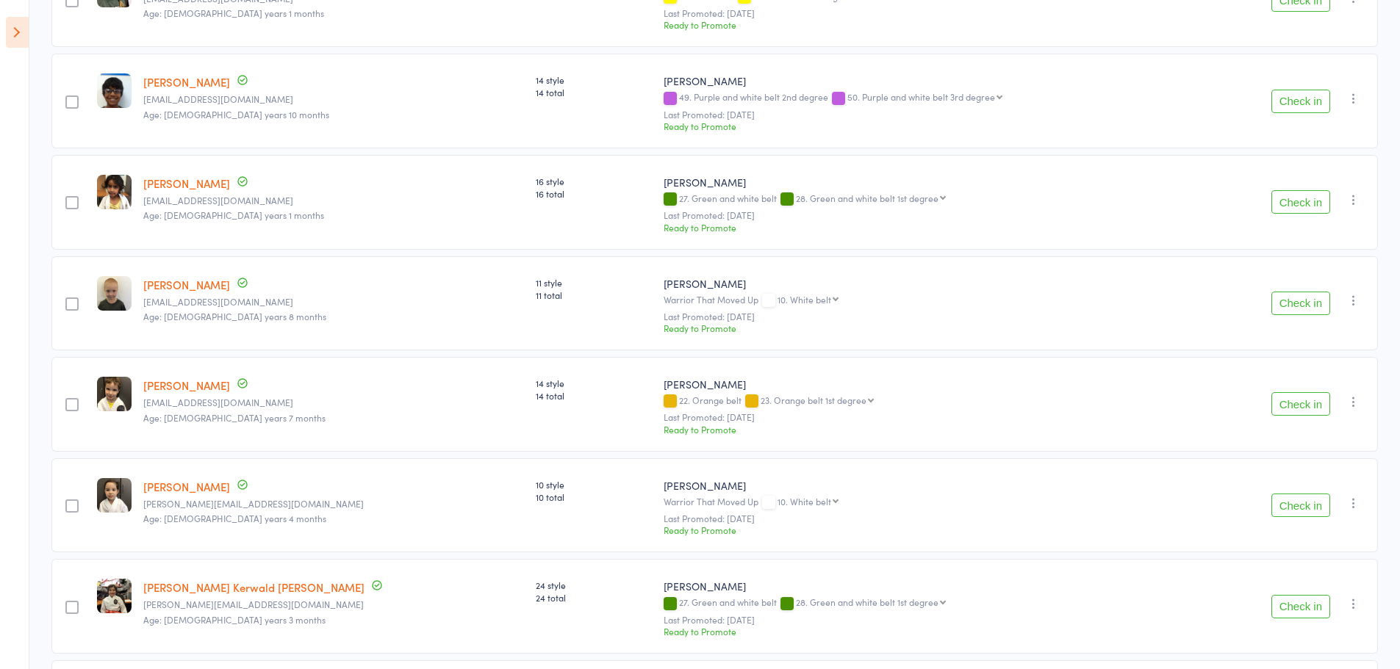
scroll to position [1102, 0]
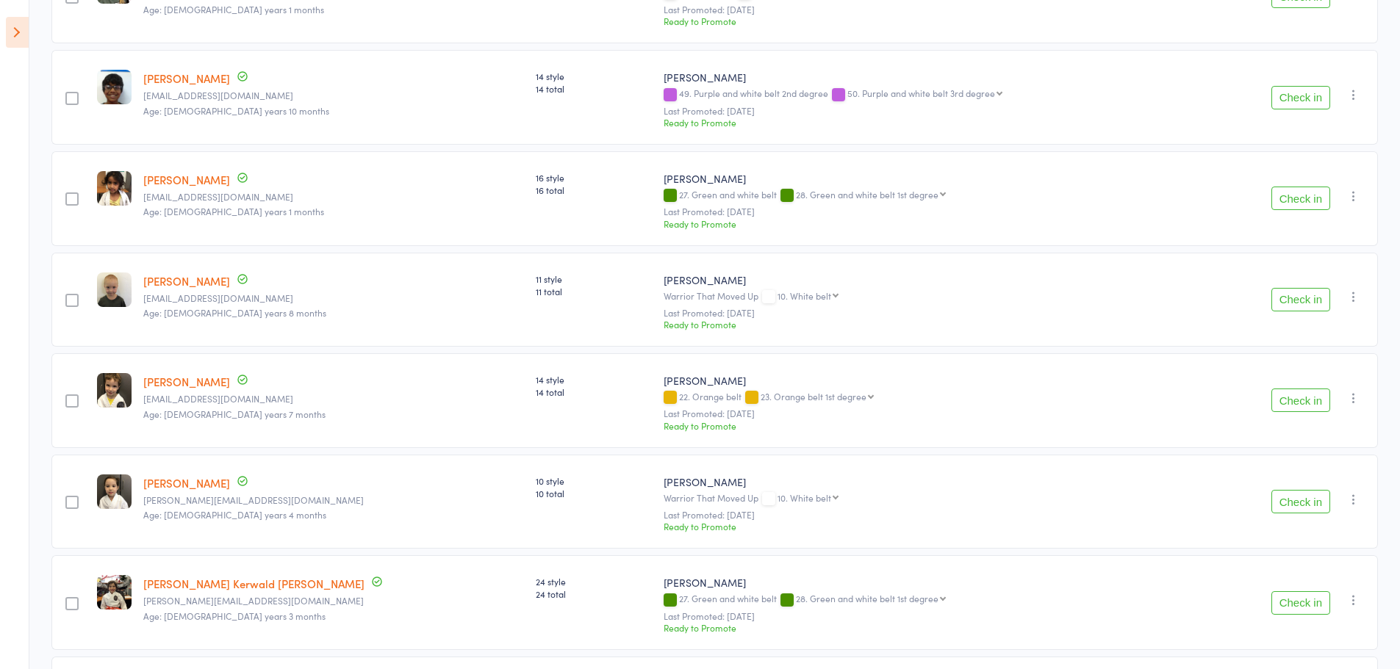
click at [1307, 298] on button "Check in" at bounding box center [1300, 300] width 59 height 24
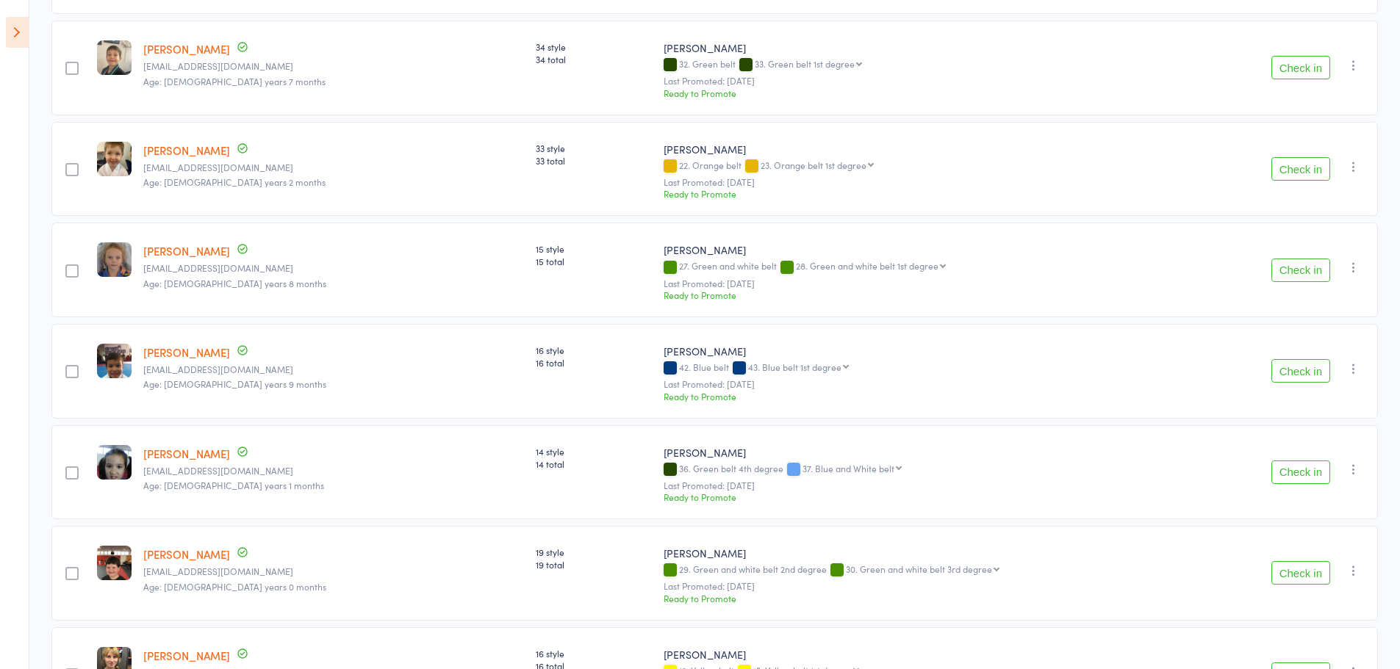
scroll to position [0, 0]
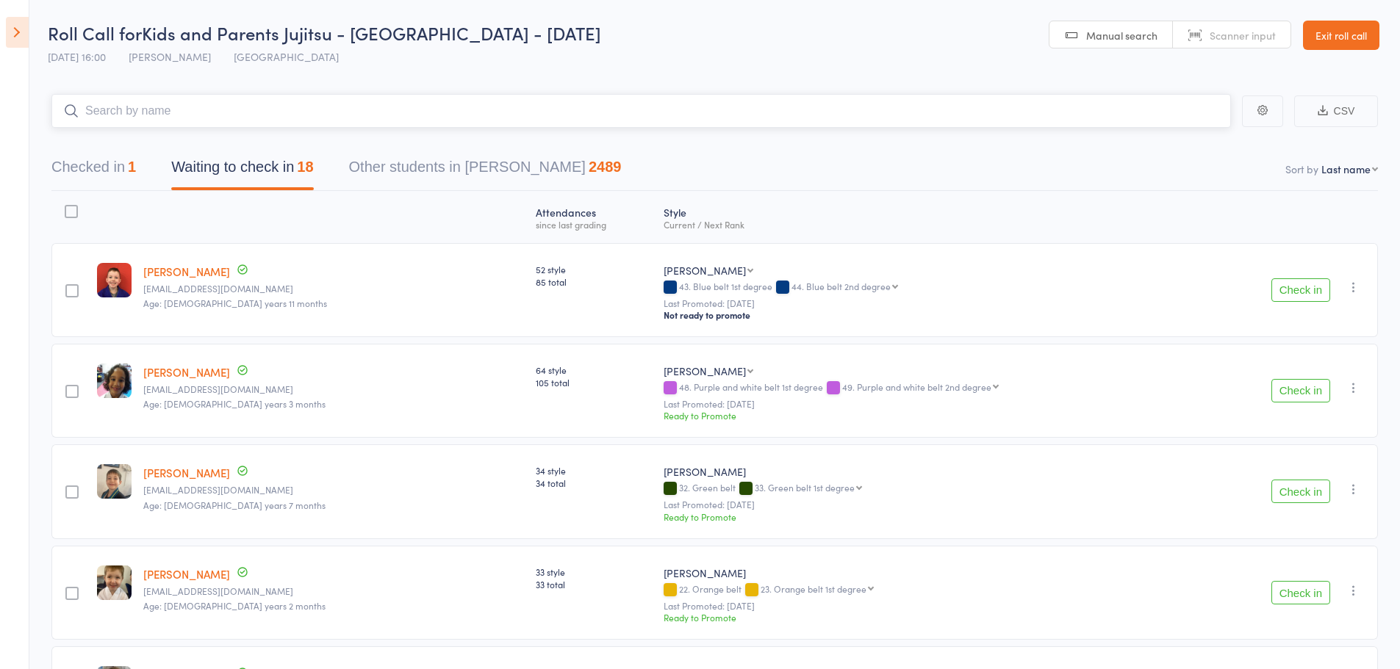
click at [184, 101] on input "search" at bounding box center [640, 111] width 1179 height 34
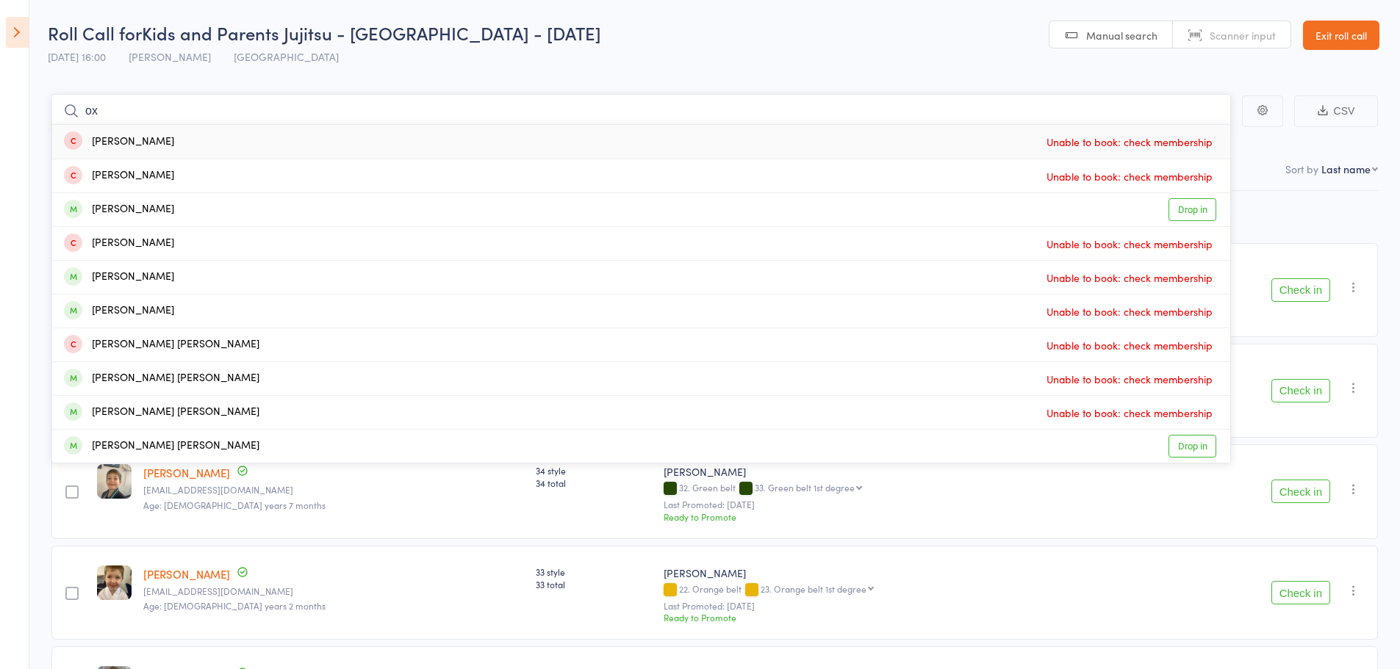
type input "o"
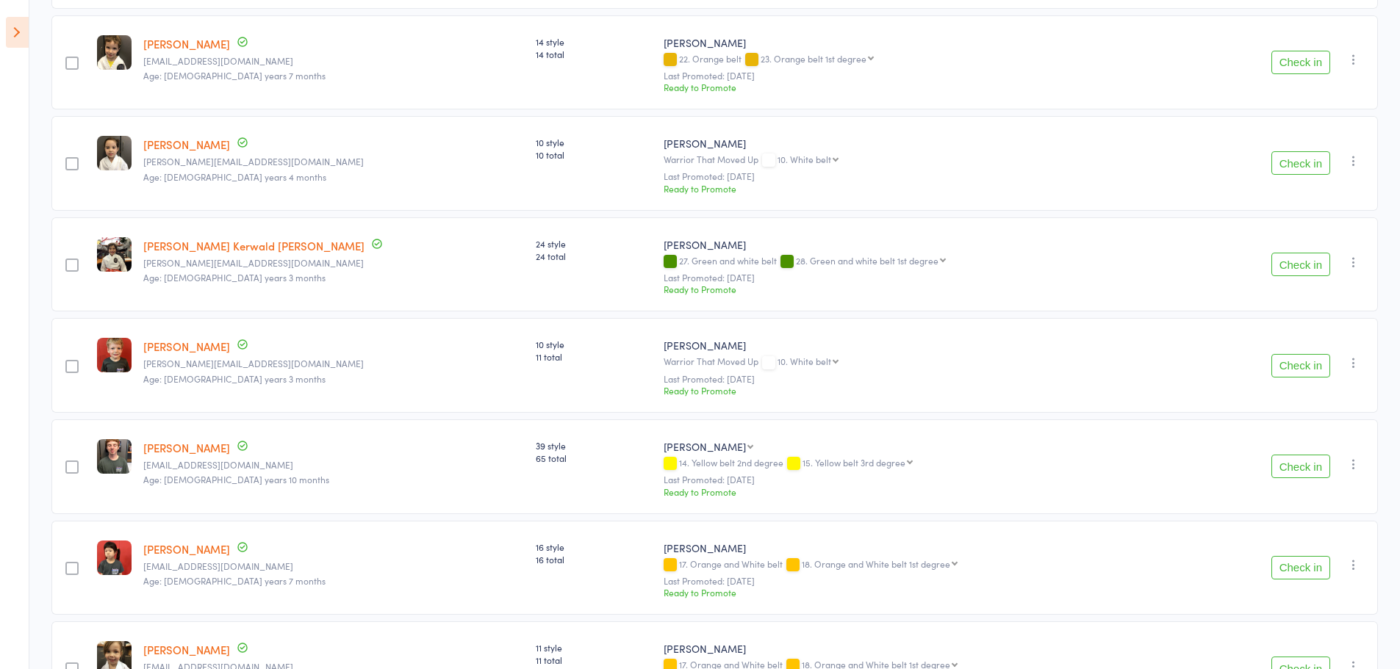
scroll to position [1453, 0]
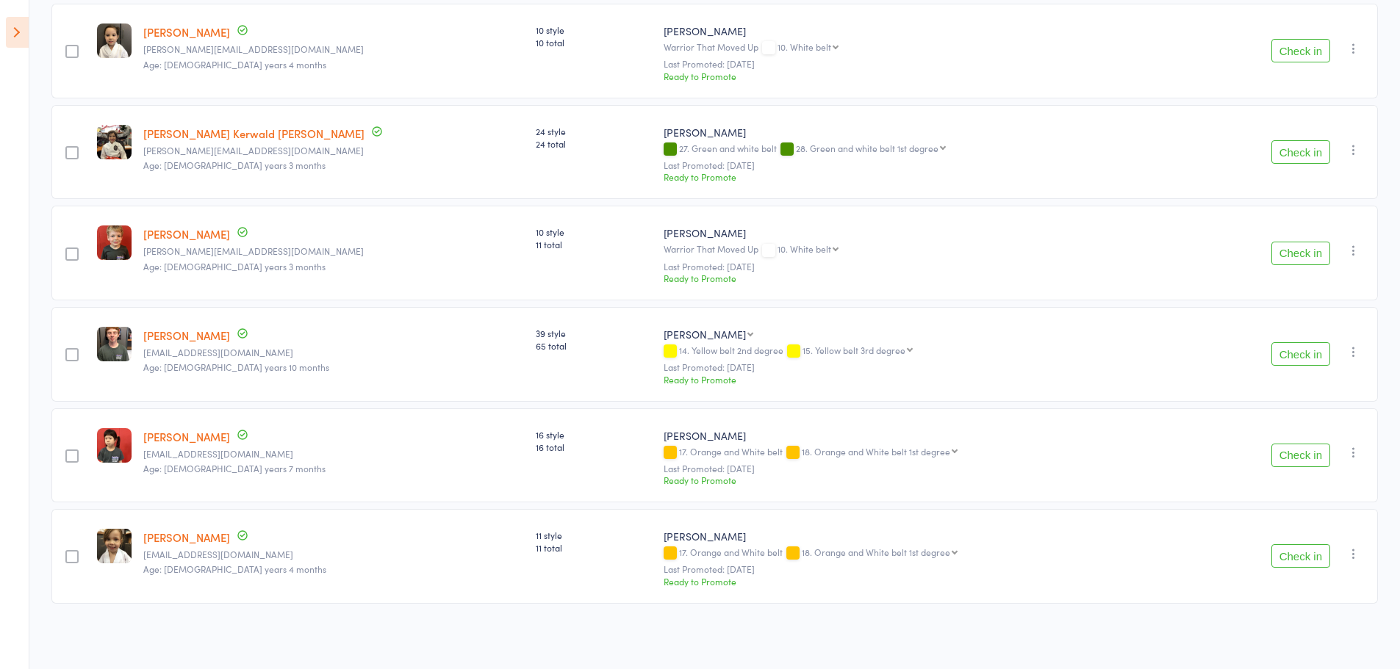
click at [1301, 558] on button "Check in" at bounding box center [1300, 556] width 59 height 24
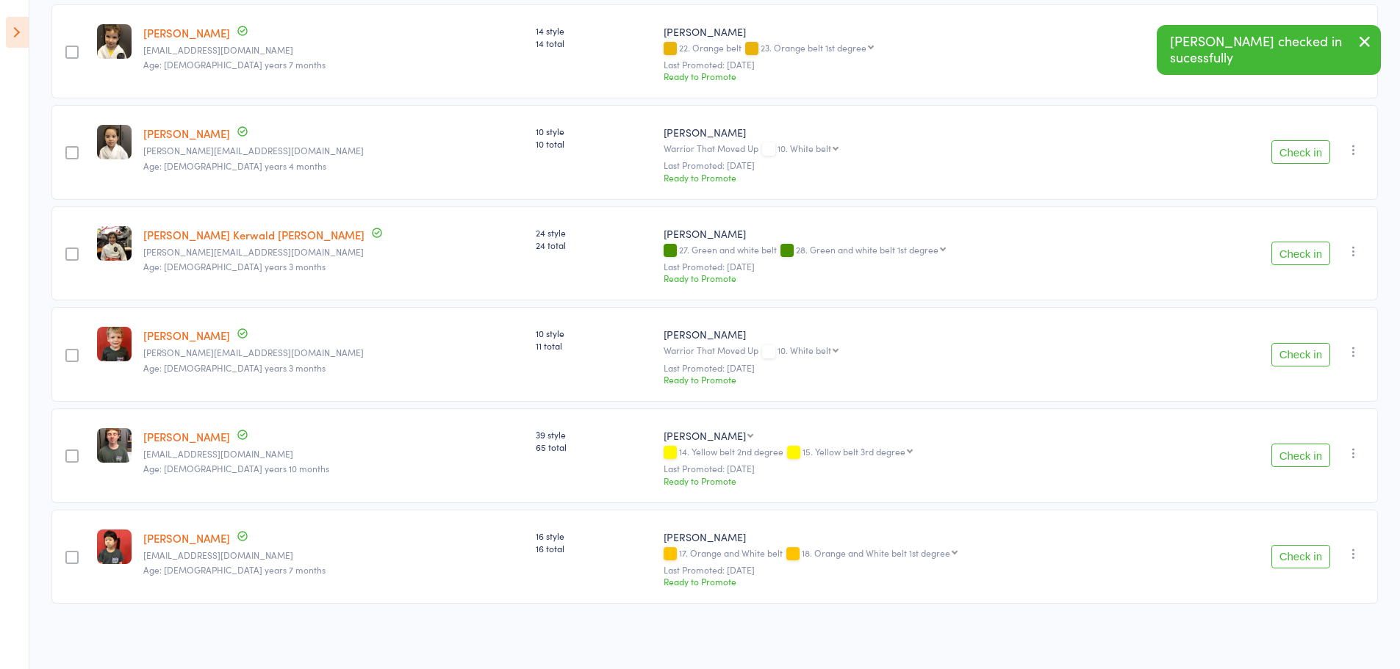
scroll to position [1351, 0]
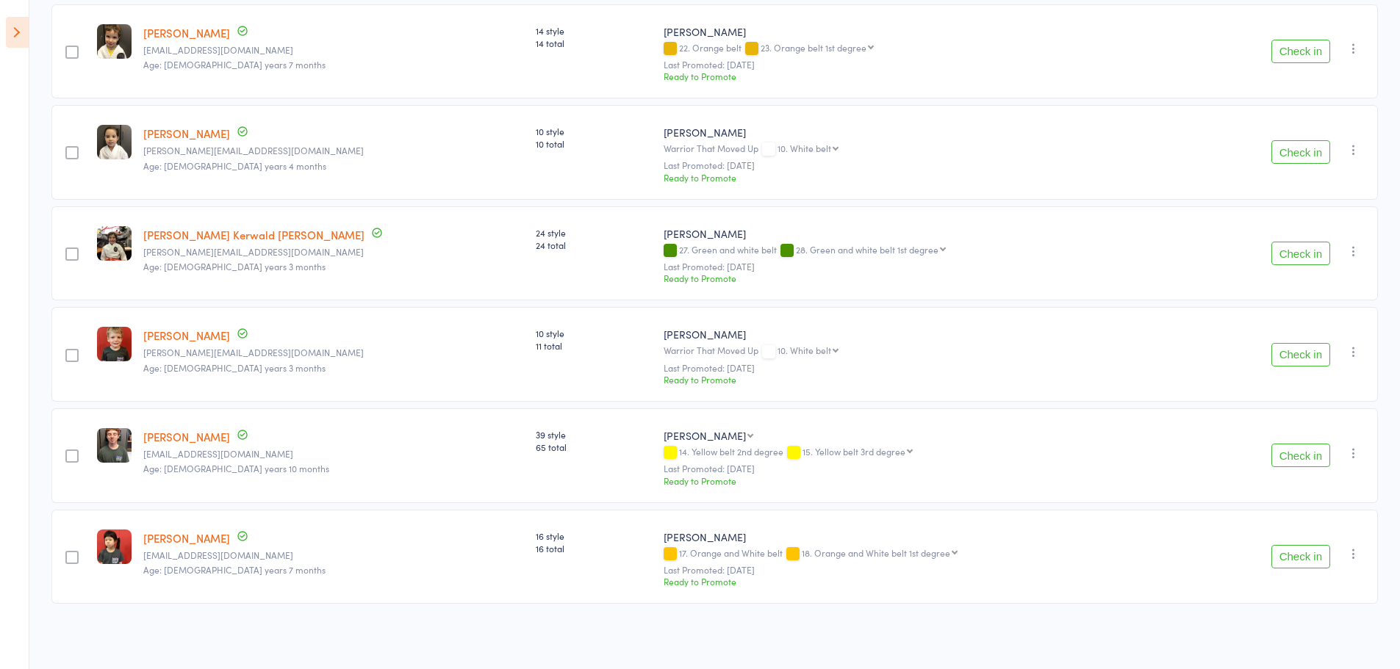
click at [1298, 148] on button "Check in" at bounding box center [1300, 152] width 59 height 24
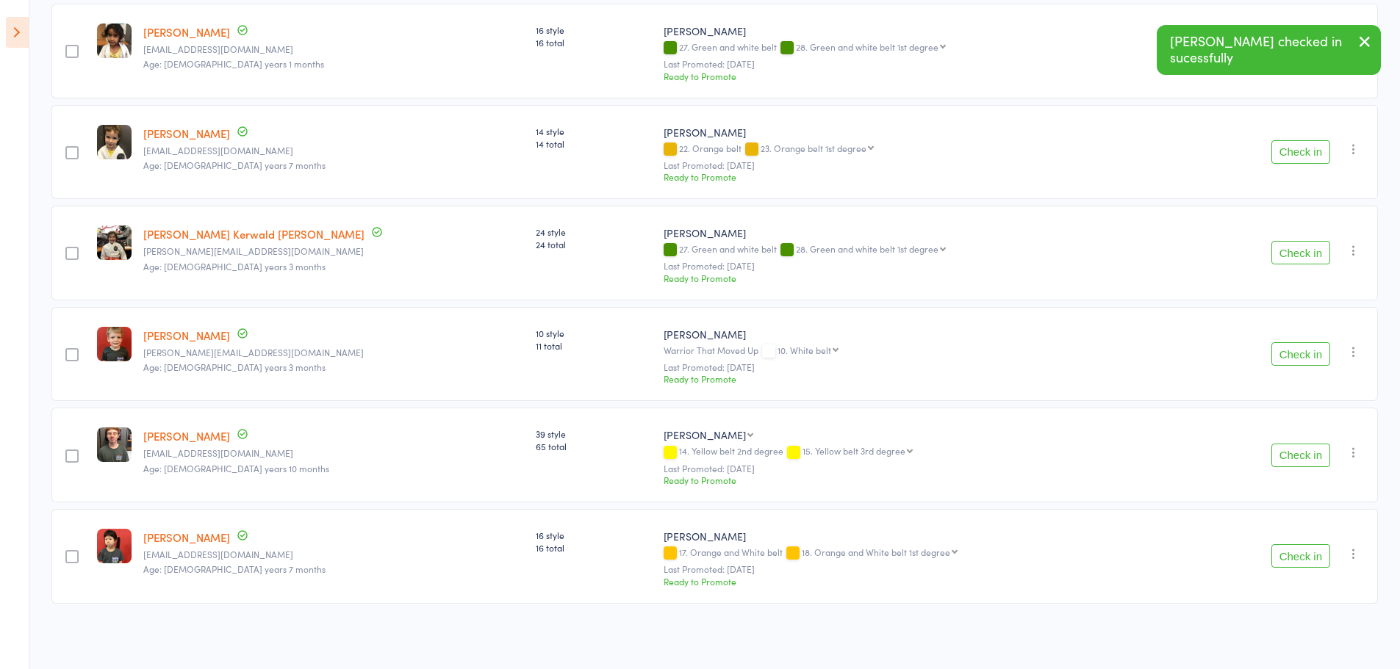
click at [1312, 248] on button "Check in" at bounding box center [1300, 253] width 59 height 24
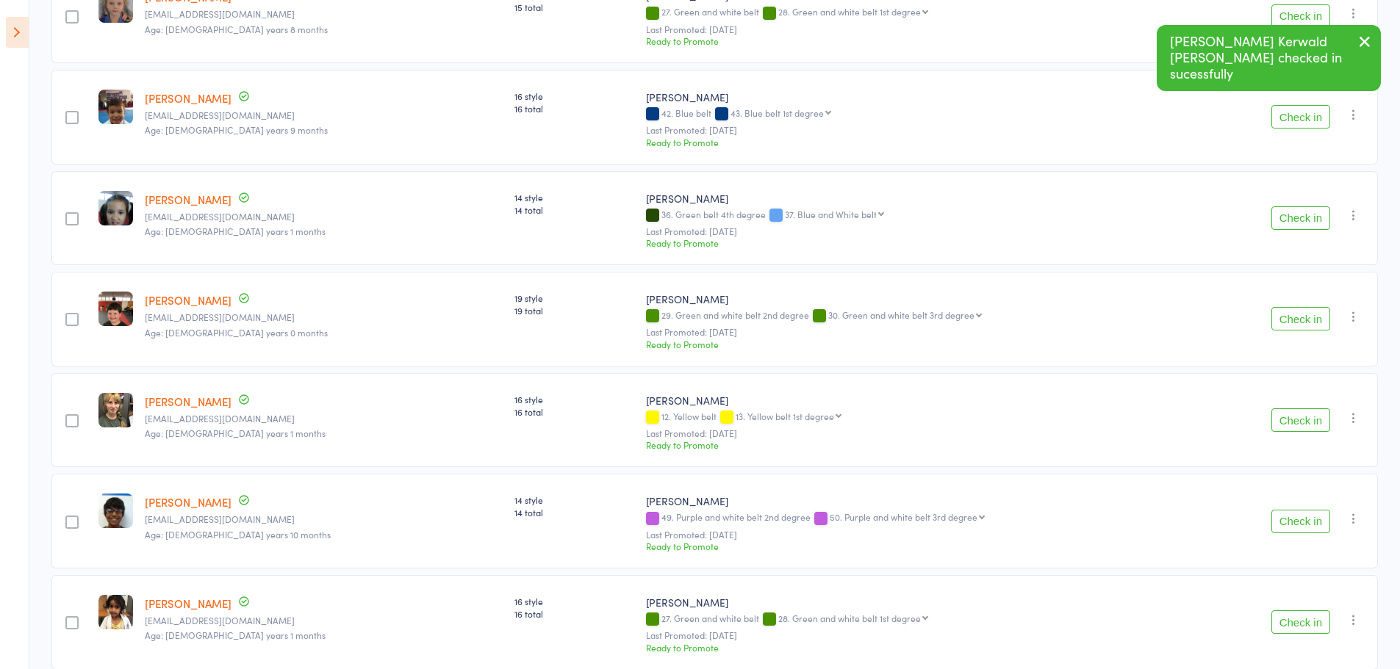
scroll to position [663, 0]
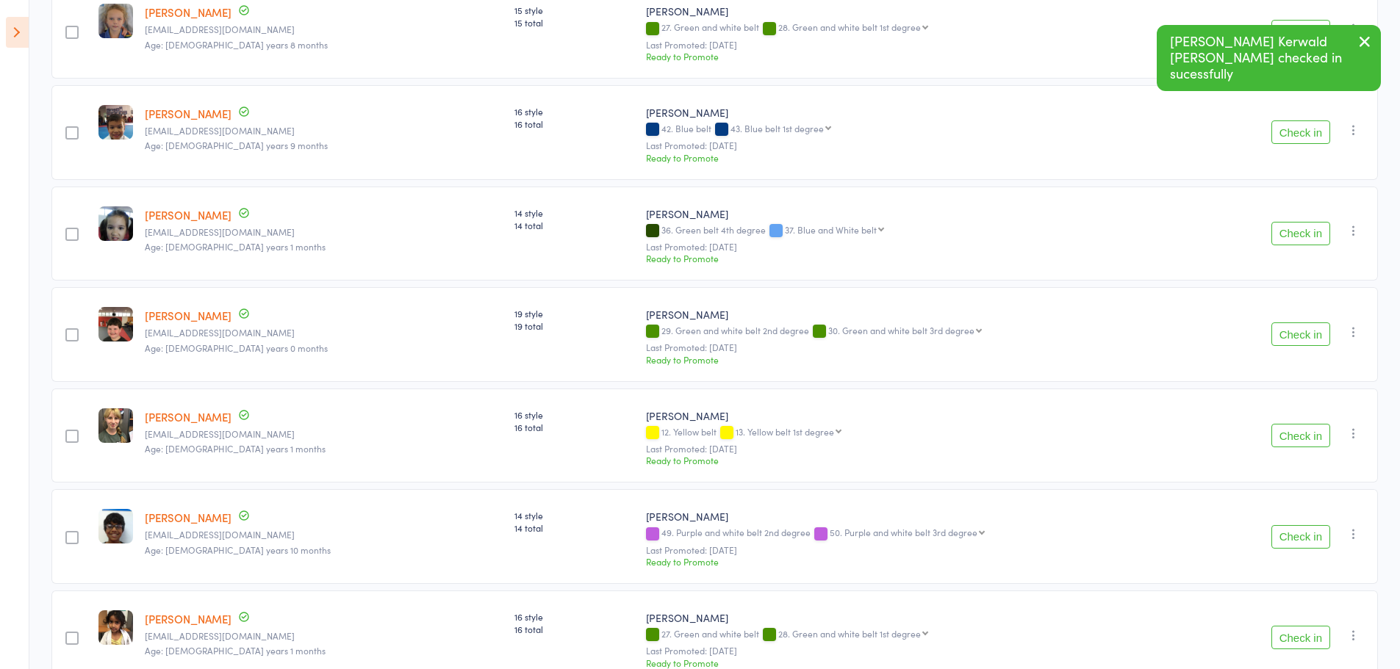
click at [1301, 446] on button "Check in" at bounding box center [1300, 436] width 59 height 24
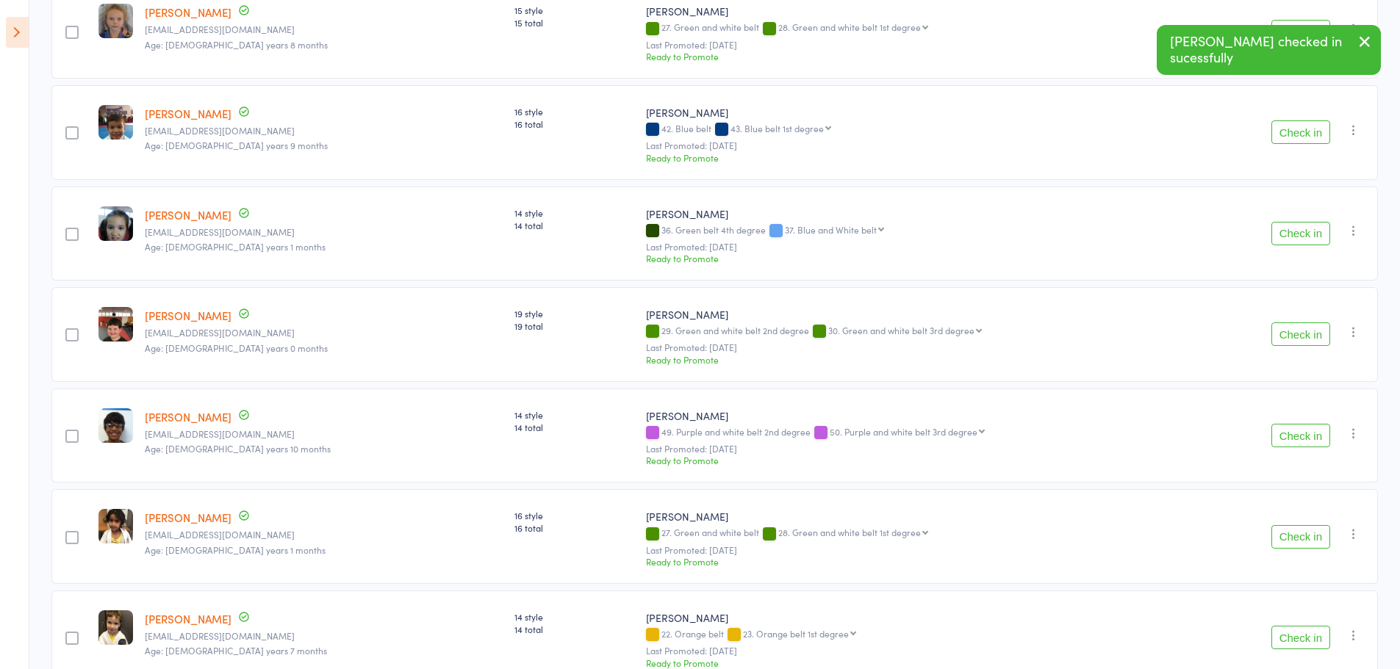
click at [1301, 343] on button "Check in" at bounding box center [1300, 335] width 59 height 24
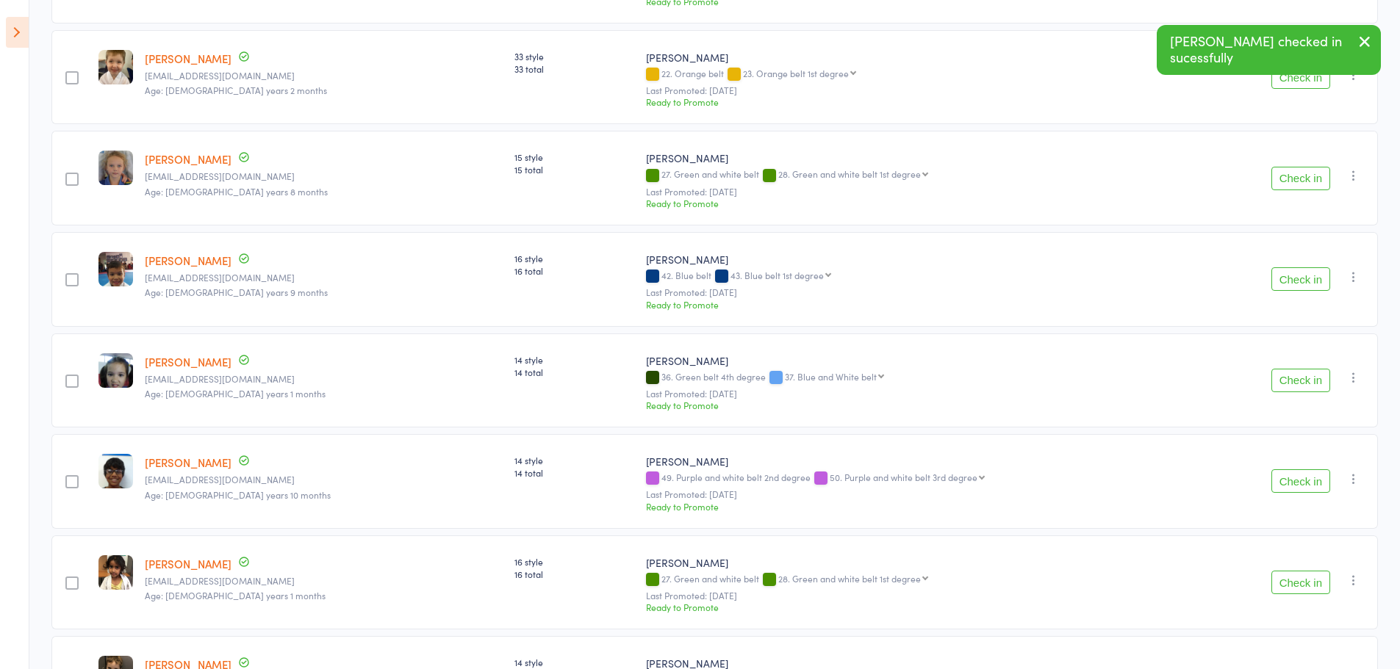
click at [1301, 177] on button "Check in" at bounding box center [1300, 179] width 59 height 24
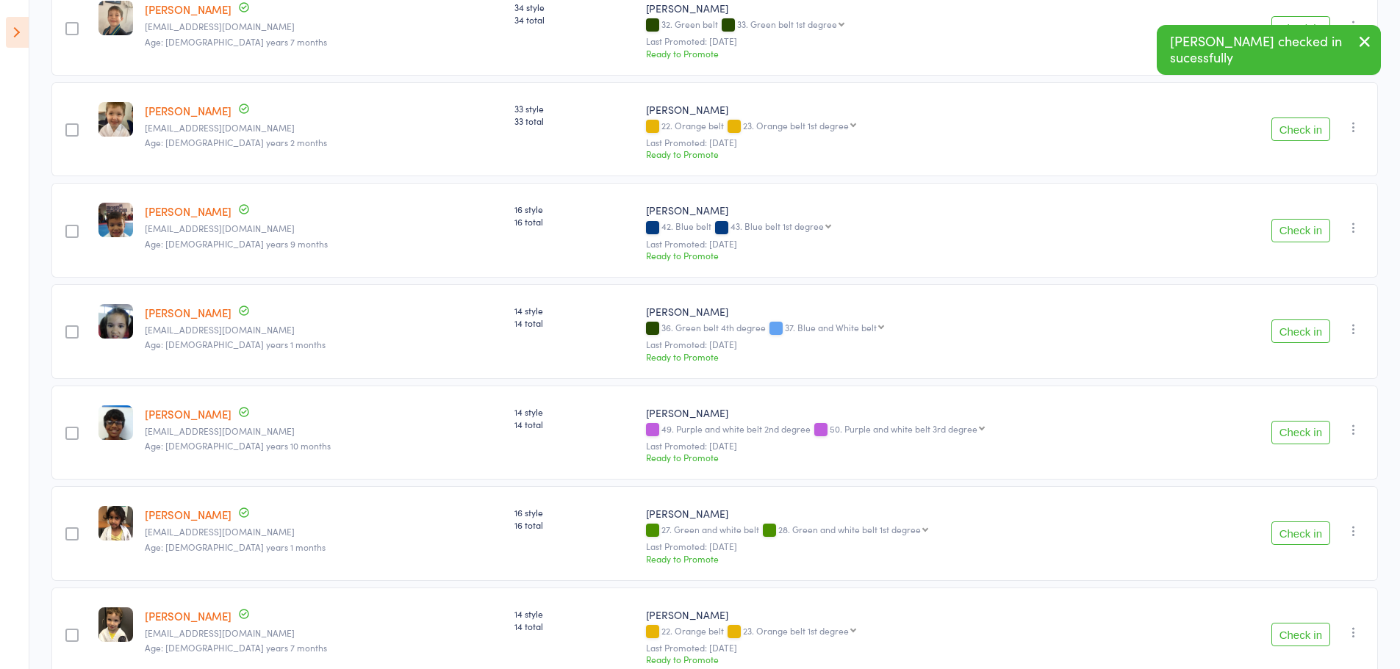
scroll to position [295, 0]
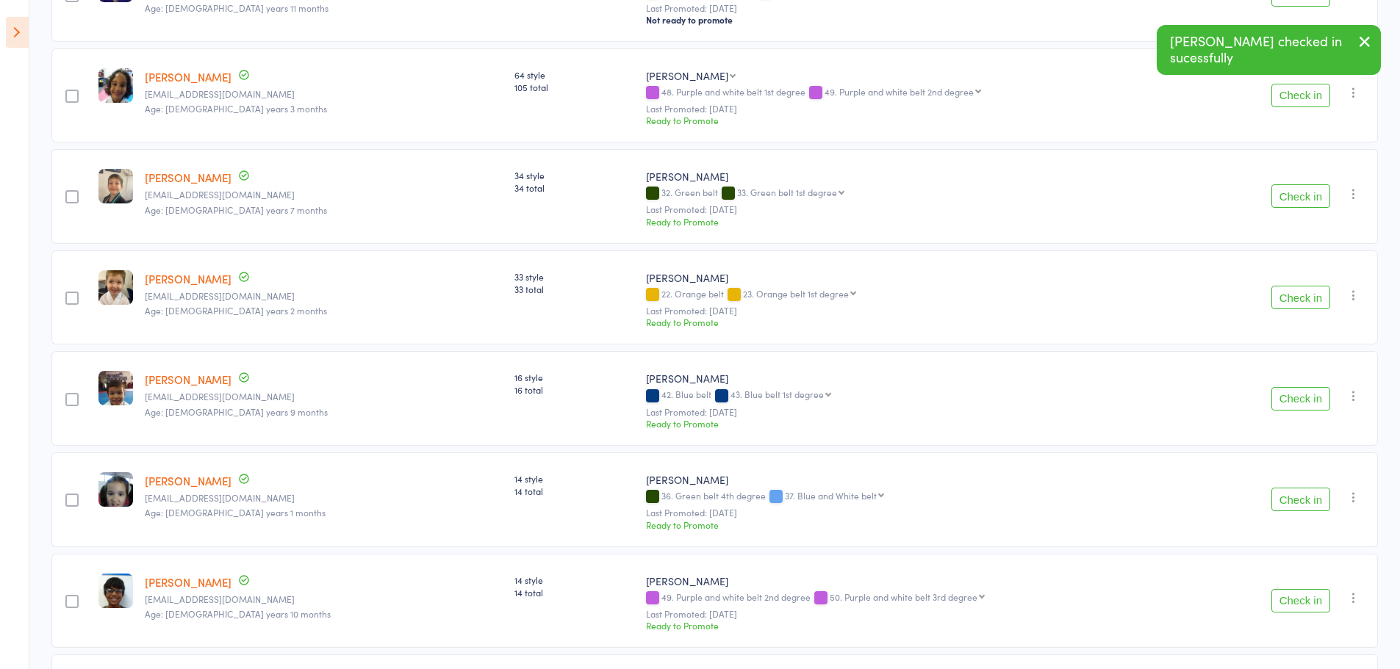
click at [1306, 196] on button "Check in" at bounding box center [1300, 196] width 59 height 24
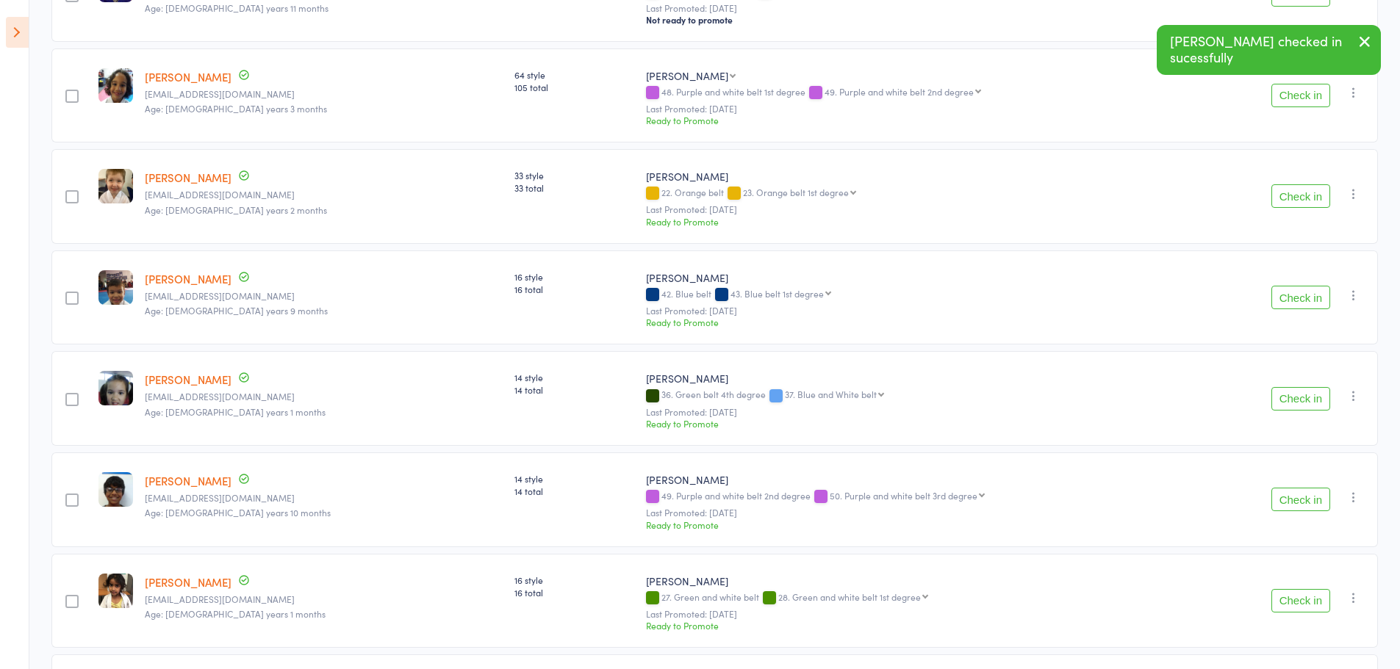
click at [1301, 198] on button "Check in" at bounding box center [1300, 196] width 59 height 24
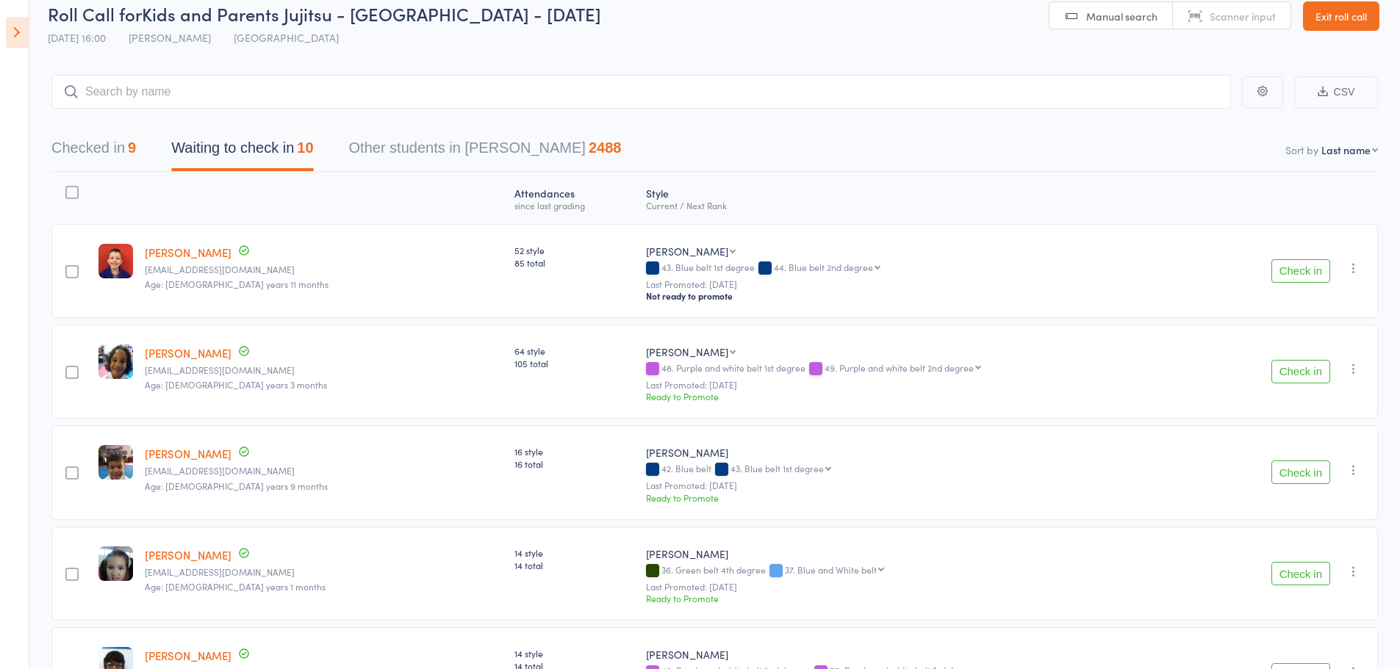
scroll to position [0, 0]
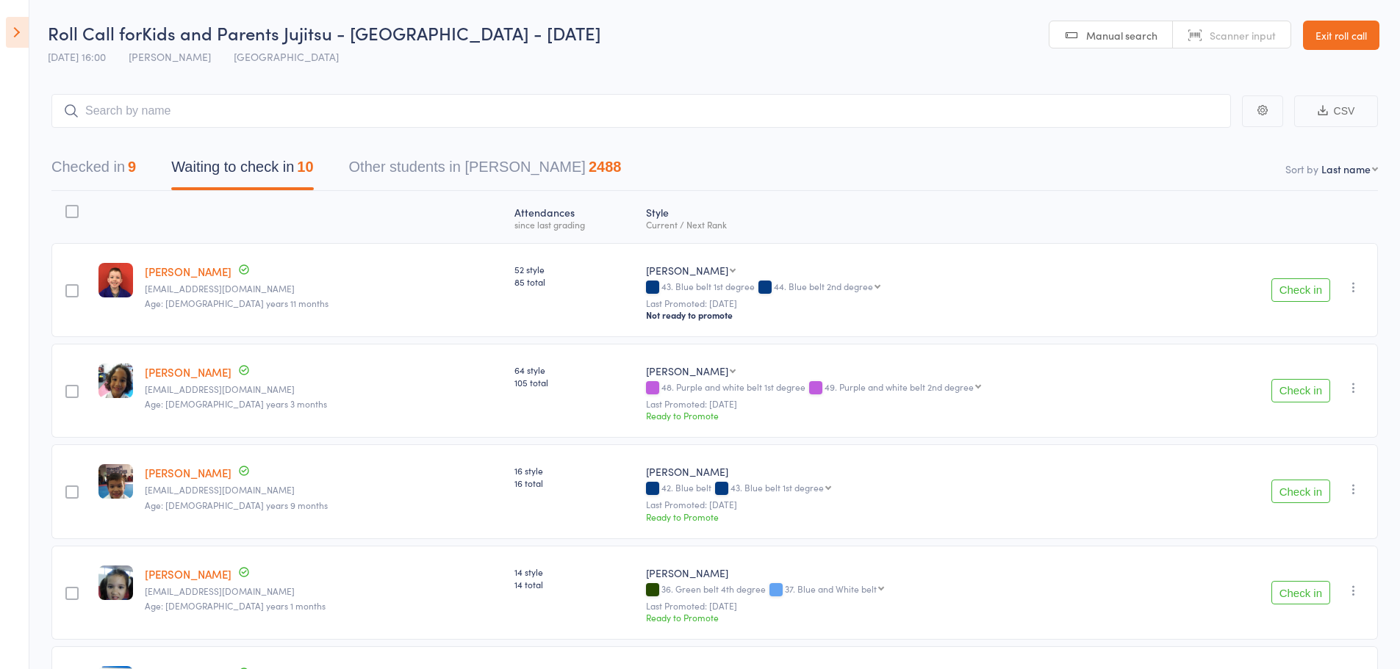
click at [1284, 389] on button "Check in" at bounding box center [1300, 391] width 59 height 24
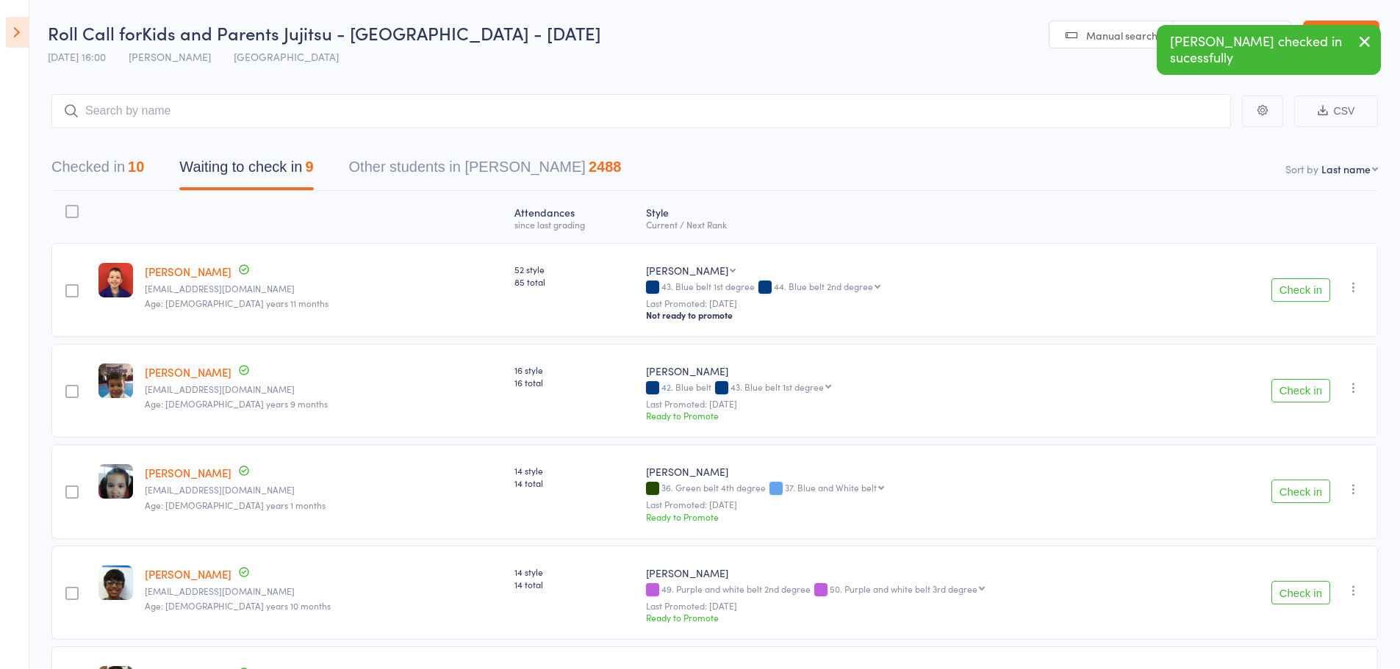
click at [1289, 387] on button "Check in" at bounding box center [1300, 391] width 59 height 24
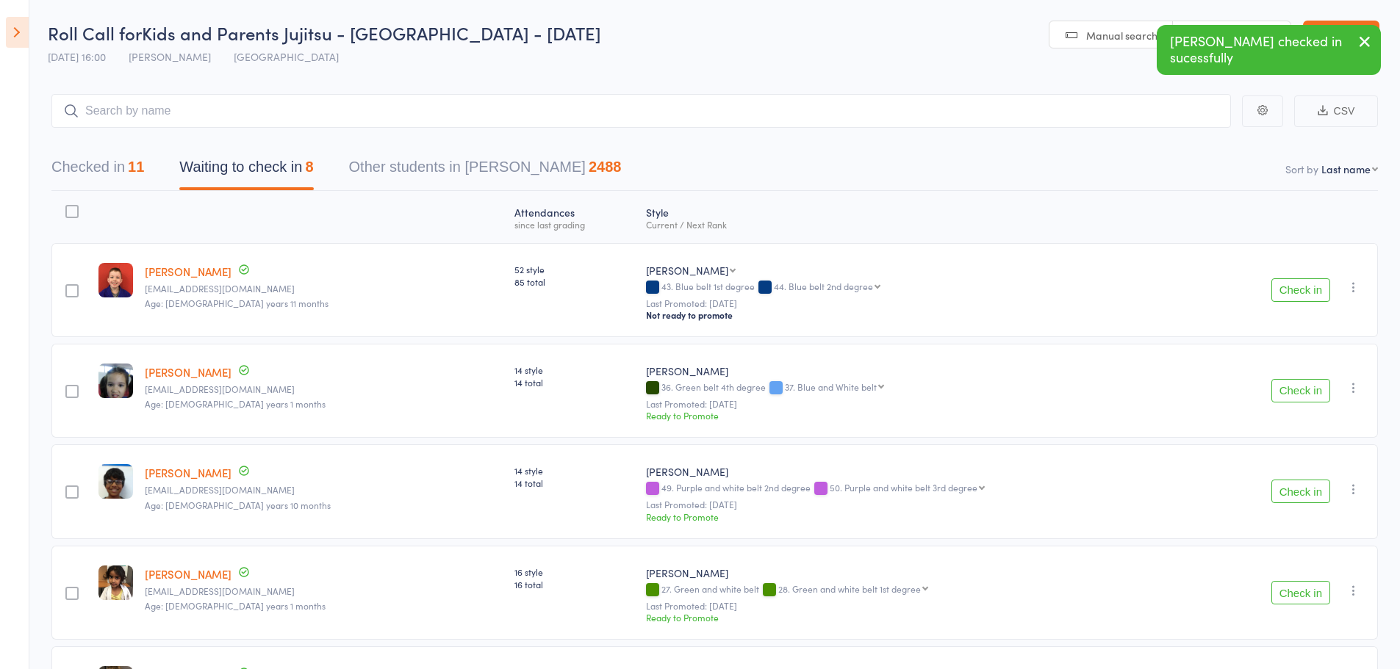
click at [1289, 387] on button "Check in" at bounding box center [1300, 391] width 59 height 24
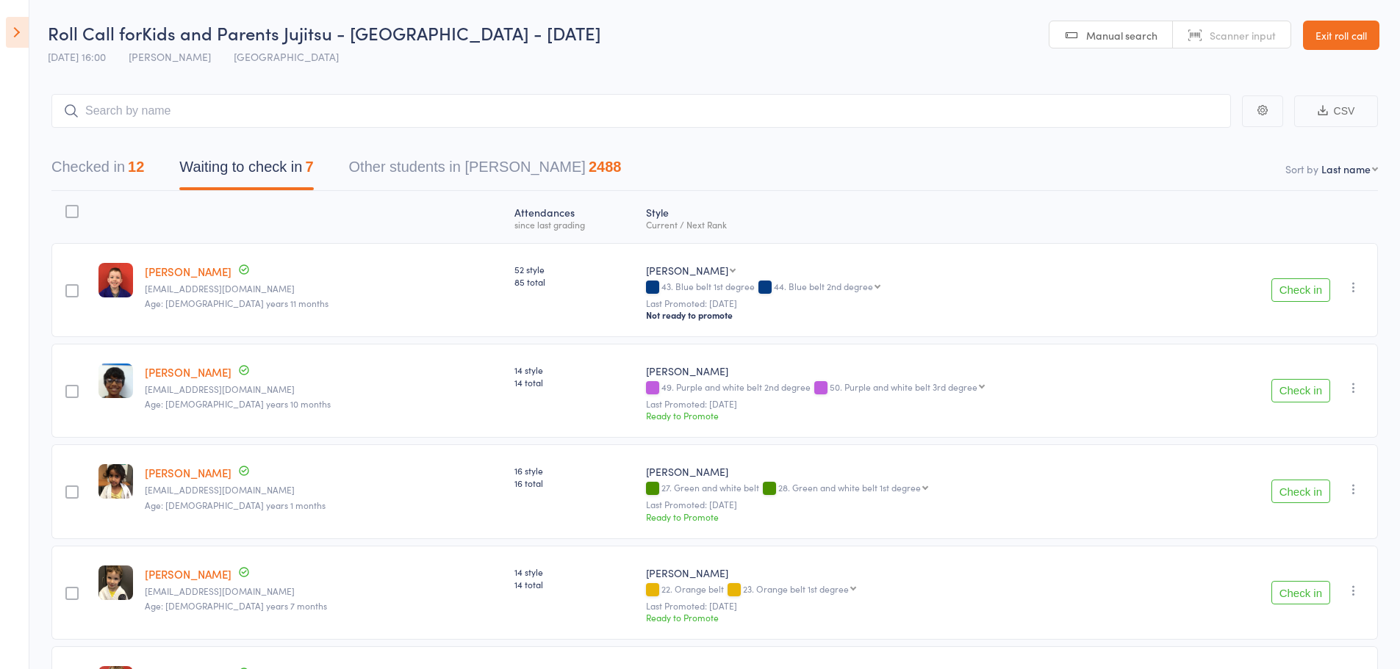
click at [1295, 403] on button "Check in" at bounding box center [1300, 391] width 59 height 24
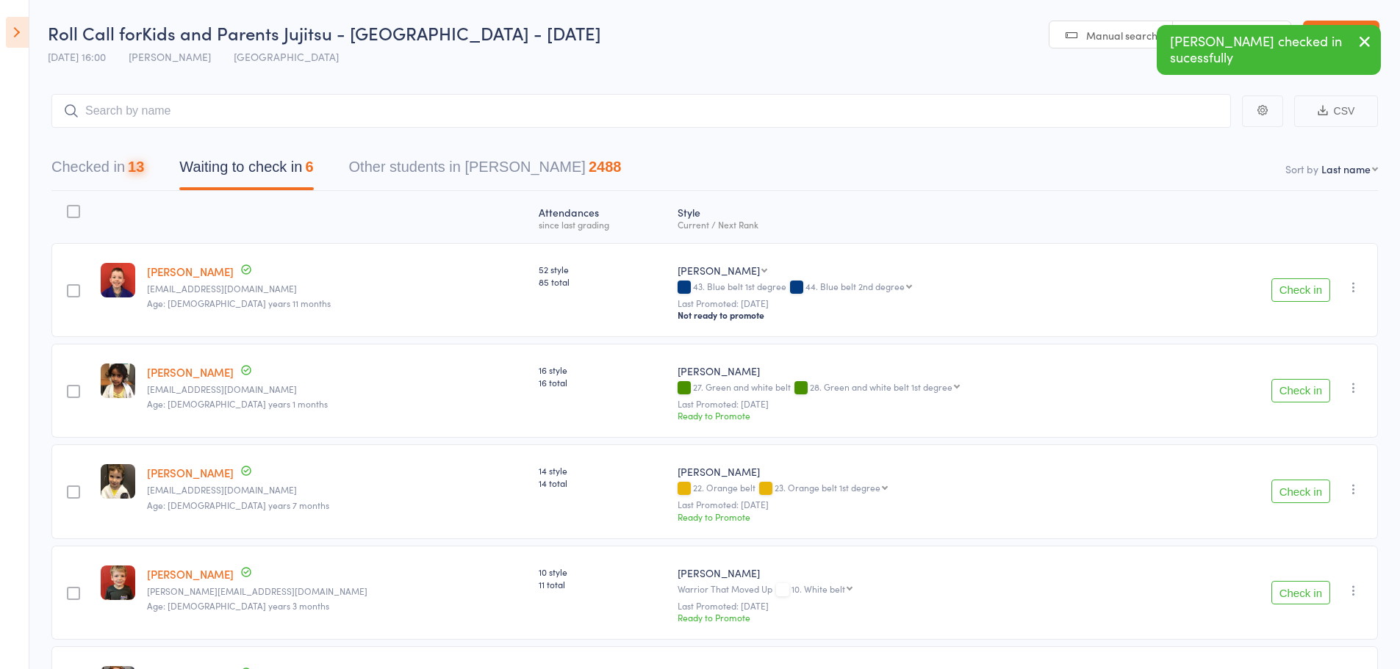
click at [1295, 403] on button "Check in" at bounding box center [1300, 391] width 59 height 24
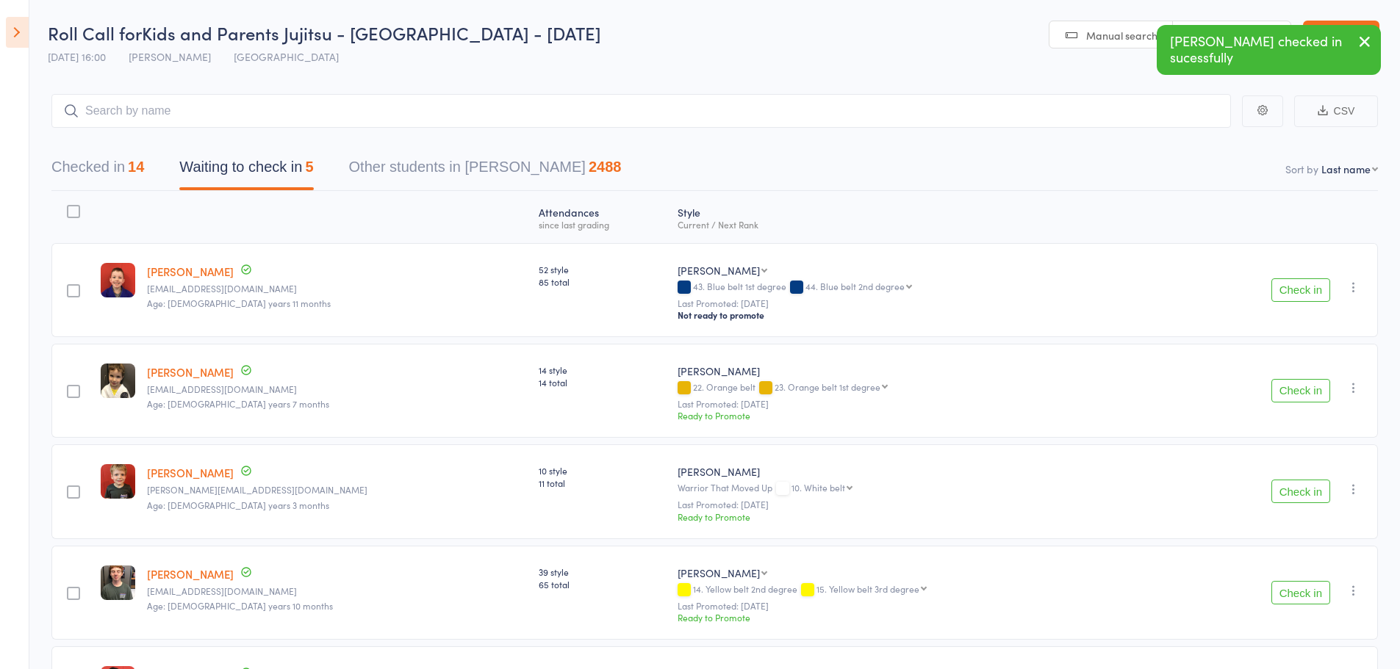
click at [1293, 403] on div "Check in Check in Promote Send message Add Note Add Task Add Flag Remove Mark a…" at bounding box center [1282, 391] width 190 height 95
click at [1298, 395] on button "Check in" at bounding box center [1300, 391] width 59 height 24
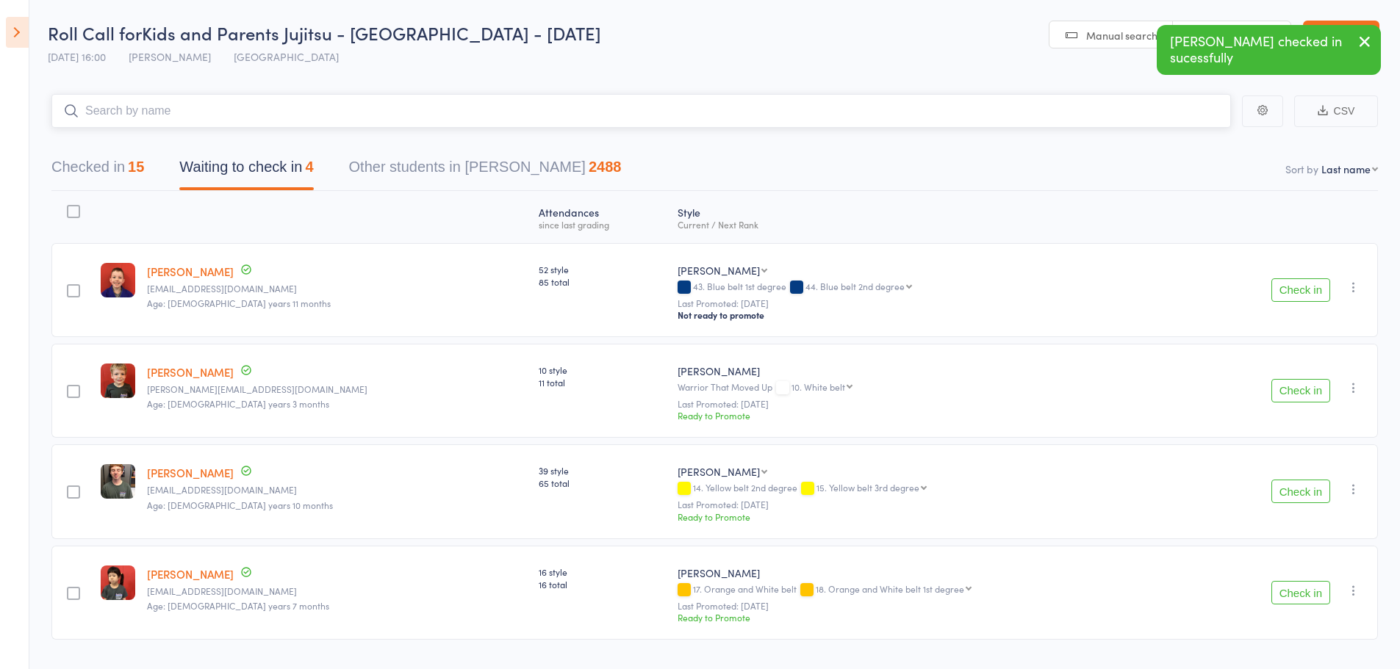
click at [331, 107] on input "search" at bounding box center [640, 111] width 1179 height 34
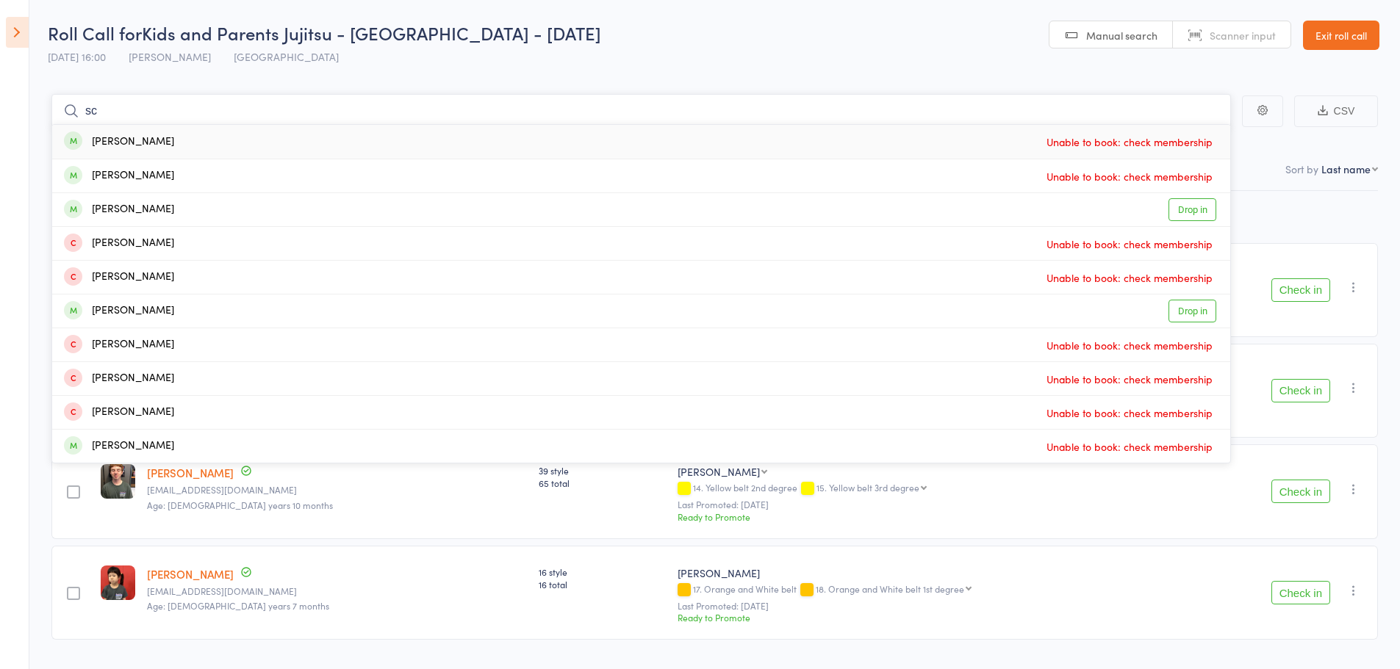
type input "s"
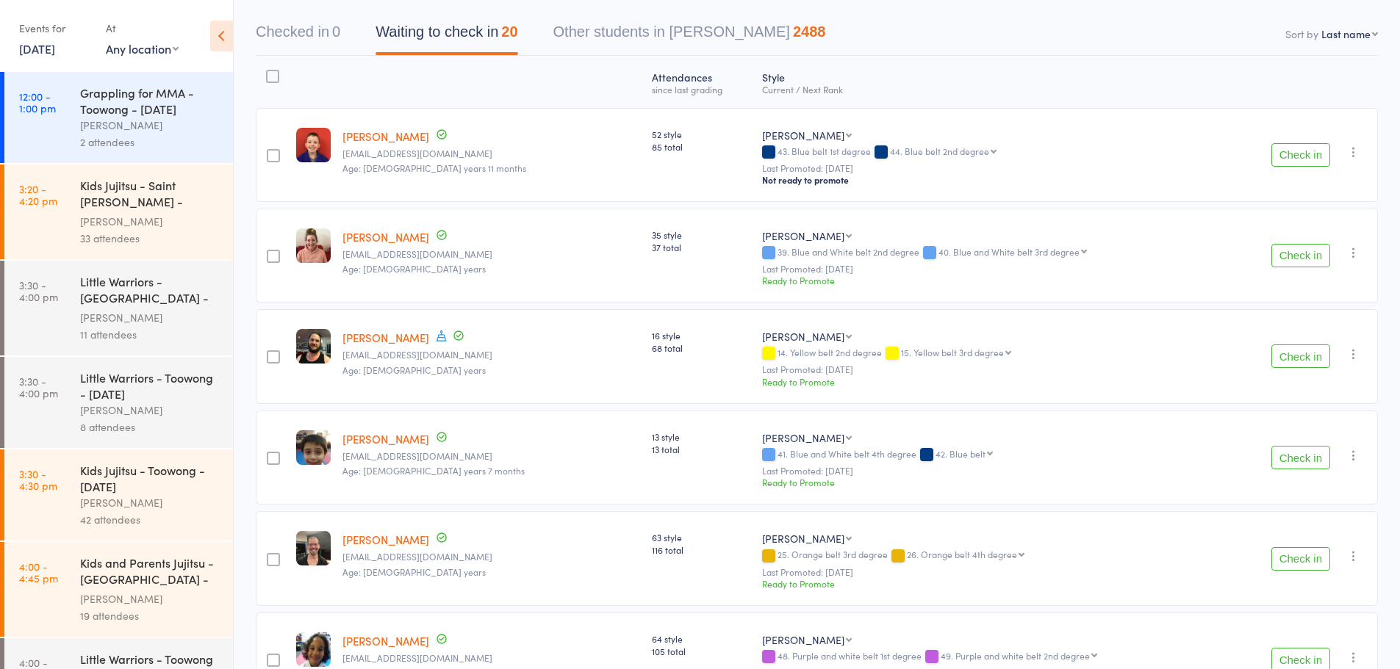
scroll to position [147, 0]
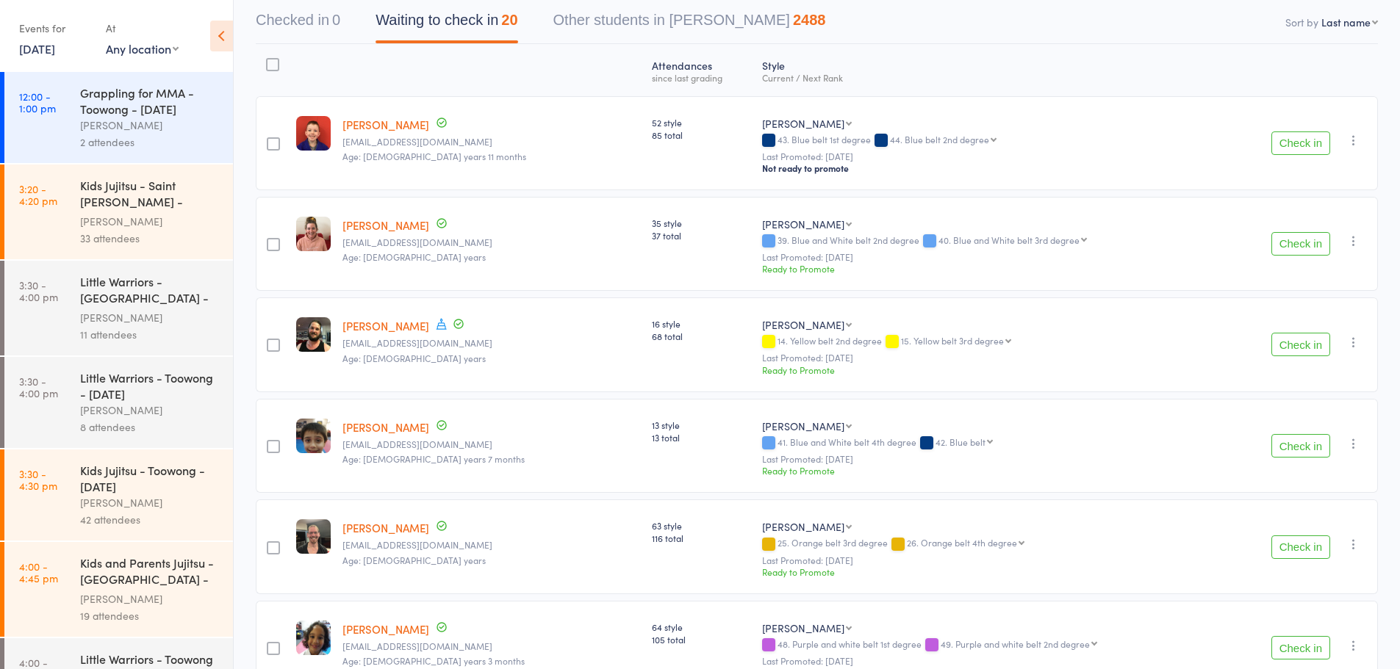
click at [223, 30] on icon at bounding box center [221, 36] width 23 height 31
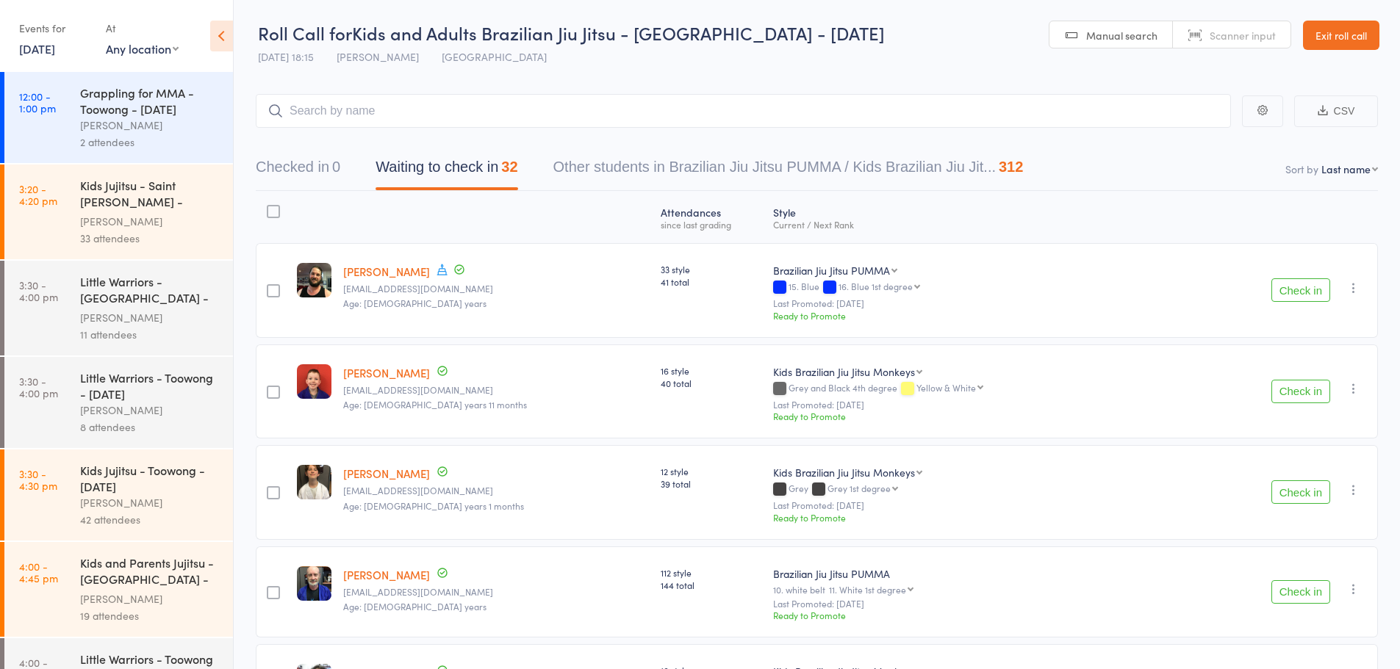
drag, startPoint x: 217, startPoint y: 17, endPoint x: 220, endPoint y: 26, distance: 9.3
click at [220, 25] on aside "Events for [DATE] [DATE] [DATE] Sun Mon Tue Wed Thu Fri Sat 40 28 29 30 01 02 0…" at bounding box center [117, 334] width 234 height 669
click at [220, 28] on icon at bounding box center [221, 36] width 23 height 31
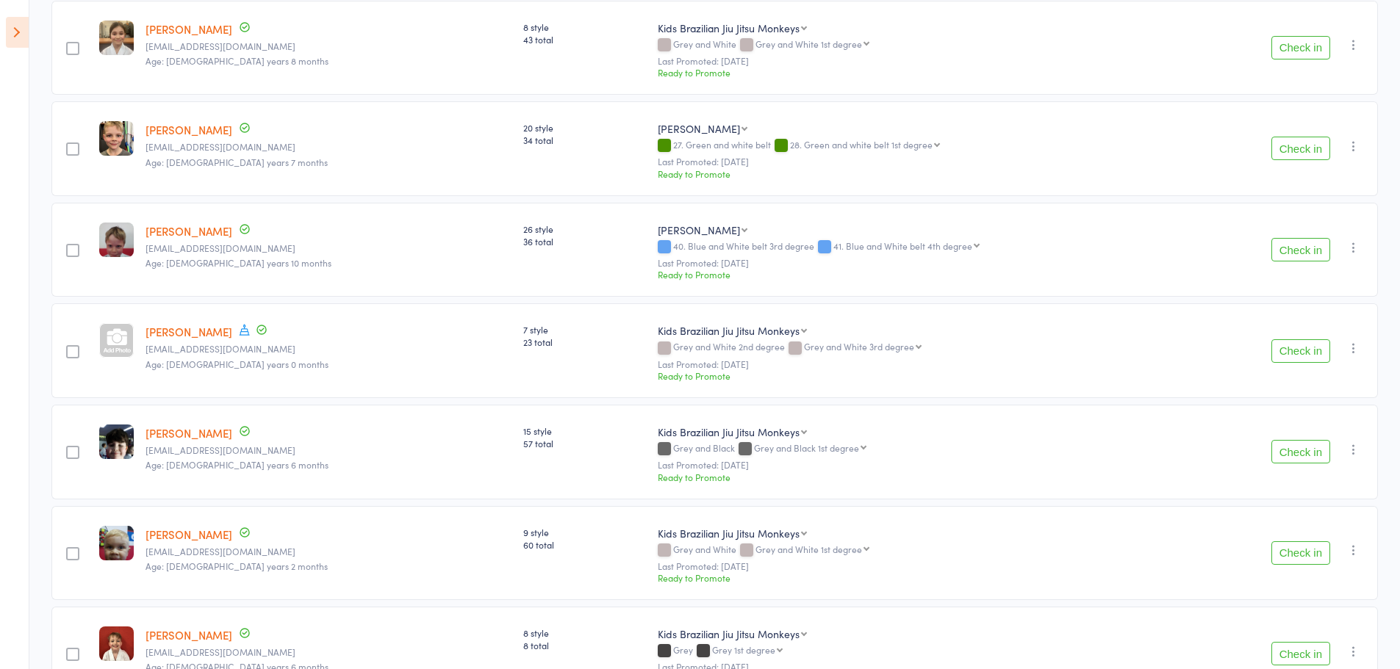
scroll to position [1249, 0]
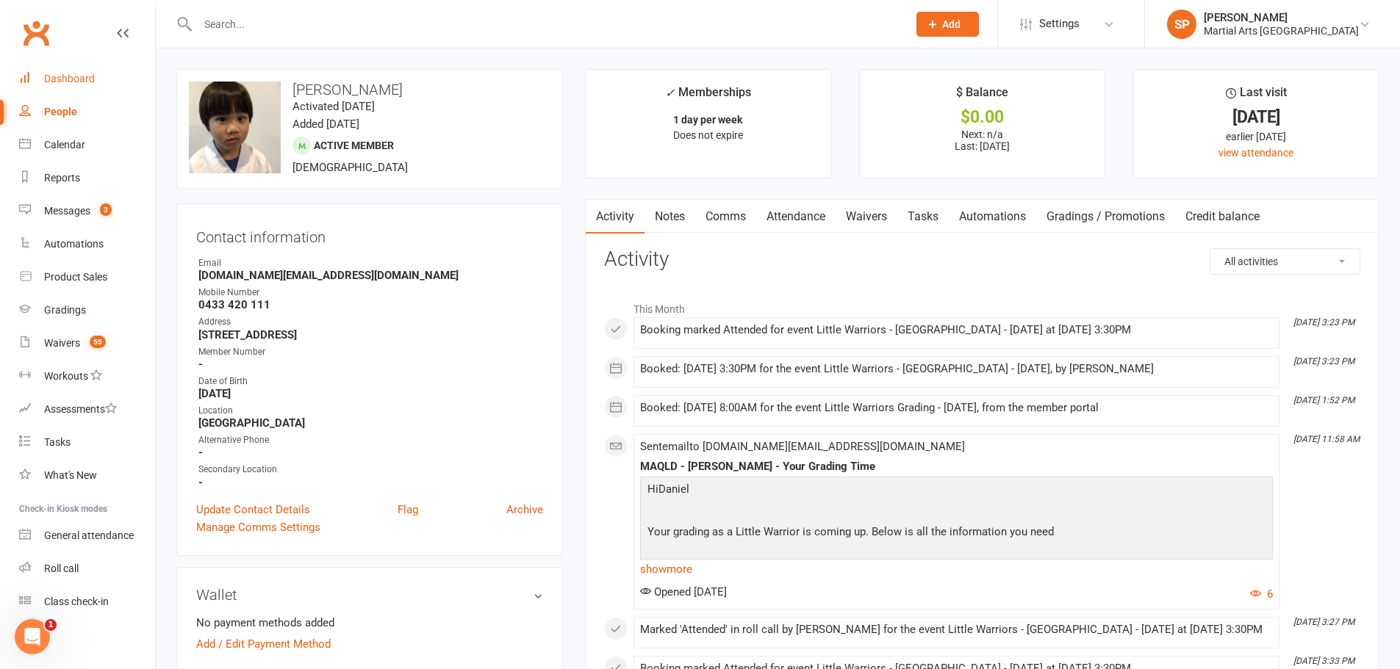
click at [60, 79] on div "Dashboard" at bounding box center [69, 79] width 51 height 12
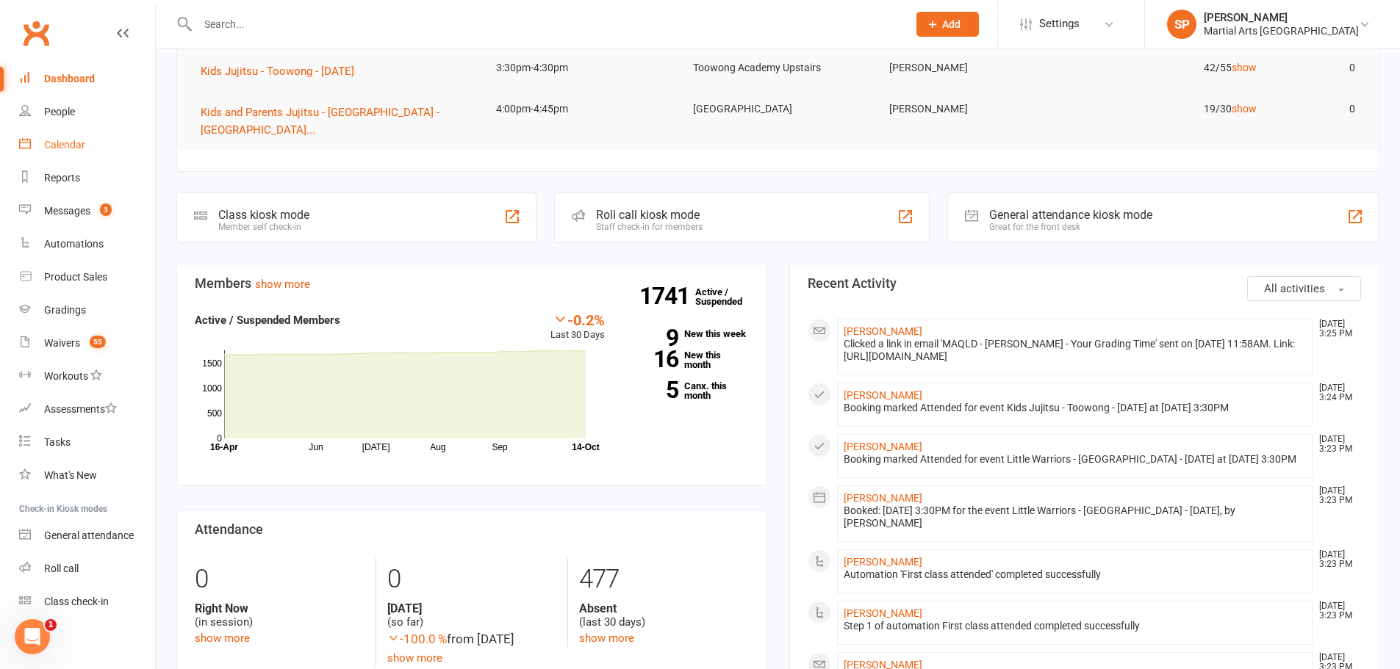
click at [87, 149] on link "Calendar" at bounding box center [87, 145] width 136 height 33
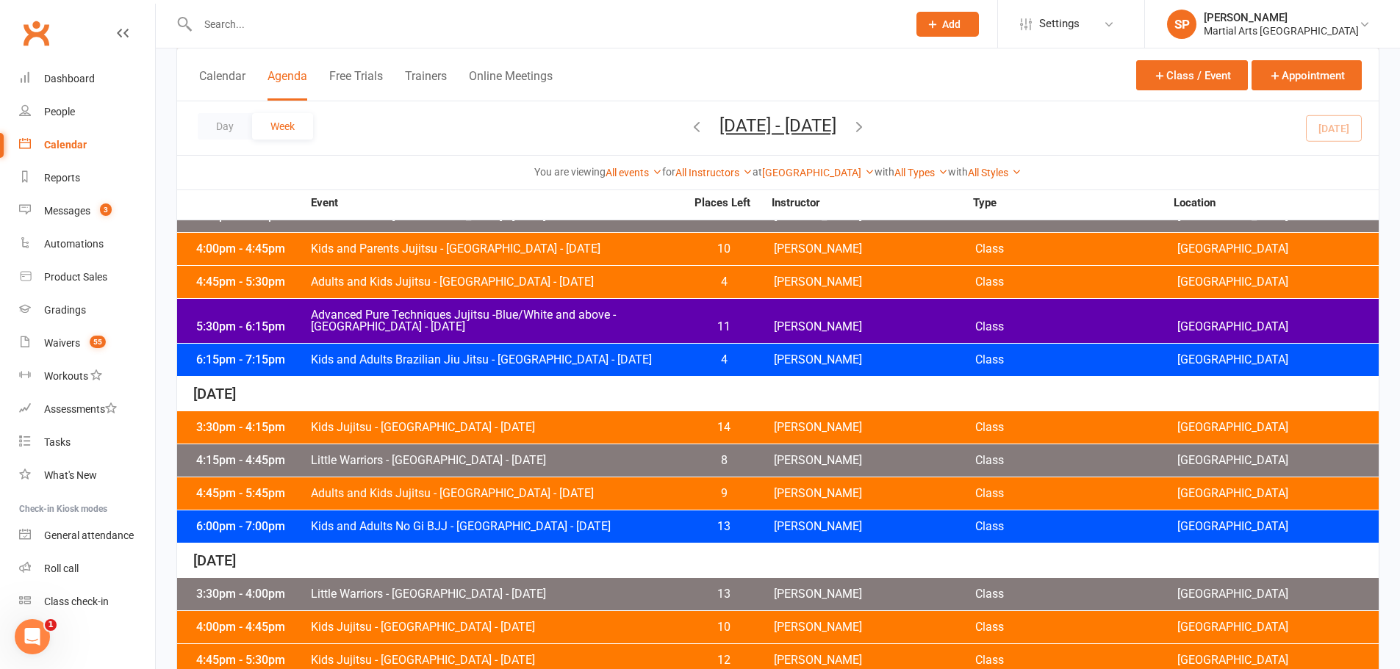
scroll to position [147, 0]
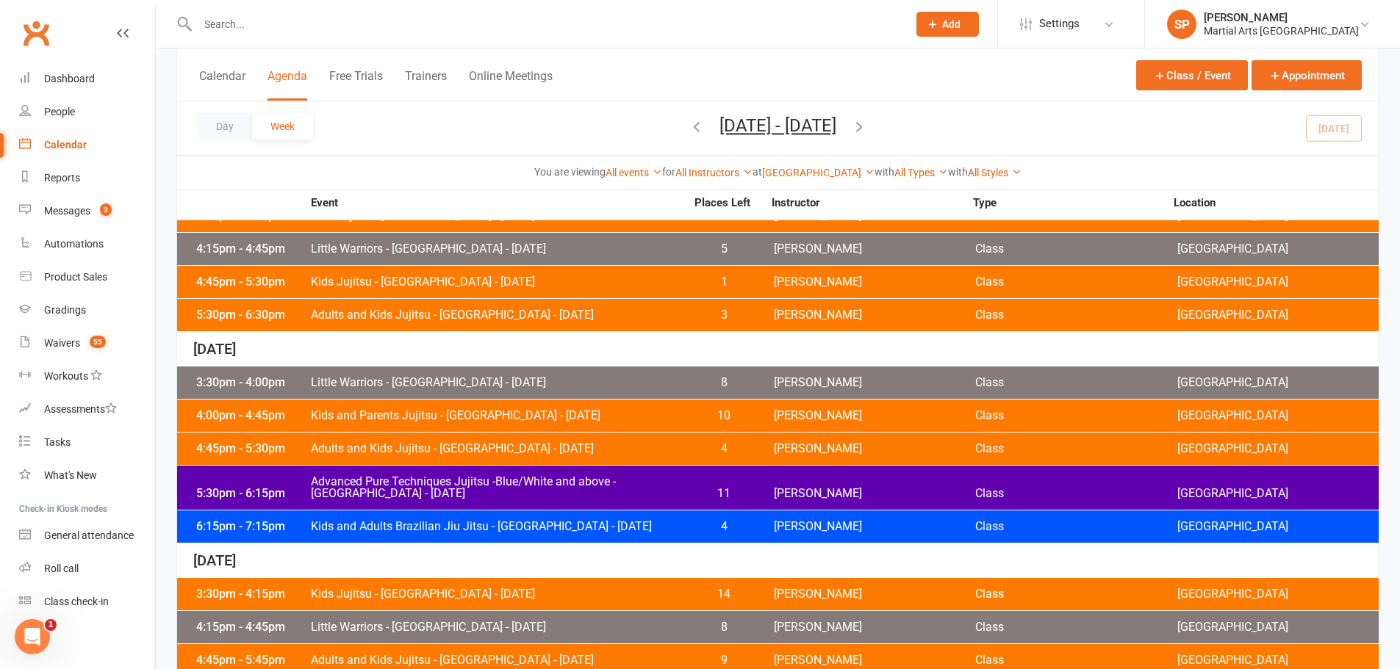
click at [364, 411] on span "Kids and Parents Jujitsu - Jamboree Heights - Tuesday" at bounding box center [497, 416] width 375 height 12
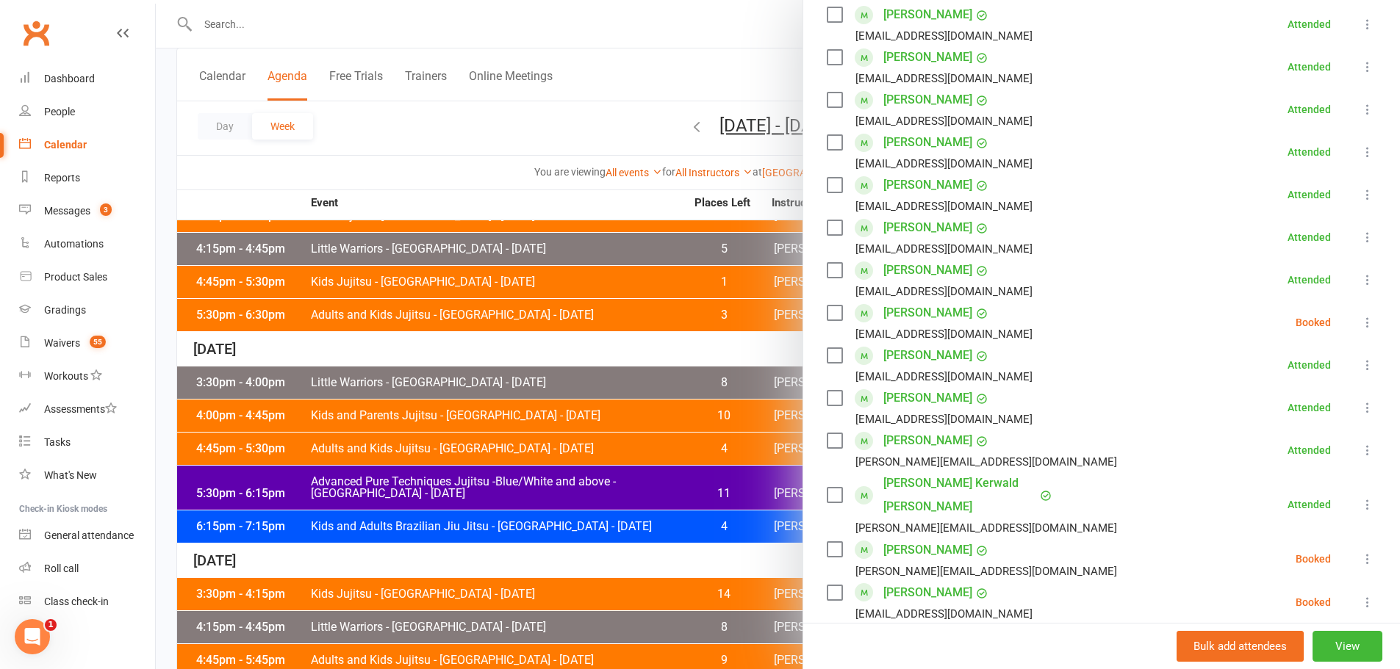
scroll to position [767, 0]
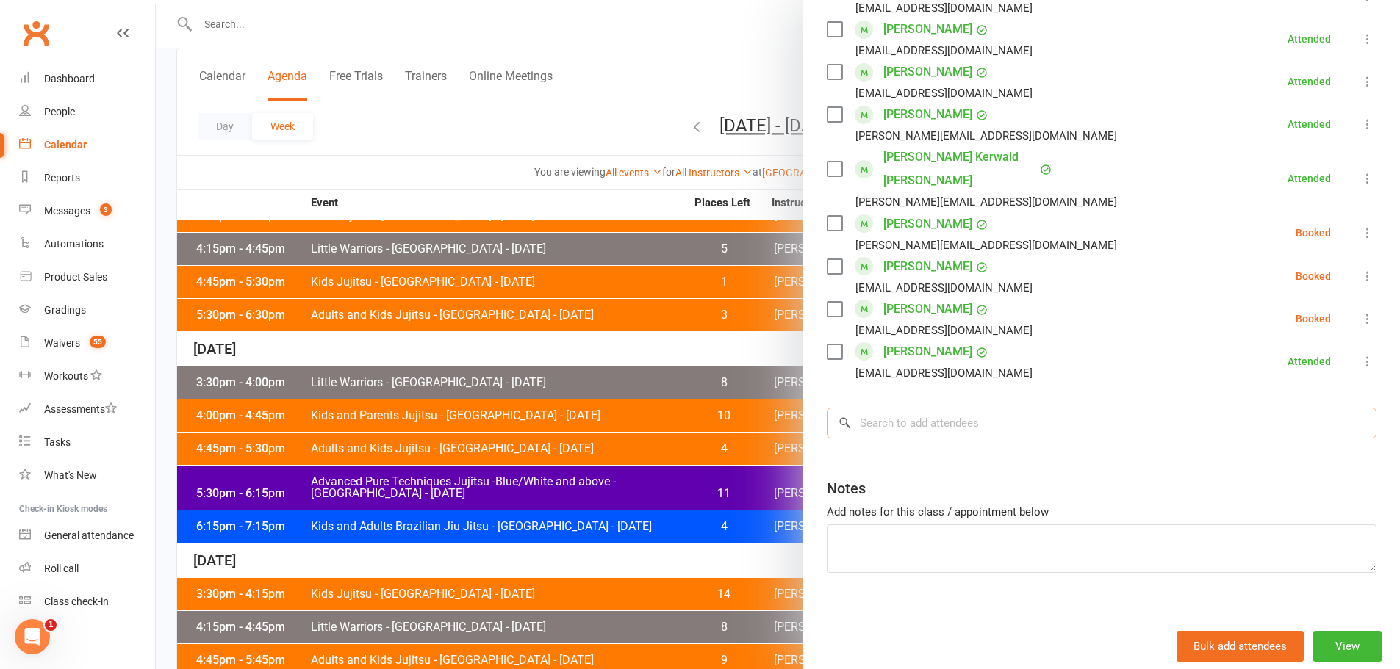
click at [899, 409] on input "search" at bounding box center [1102, 423] width 550 height 31
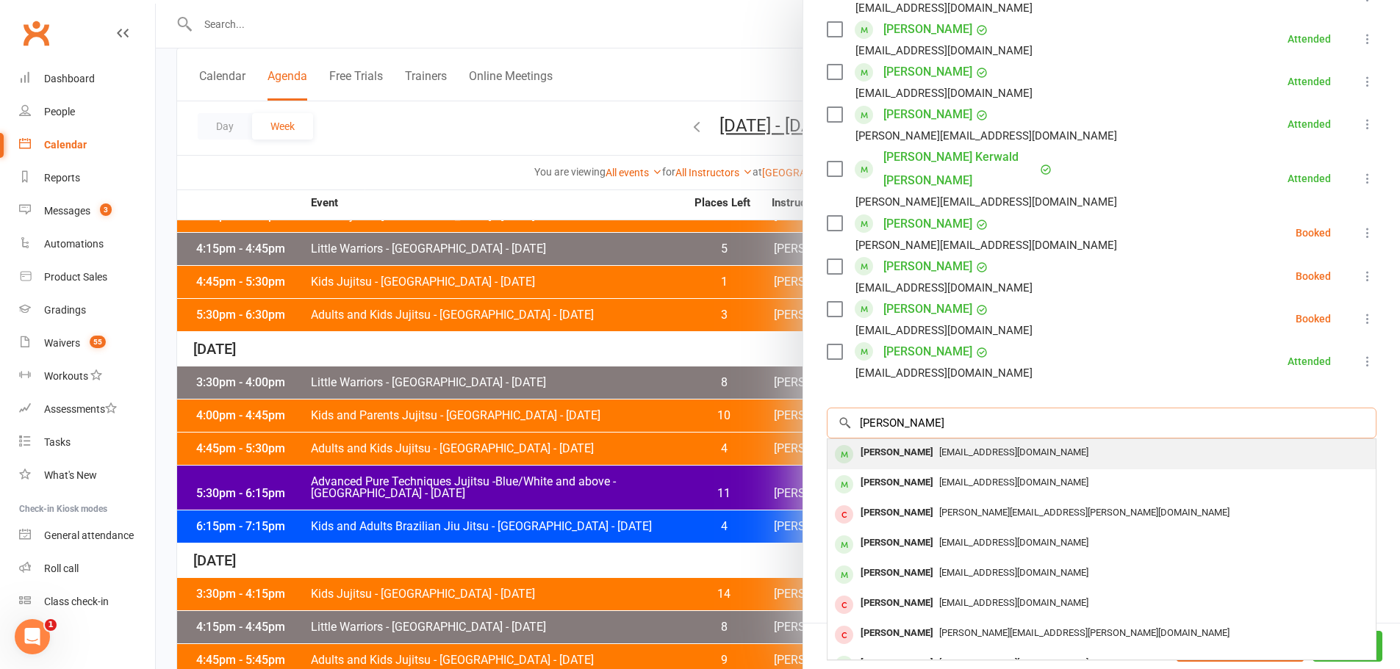
type input "scharr"
click at [901, 442] on div "[PERSON_NAME]" at bounding box center [897, 452] width 85 height 21
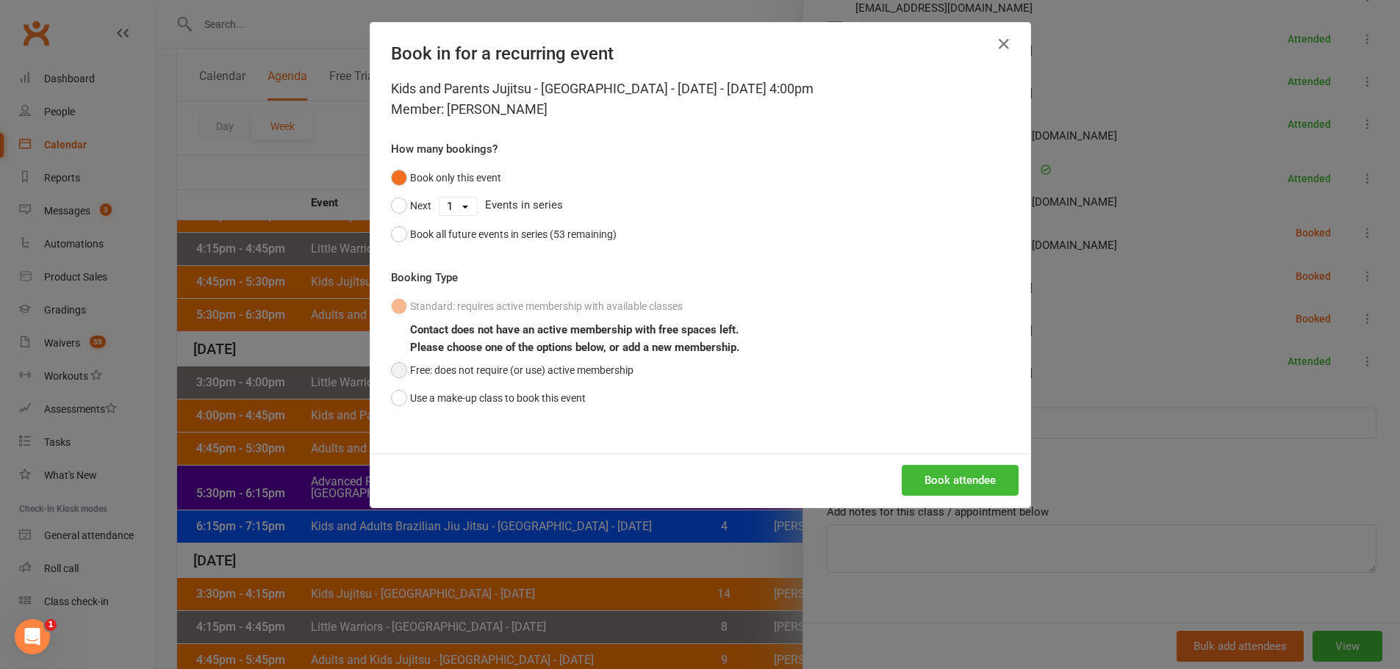
click at [546, 366] on button "Free: does not require (or use) active membership" at bounding box center [512, 370] width 242 height 28
click at [942, 487] on button "Book attendee" at bounding box center [960, 480] width 117 height 31
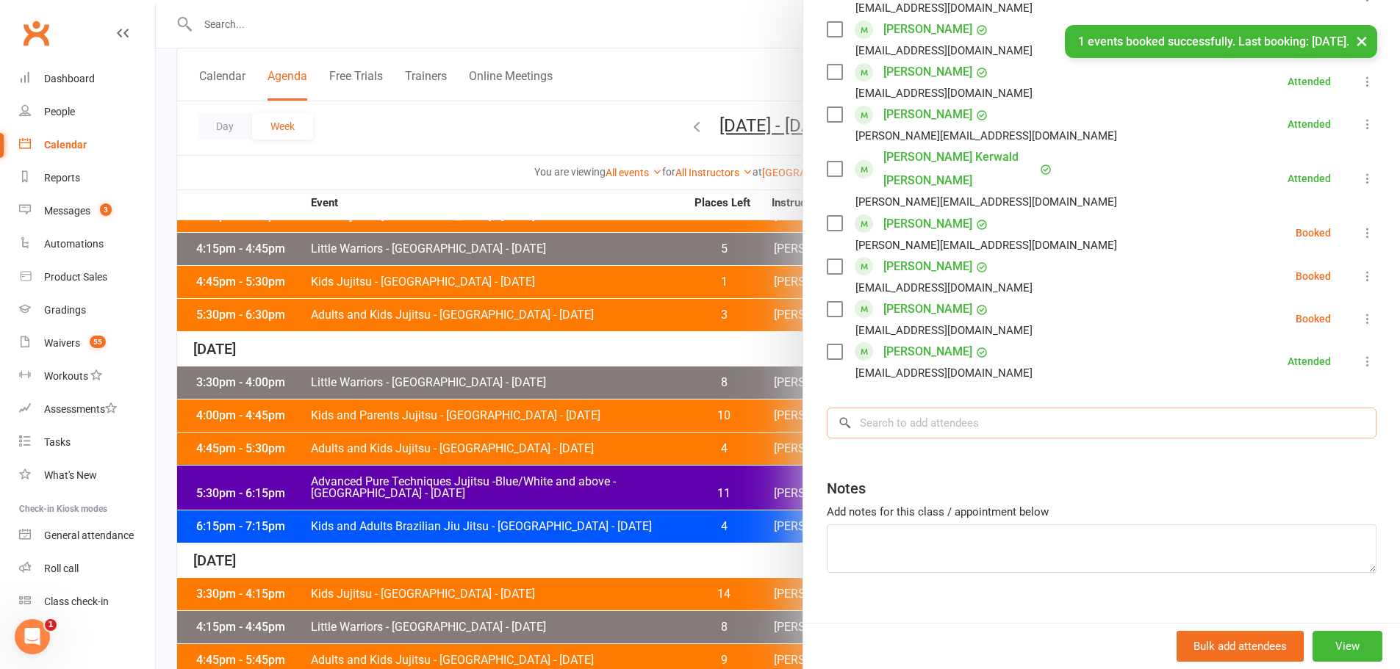
click at [907, 408] on input "search" at bounding box center [1102, 423] width 550 height 31
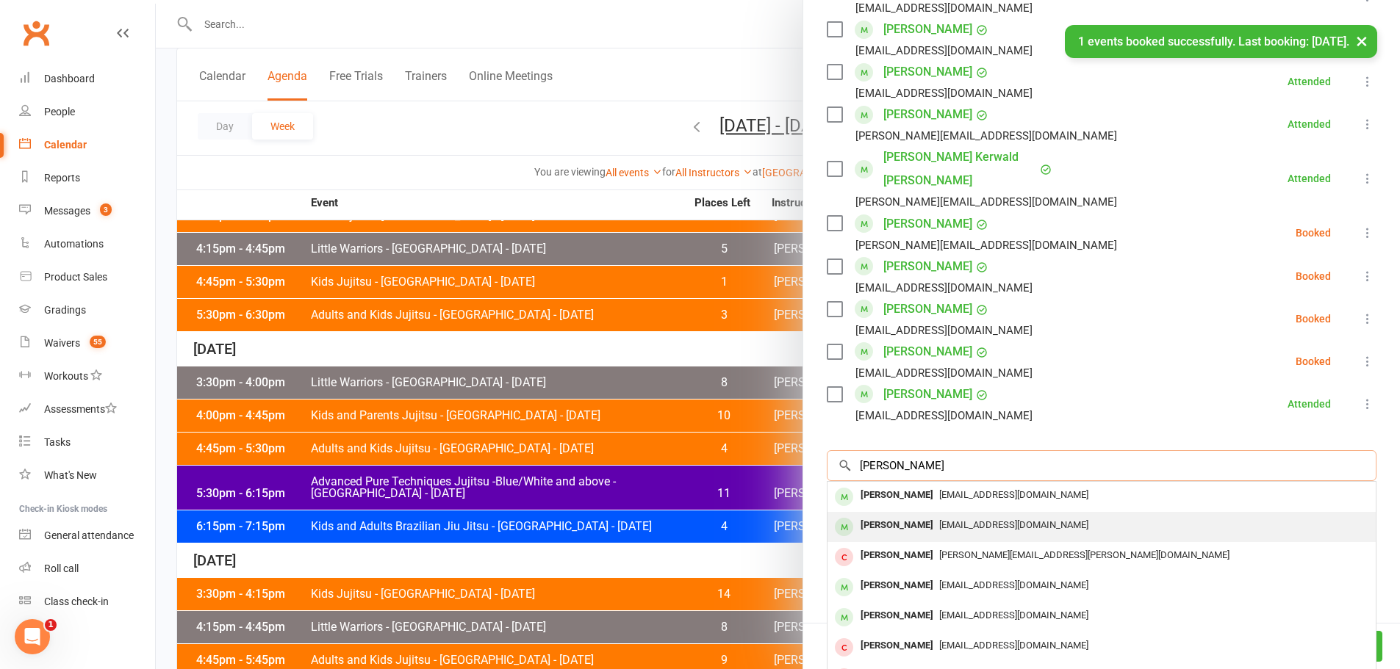
type input "scharr"
click at [863, 515] on div "[PERSON_NAME]" at bounding box center [897, 525] width 85 height 21
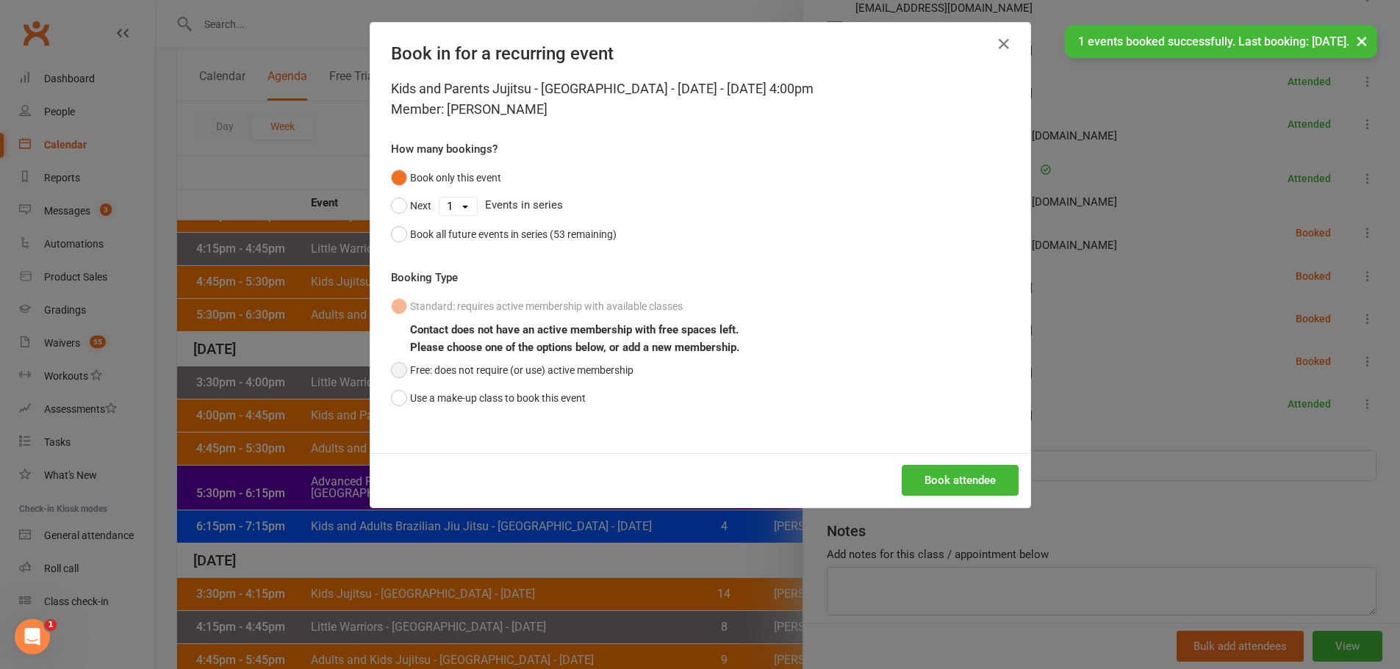
click at [523, 369] on button "Free: does not require (or use) active membership" at bounding box center [512, 370] width 242 height 28
click at [960, 470] on button "Book attendee" at bounding box center [960, 480] width 117 height 31
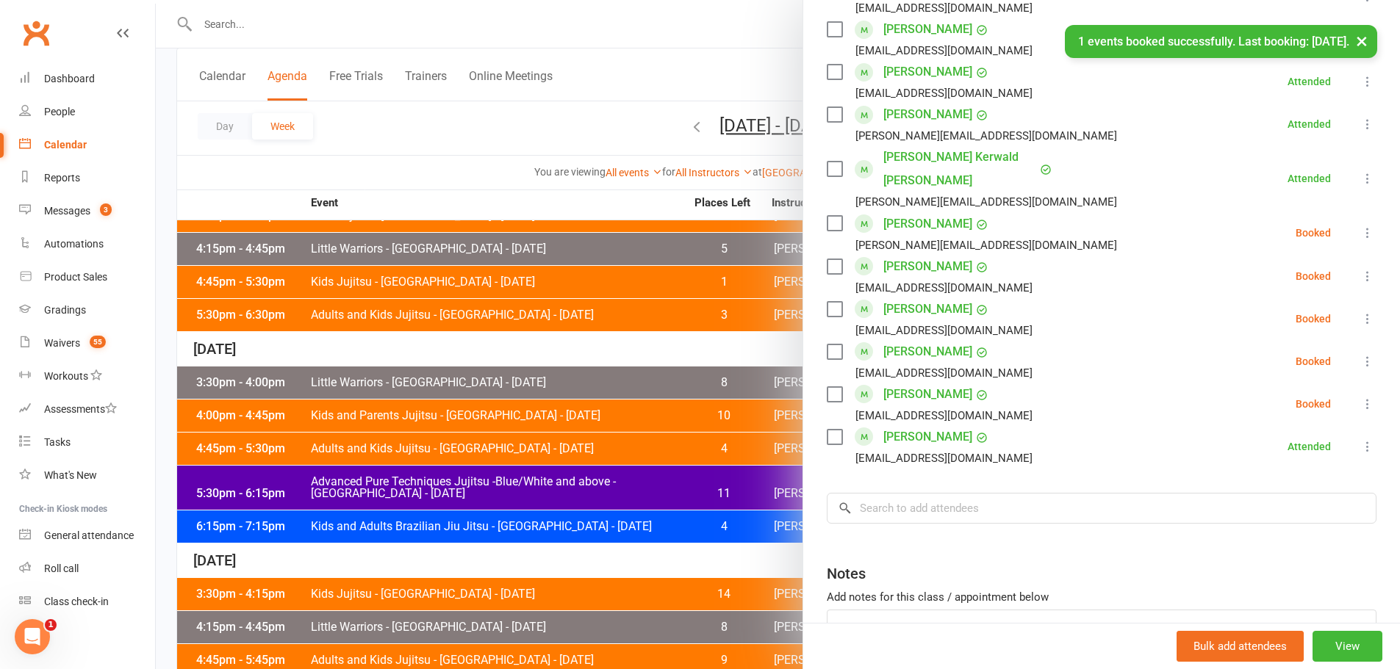
click at [1360, 354] on icon at bounding box center [1367, 361] width 15 height 15
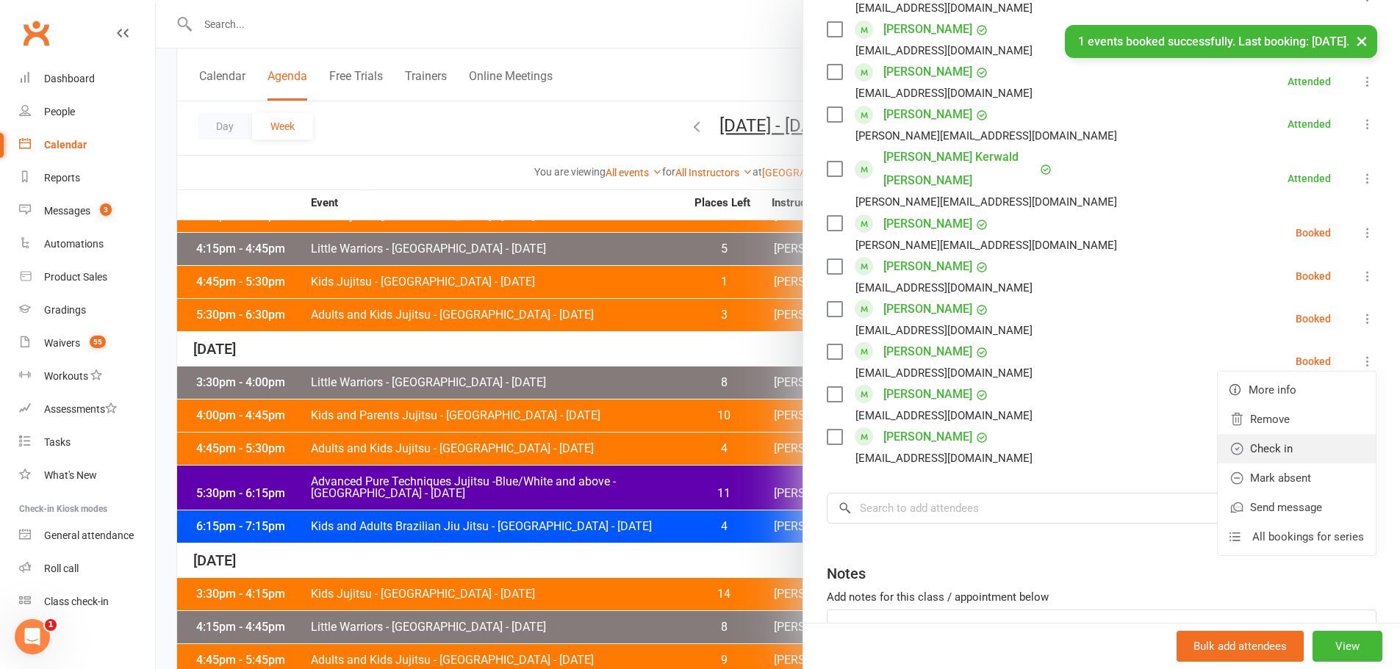
click at [1277, 434] on link "Check in" at bounding box center [1297, 448] width 158 height 29
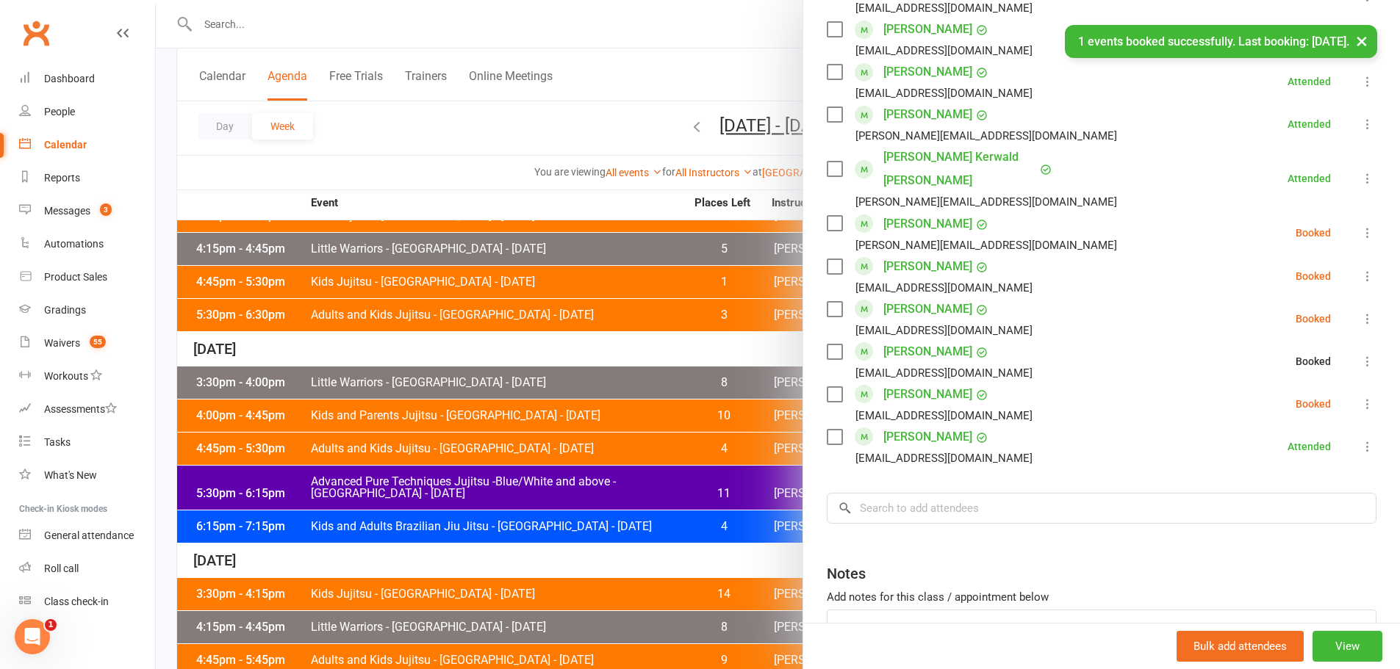
click at [1360, 397] on icon at bounding box center [1367, 404] width 15 height 15
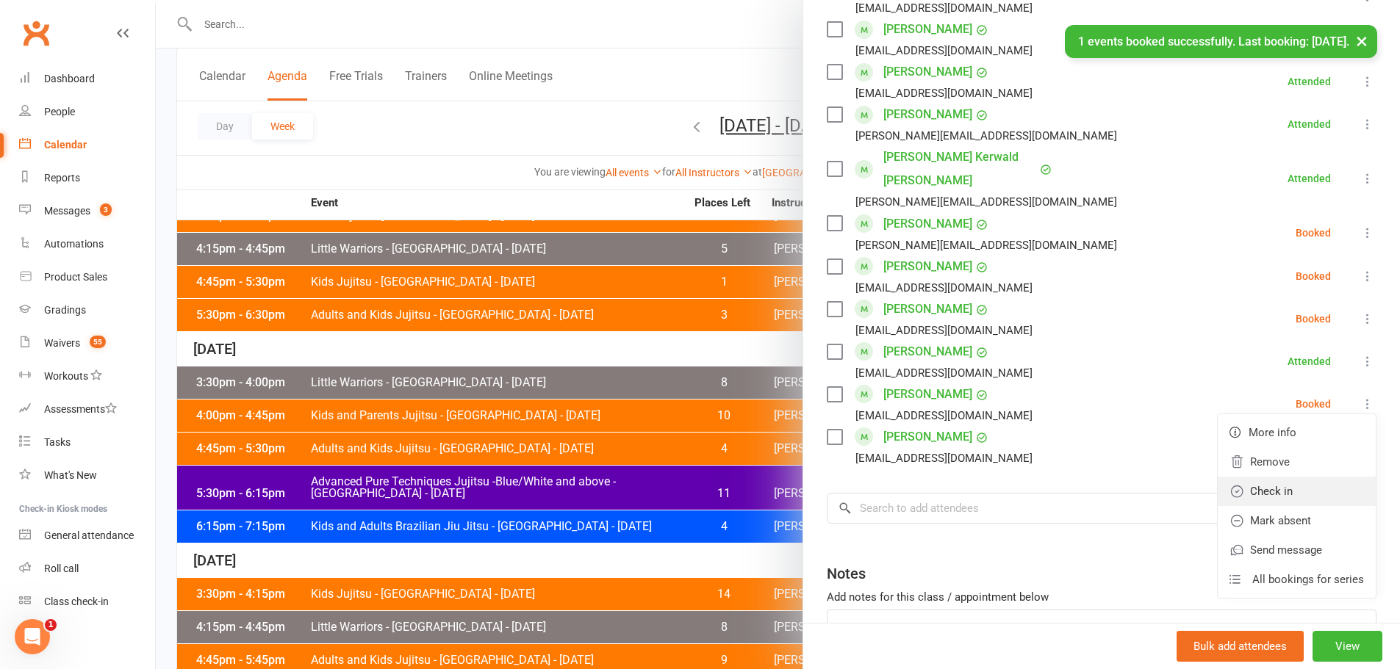
click at [1260, 477] on link "Check in" at bounding box center [1297, 491] width 158 height 29
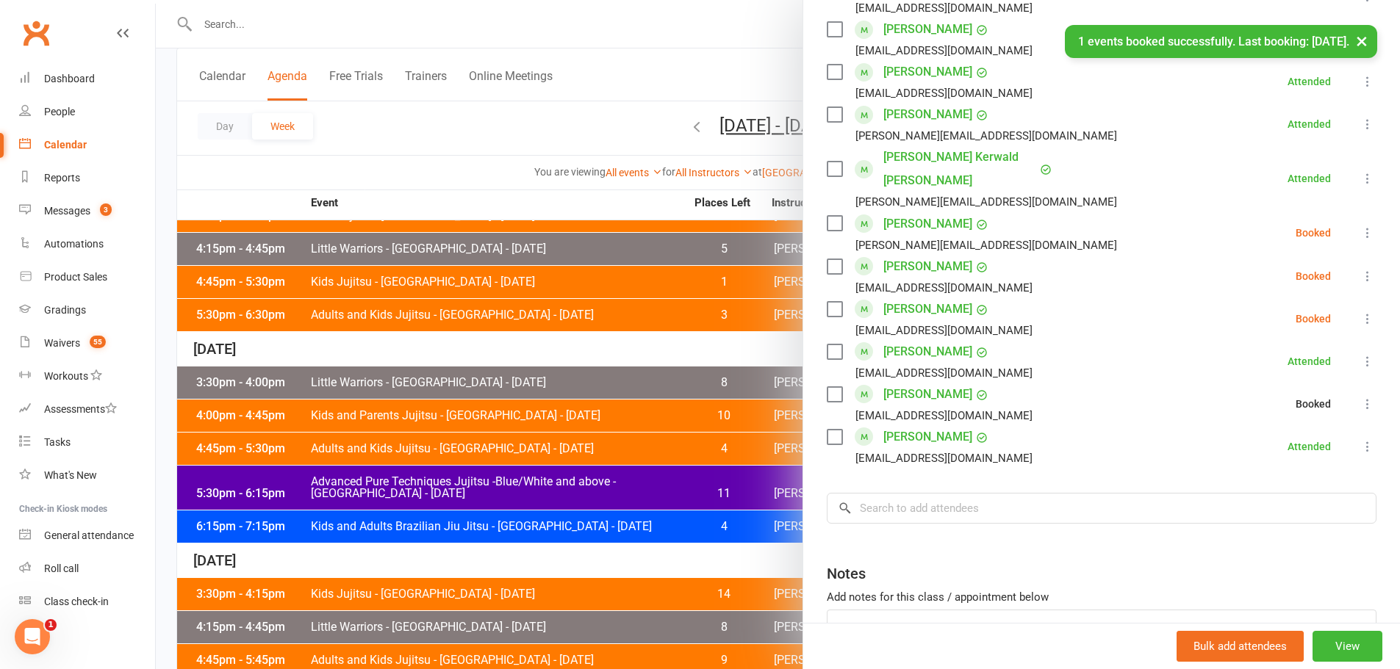
click at [644, 300] on div at bounding box center [778, 334] width 1244 height 669
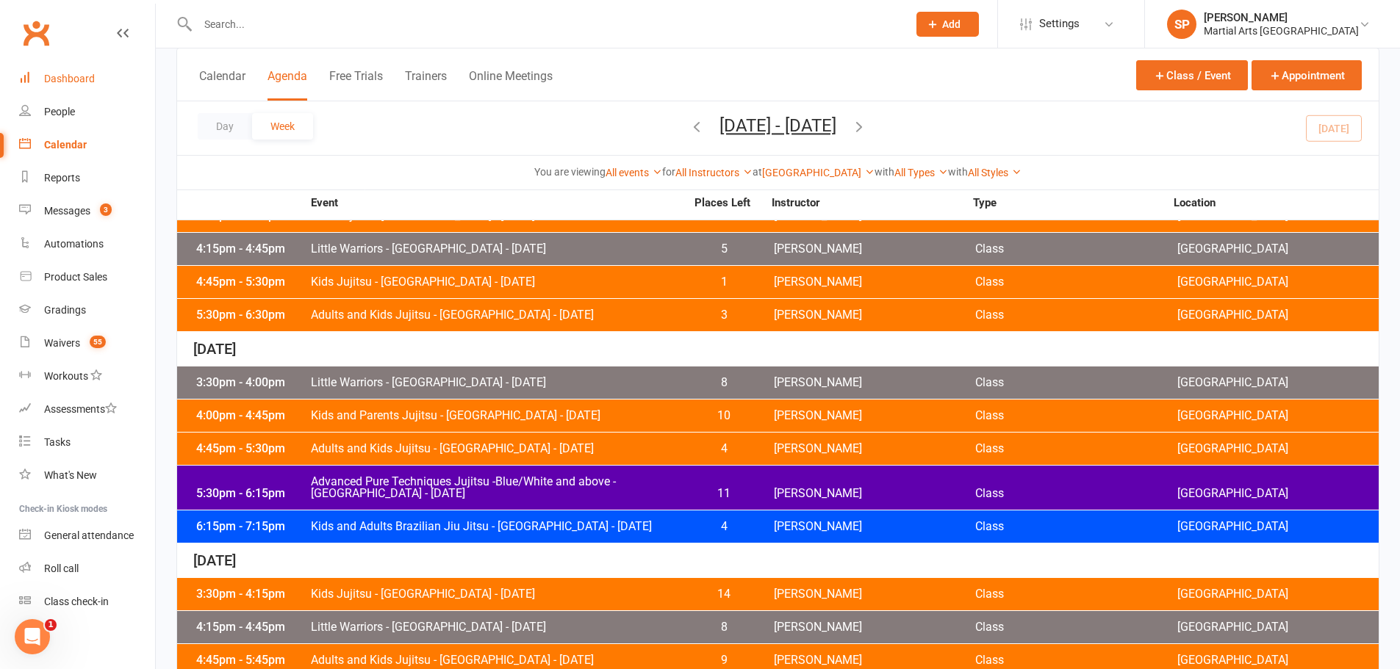
drag, startPoint x: 100, startPoint y: 84, endPoint x: 113, endPoint y: 64, distance: 23.8
click at [99, 84] on link "Dashboard" at bounding box center [87, 78] width 136 height 33
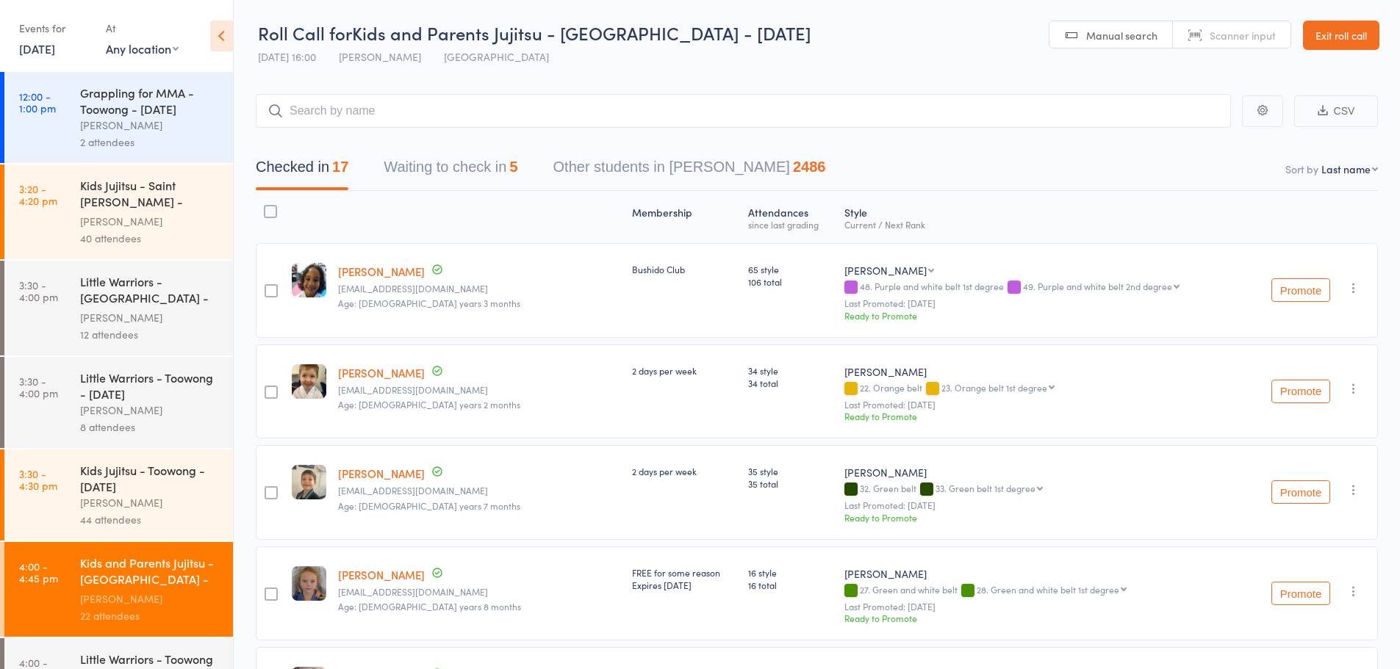
click at [217, 36] on icon at bounding box center [221, 36] width 23 height 31
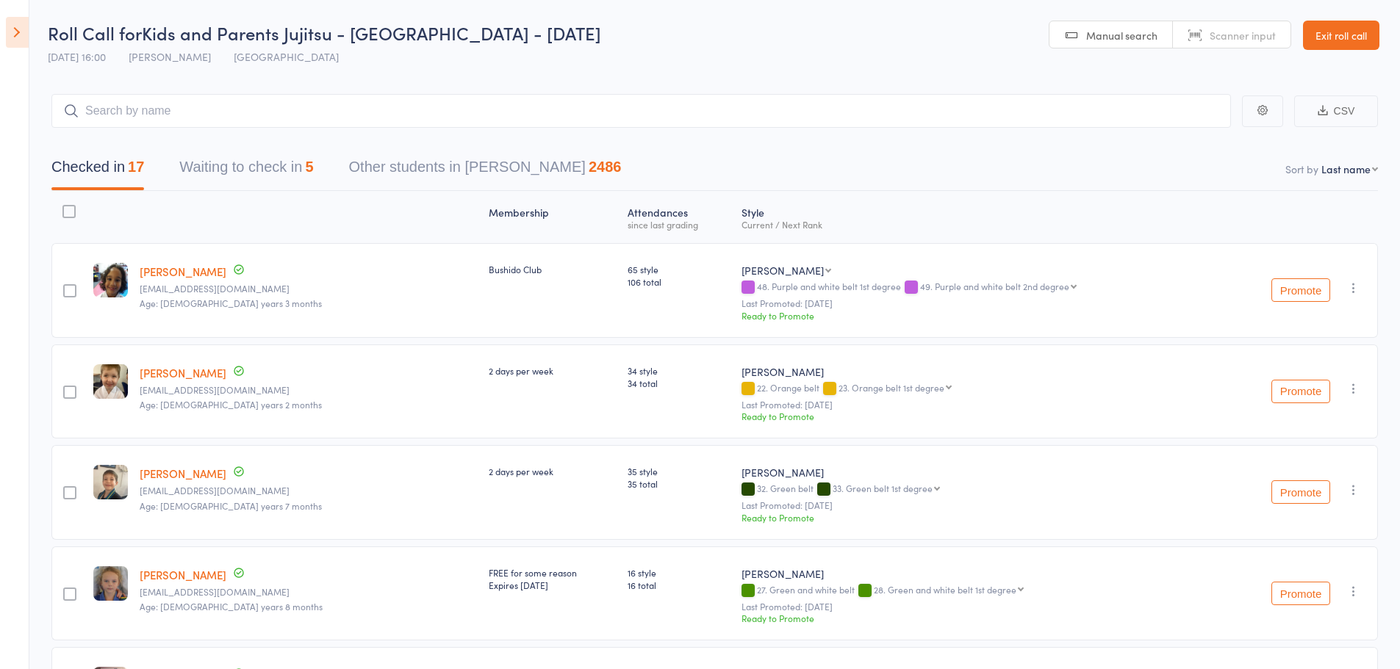
click at [263, 171] on button "Waiting to check in 5" at bounding box center [246, 170] width 134 height 39
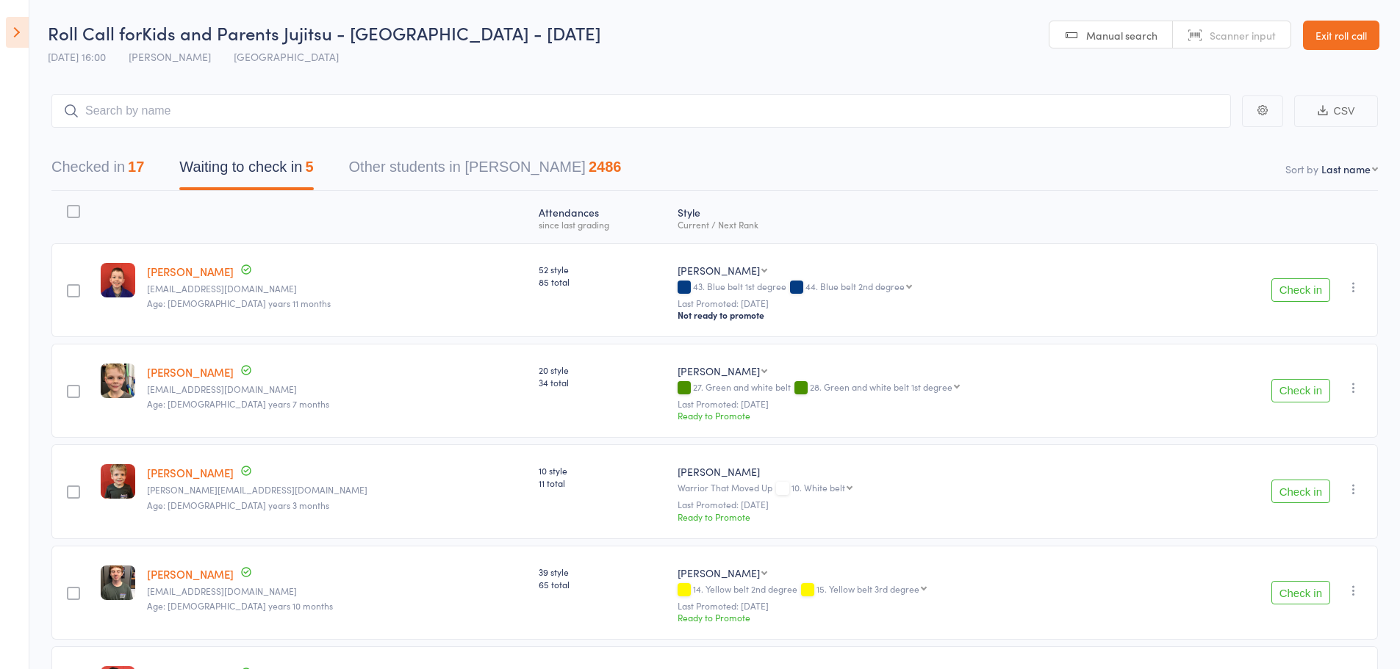
click at [1300, 496] on button "Check in" at bounding box center [1300, 492] width 59 height 24
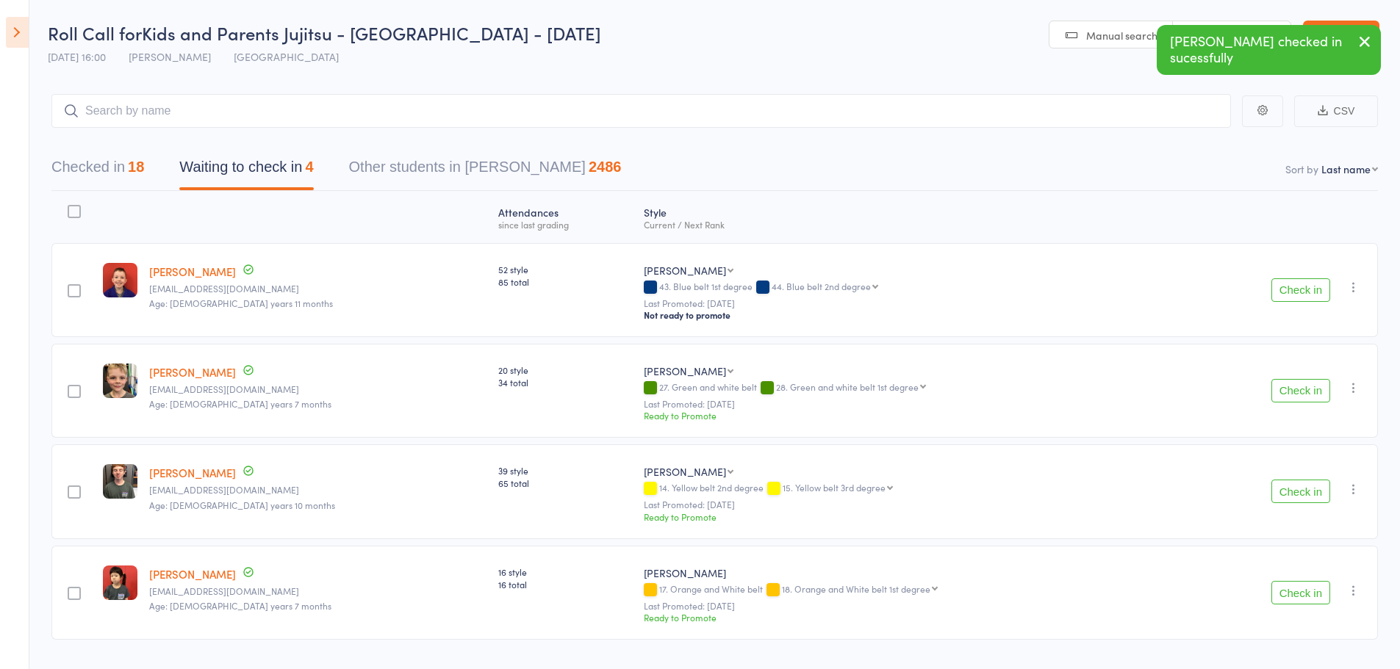
click at [1296, 387] on button "Check in" at bounding box center [1300, 391] width 59 height 24
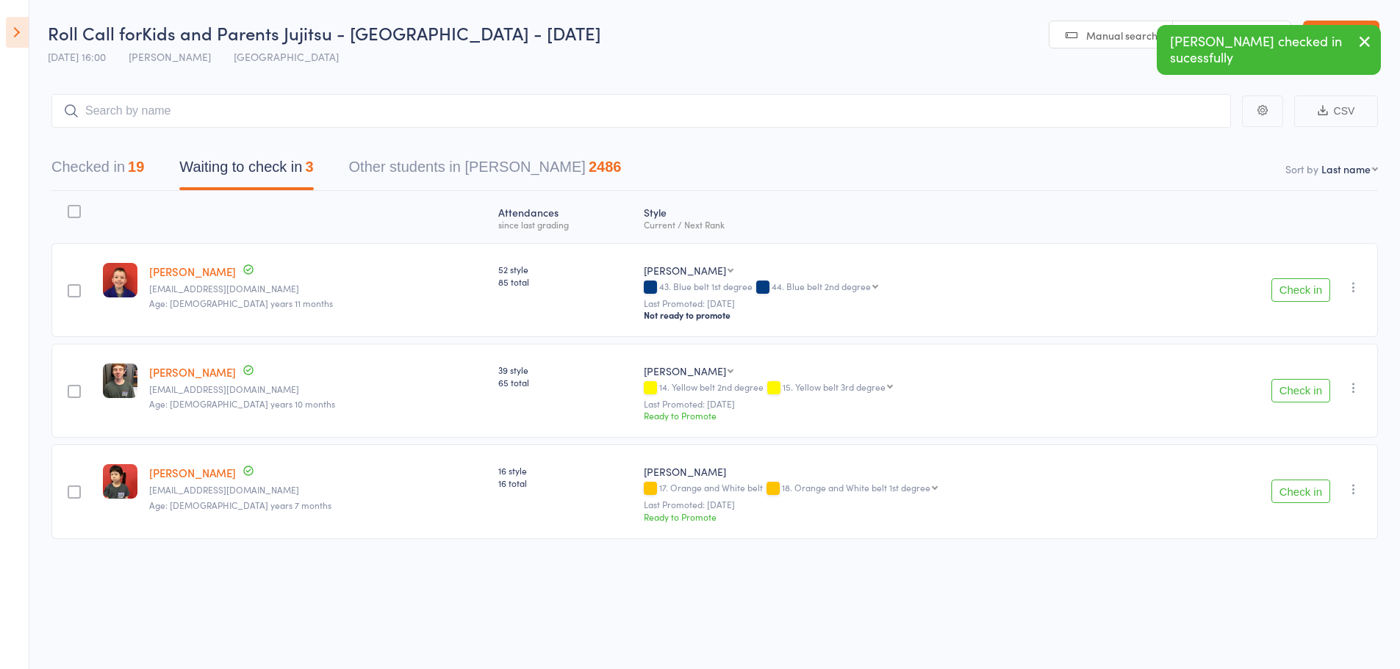
click at [1295, 398] on button "Check in" at bounding box center [1300, 391] width 59 height 24
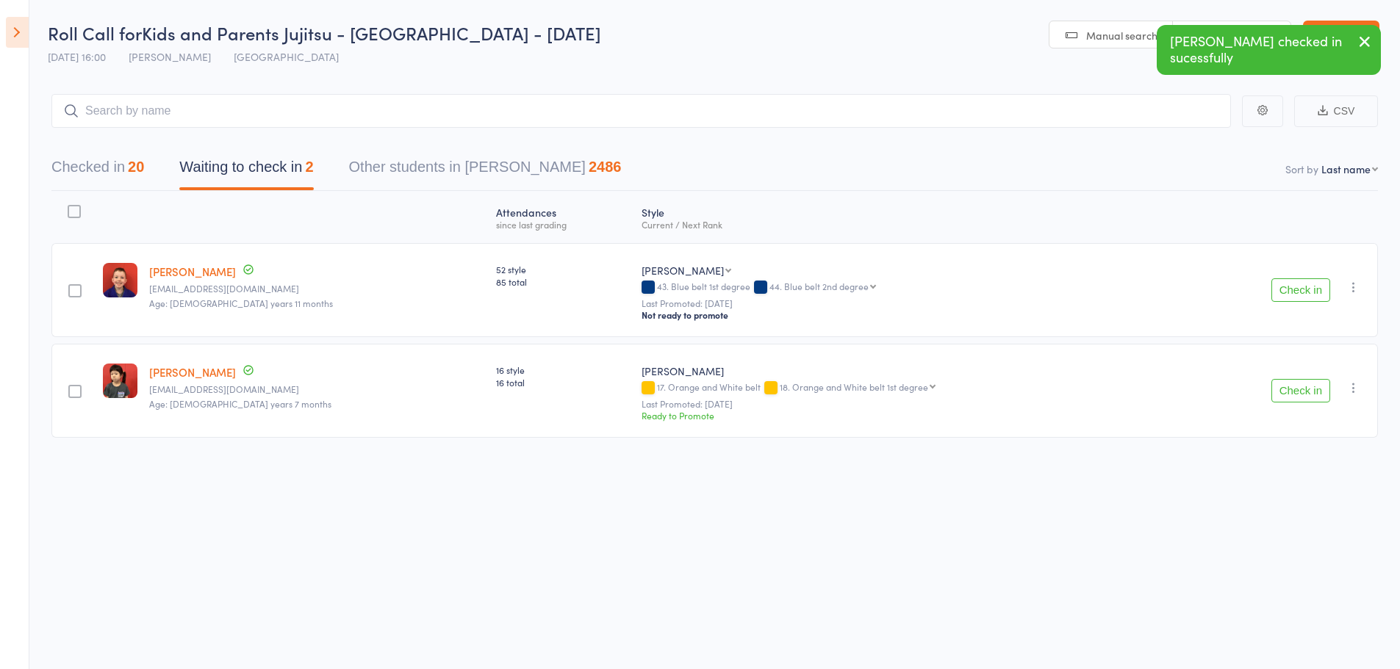
drag, startPoint x: 1293, startPoint y: 398, endPoint x: 971, endPoint y: 395, distance: 321.1
click at [971, 395] on div "[PERSON_NAME] 17. Orange and White belt 18. Orange and White belt 1st degree 18…" at bounding box center [906, 393] width 531 height 59
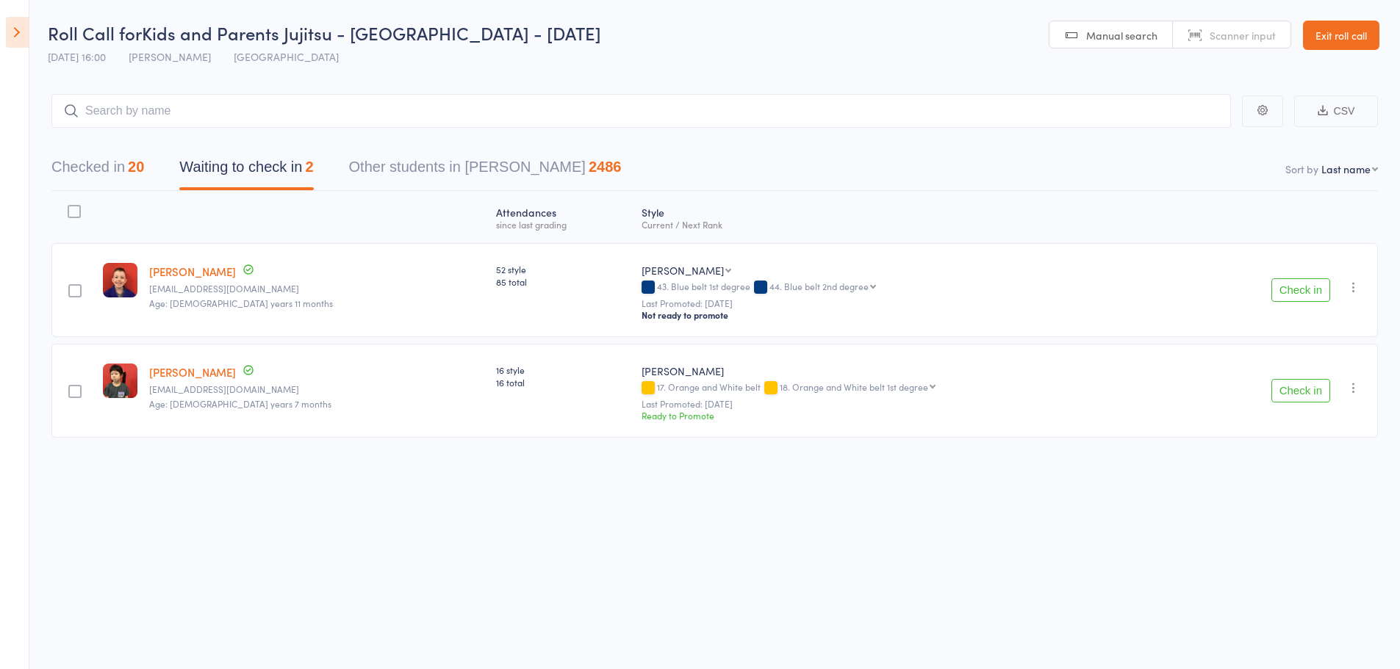
click at [1284, 398] on button "Check in" at bounding box center [1300, 391] width 59 height 24
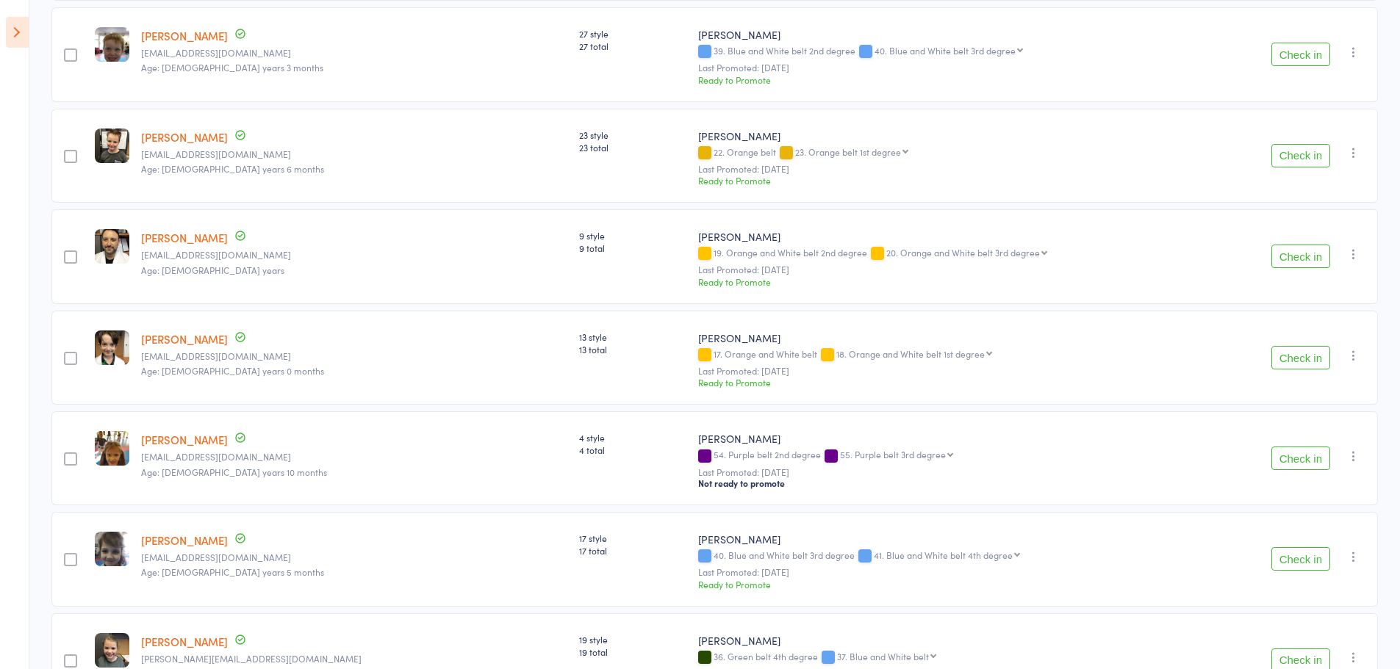
scroll to position [1249, 0]
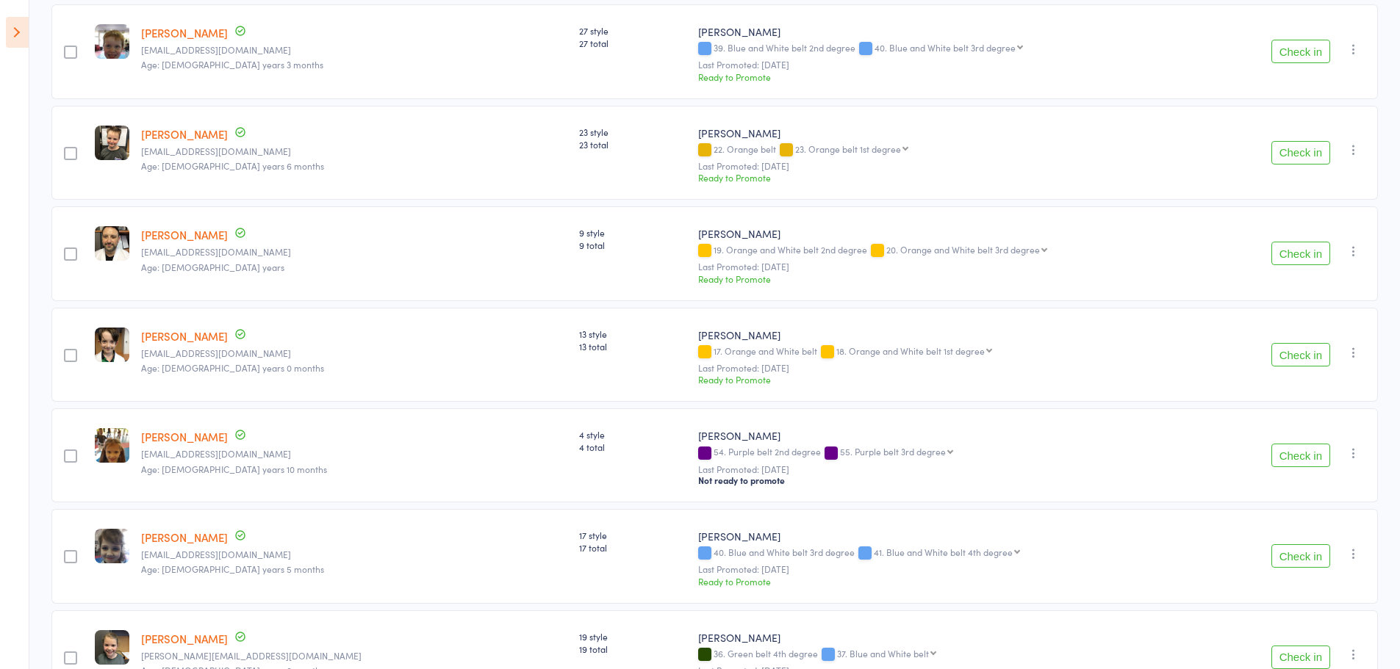
click at [1295, 361] on button "Check in" at bounding box center [1300, 355] width 59 height 24
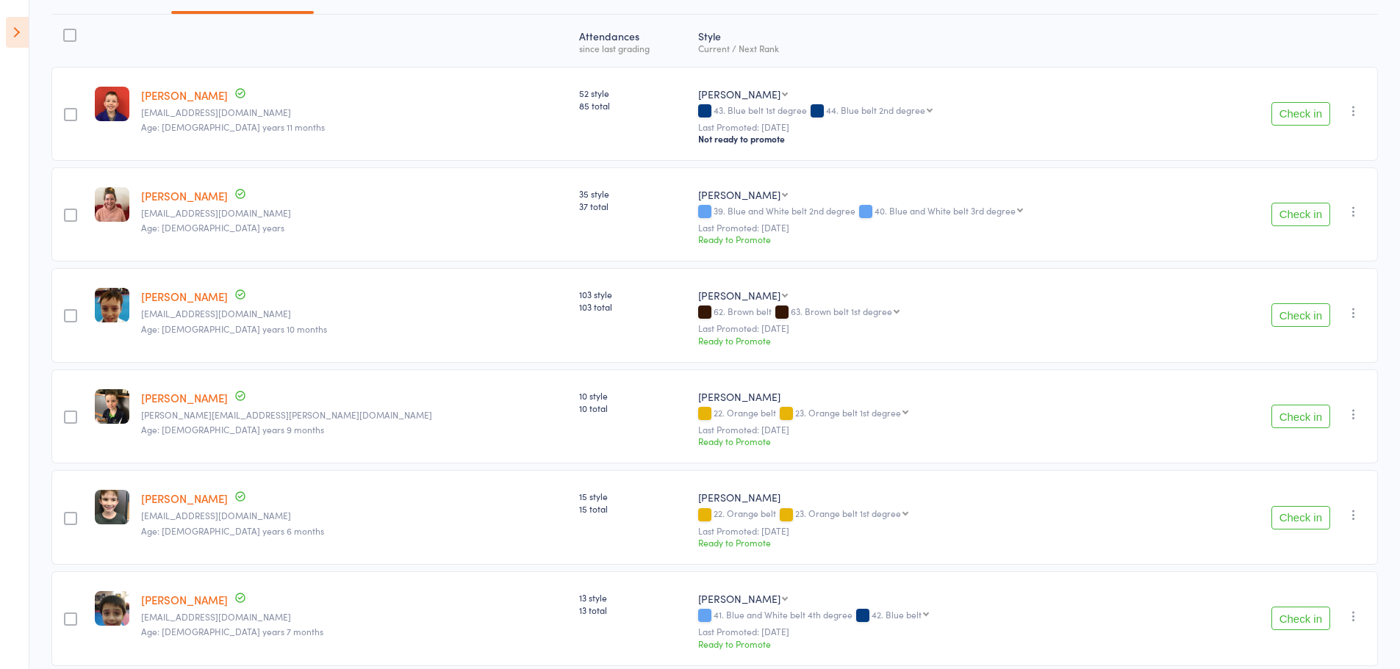
scroll to position [103, 0]
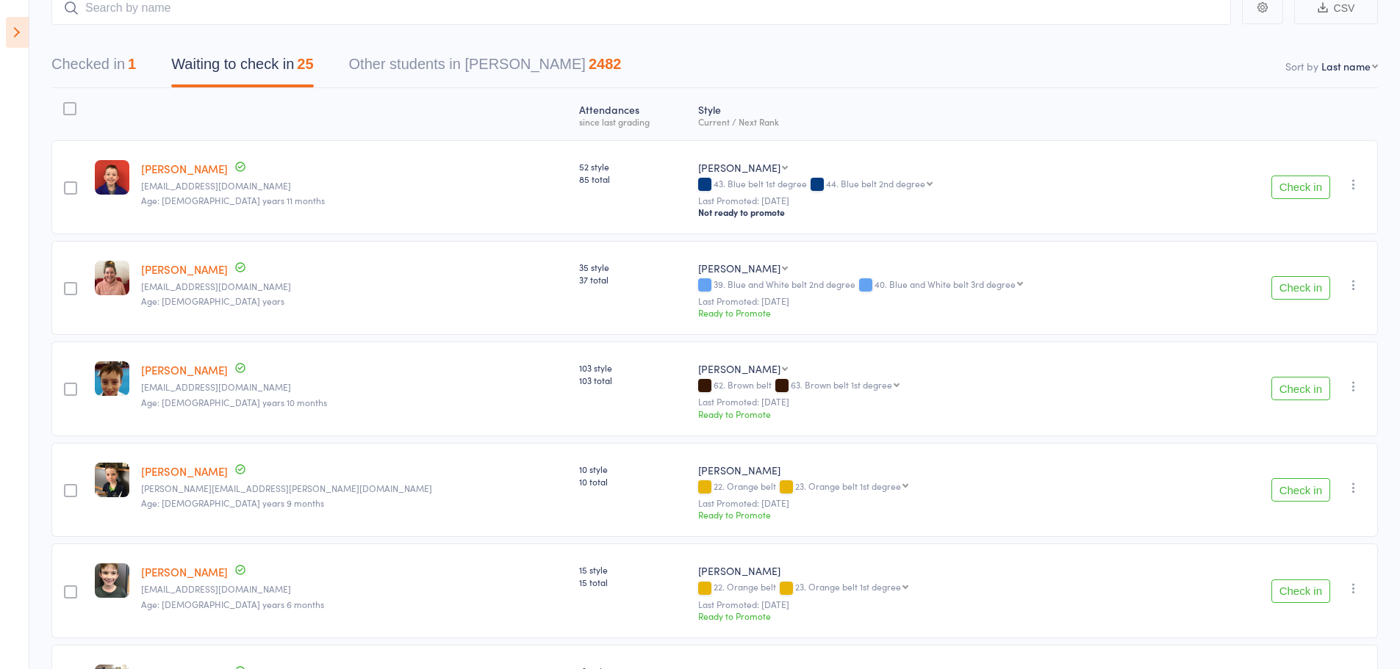
click at [1309, 291] on button "Check in" at bounding box center [1300, 288] width 59 height 24
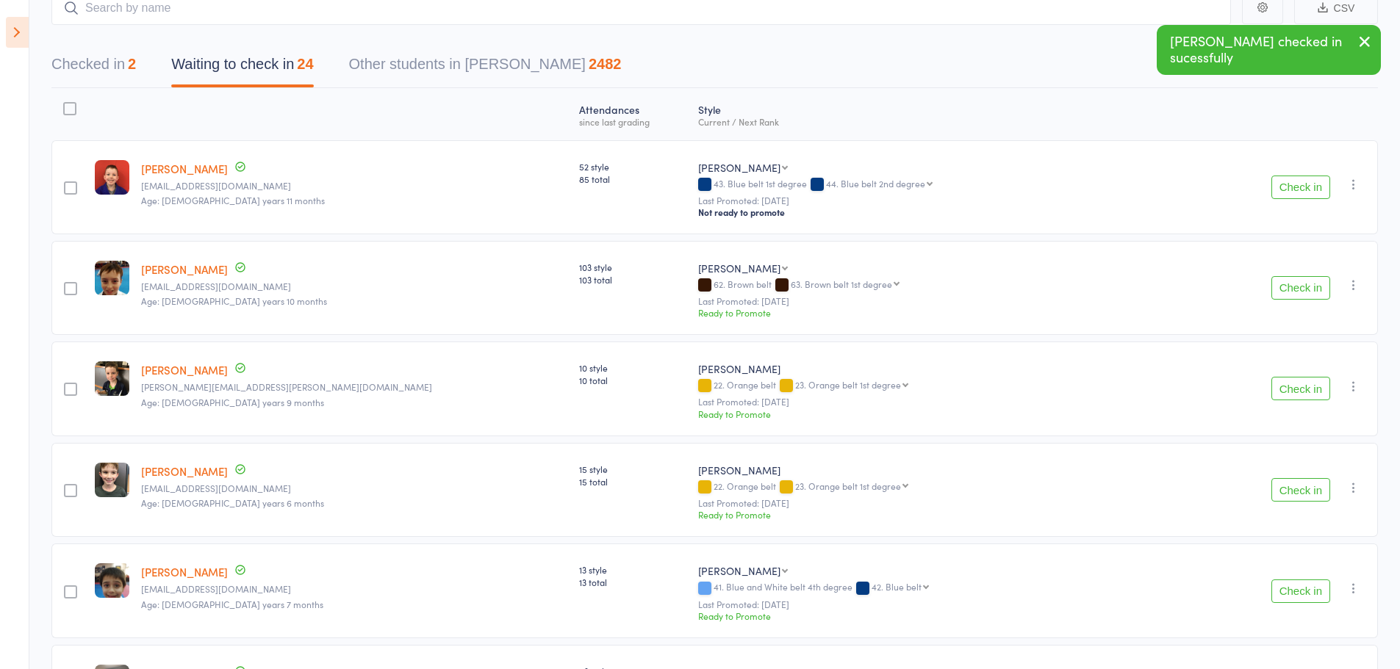
click at [1373, 33] on icon "button" at bounding box center [1365, 41] width 18 height 18
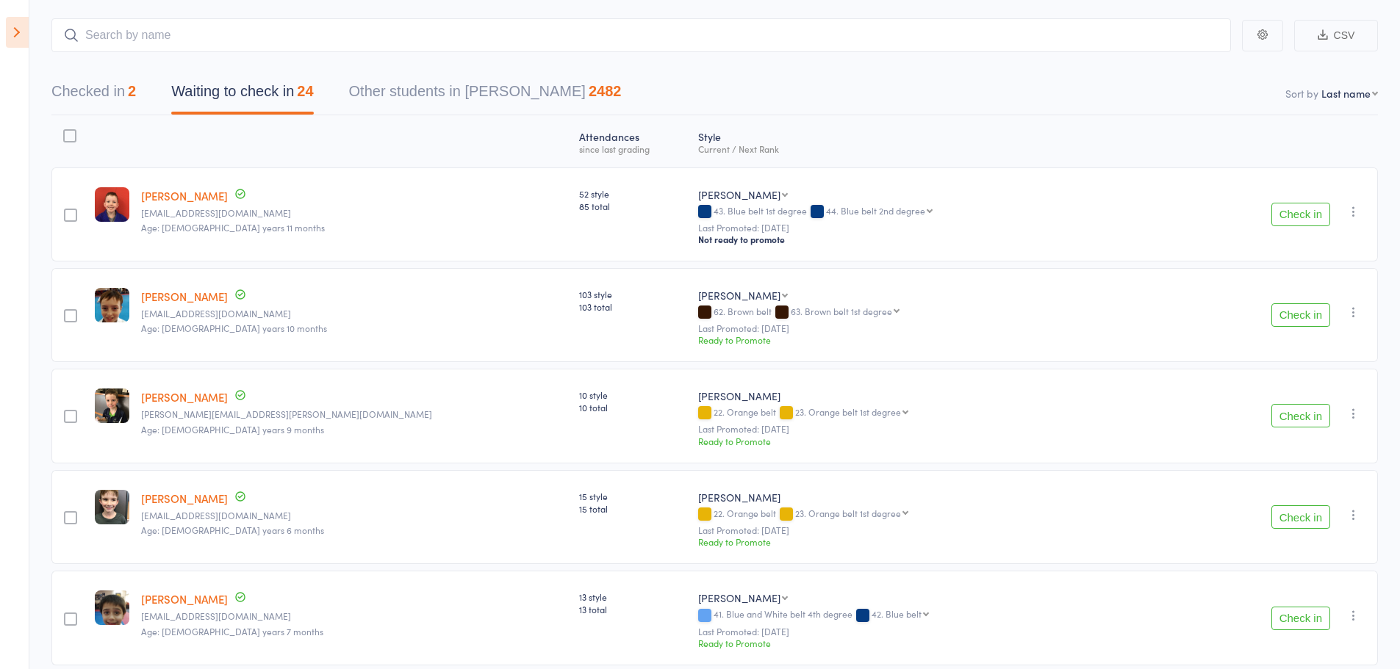
scroll to position [75, 0]
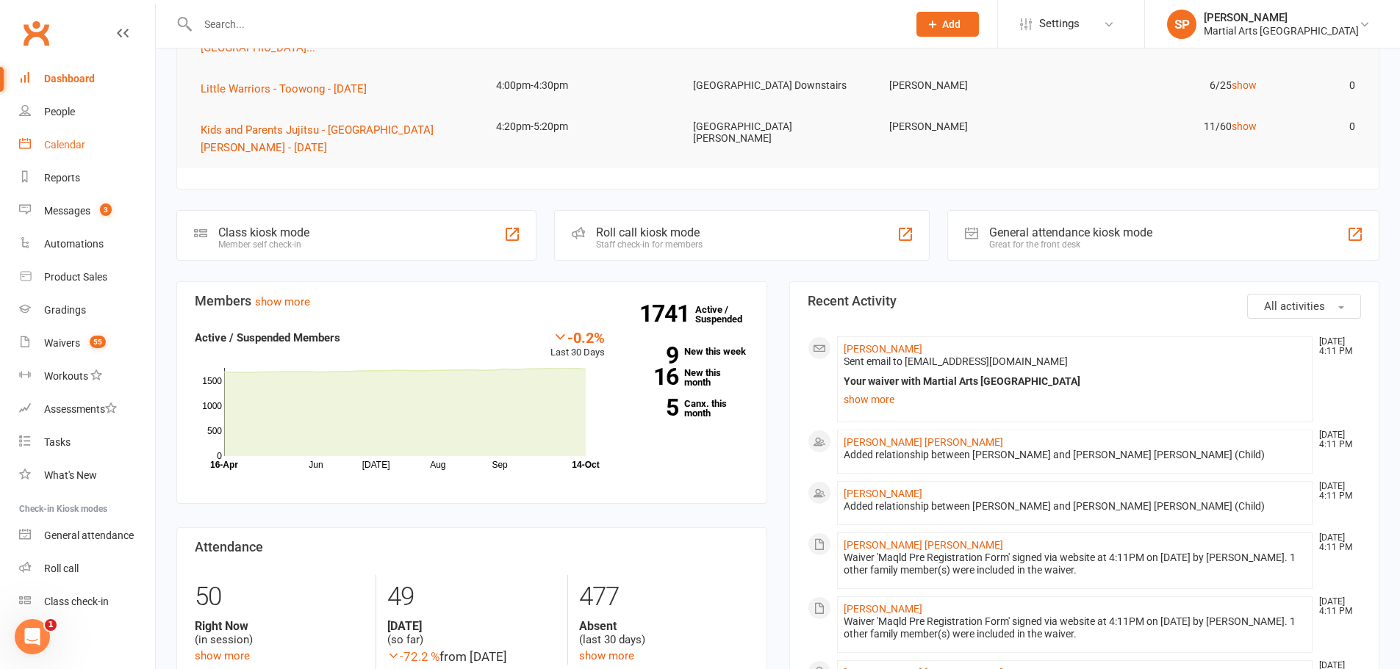
click at [66, 134] on link "Calendar" at bounding box center [87, 145] width 136 height 33
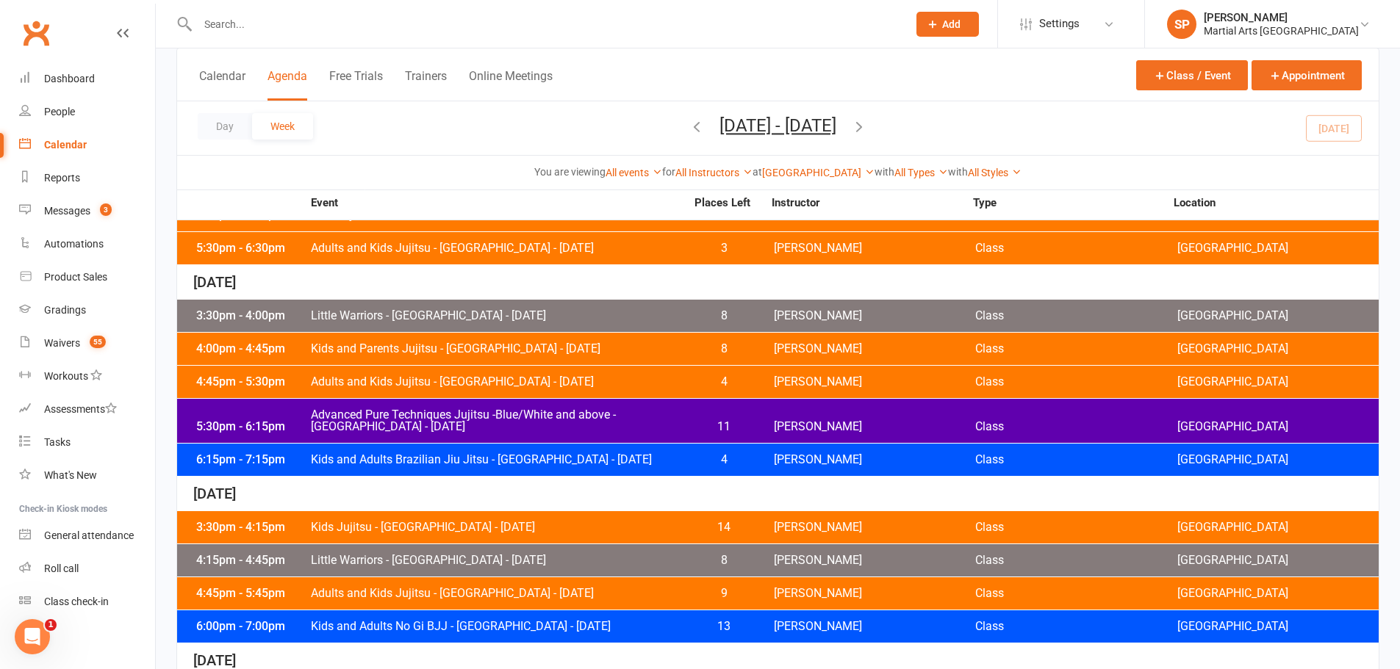
scroll to position [220, 0]
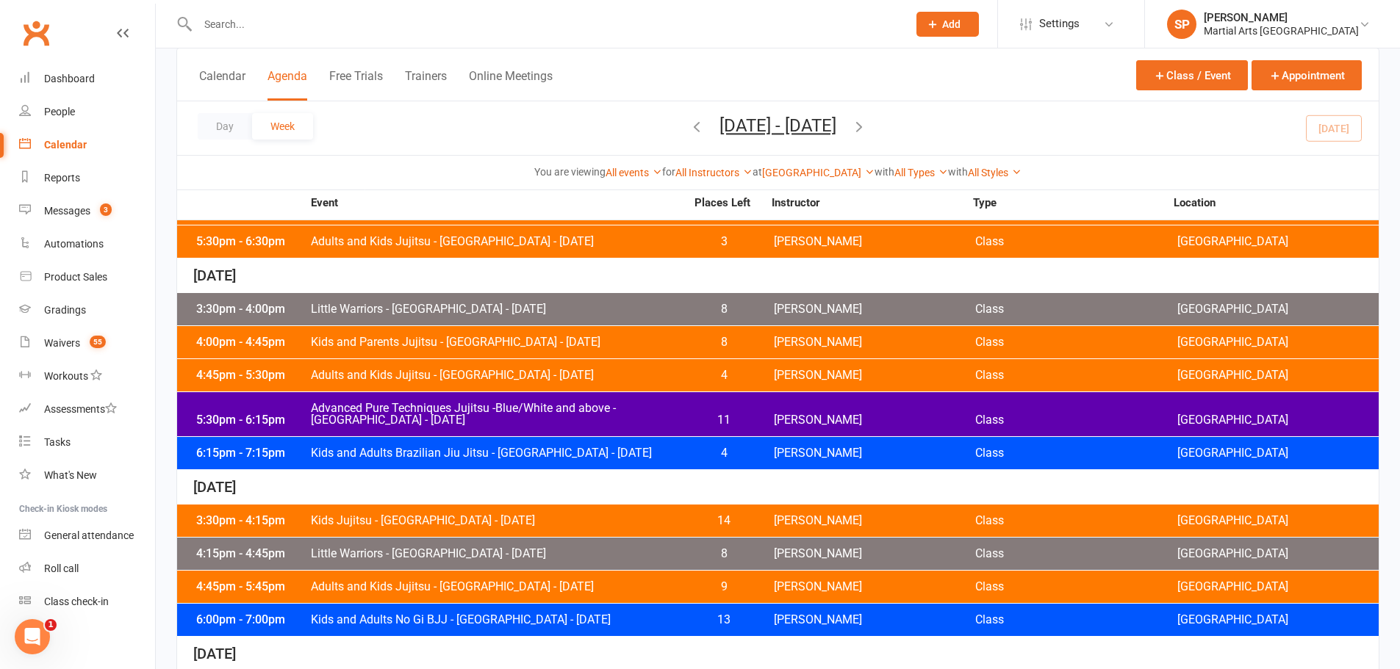
click at [321, 337] on span "Kids and Parents Jujitsu - [GEOGRAPHIC_DATA] - [DATE]" at bounding box center [497, 343] width 375 height 12
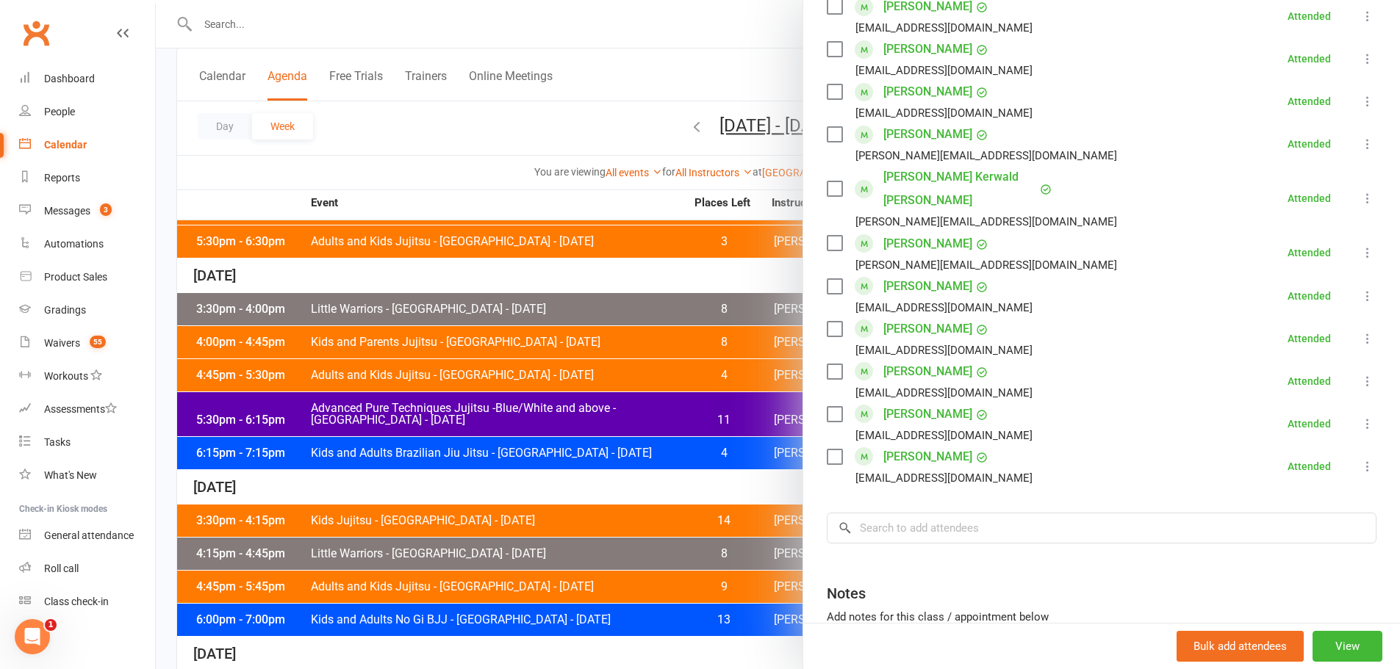
scroll to position [852, 0]
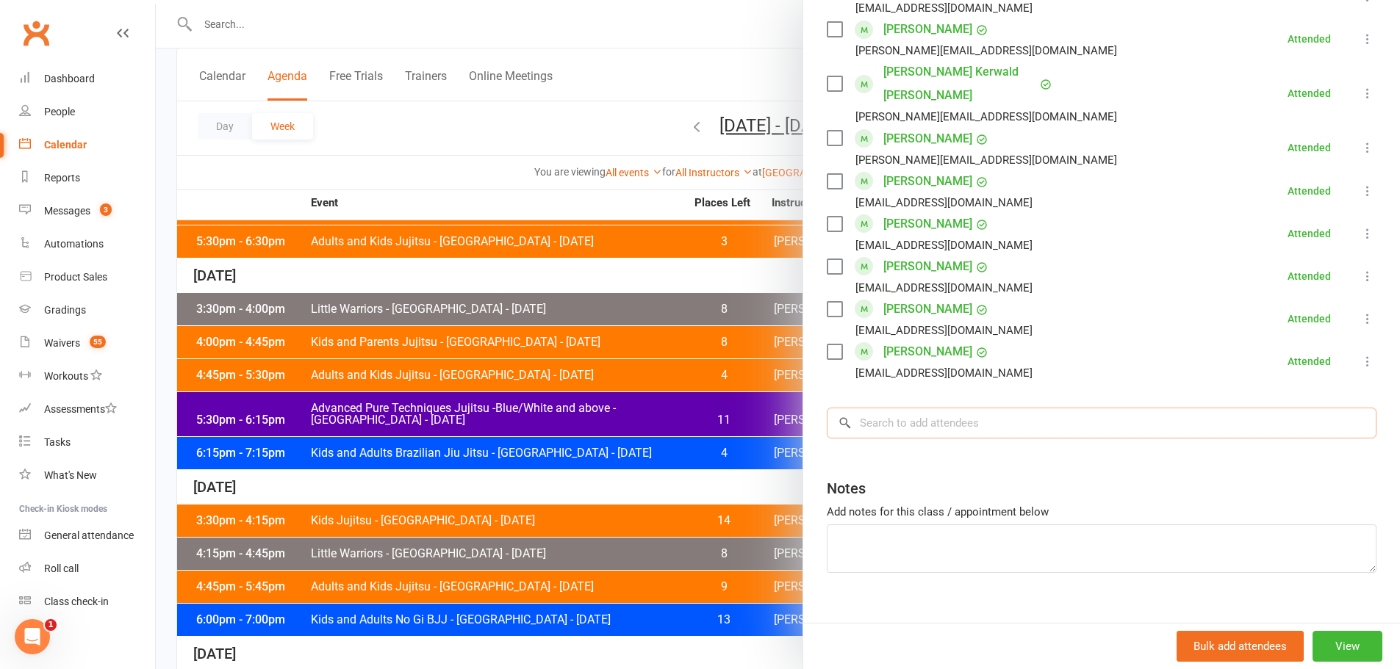
click at [911, 408] on input "search" at bounding box center [1102, 423] width 550 height 31
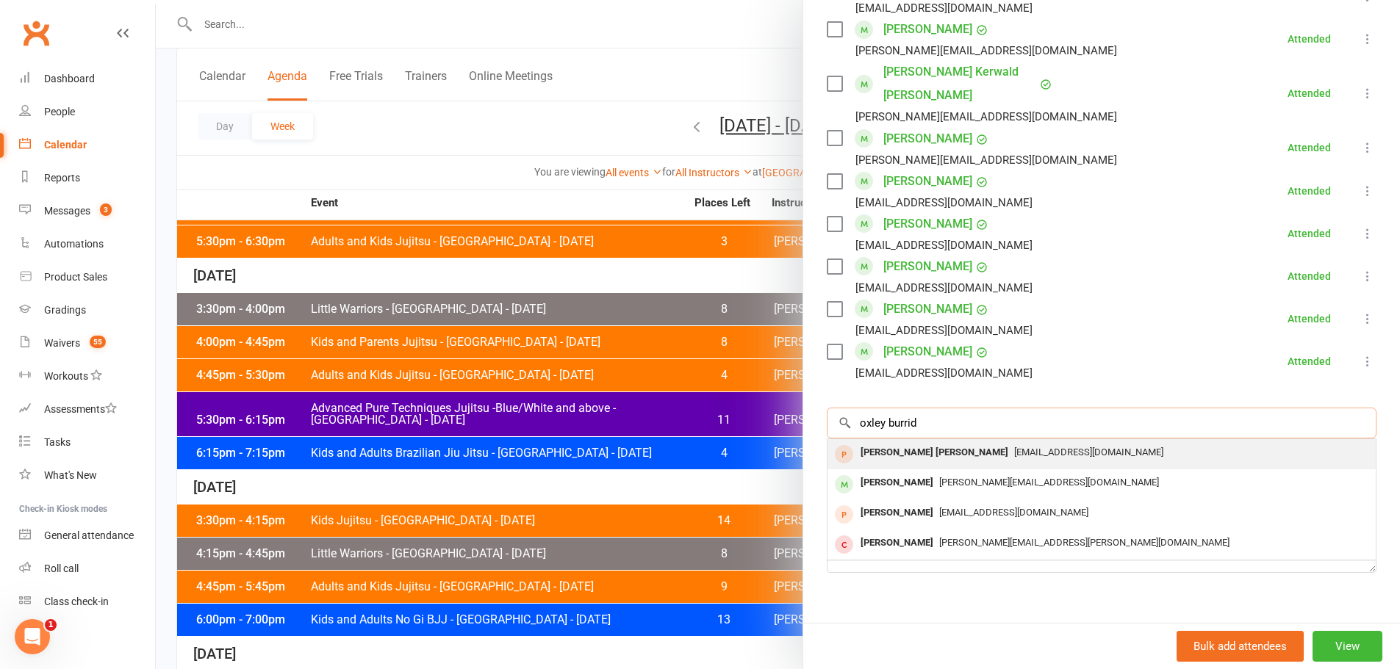
type input "oxley burrid"
click at [885, 442] on div "[PERSON_NAME] [PERSON_NAME]" at bounding box center [934, 452] width 159 height 21
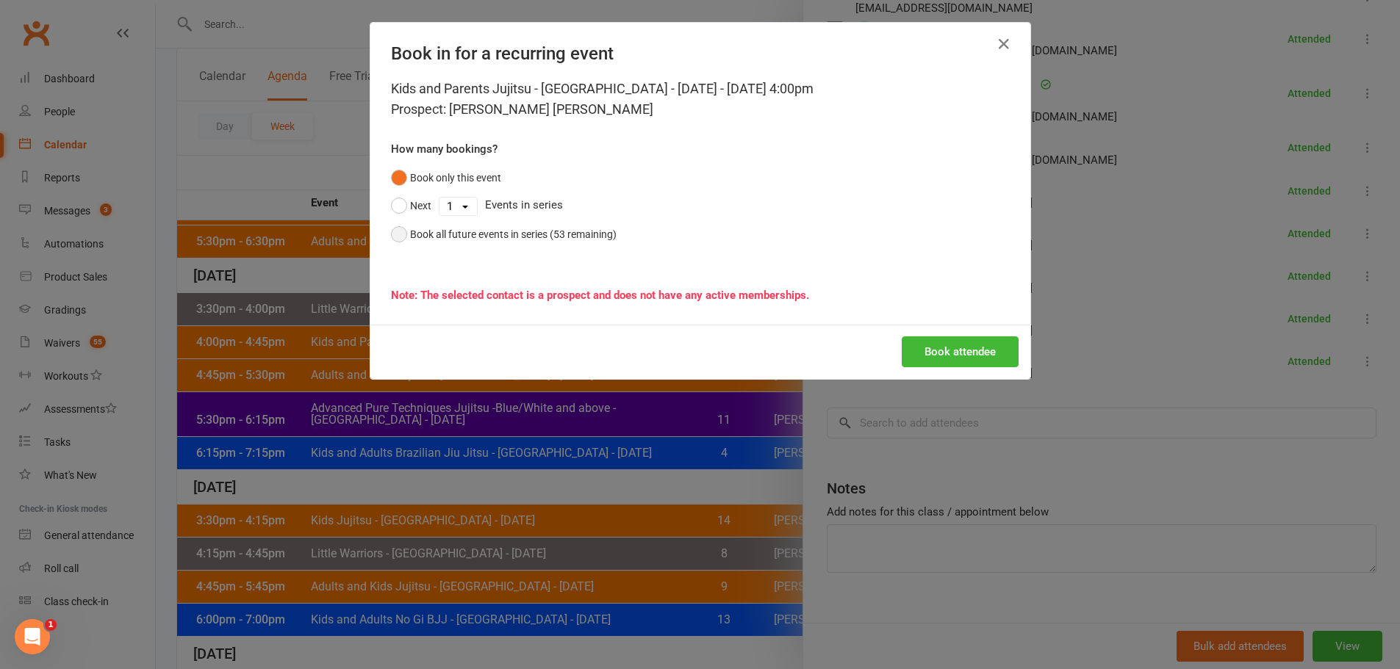
click at [525, 226] on div "Book all future events in series (53 remaining)" at bounding box center [513, 234] width 206 height 16
click at [965, 355] on button "Book attendee" at bounding box center [960, 352] width 117 height 31
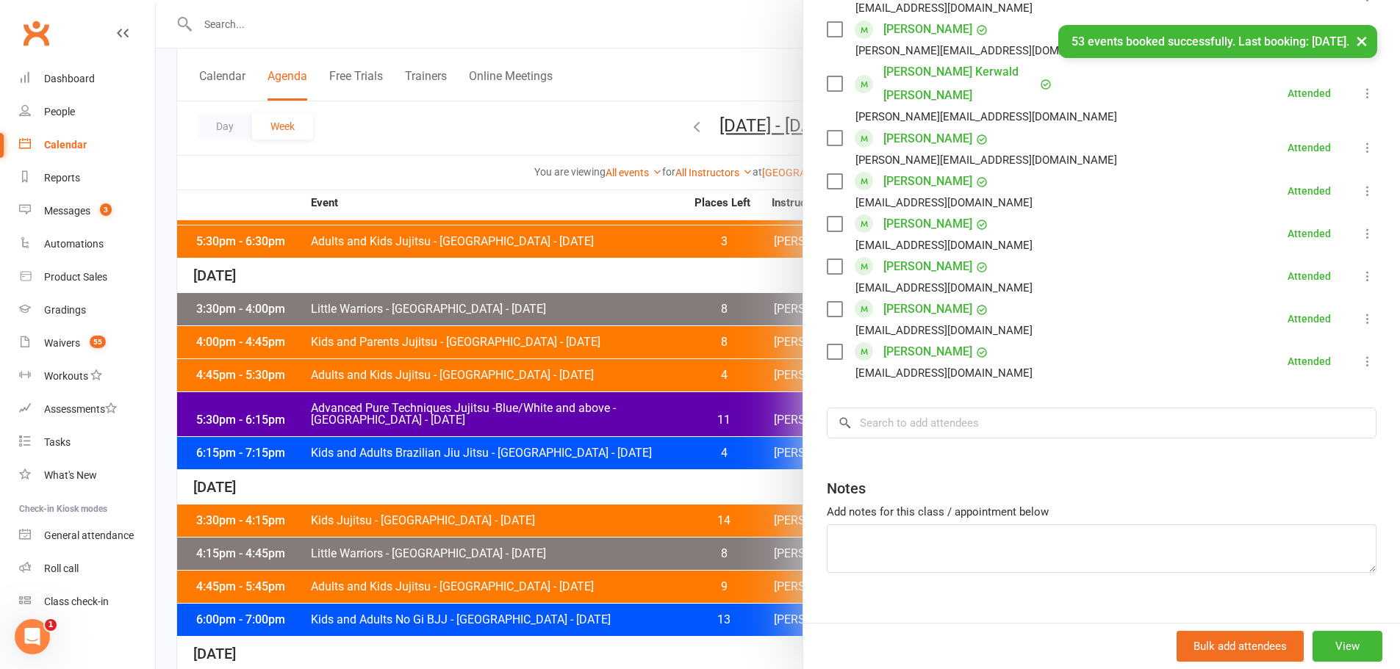
scroll to position [895, 0]
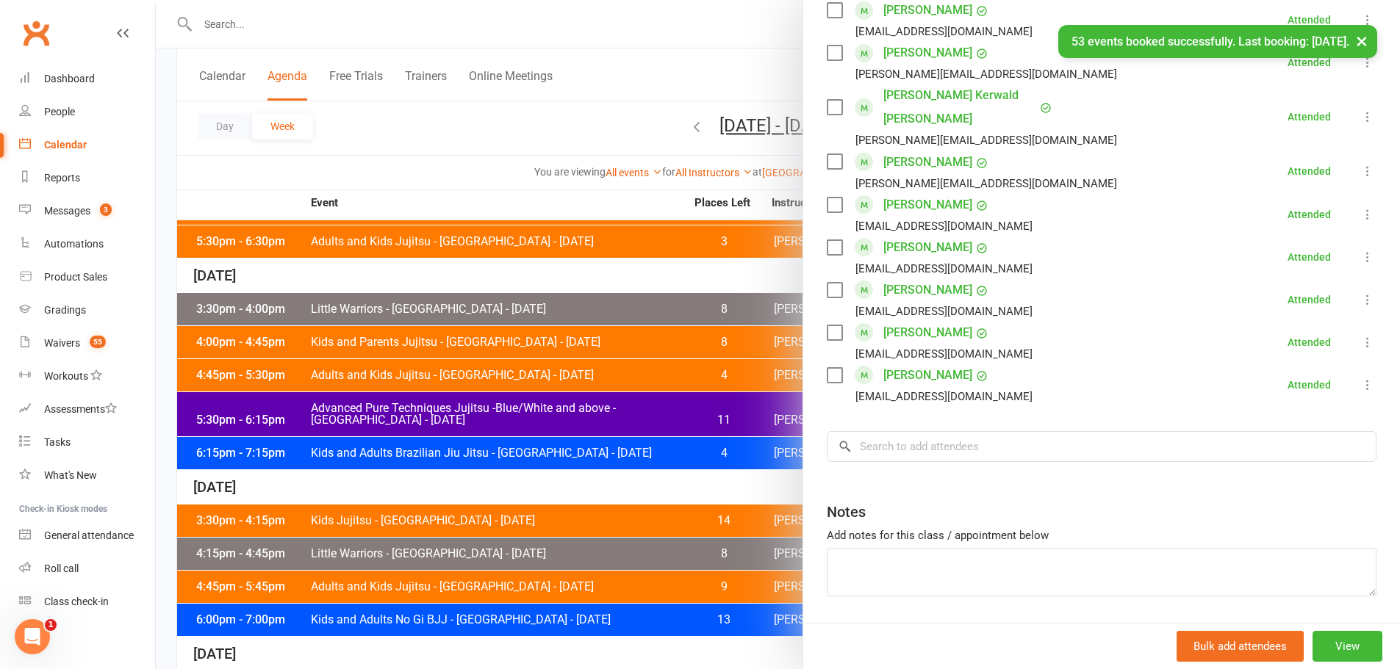
click at [1362, 42] on button "×" at bounding box center [1361, 41] width 26 height 32
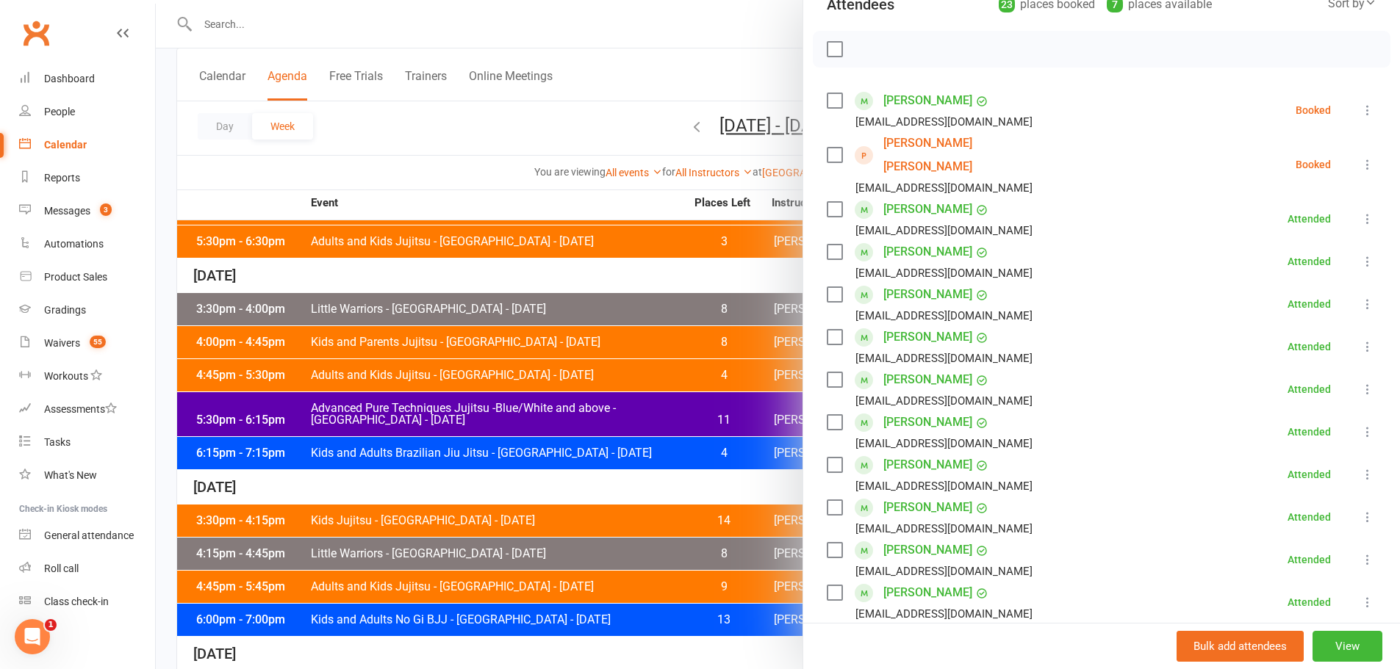
scroll to position [160, 0]
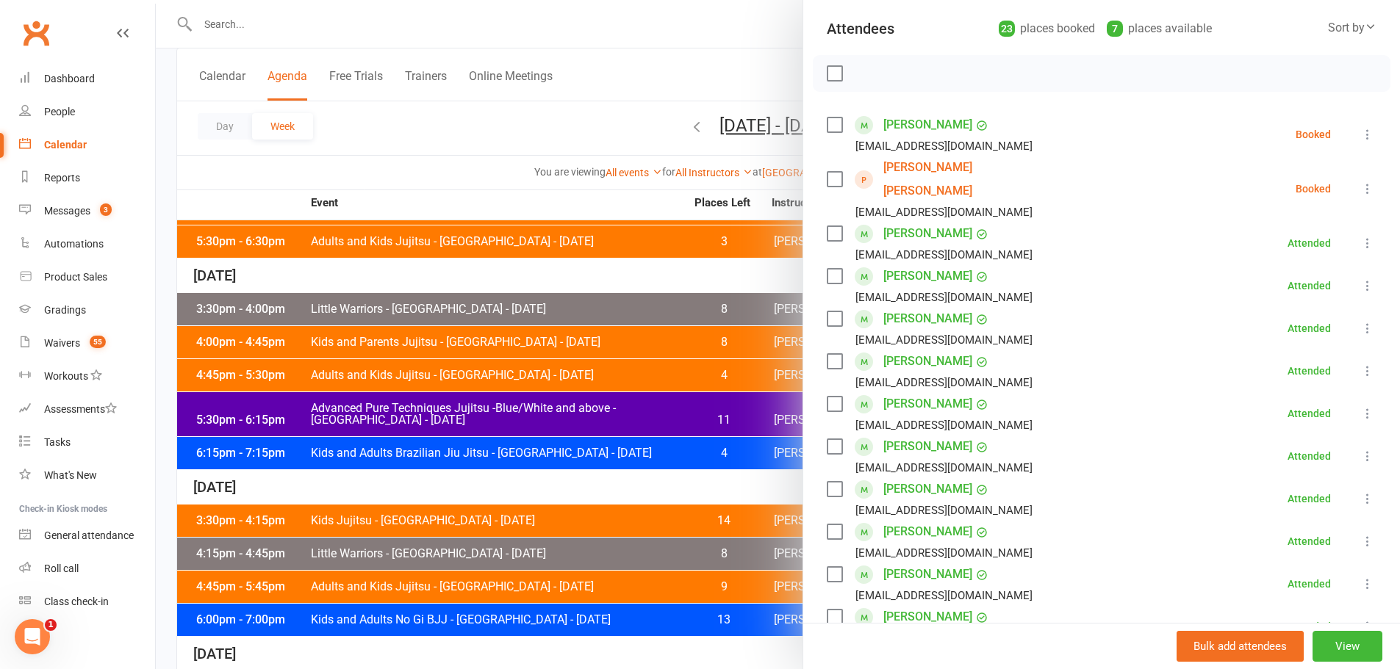
click at [1360, 181] on icon at bounding box center [1367, 188] width 15 height 15
click at [1273, 264] on link "Check in" at bounding box center [1302, 276] width 145 height 29
click at [1360, 133] on icon at bounding box center [1367, 134] width 15 height 15
click at [1271, 245] on link "Mark absent" at bounding box center [1297, 251] width 158 height 29
click at [633, 147] on div at bounding box center [778, 334] width 1244 height 669
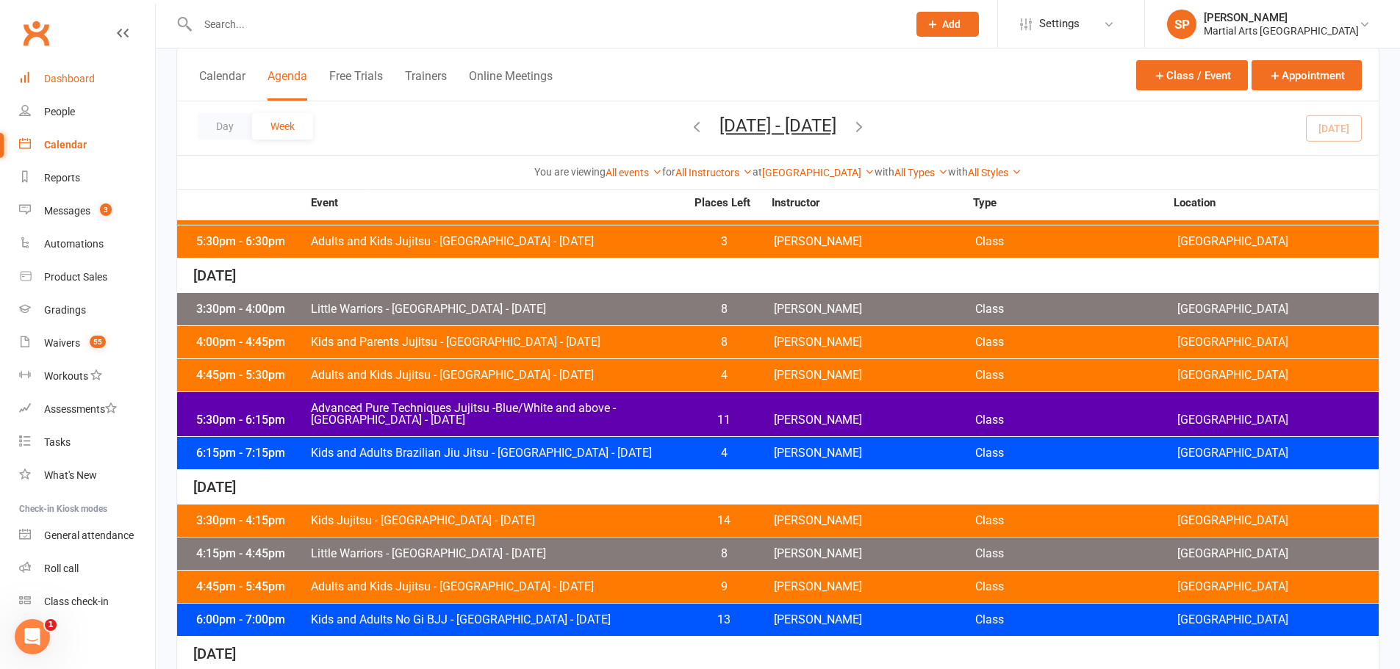
click at [35, 82] on link "Dashboard" at bounding box center [87, 78] width 136 height 33
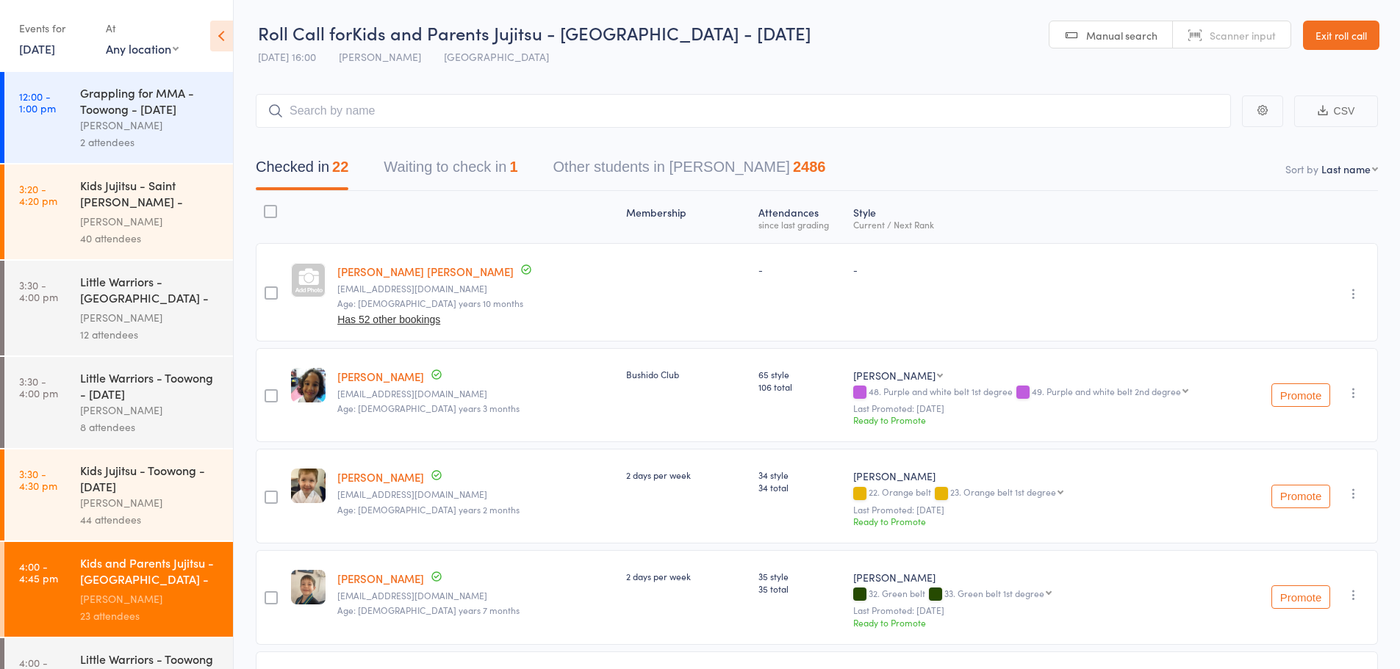
click at [226, 40] on icon at bounding box center [221, 36] width 23 height 31
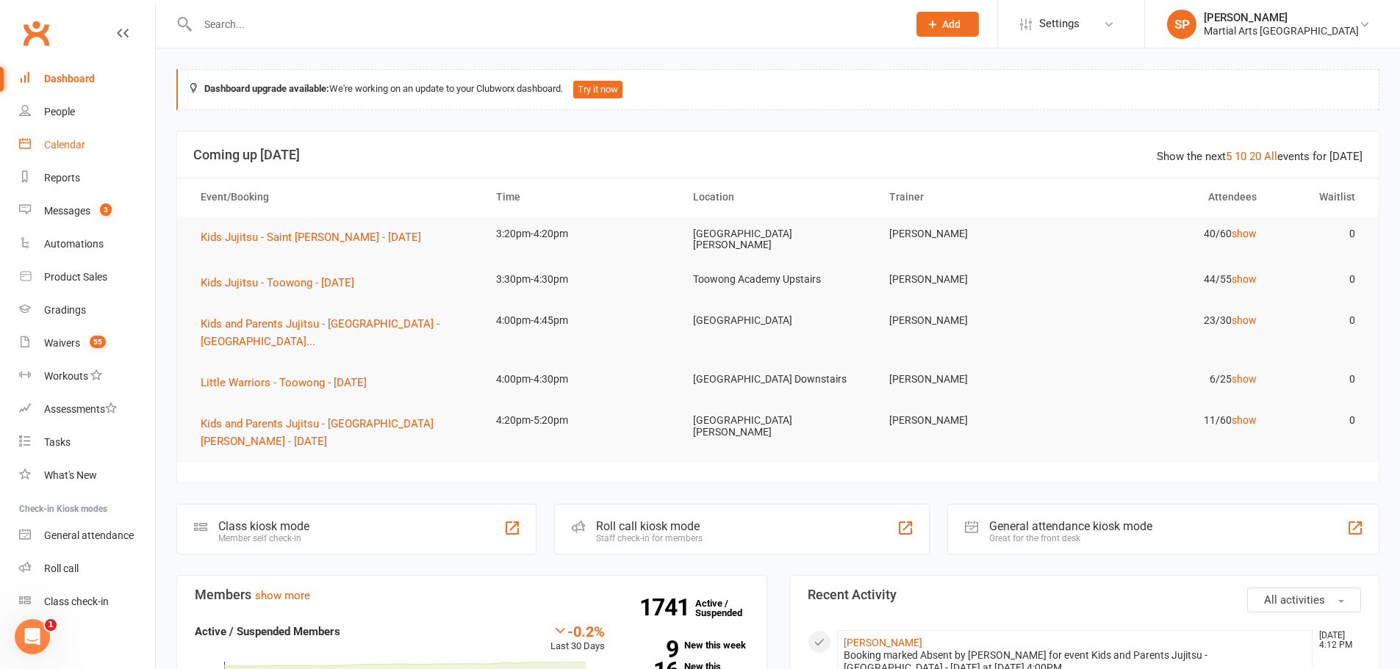
click at [74, 143] on div "Calendar" at bounding box center [64, 145] width 41 height 12
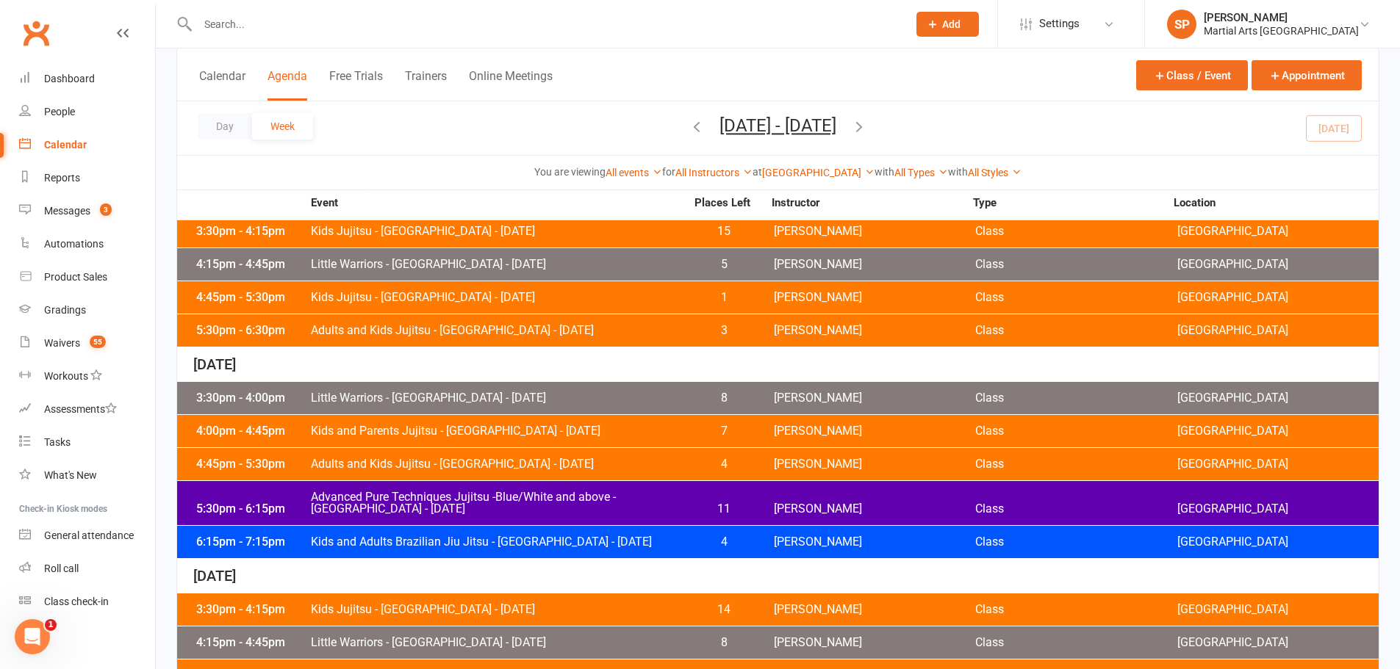
scroll to position [147, 0]
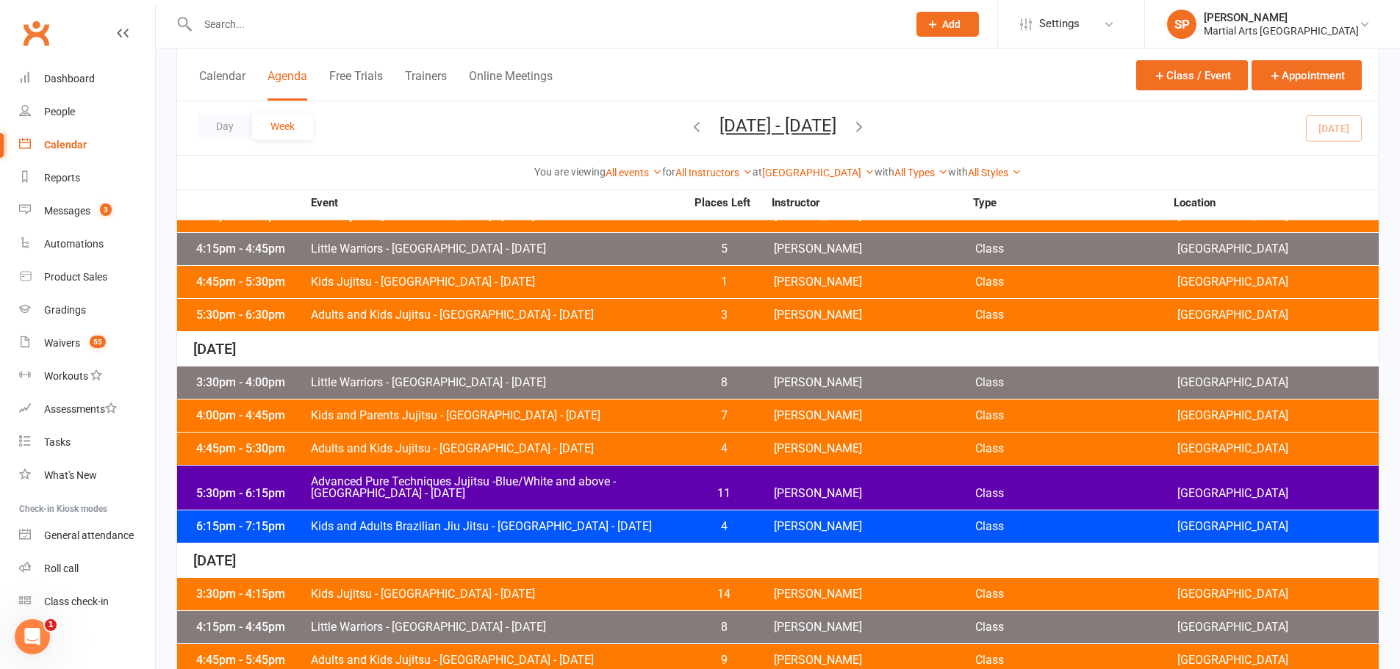
click at [408, 415] on span "Kids and Parents Jujitsu - [GEOGRAPHIC_DATA] - [DATE]" at bounding box center [497, 416] width 375 height 12
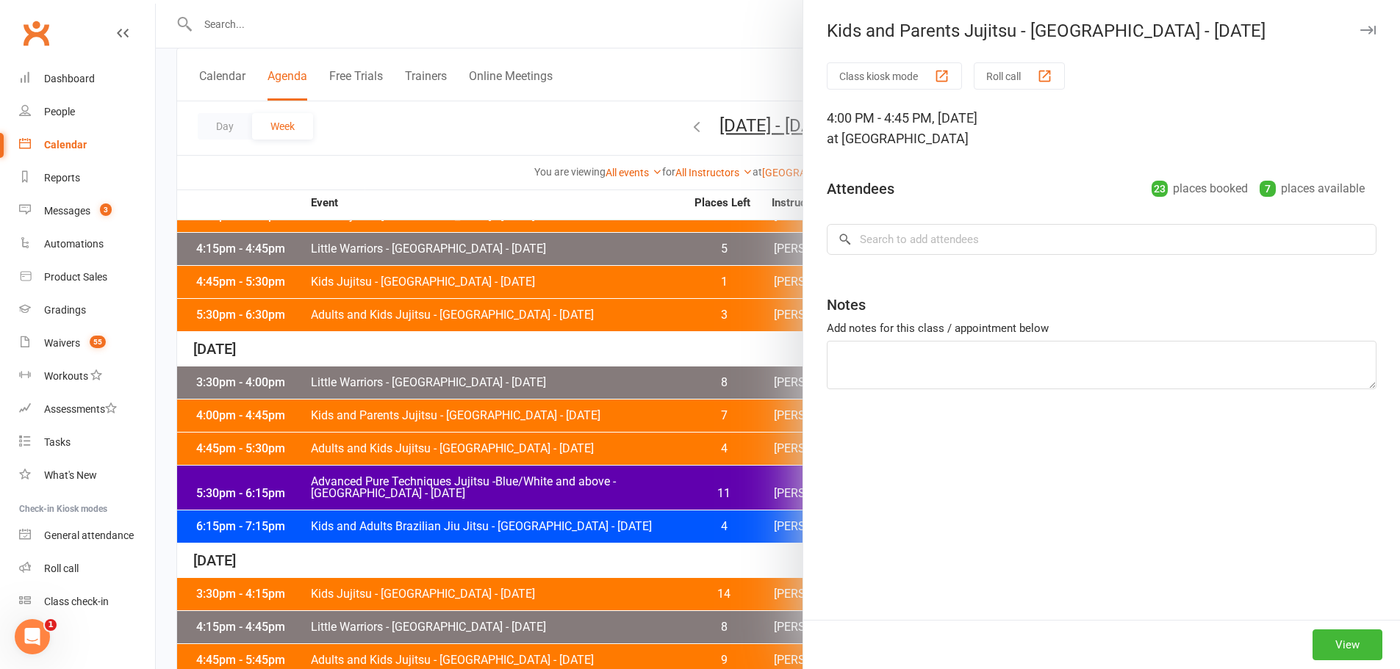
click at [398, 429] on div at bounding box center [778, 334] width 1244 height 669
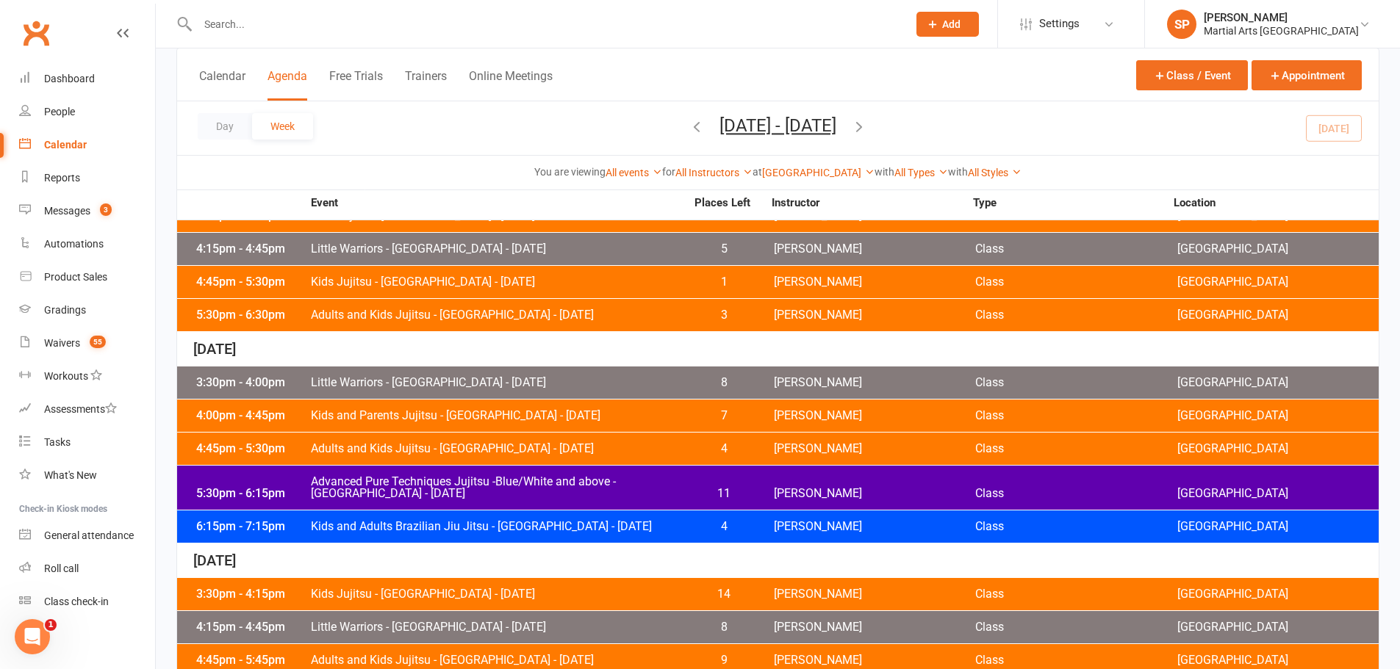
click at [409, 445] on span "Adults and Kids Jujitsu - [GEOGRAPHIC_DATA] - [DATE]" at bounding box center [497, 449] width 375 height 12
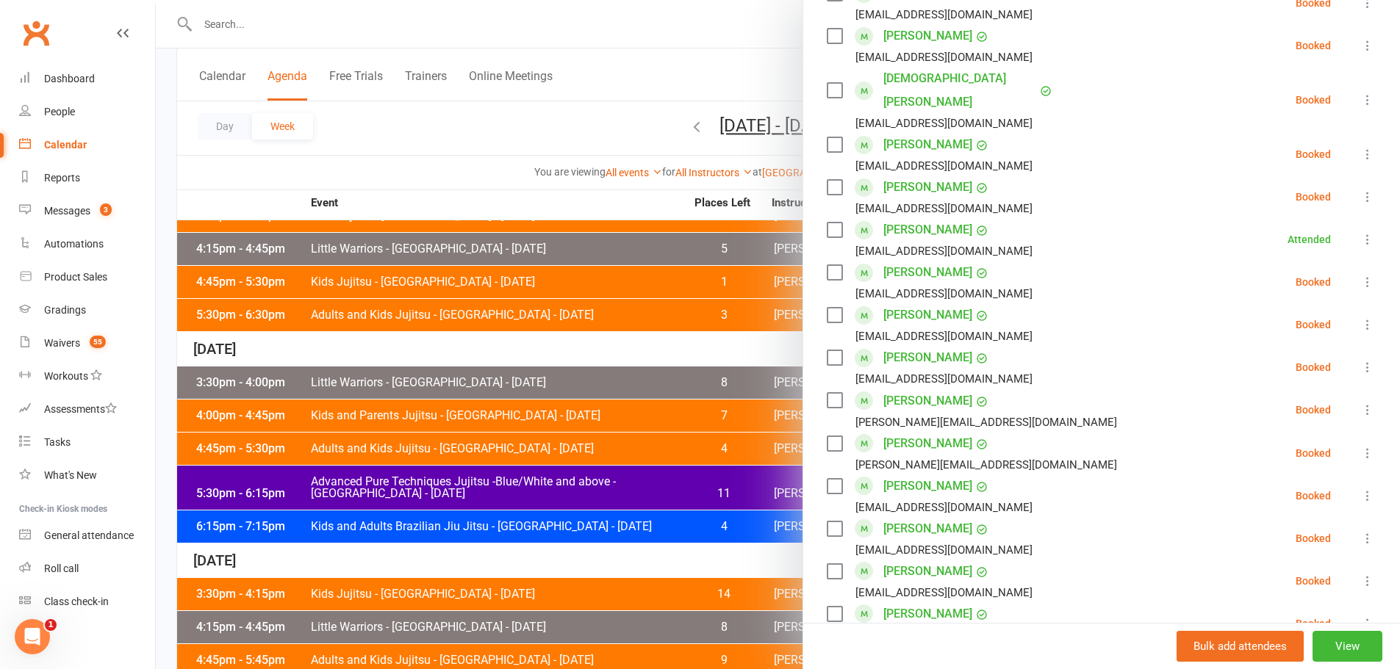
scroll to position [582, 0]
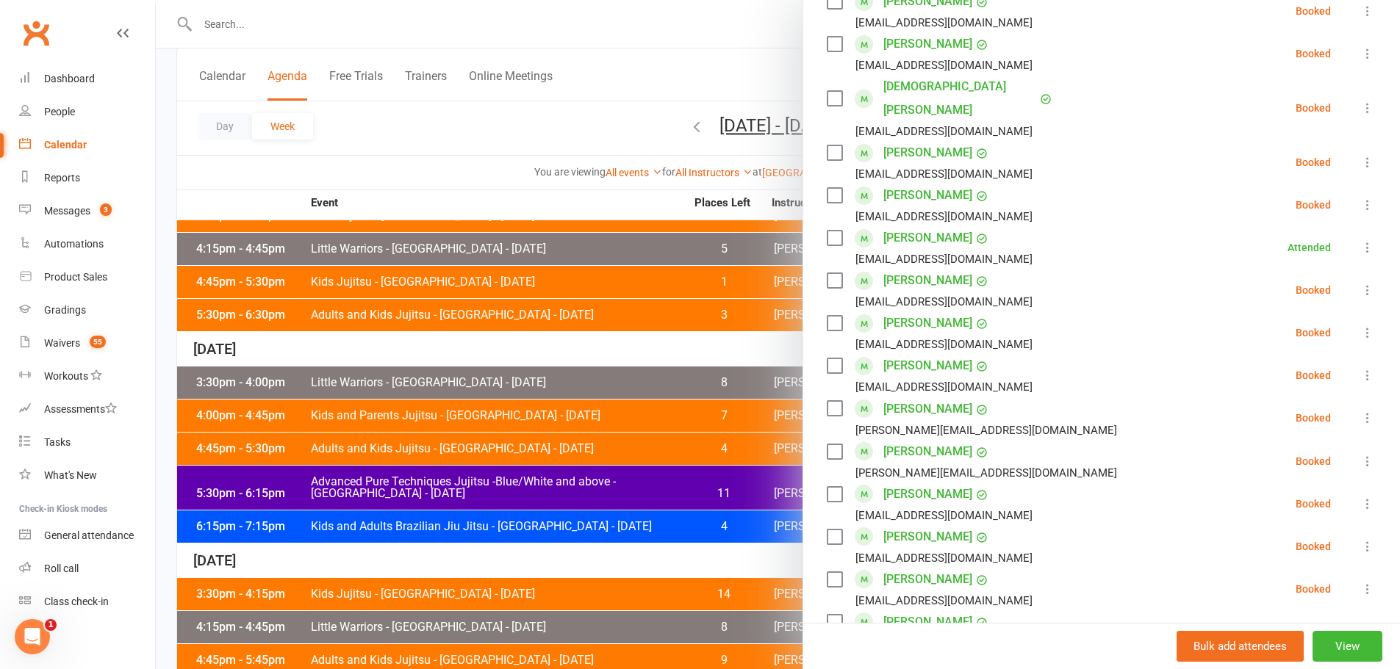
click at [1359, 281] on button at bounding box center [1368, 290] width 18 height 18
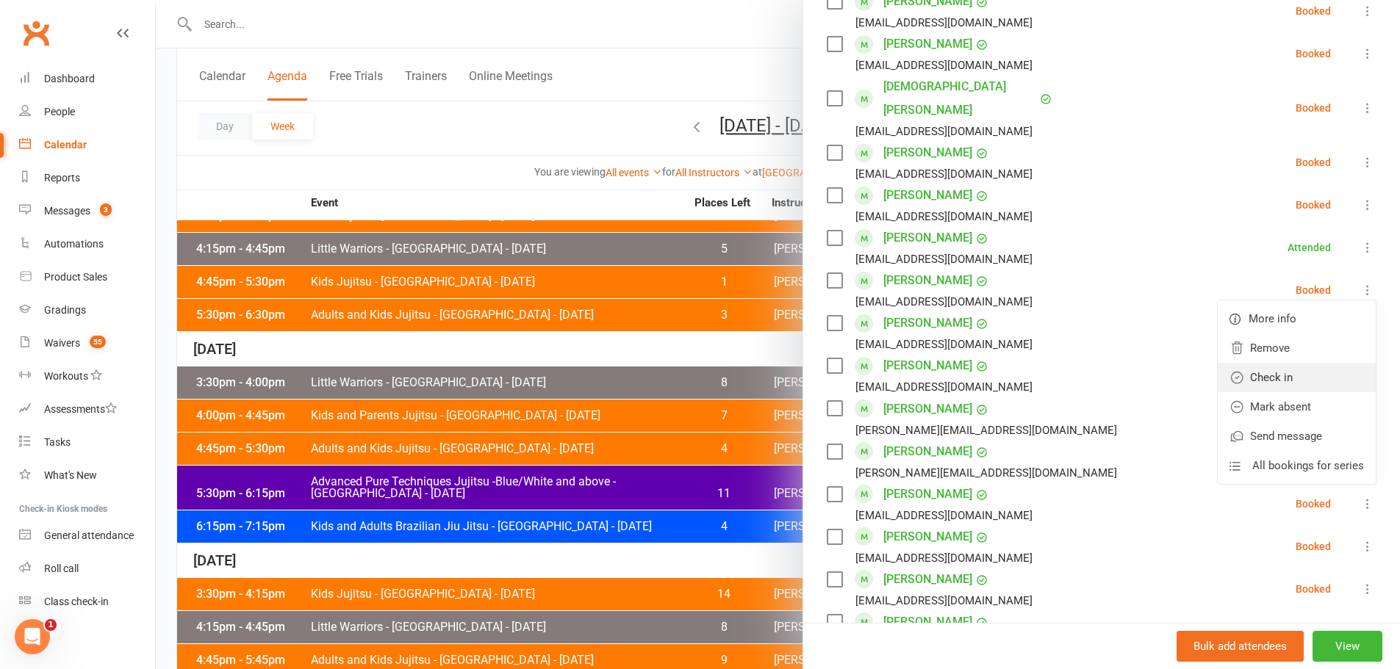
click at [1269, 363] on link "Check in" at bounding box center [1297, 377] width 158 height 29
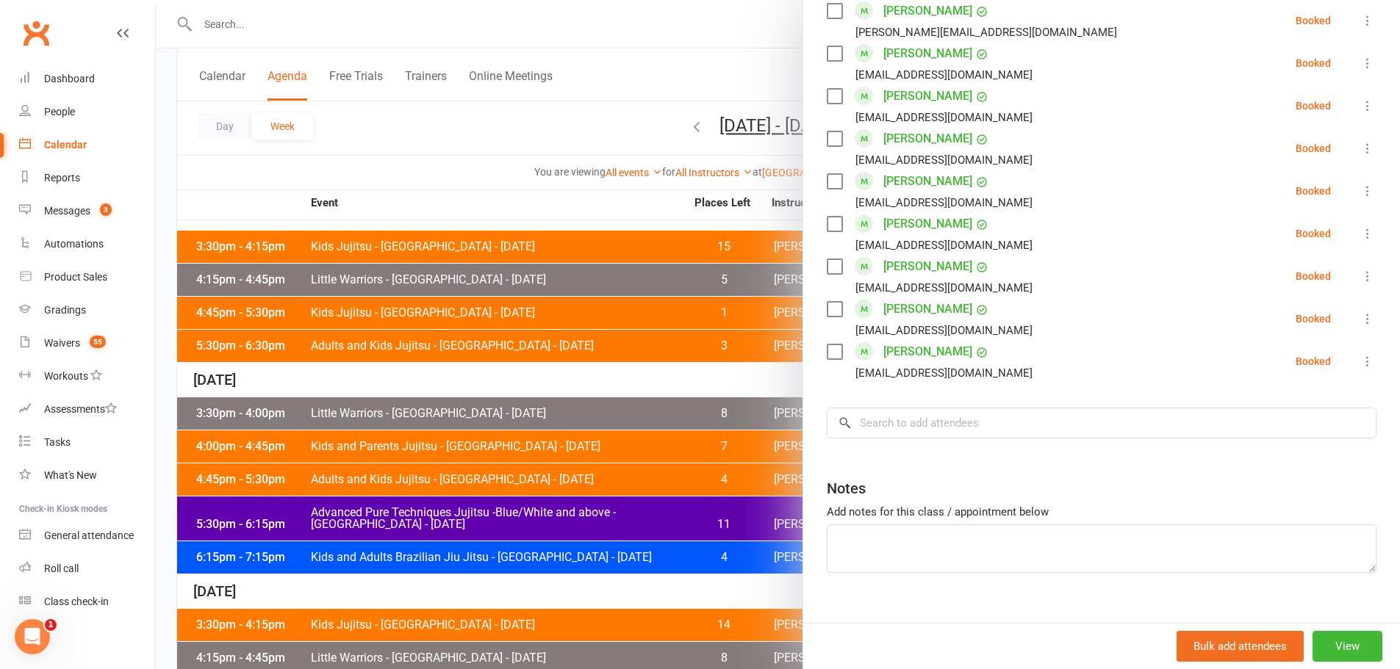
scroll to position [0, 0]
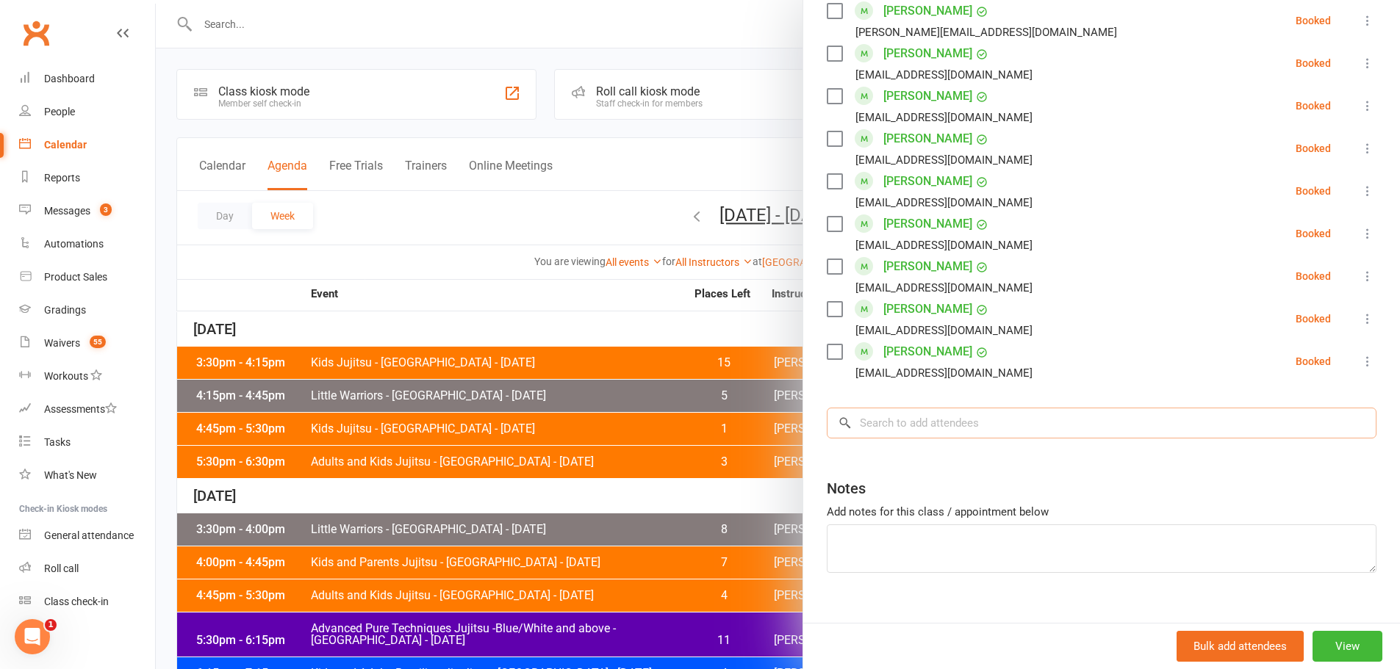
click at [885, 408] on input "search" at bounding box center [1102, 423] width 550 height 31
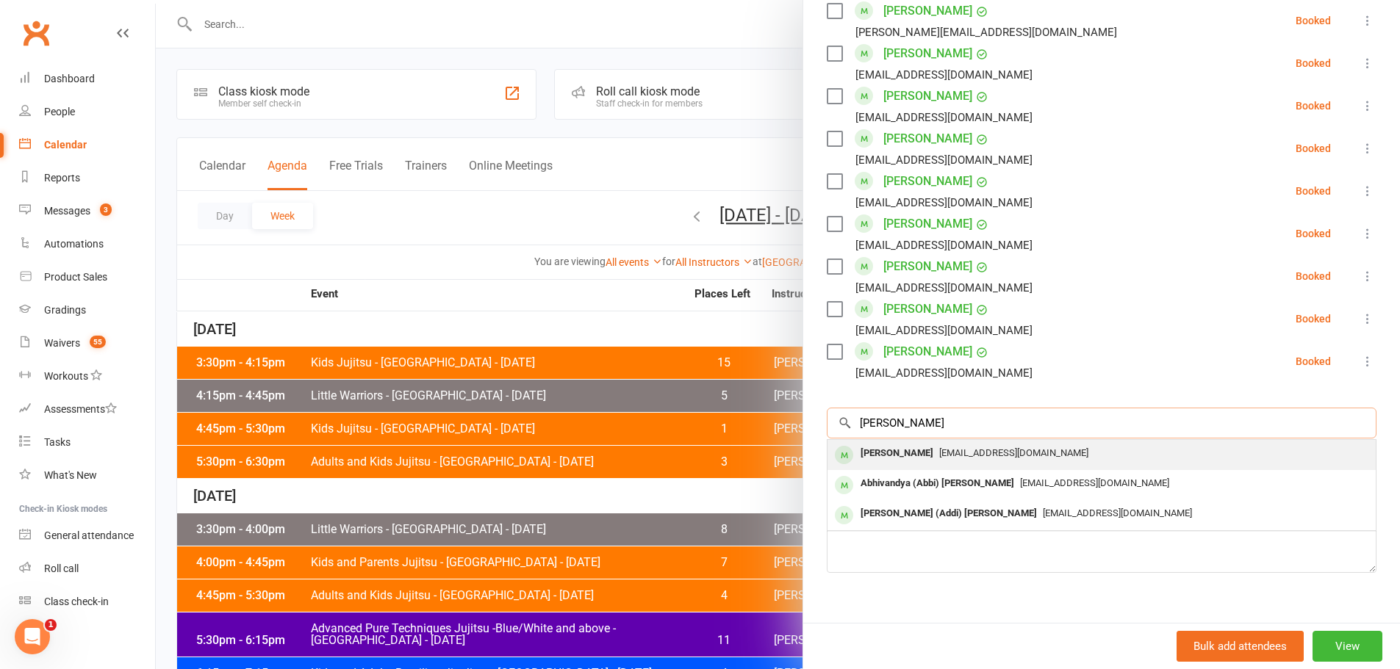
type input "abhilash"
click at [890, 440] on div "Amrit Abhilash abhimusic2001@yahoo.co.in" at bounding box center [1101, 455] width 548 height 30
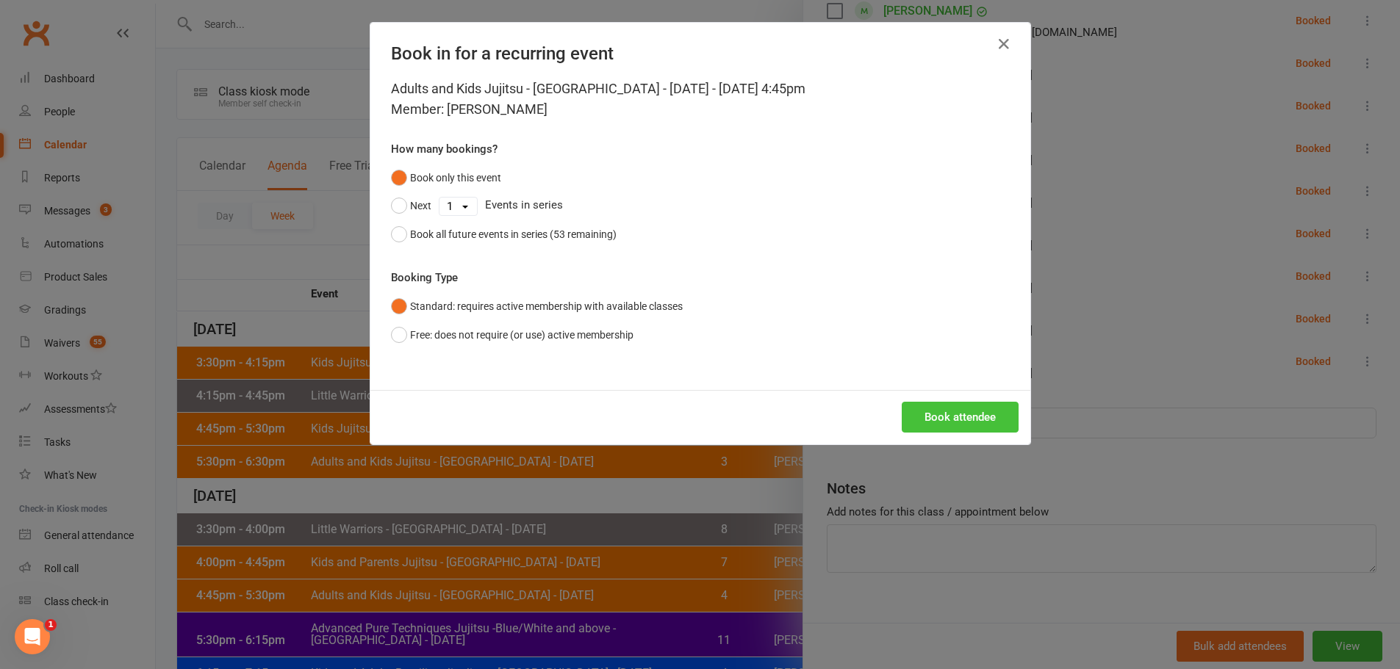
click at [962, 423] on button "Book attendee" at bounding box center [960, 417] width 117 height 31
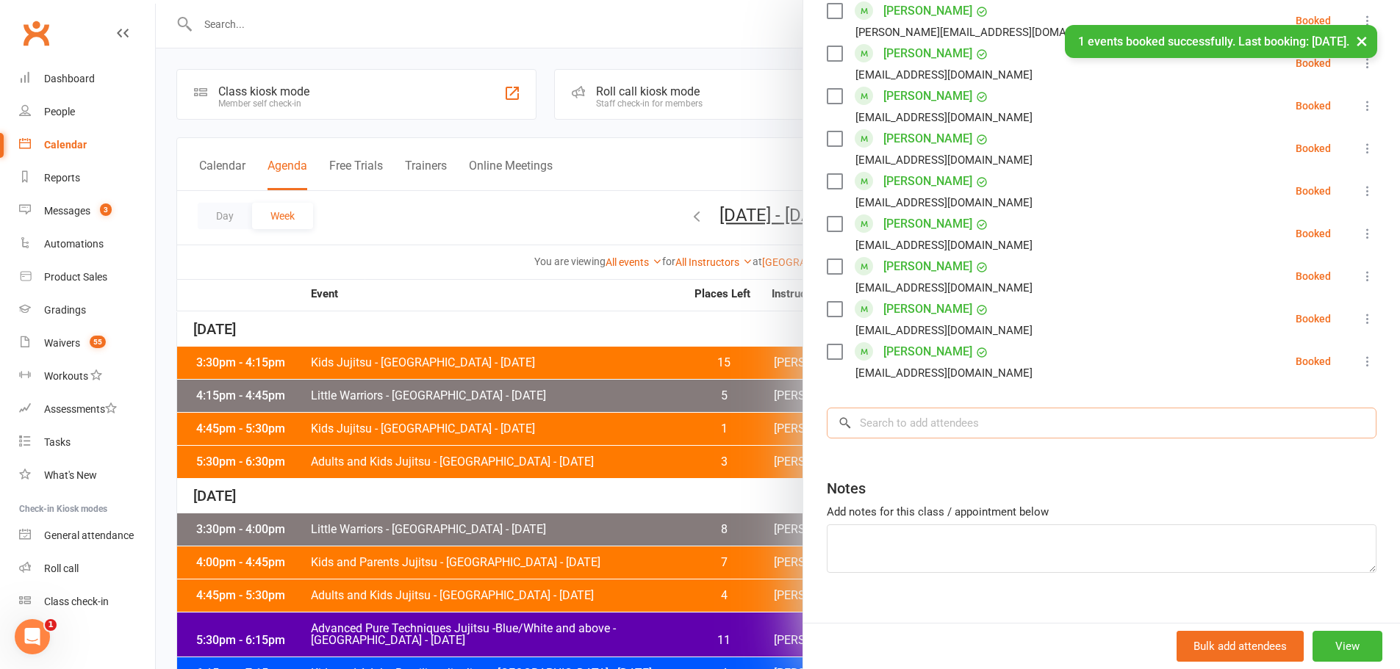
click at [922, 408] on input "search" at bounding box center [1102, 423] width 550 height 31
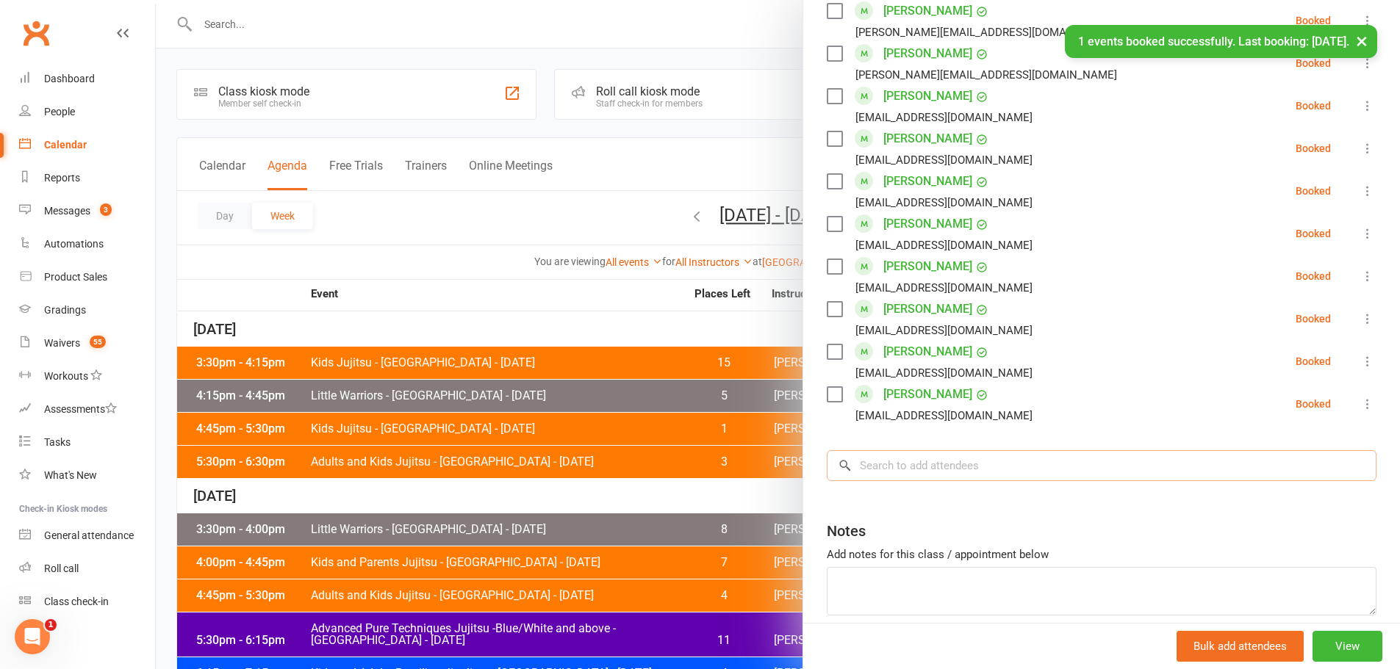
scroll to position [1065, 0]
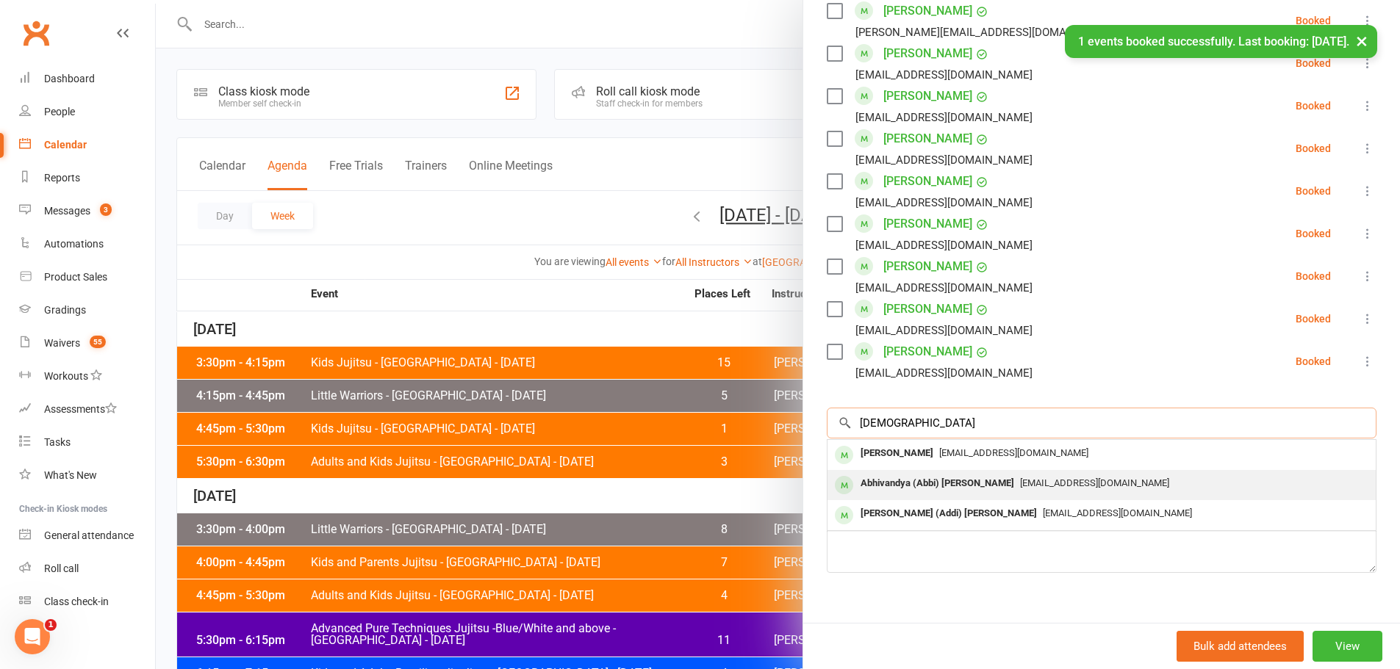
type input "abhiash"
click at [898, 473] on div "Abhivandya (Abbi) [PERSON_NAME]" at bounding box center [937, 483] width 165 height 21
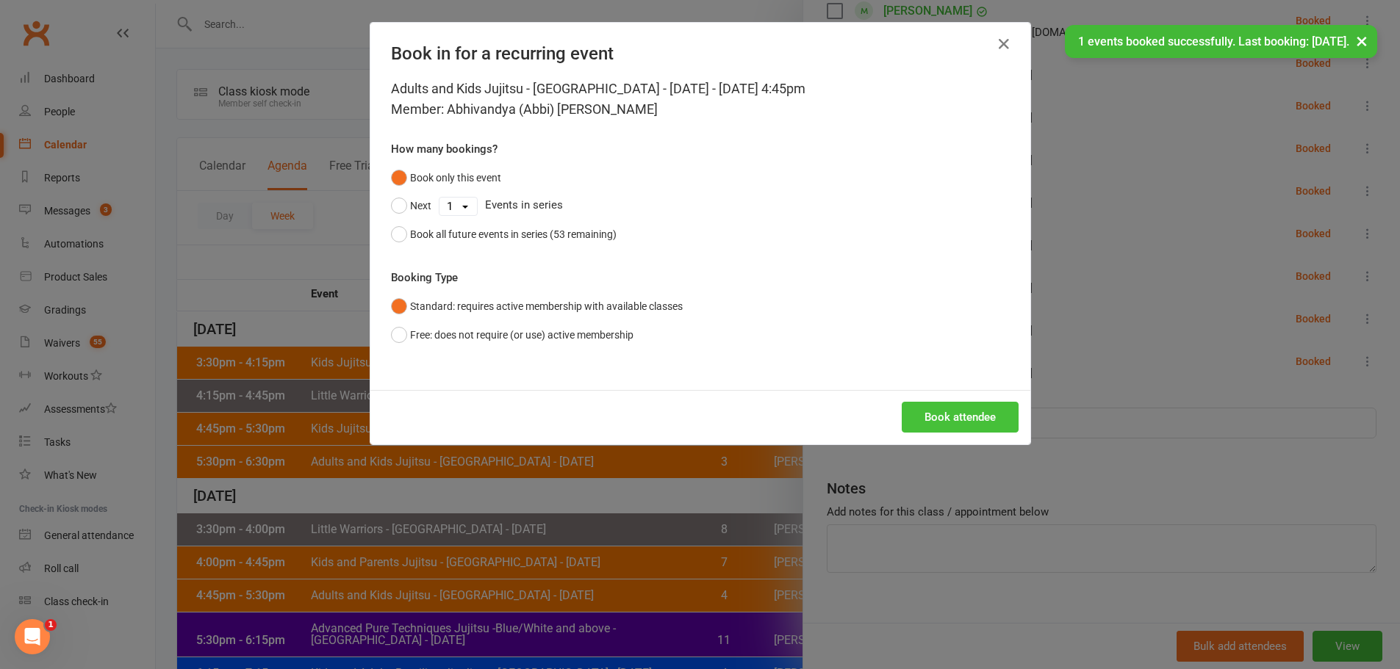
click at [955, 410] on button "Book attendee" at bounding box center [960, 417] width 117 height 31
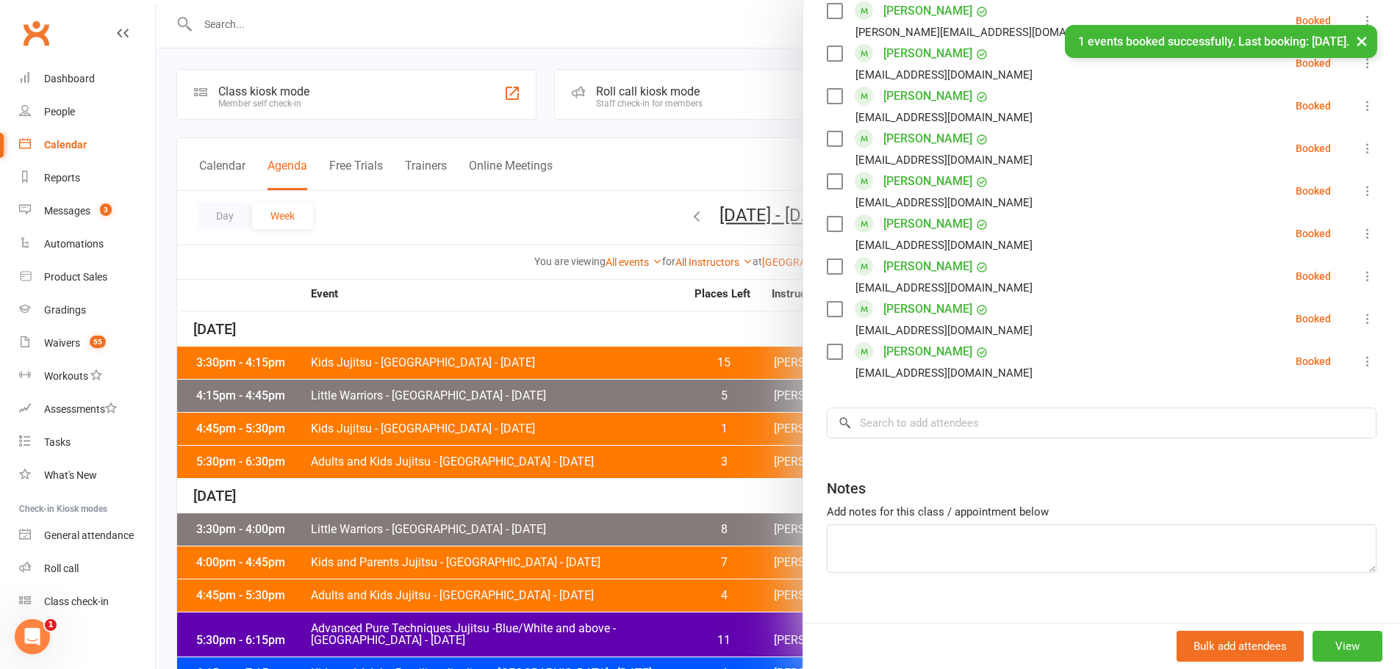
scroll to position [1108, 0]
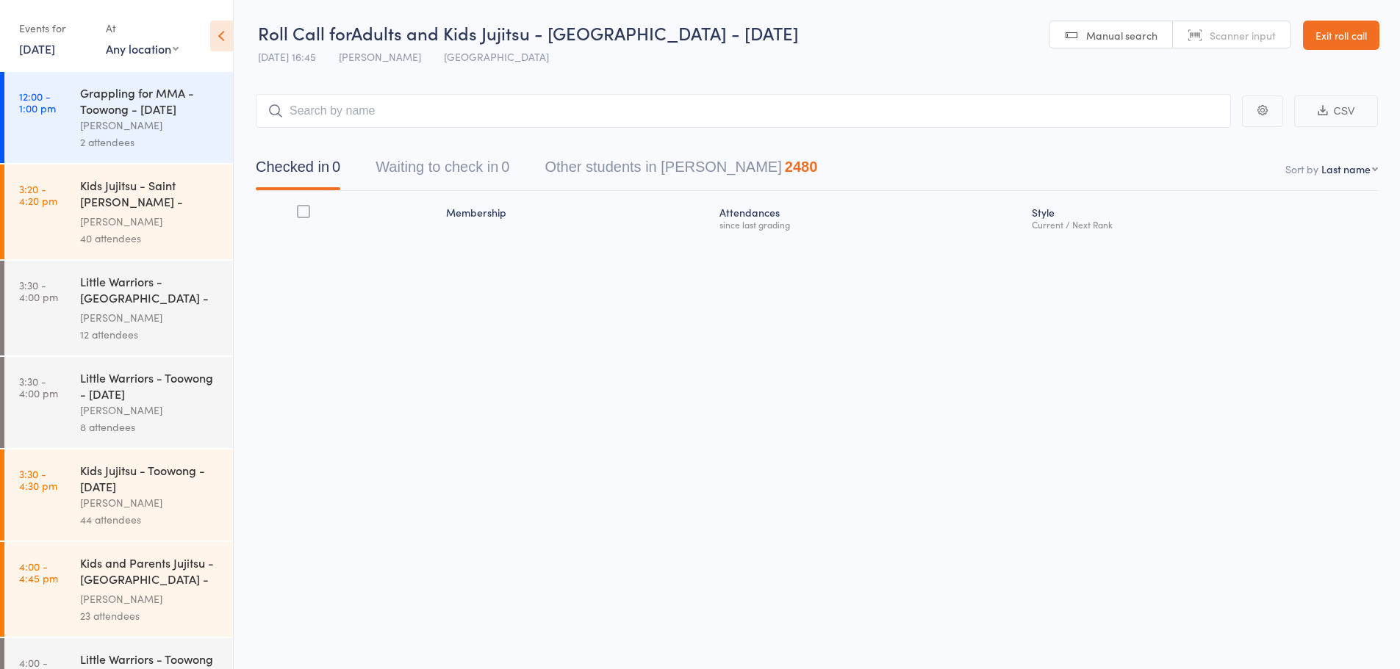
click at [228, 48] on icon at bounding box center [221, 36] width 23 height 31
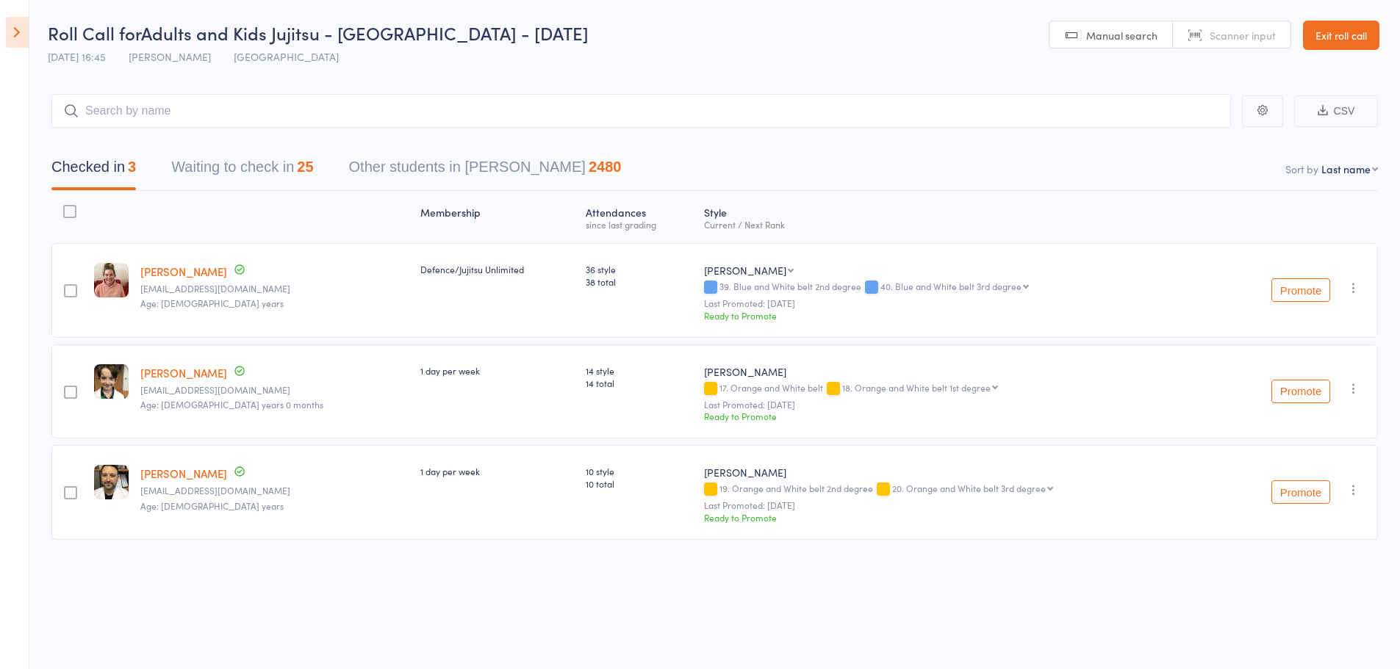
click at [227, 168] on button "Waiting to check in 25" at bounding box center [242, 170] width 142 height 39
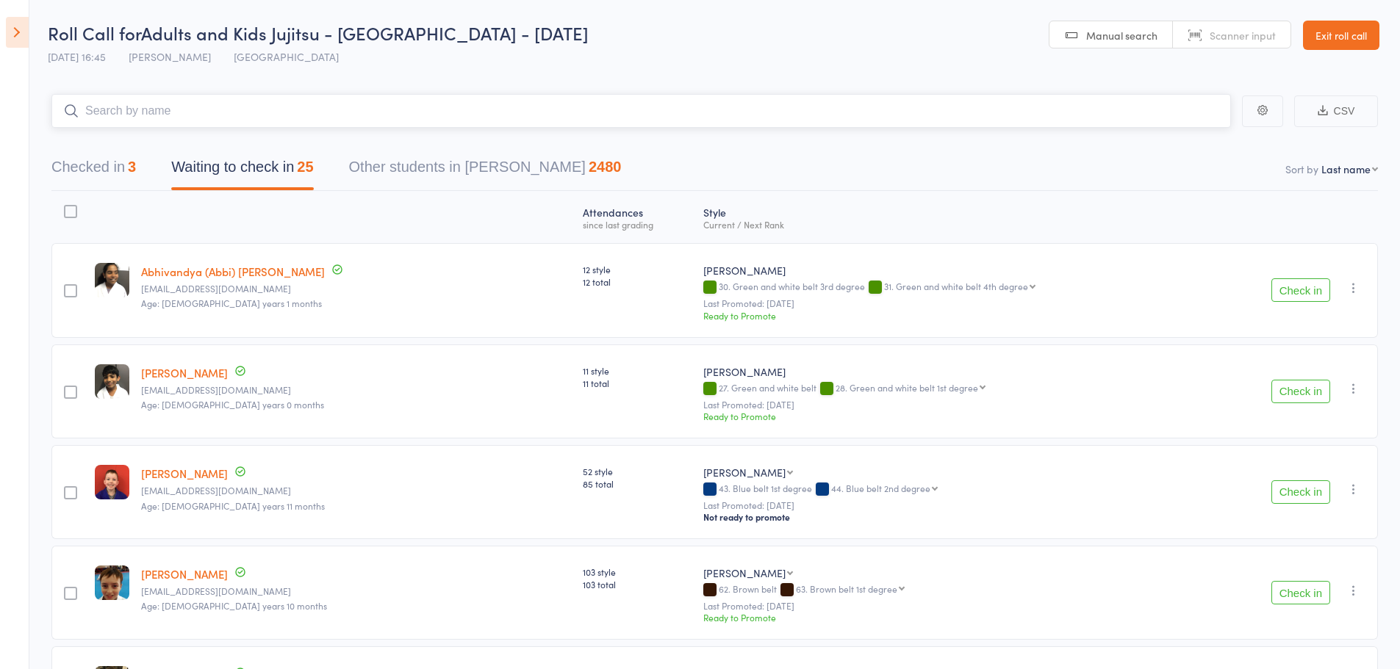
click at [343, 110] on input "search" at bounding box center [640, 111] width 1179 height 34
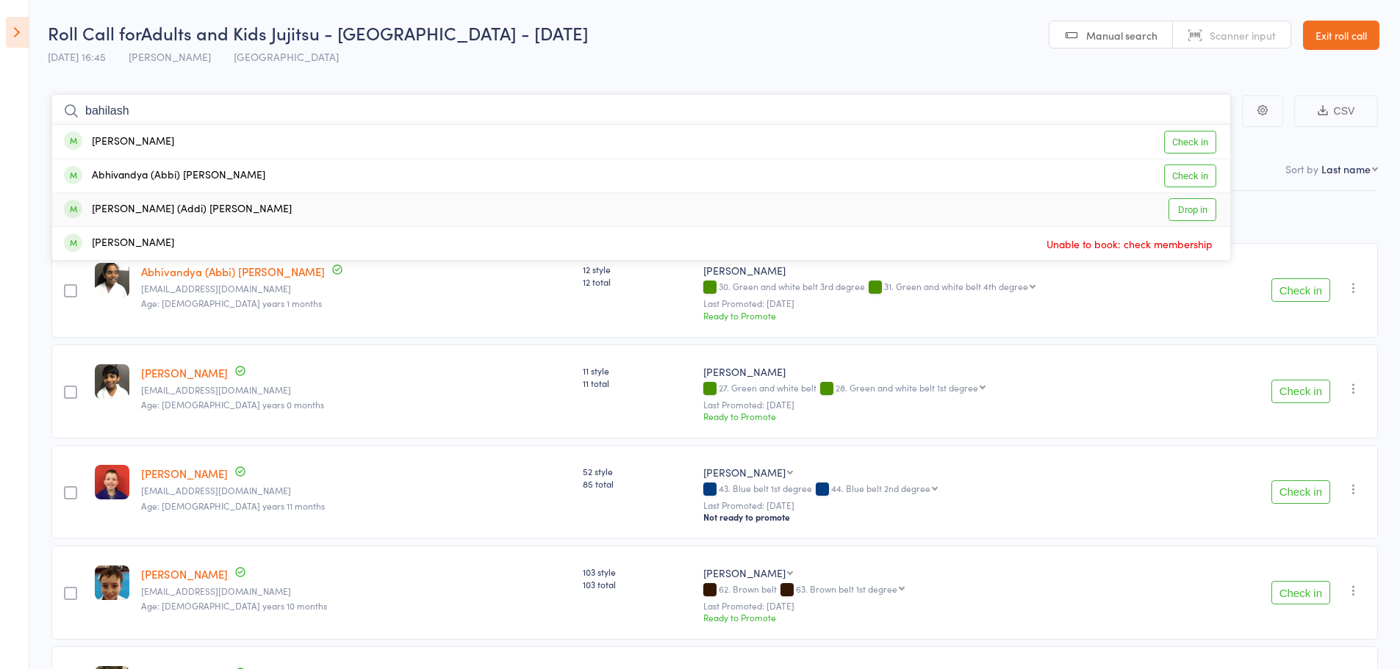
type input "bahilash"
click at [139, 213] on div "[PERSON_NAME] (Addi) [PERSON_NAME]" at bounding box center [178, 209] width 228 height 17
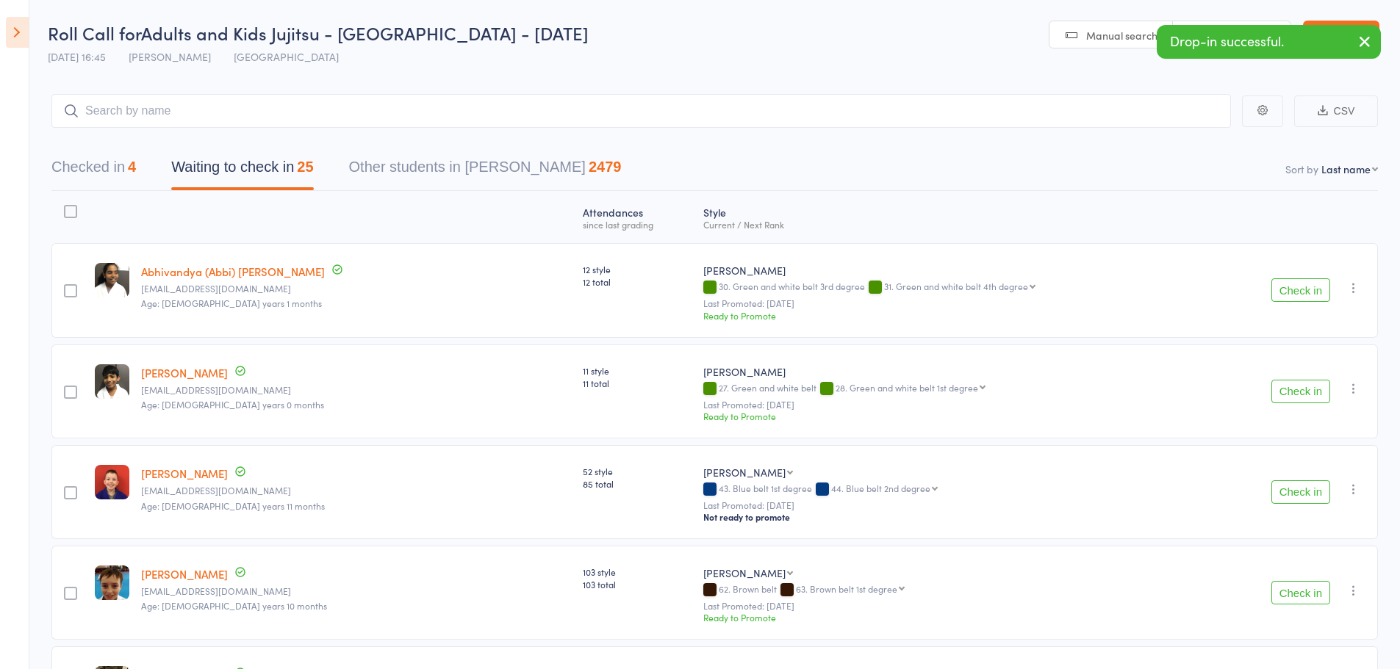
click at [1299, 301] on button "Check in" at bounding box center [1300, 290] width 59 height 24
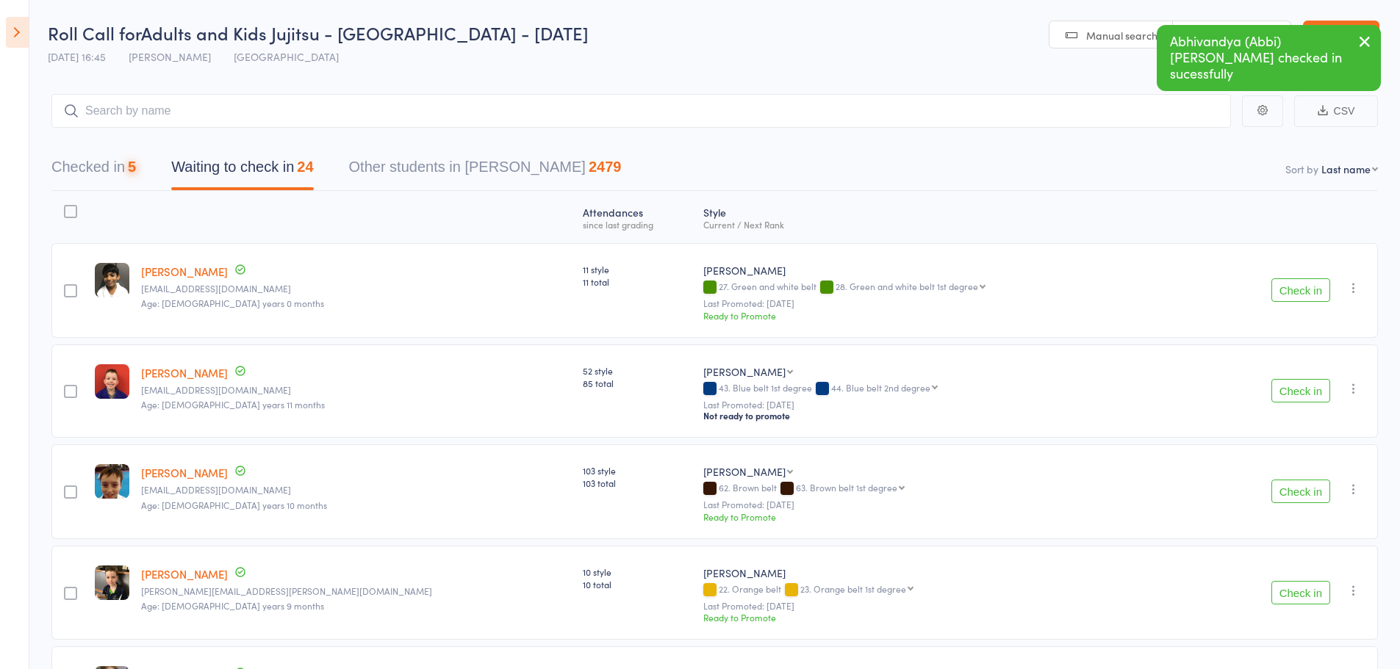
drag, startPoint x: 1299, startPoint y: 301, endPoint x: 1312, endPoint y: 295, distance: 14.8
click at [1312, 295] on button "Check in" at bounding box center [1300, 290] width 59 height 24
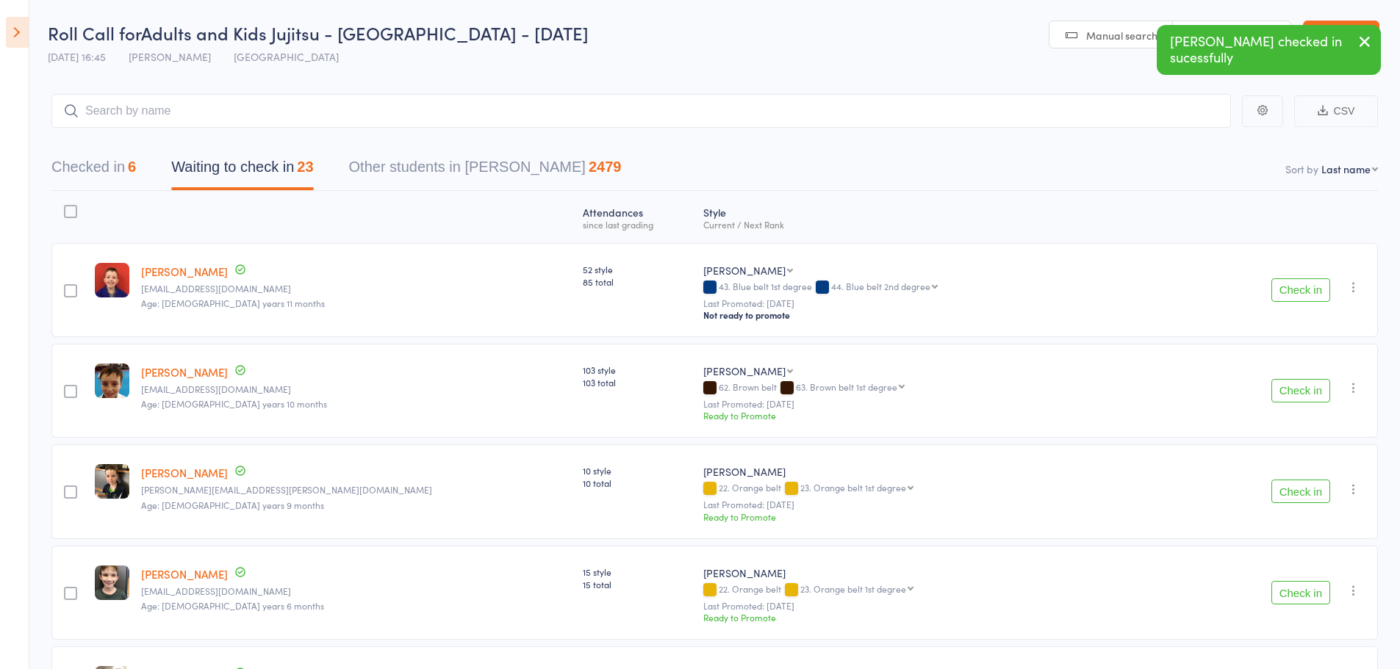
click at [1362, 41] on icon "button" at bounding box center [1365, 41] width 18 height 18
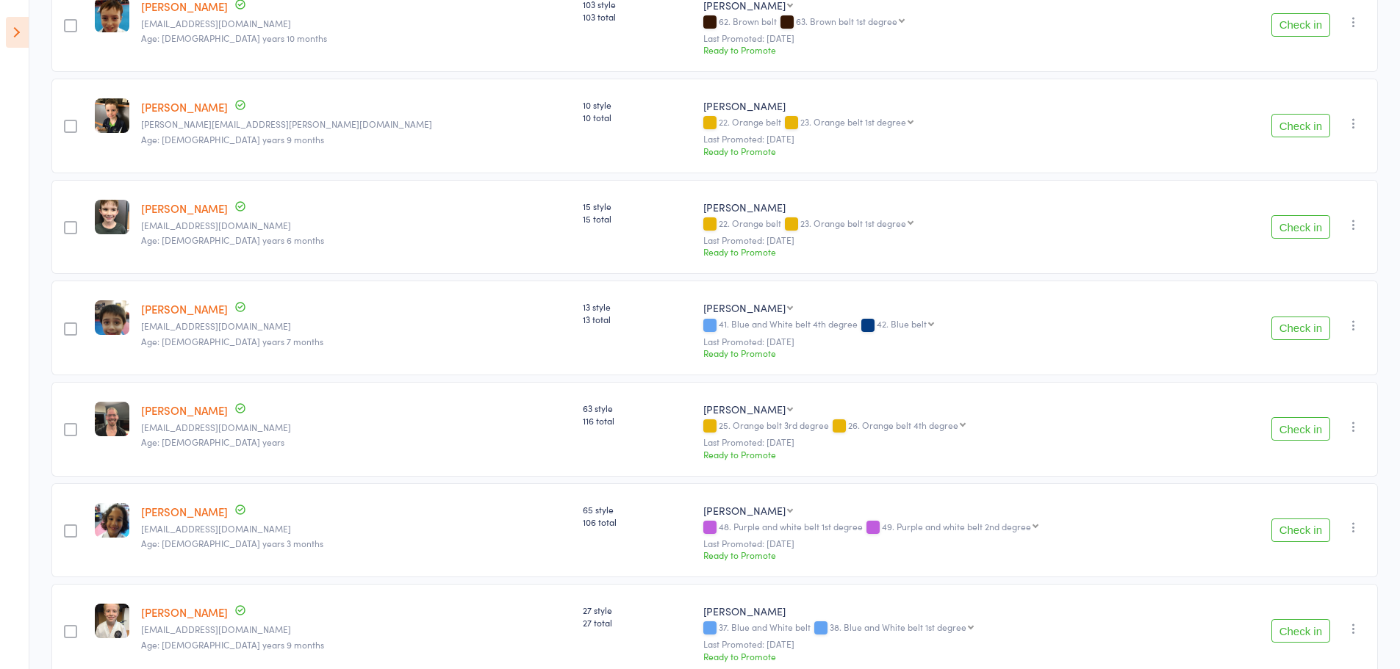
scroll to position [367, 0]
click at [1288, 116] on button "Check in" at bounding box center [1300, 124] width 59 height 24
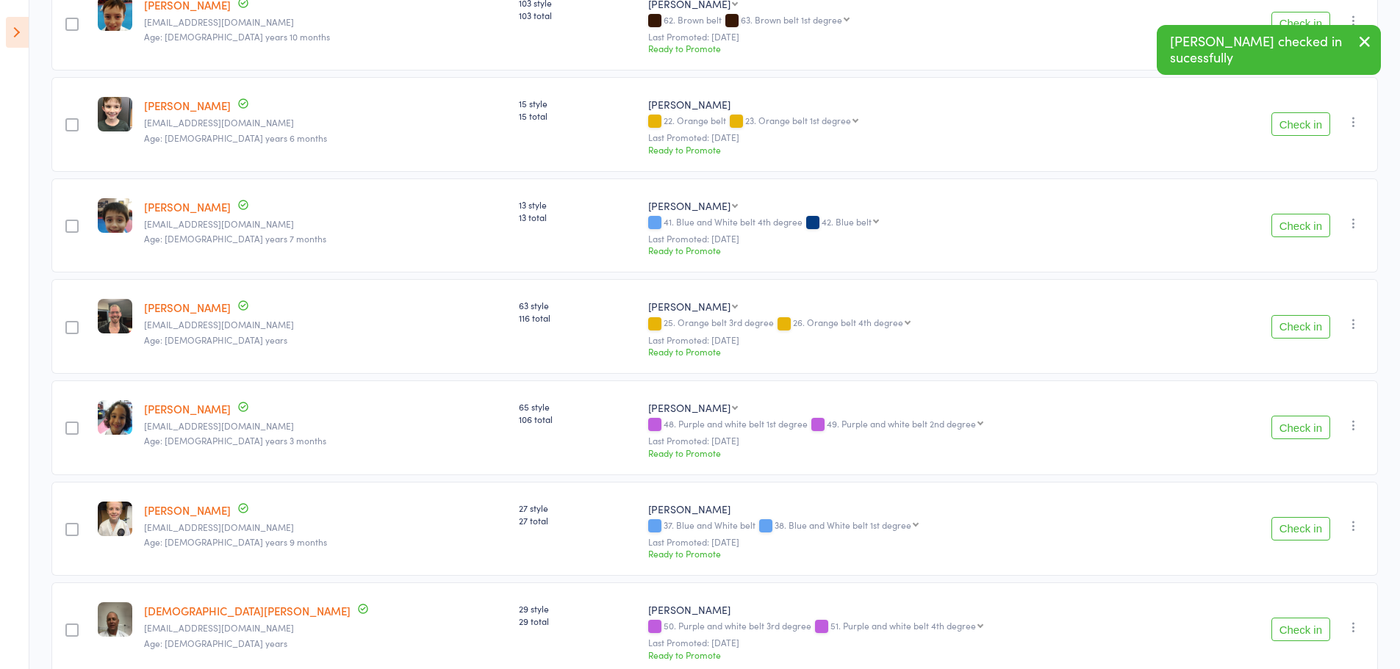
click at [1289, 237] on button "Check in" at bounding box center [1300, 226] width 59 height 24
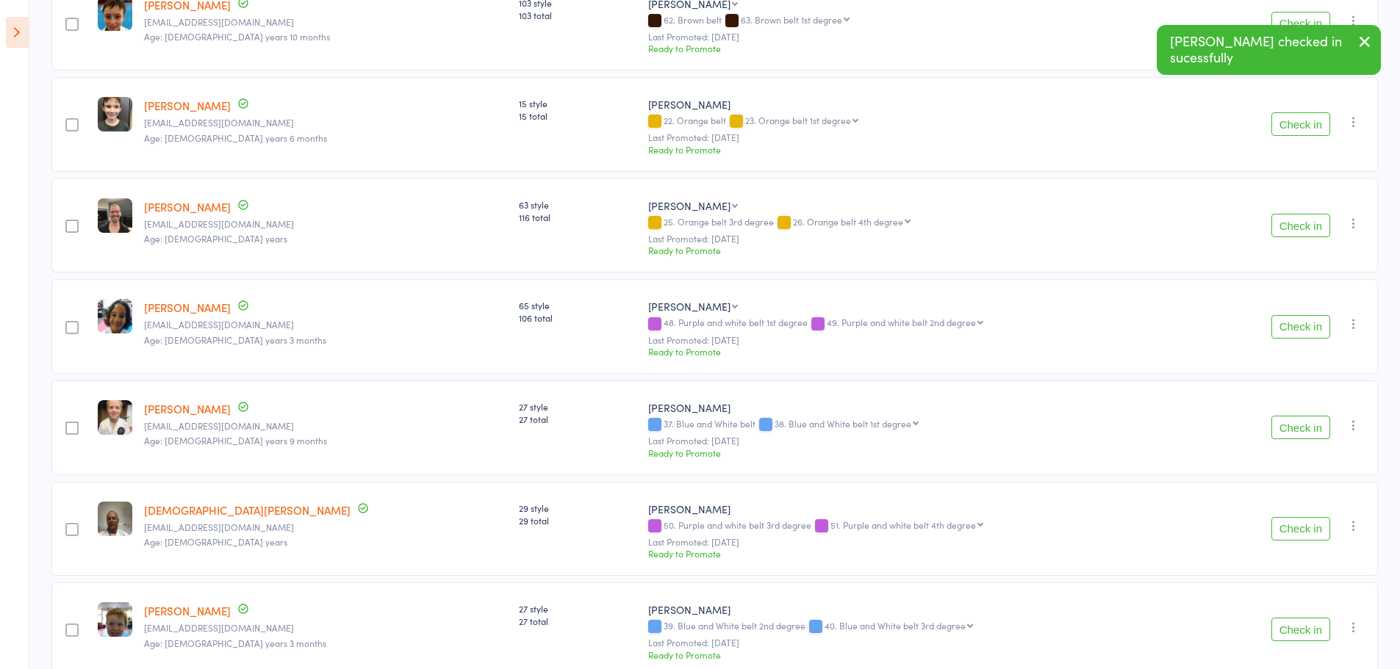
click at [1289, 237] on button "Check in" at bounding box center [1300, 226] width 59 height 24
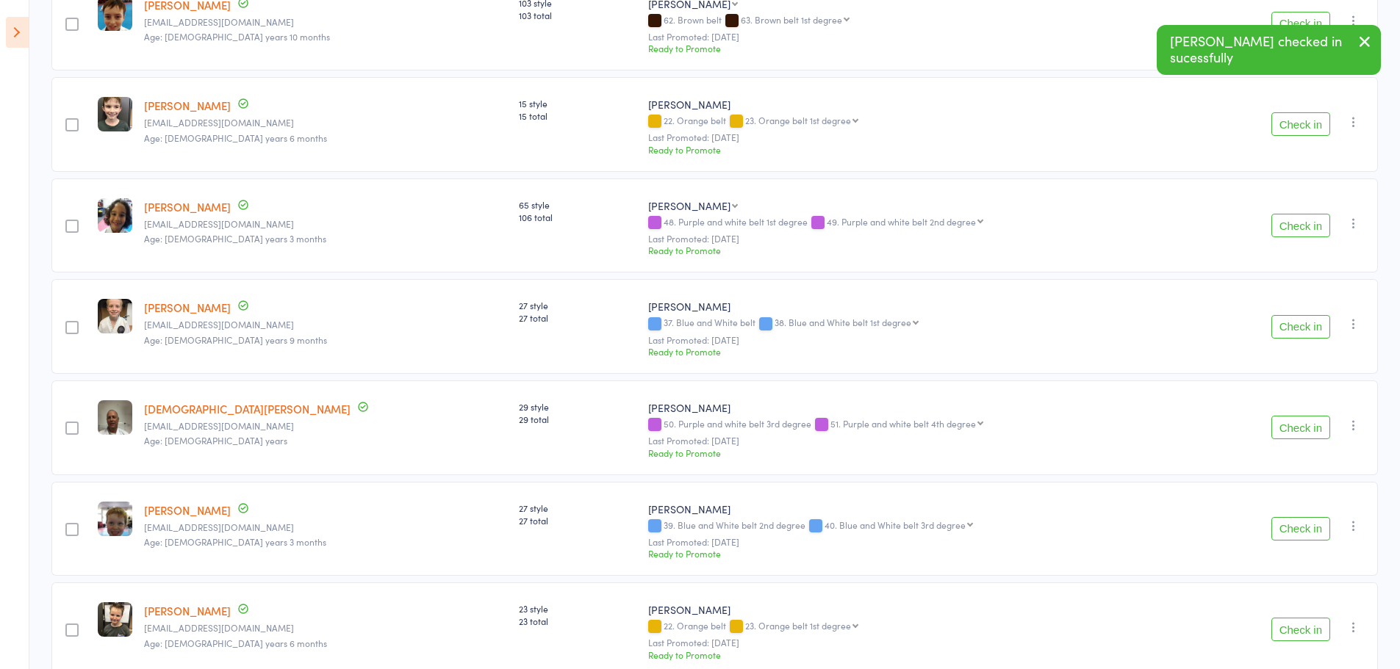
click at [1287, 237] on button "Check in" at bounding box center [1300, 226] width 59 height 24
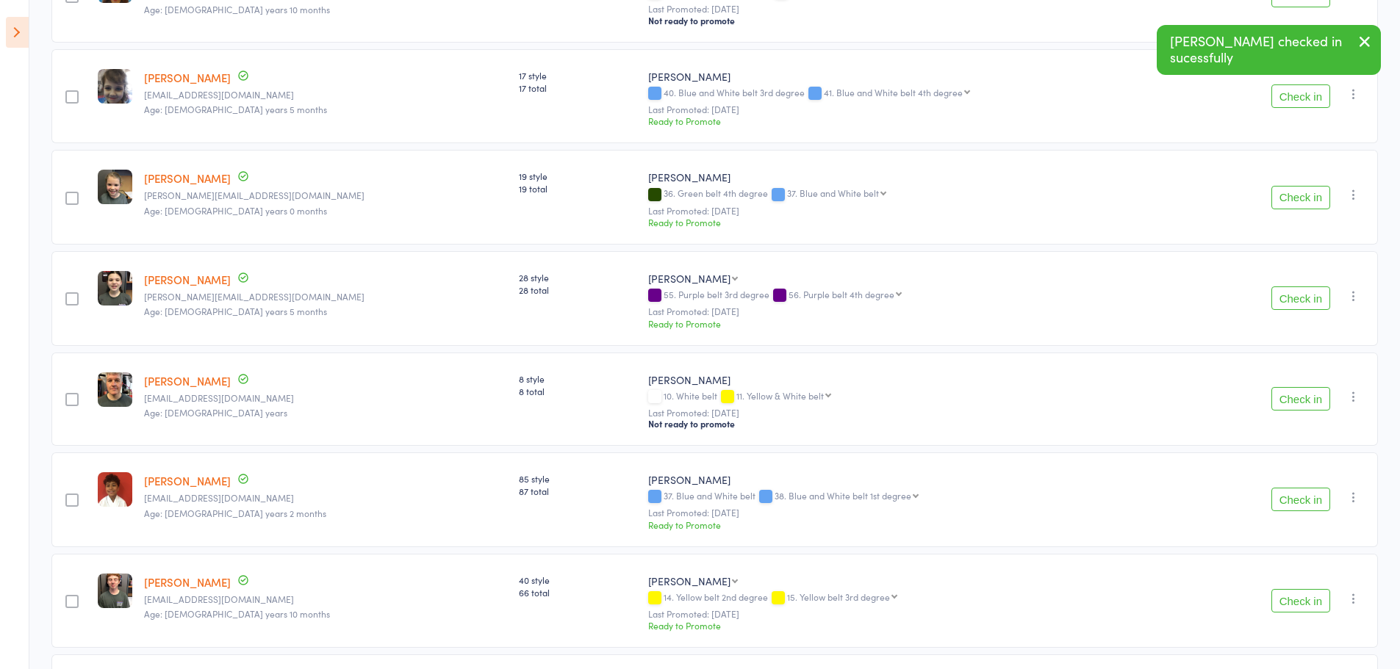
scroll to position [1075, 0]
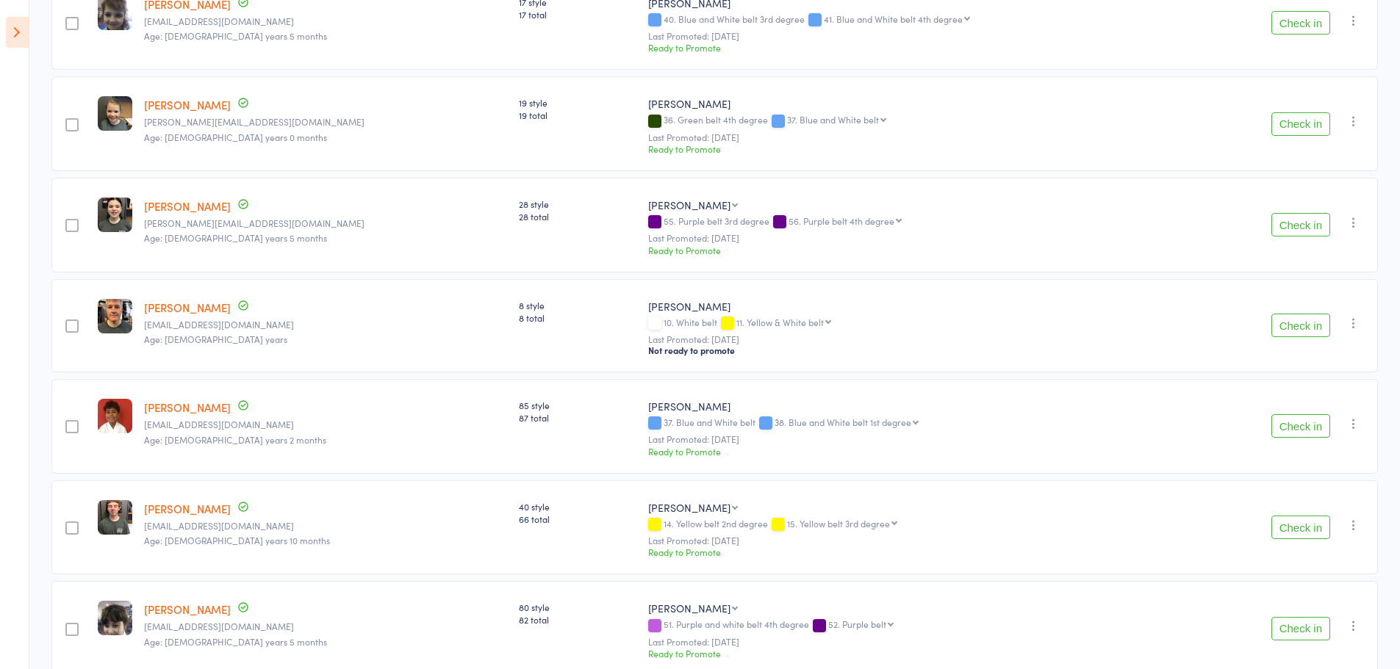
click at [1279, 123] on button "Check in" at bounding box center [1300, 124] width 59 height 24
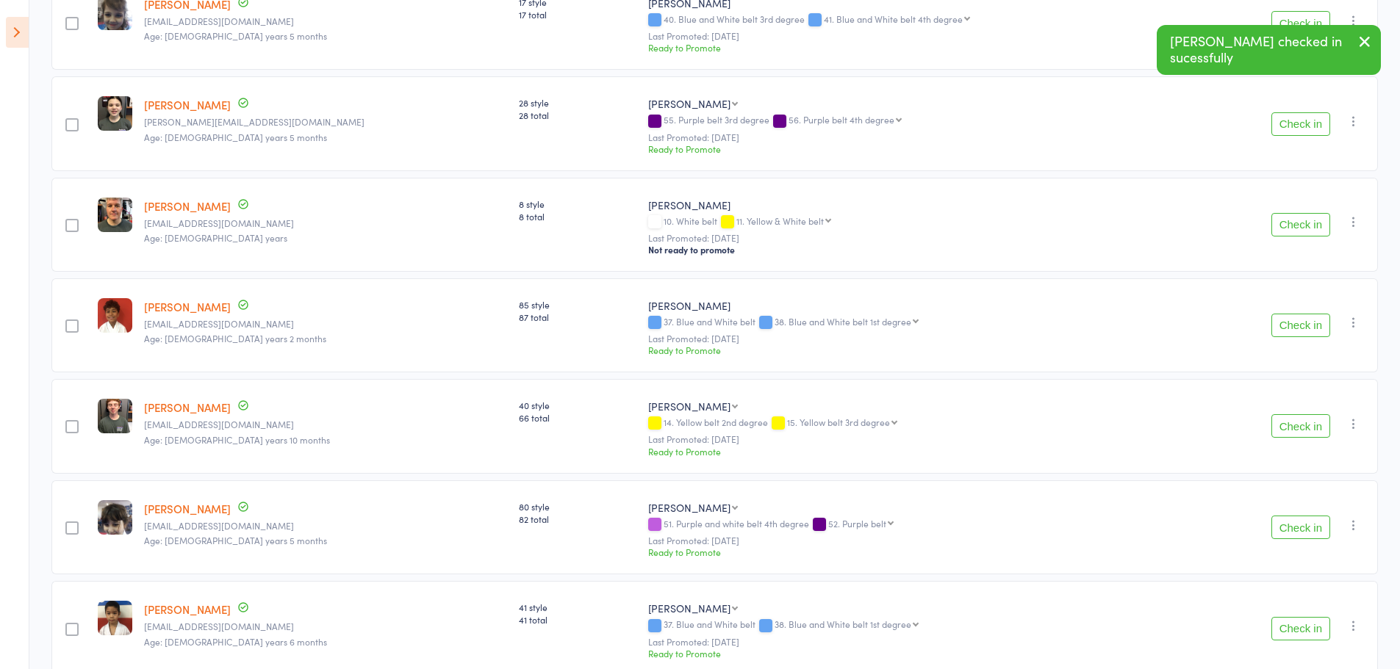
click at [1291, 126] on button "Check in" at bounding box center [1300, 124] width 59 height 24
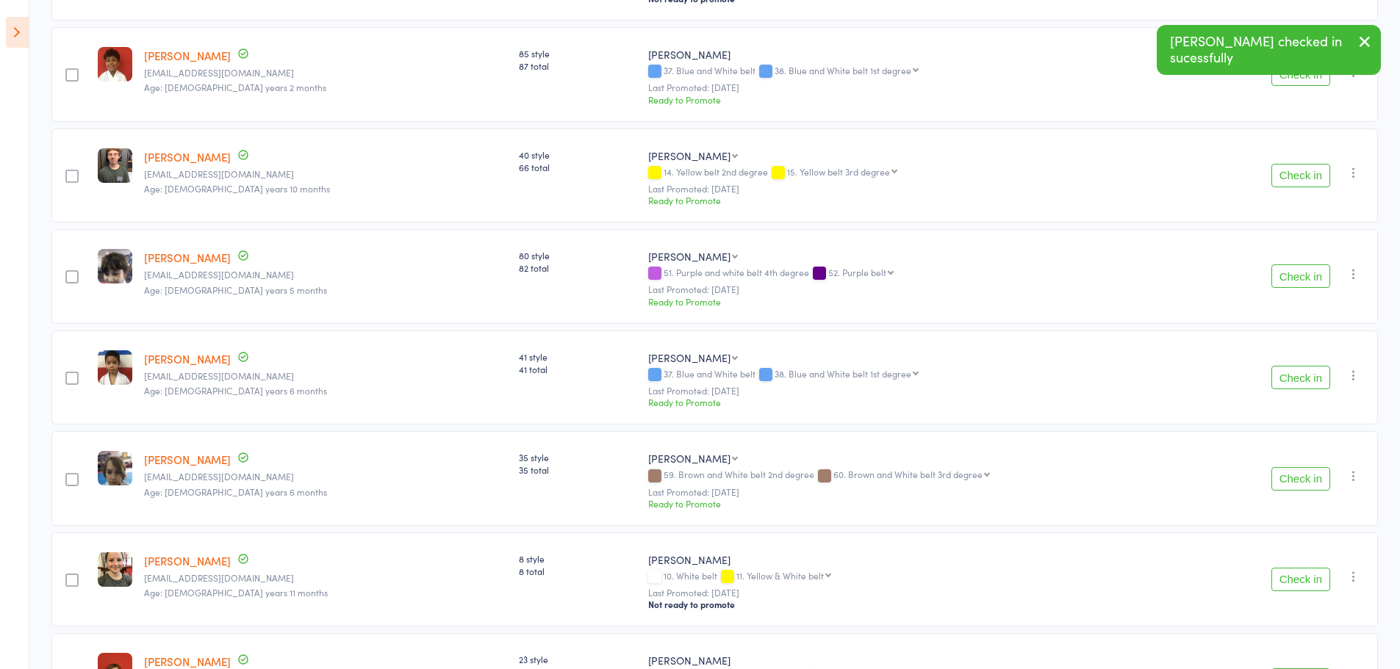
scroll to position [1295, 0]
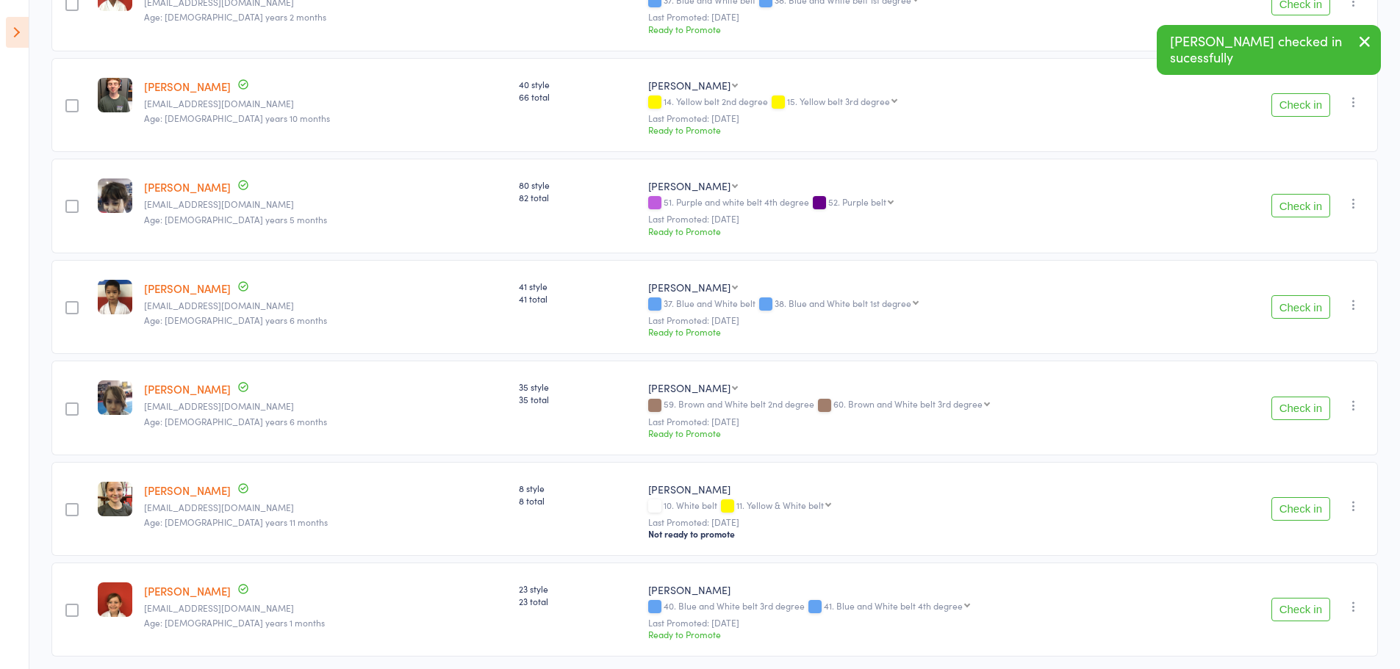
click at [1287, 110] on button "Check in" at bounding box center [1300, 105] width 59 height 24
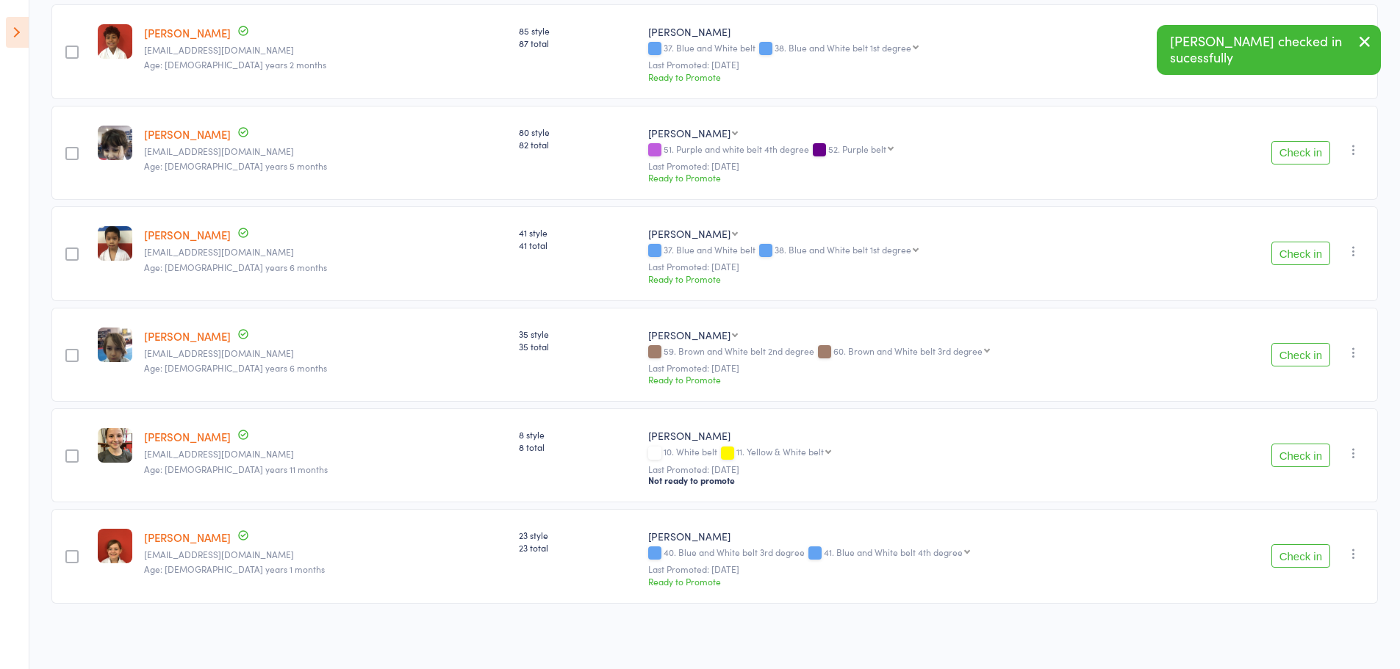
click at [1305, 147] on button "Check in" at bounding box center [1300, 153] width 59 height 24
click at [1314, 255] on button "Check in" at bounding box center [1300, 254] width 59 height 24
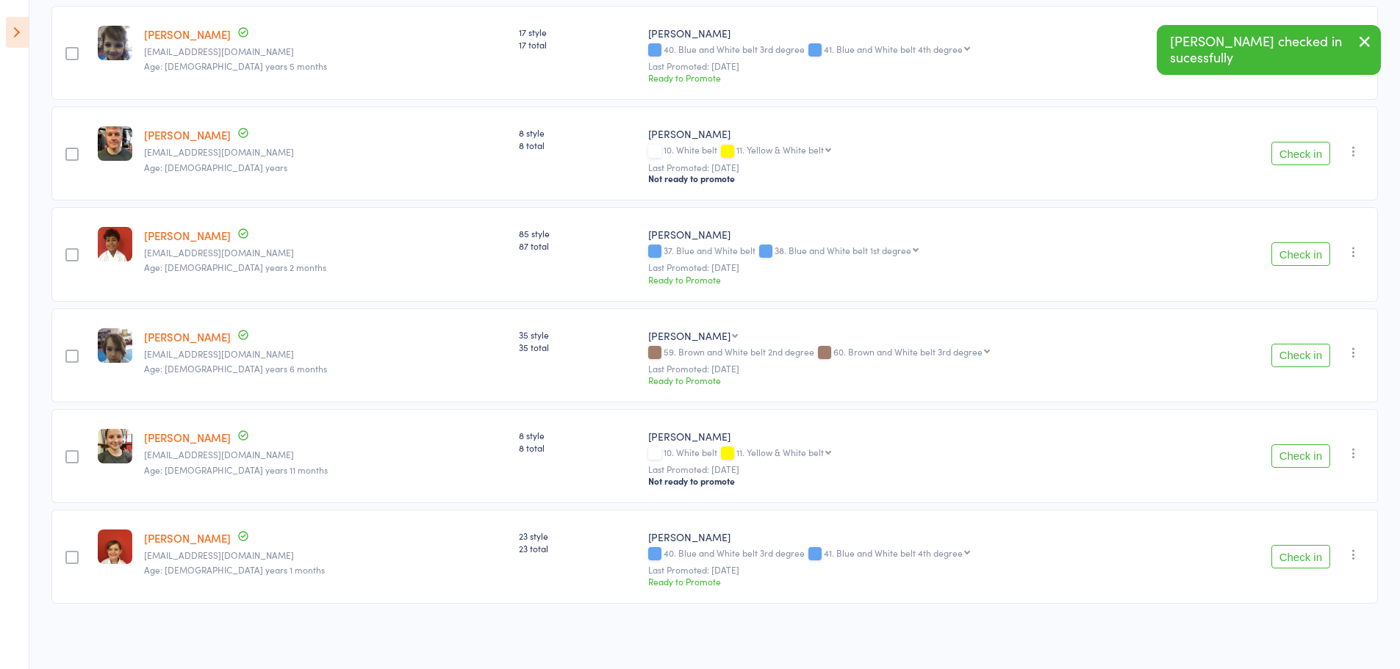
scroll to position [1048, 0]
click at [1312, 350] on button "Check in" at bounding box center [1300, 356] width 59 height 24
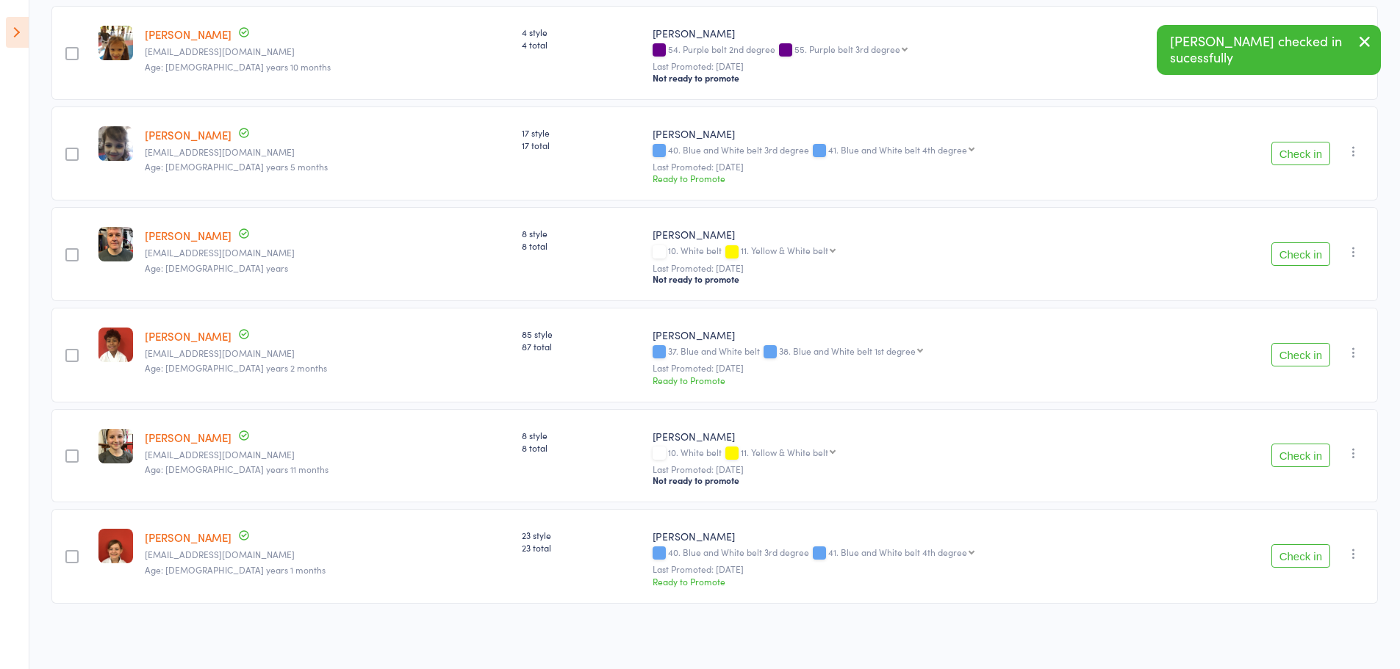
scroll to position [947, 0]
click at [1302, 459] on button "Check in" at bounding box center [1300, 456] width 59 height 24
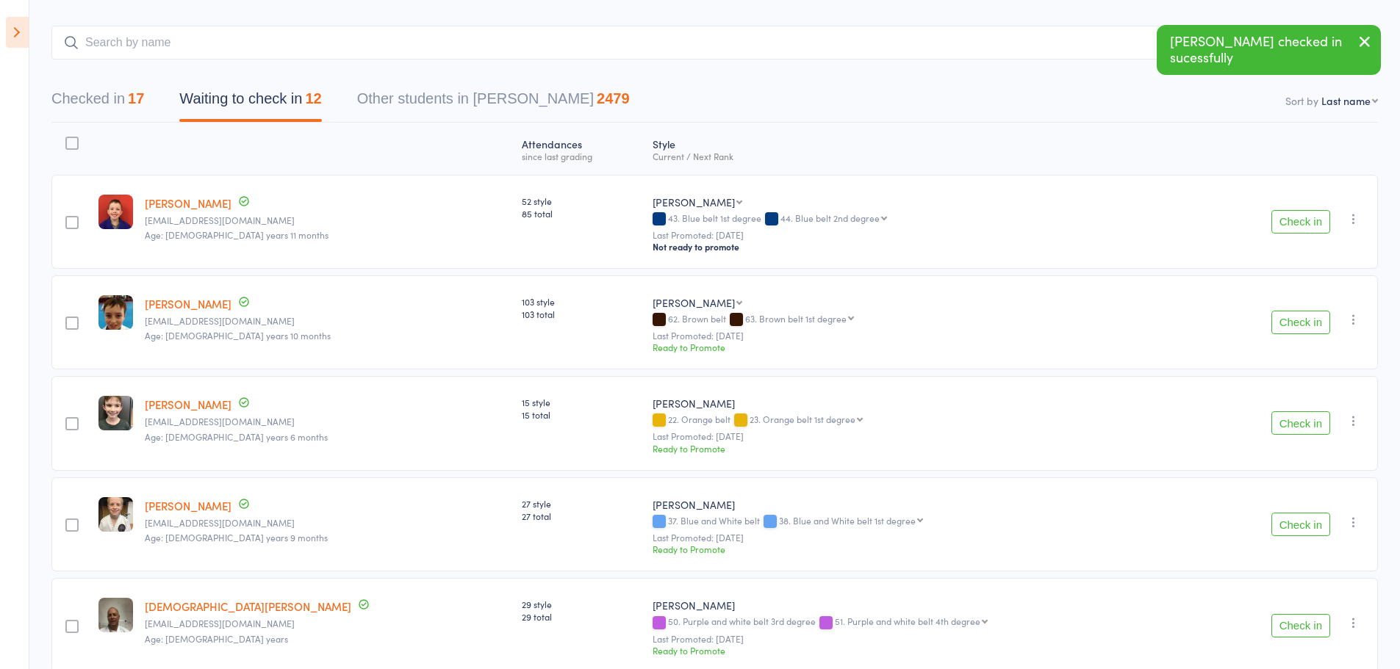
scroll to position [0, 0]
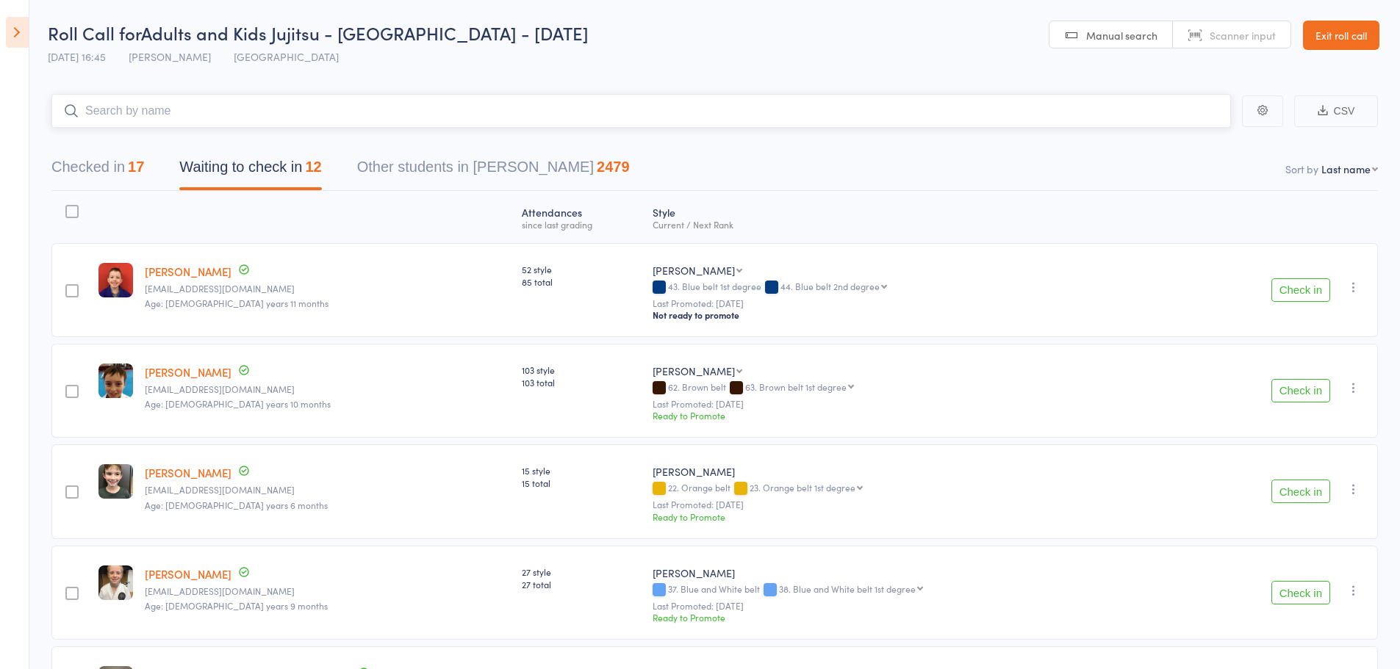
click at [150, 101] on input "search" at bounding box center [640, 111] width 1179 height 34
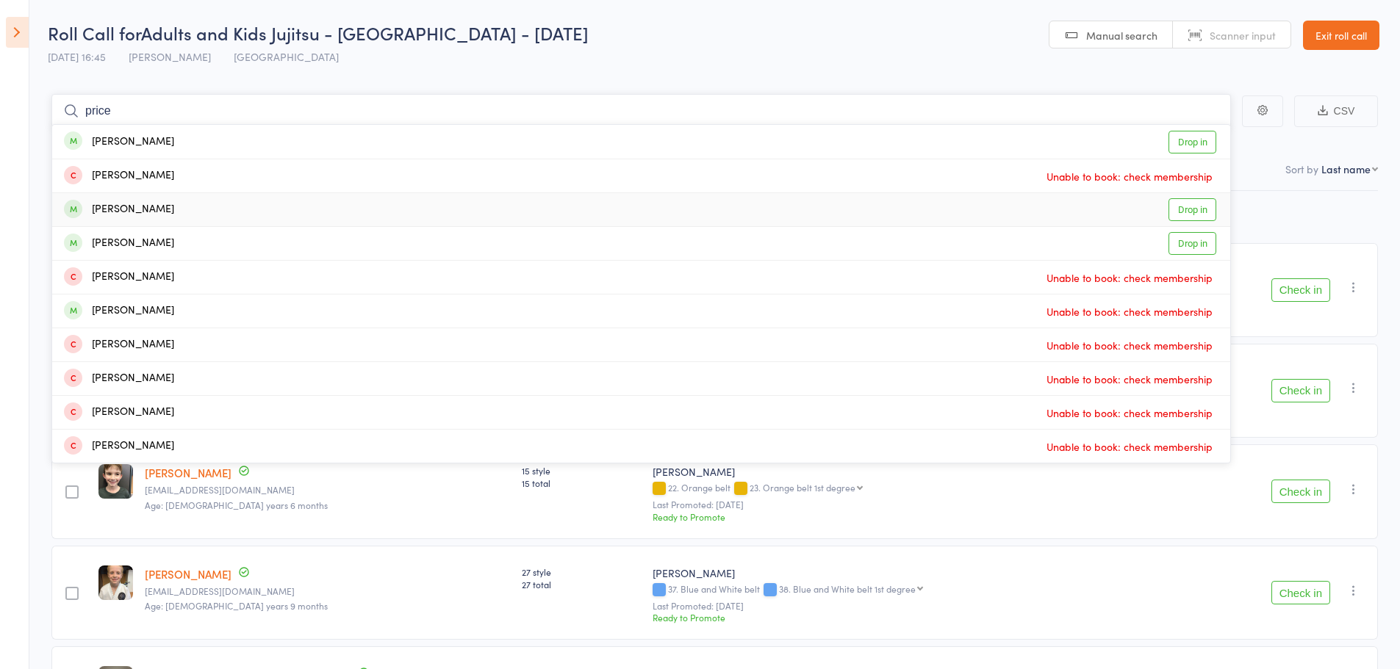
type input "price"
click at [122, 210] on div "Claire Price" at bounding box center [119, 209] width 110 height 17
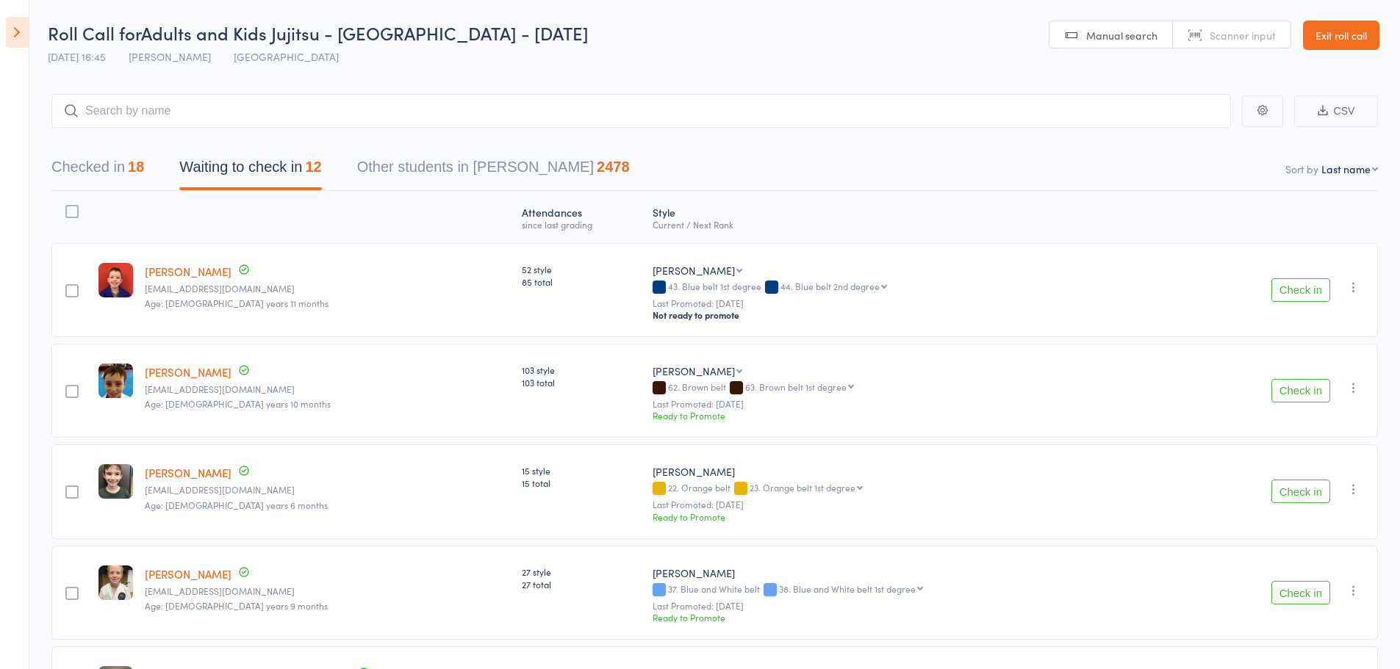
click at [1357, 287] on icon "button" at bounding box center [1353, 287] width 15 height 15
click at [1273, 456] on li "Mark absent" at bounding box center [1300, 455] width 121 height 20
click at [1355, 387] on icon "button" at bounding box center [1353, 388] width 15 height 15
click at [1292, 561] on li "Mark absent" at bounding box center [1300, 555] width 121 height 20
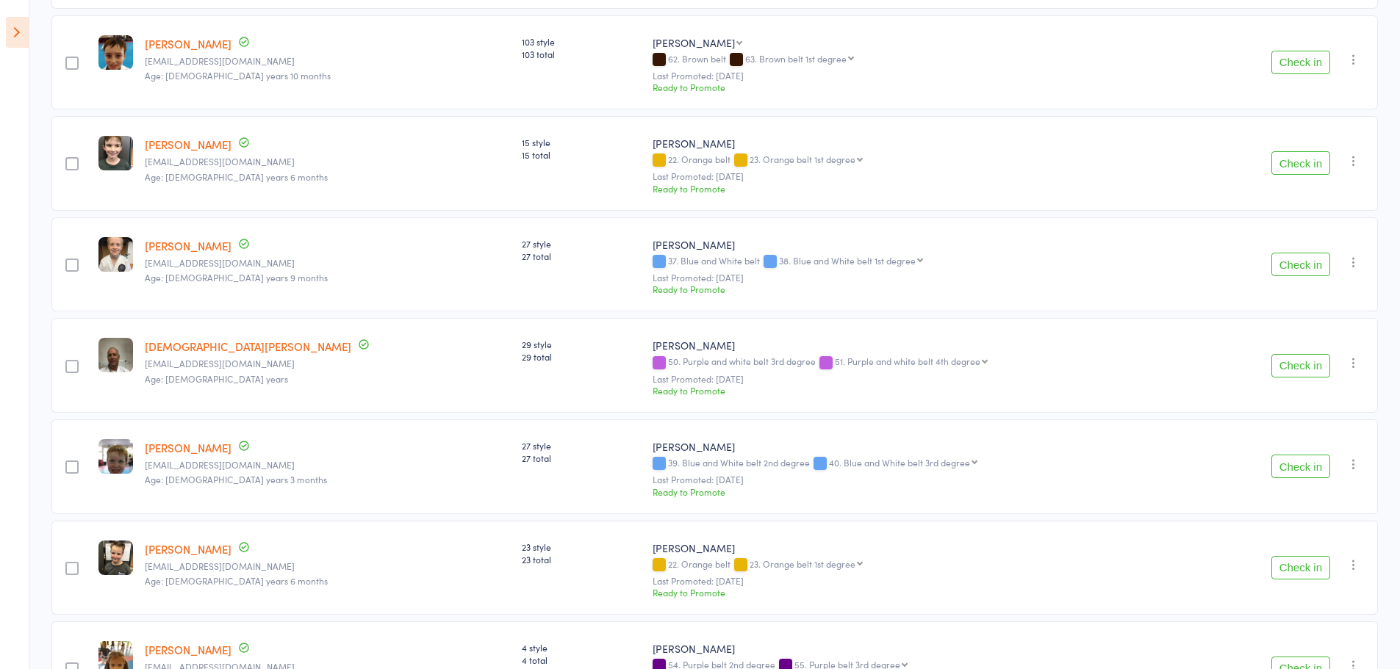
scroll to position [294, 0]
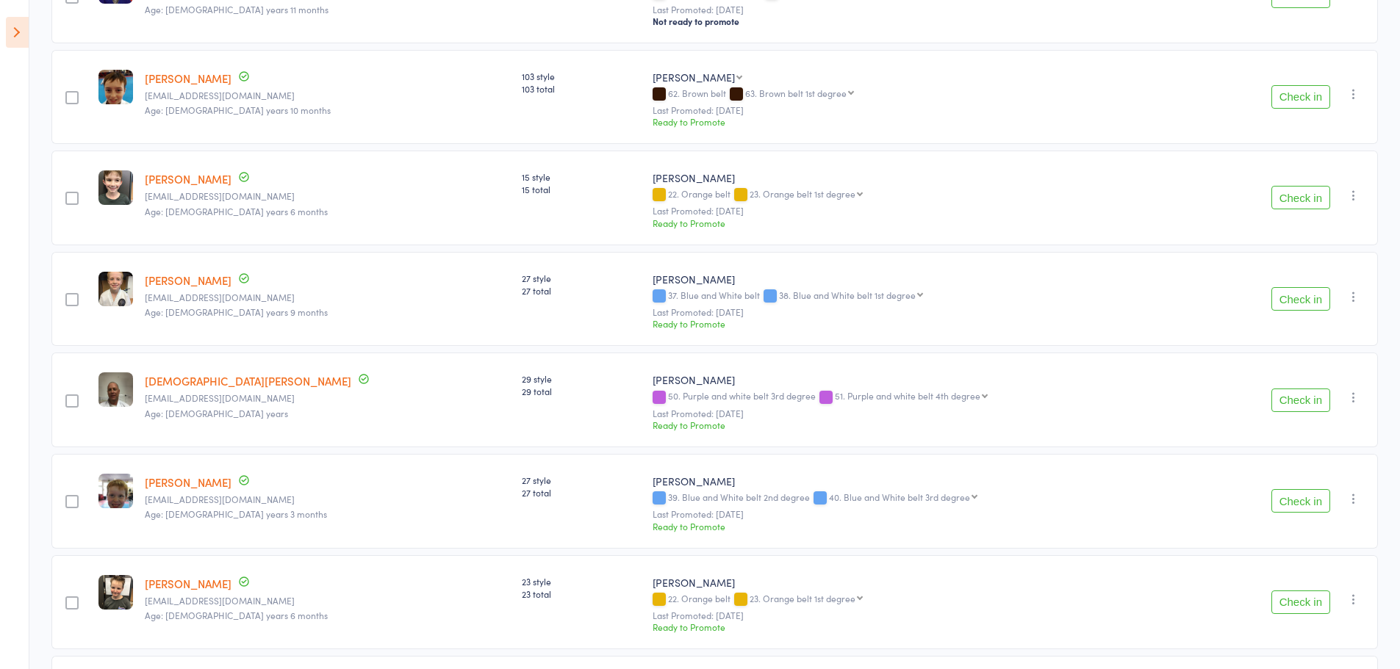
click at [1357, 198] on icon "button" at bounding box center [1353, 195] width 15 height 15
click at [1312, 367] on li "Mark absent" at bounding box center [1300, 363] width 121 height 20
click at [1356, 290] on button "button" at bounding box center [1354, 297] width 18 height 18
click at [1335, 462] on li "Mark absent" at bounding box center [1300, 464] width 121 height 20
click at [1353, 396] on icon "button" at bounding box center [1353, 397] width 15 height 15
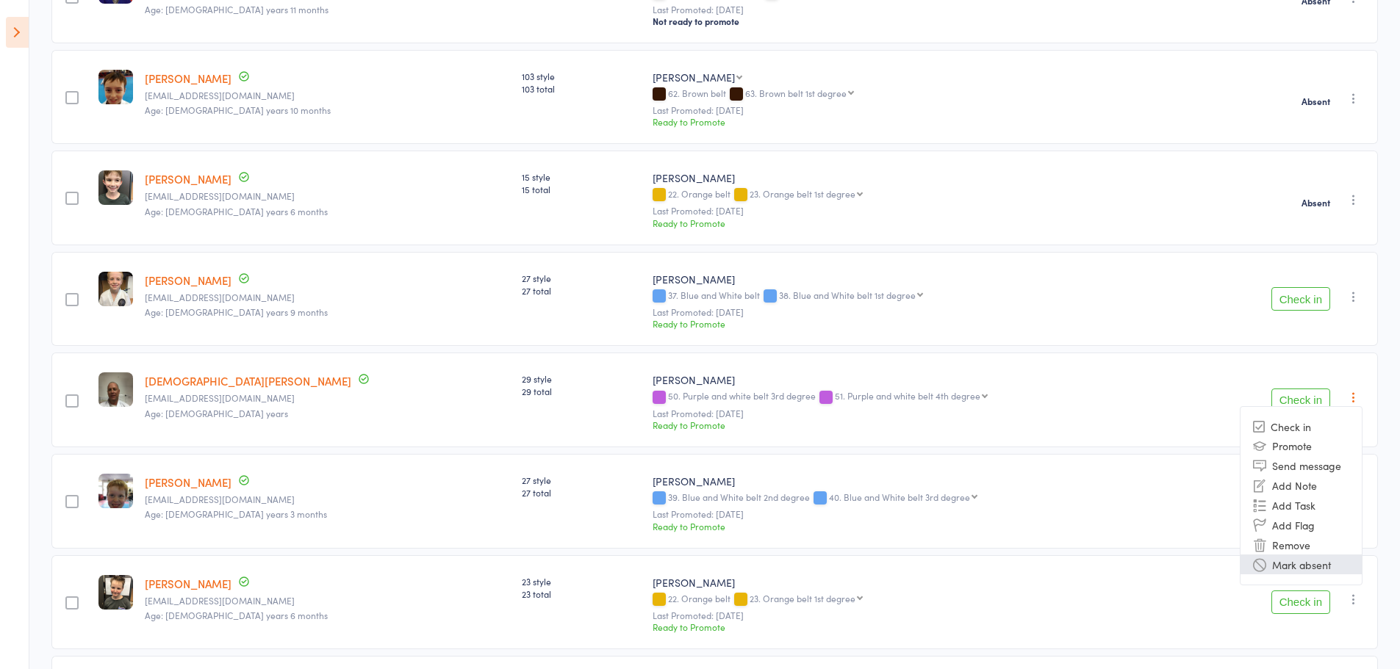
click at [1315, 562] on li "Mark absent" at bounding box center [1300, 565] width 121 height 20
click at [1352, 501] on icon "button" at bounding box center [1353, 499] width 15 height 15
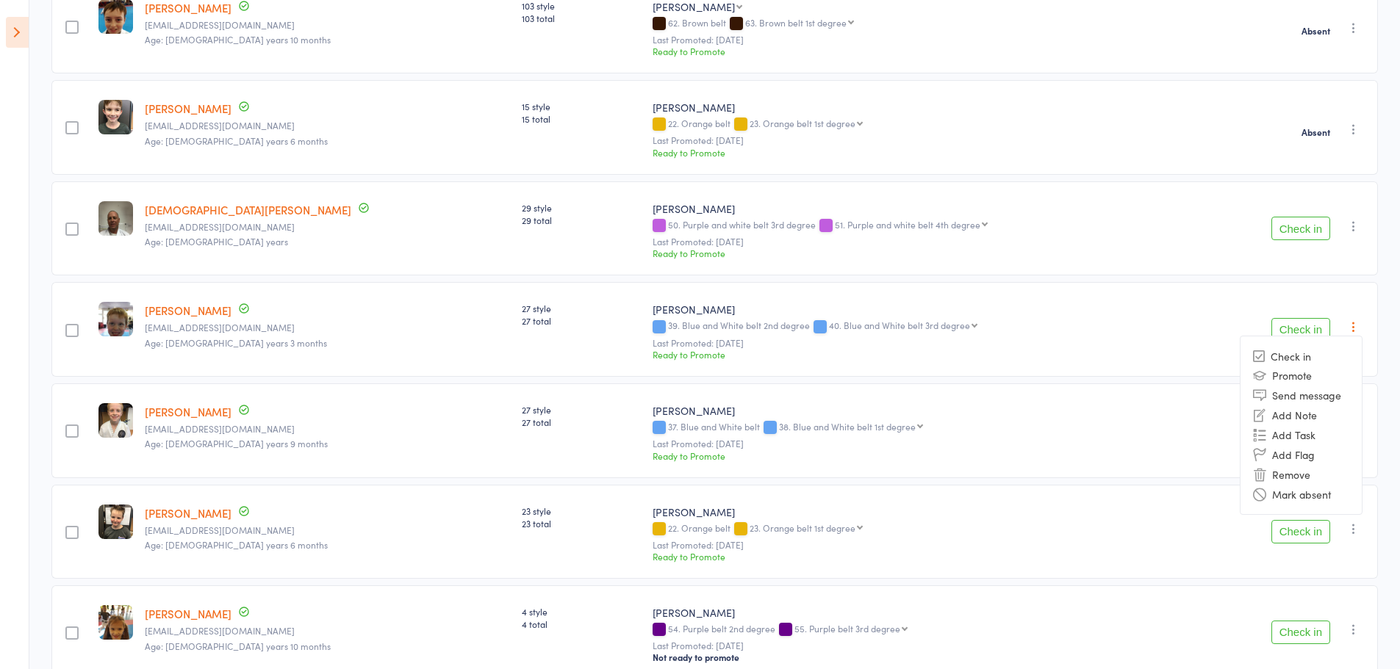
scroll to position [514, 0]
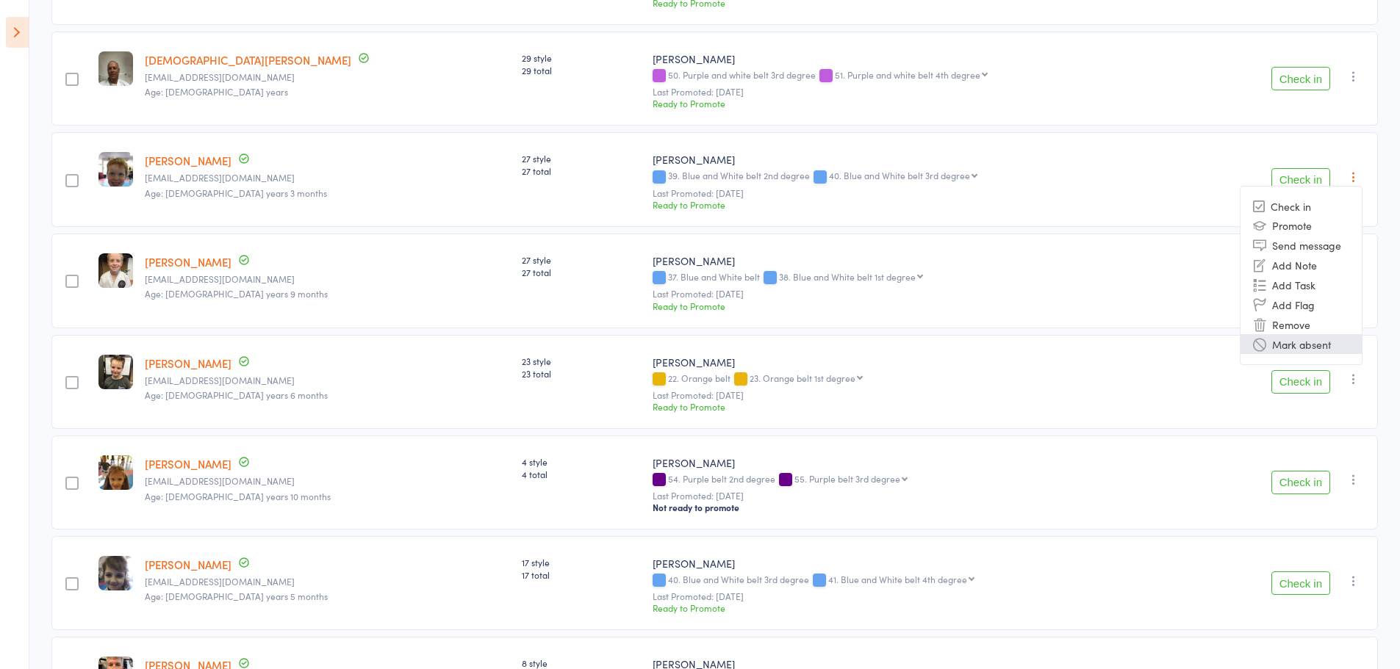
click at [1293, 339] on li "Mark absent" at bounding box center [1300, 344] width 121 height 20
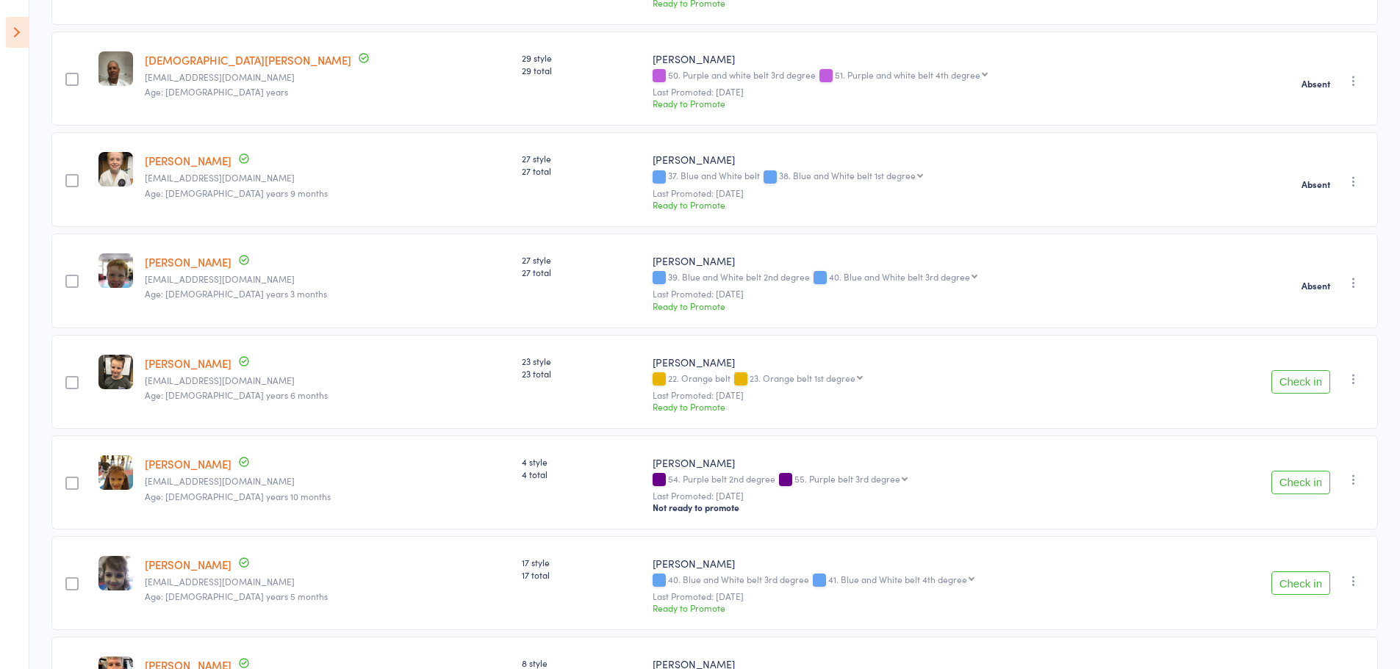
click at [1353, 381] on icon "button" at bounding box center [1353, 379] width 15 height 15
click at [1303, 547] on li "Mark absent" at bounding box center [1300, 546] width 121 height 20
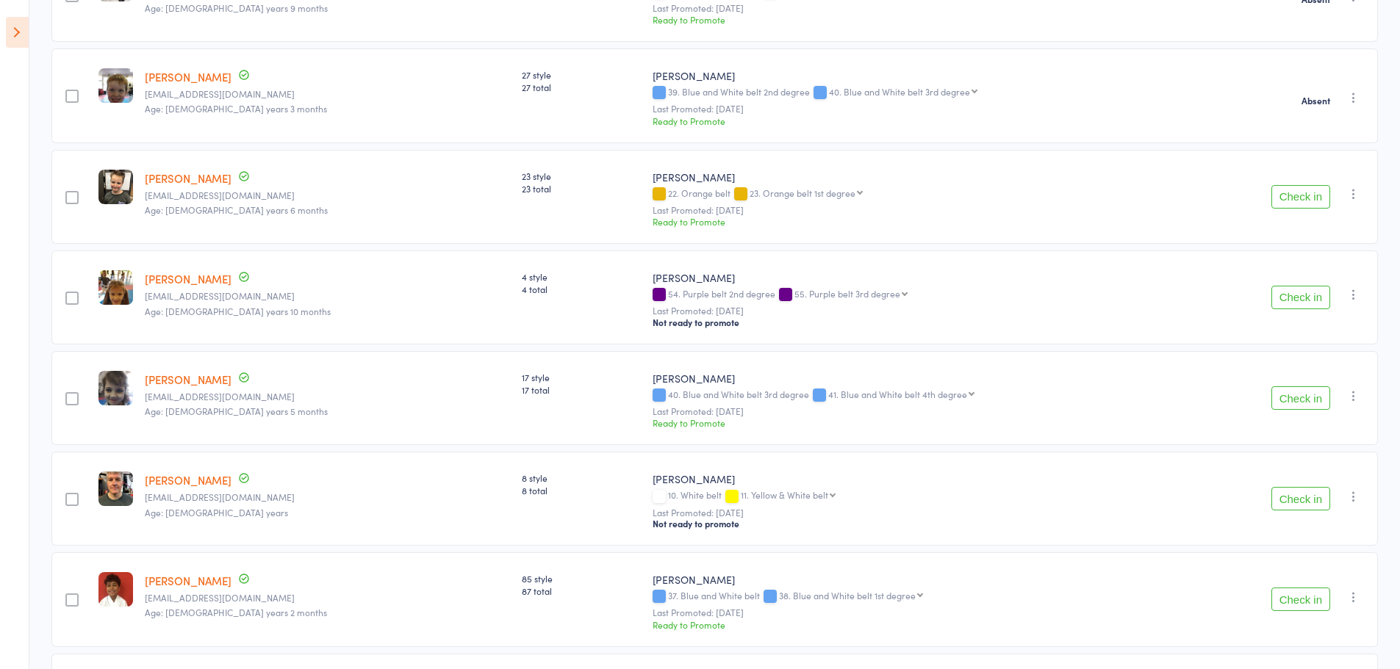
scroll to position [735, 0]
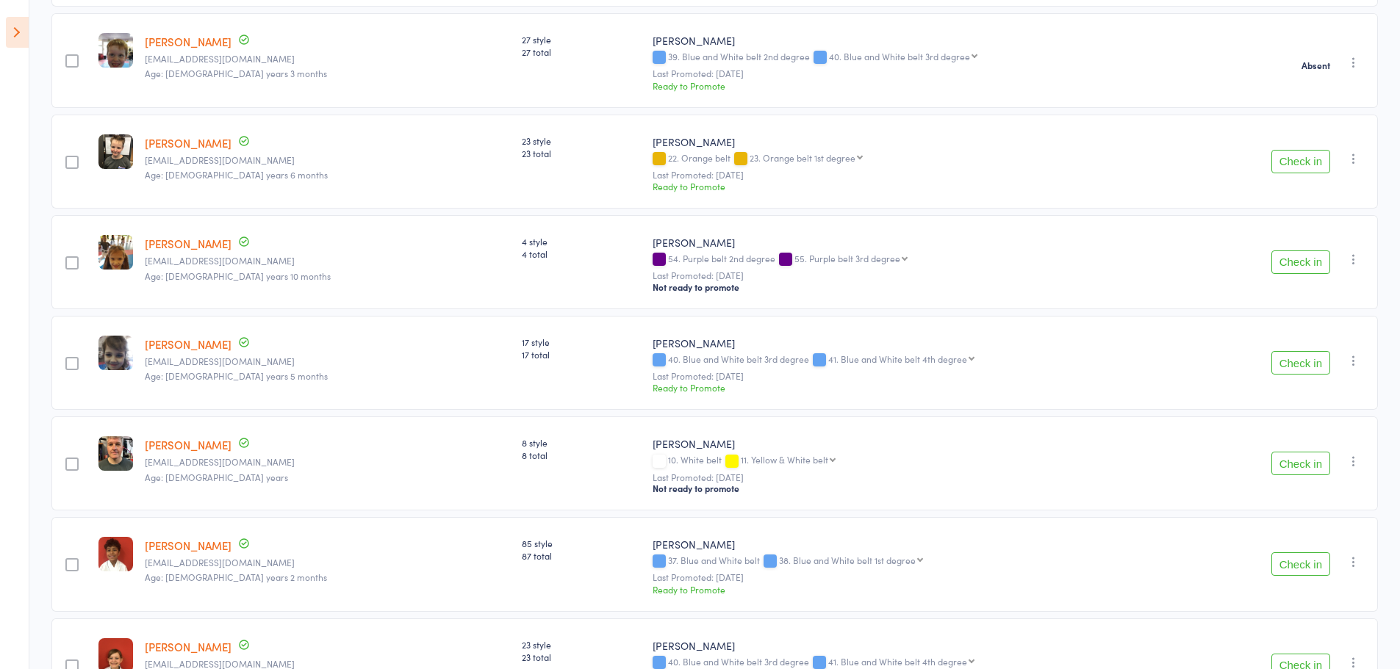
click at [1353, 262] on icon "button" at bounding box center [1353, 259] width 15 height 15
click at [1296, 428] on li "Mark absent" at bounding box center [1300, 427] width 121 height 20
click at [1349, 358] on icon "button" at bounding box center [1353, 360] width 15 height 15
click at [1302, 525] on li "Mark absent" at bounding box center [1300, 528] width 121 height 20
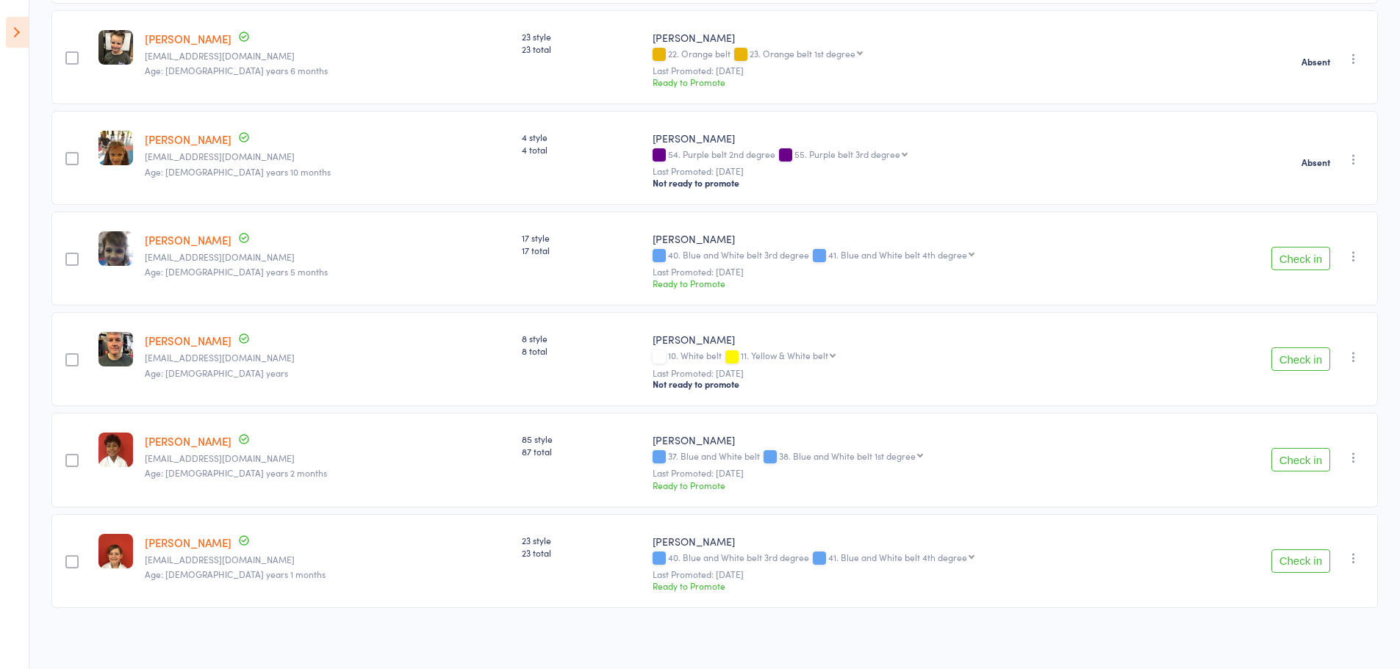
scroll to position [846, 0]
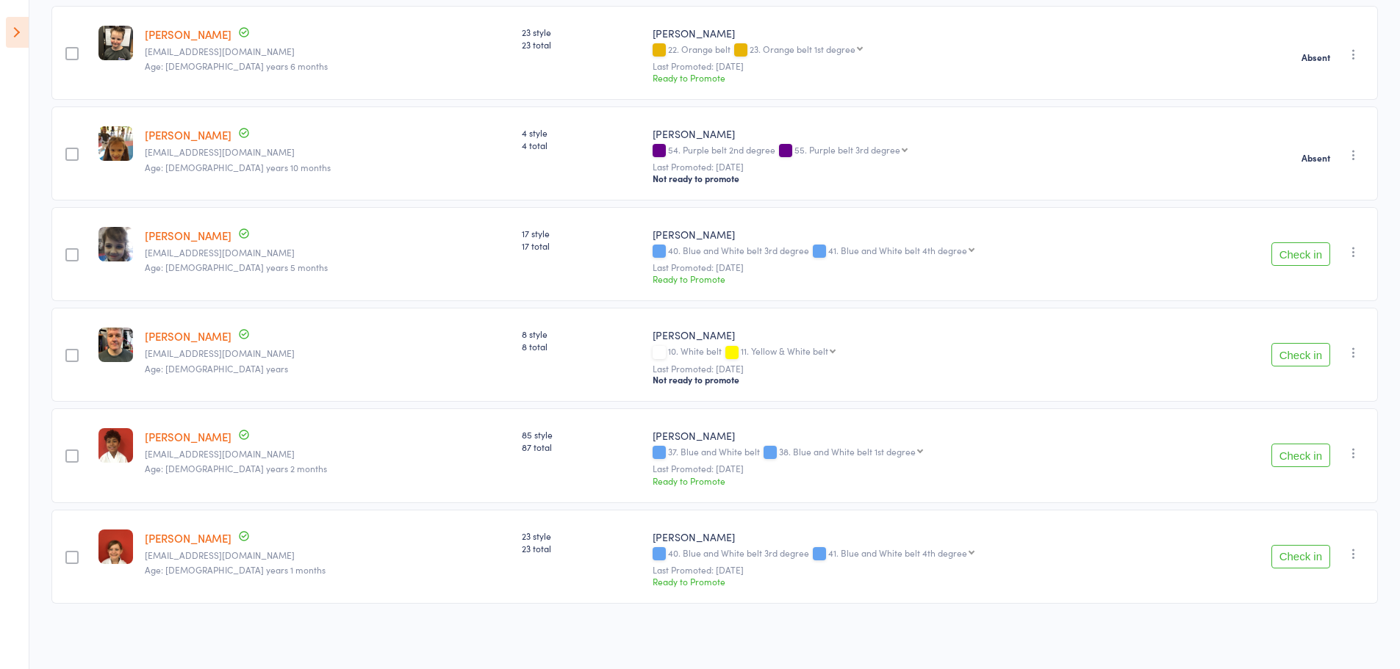
click at [1354, 355] on icon "button" at bounding box center [1353, 352] width 15 height 15
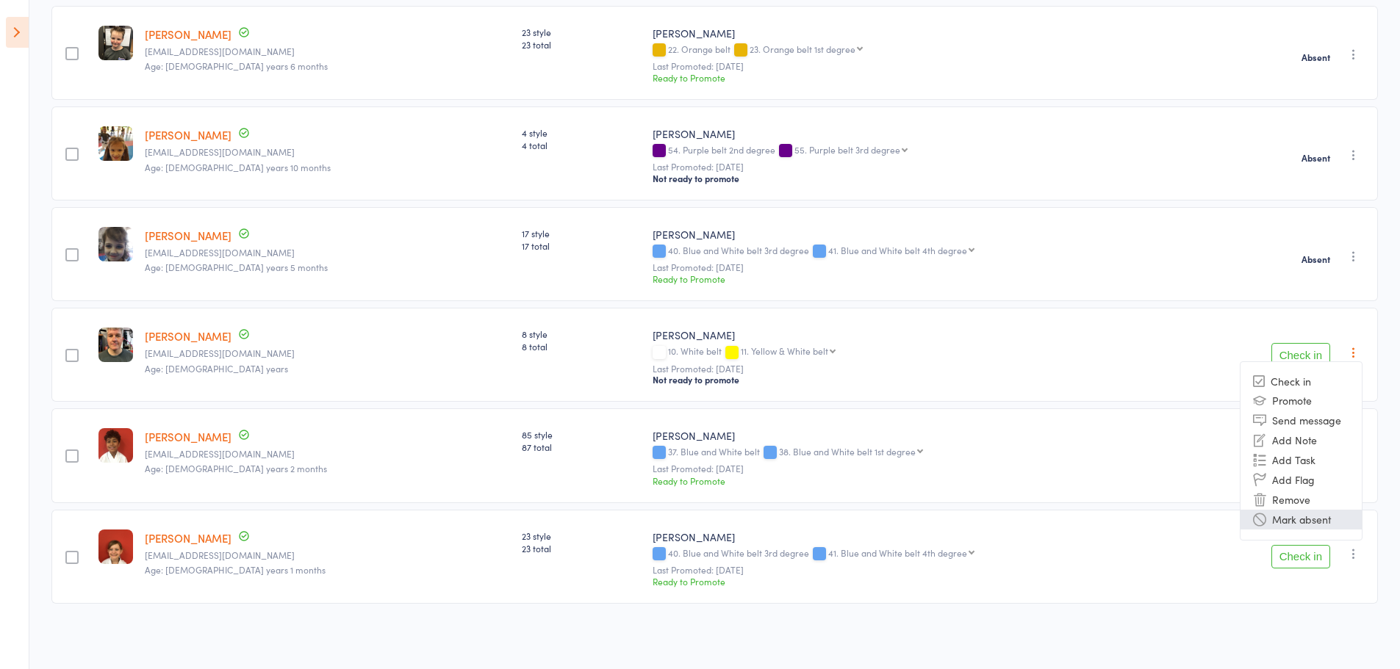
click at [1301, 521] on li "Mark absent" at bounding box center [1300, 520] width 121 height 20
click at [1354, 448] on icon "button" at bounding box center [1353, 453] width 15 height 15
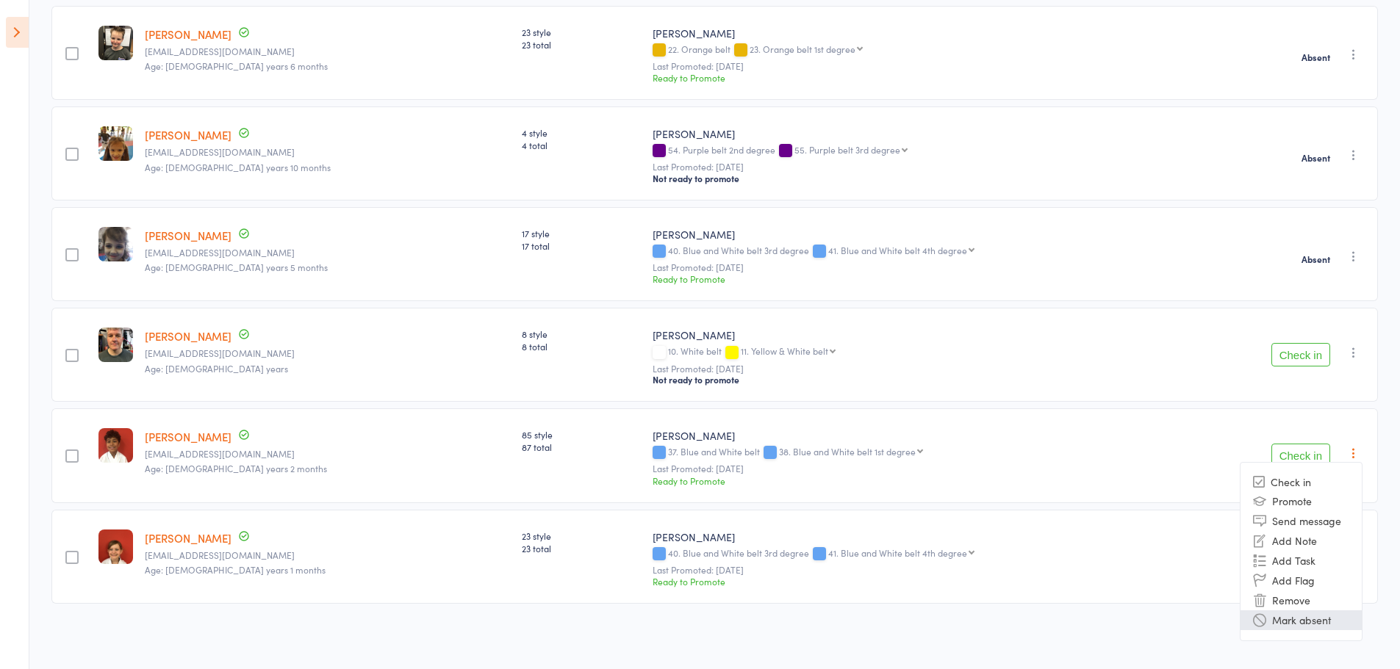
click at [1309, 622] on li "Mark absent" at bounding box center [1300, 621] width 121 height 20
click at [1356, 553] on icon "button" at bounding box center [1353, 554] width 15 height 15
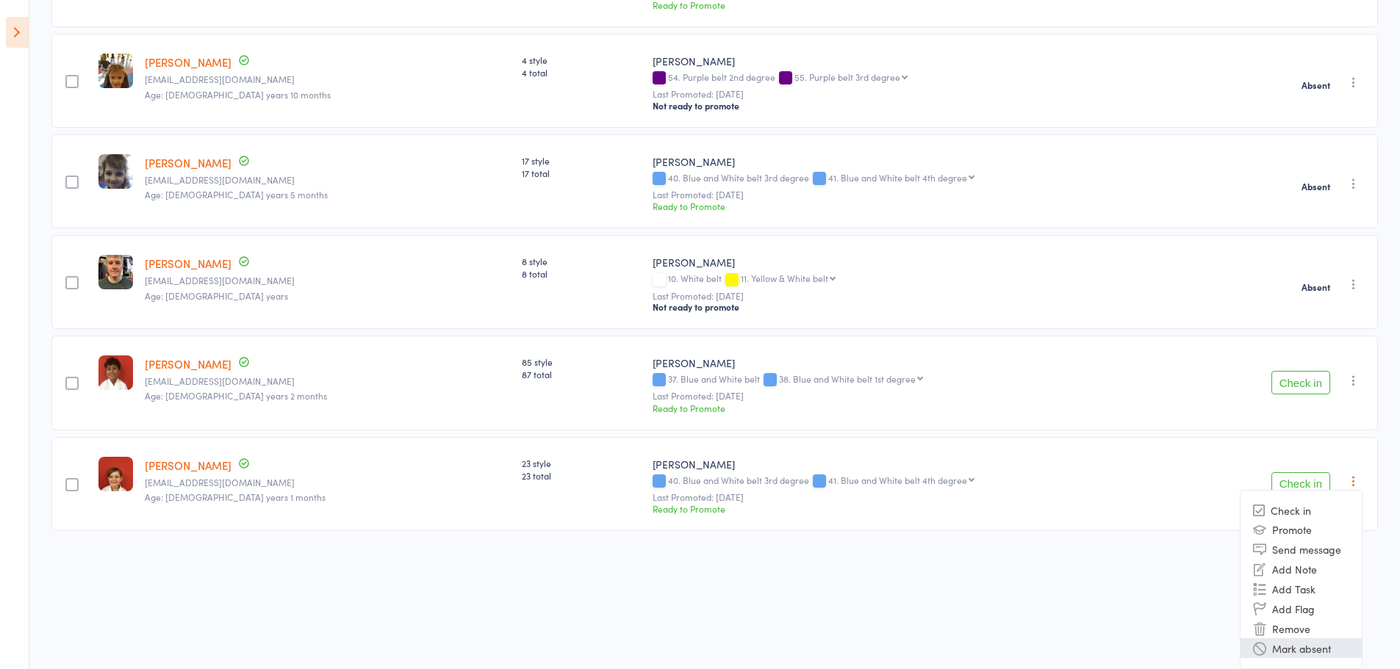
click at [1316, 651] on li "Mark absent" at bounding box center [1300, 649] width 121 height 20
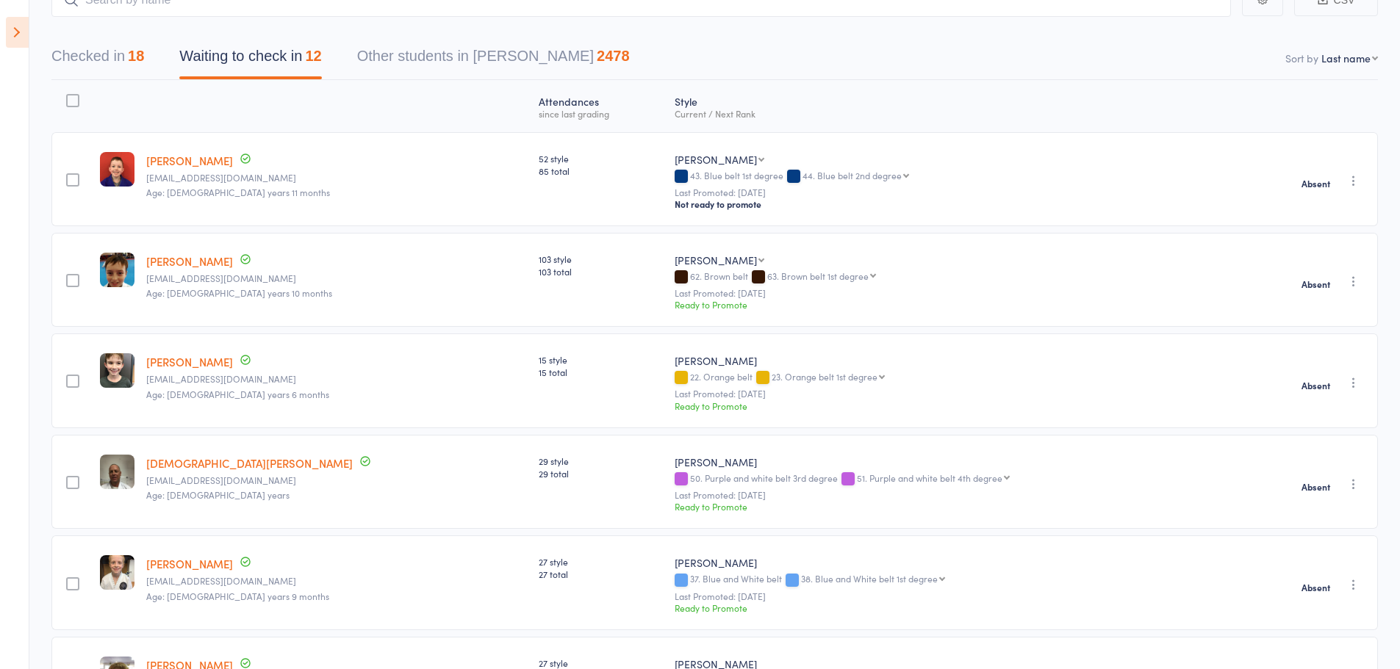
scroll to position [0, 0]
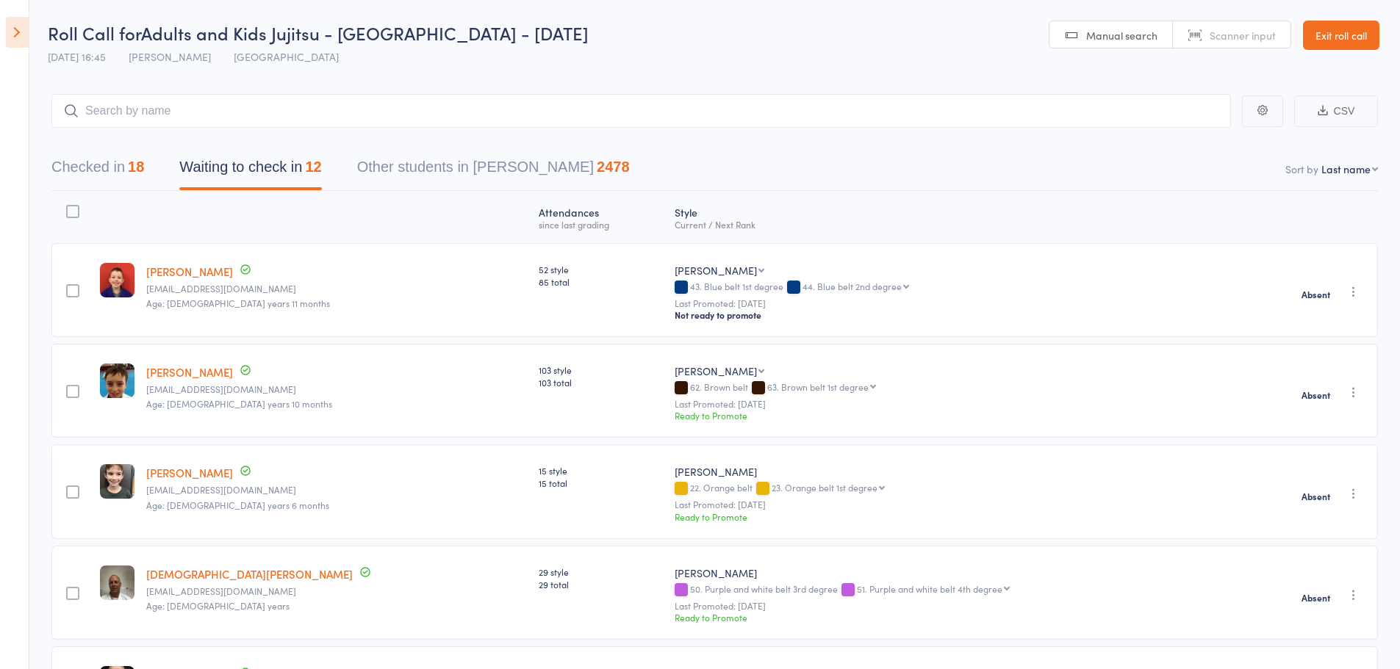
click at [121, 176] on button "Checked in 18" at bounding box center [97, 170] width 93 height 39
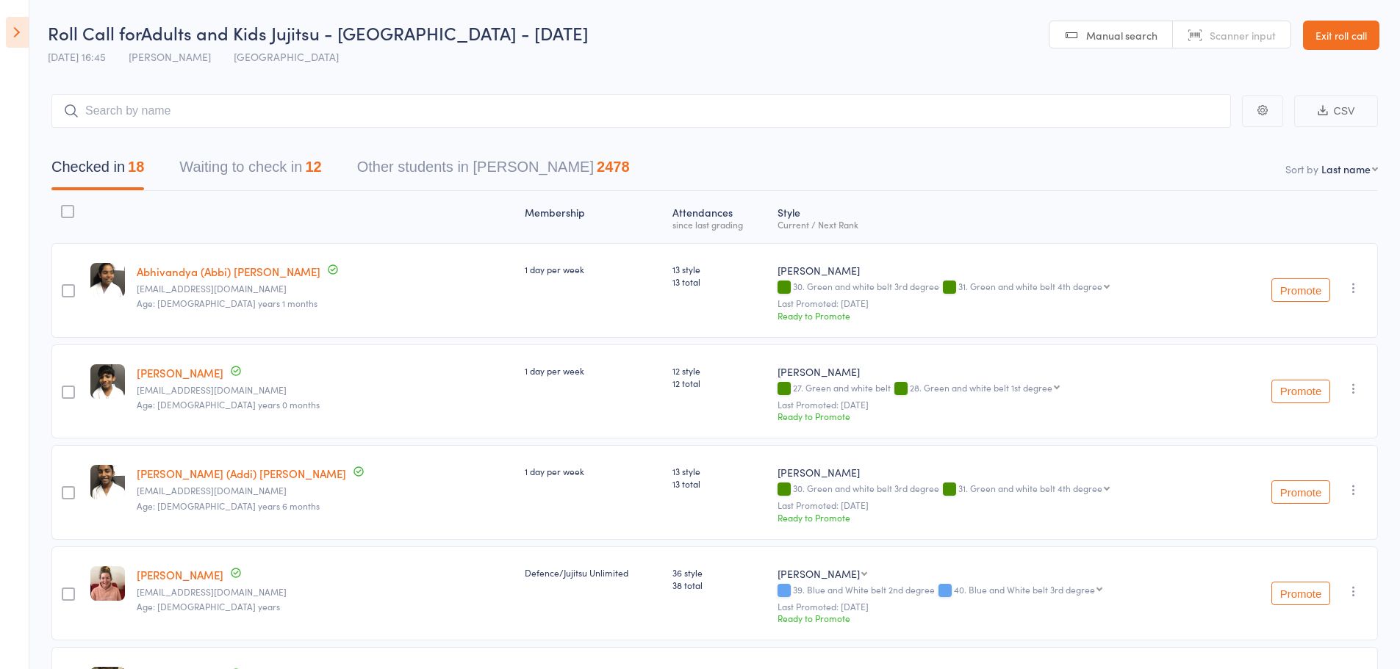
click at [270, 175] on button "Waiting to check in 12" at bounding box center [250, 170] width 142 height 39
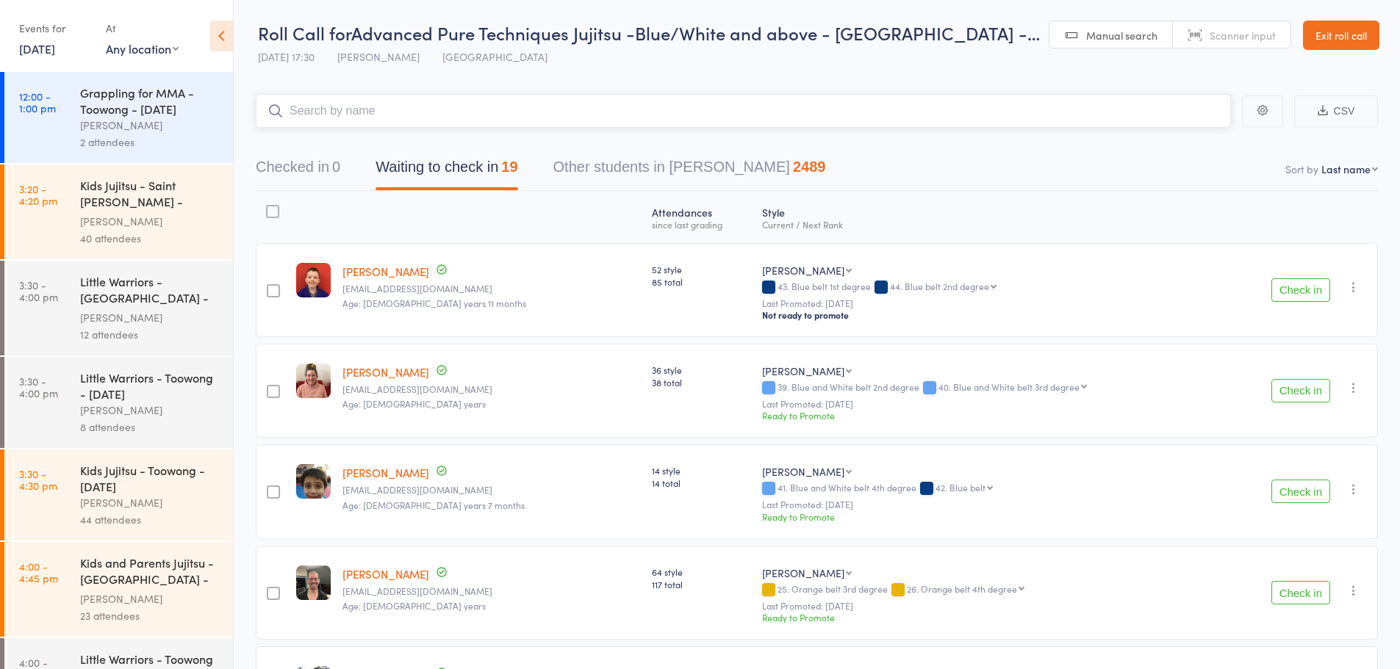
click at [467, 176] on button "Waiting to check in 19" at bounding box center [446, 170] width 142 height 39
click at [224, 32] on icon at bounding box center [221, 36] width 23 height 31
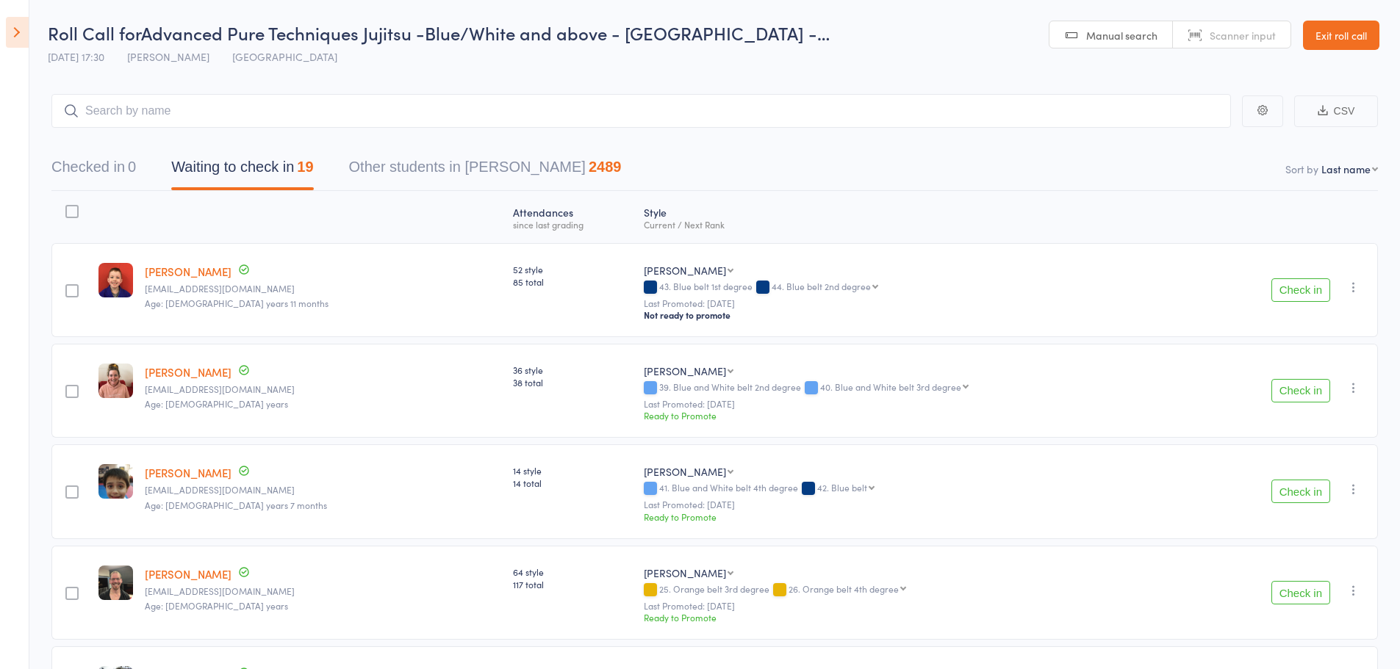
click at [1314, 381] on button "Check in" at bounding box center [1300, 391] width 59 height 24
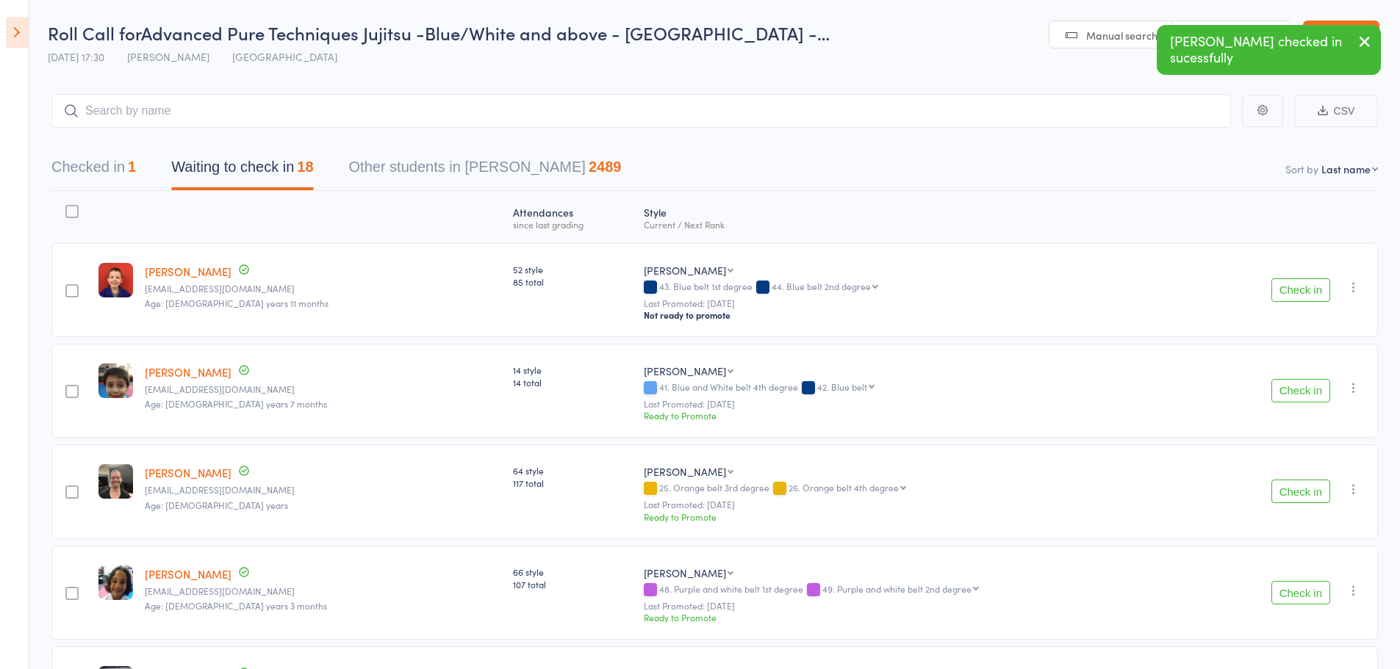
click at [1290, 391] on button "Check in" at bounding box center [1300, 391] width 59 height 24
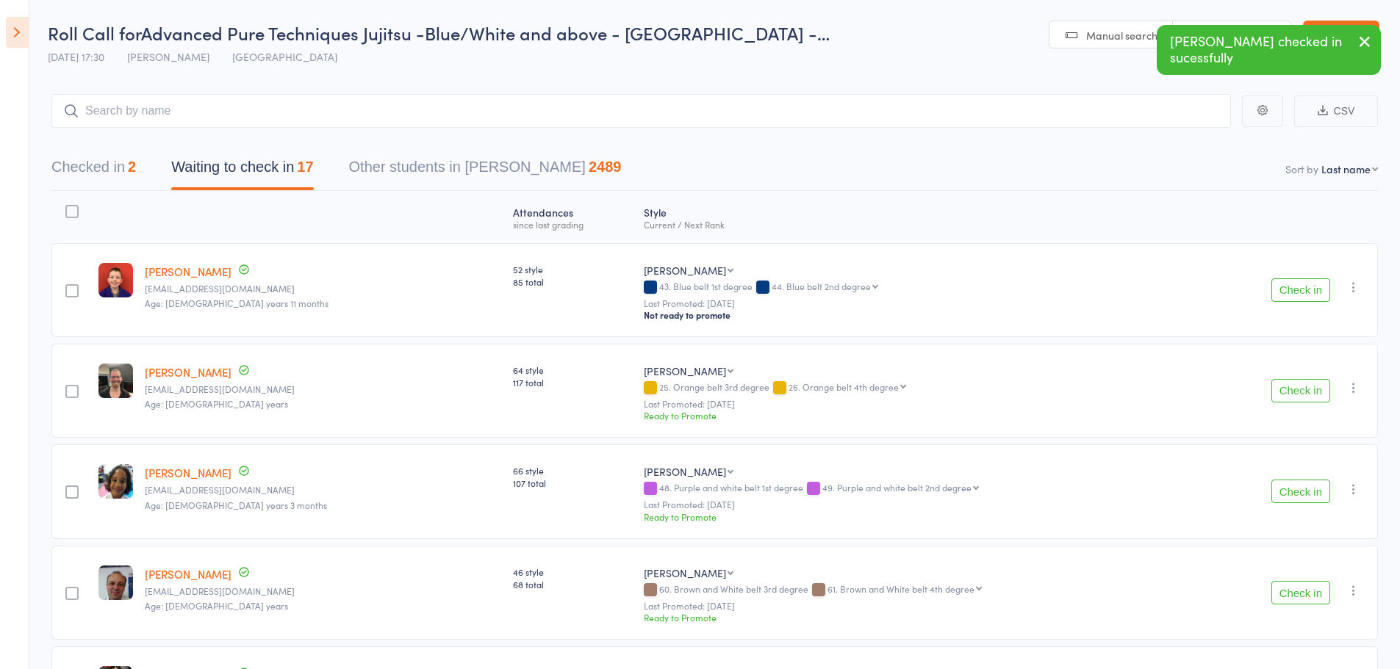
click at [1290, 391] on button "Check in" at bounding box center [1300, 391] width 59 height 24
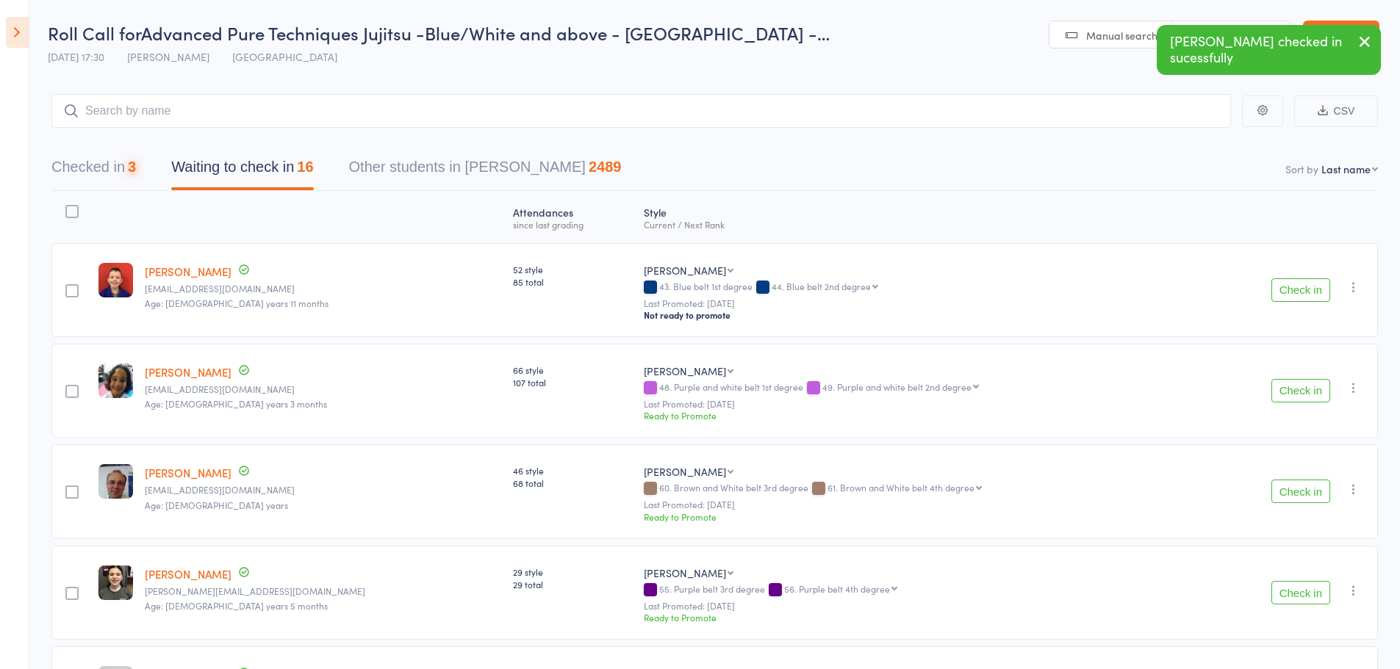
click at [1290, 391] on button "Check in" at bounding box center [1300, 391] width 59 height 24
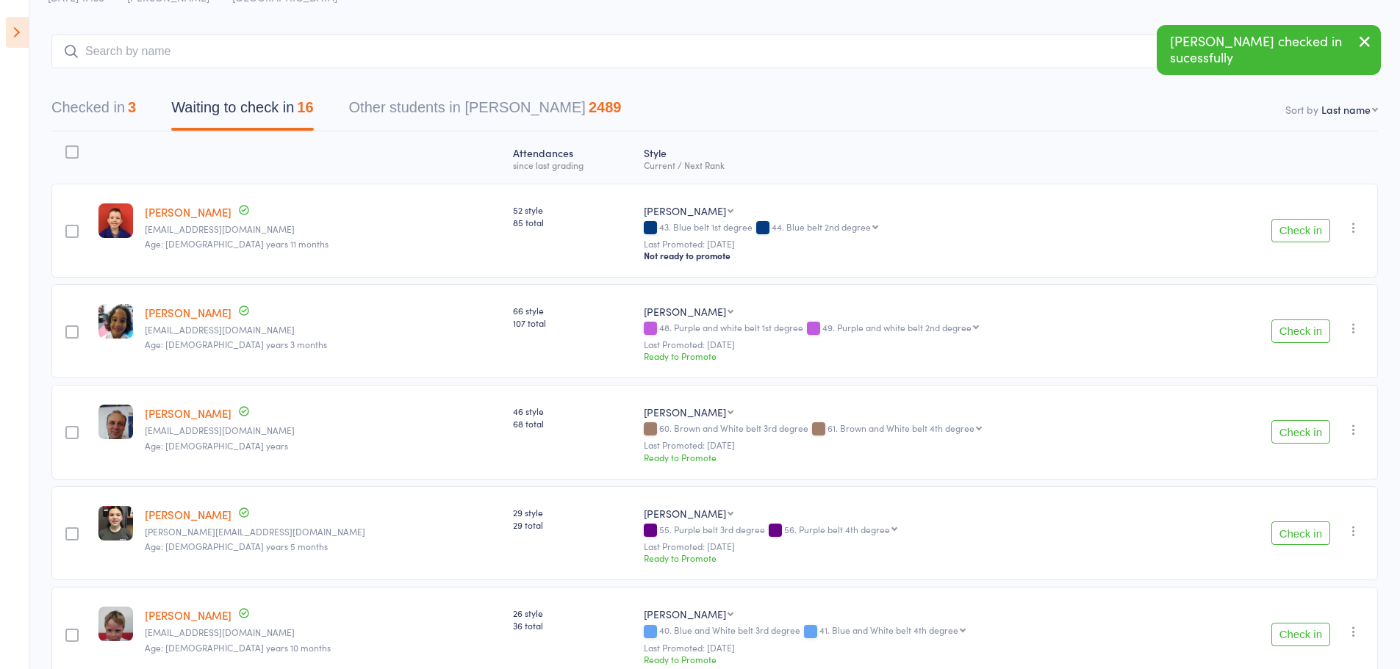
scroll to position [147, 0]
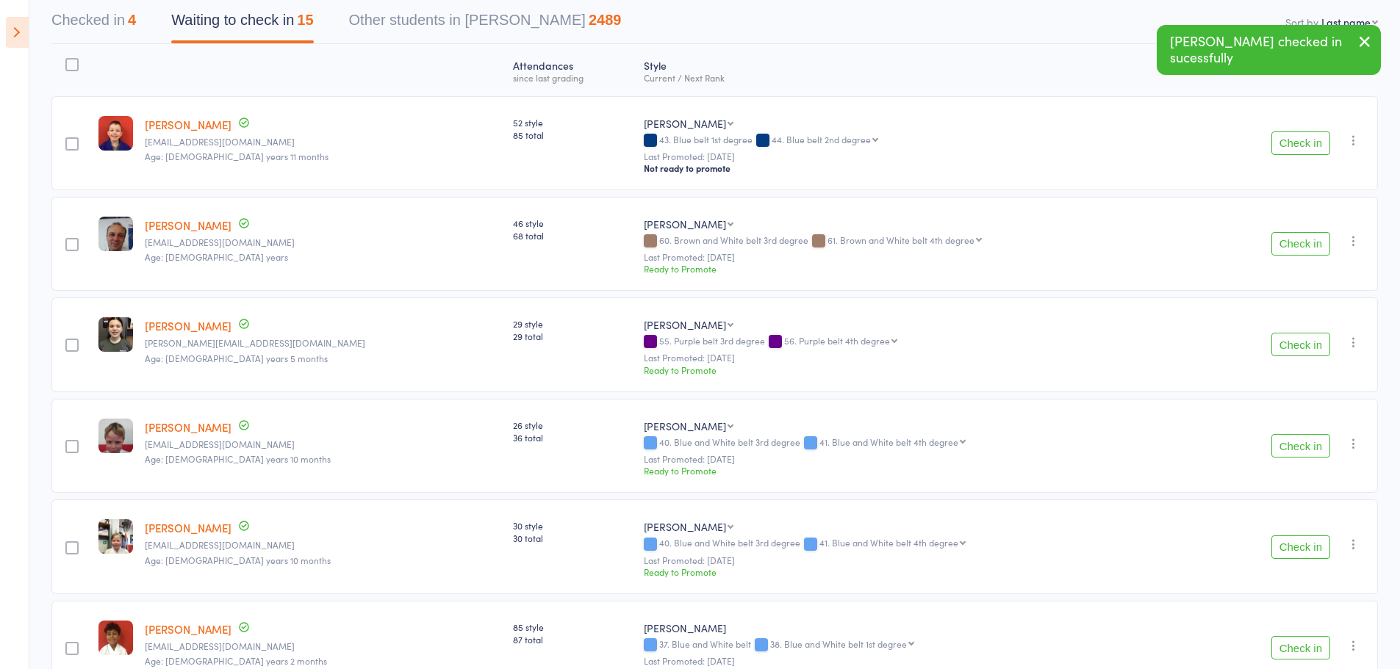
click at [1305, 350] on button "Check in" at bounding box center [1300, 345] width 59 height 24
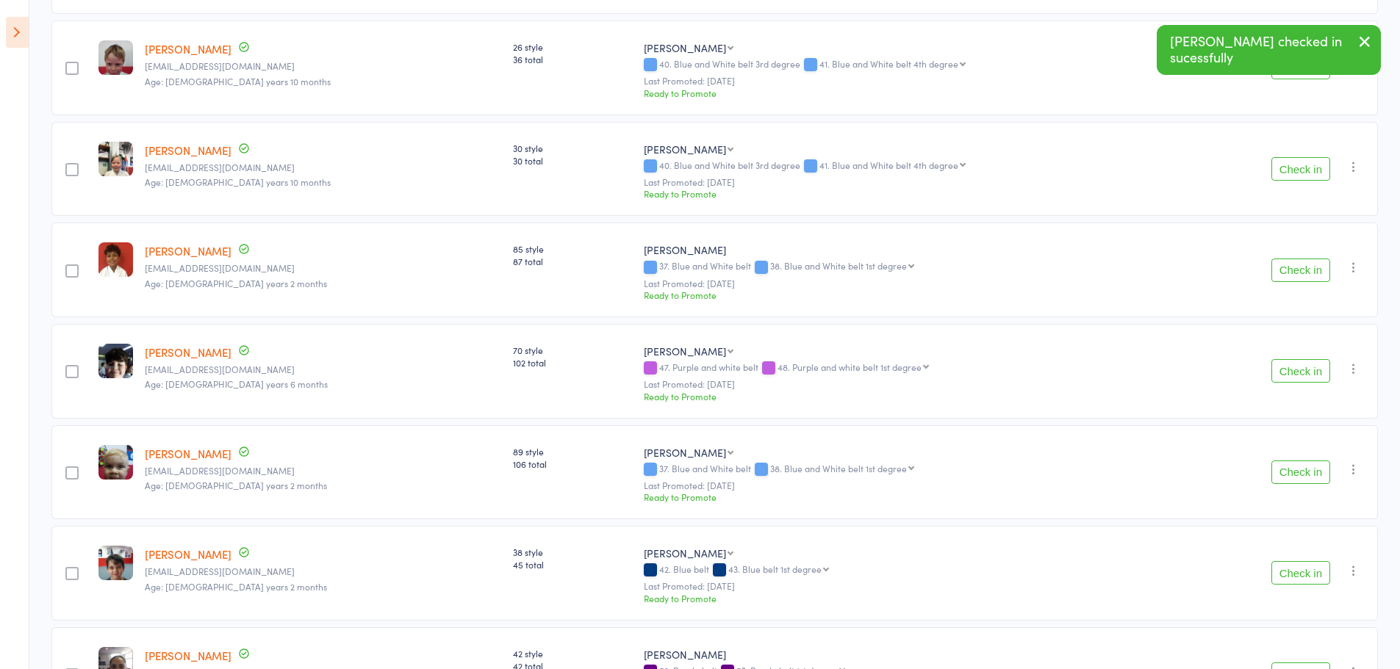
scroll to position [441, 0]
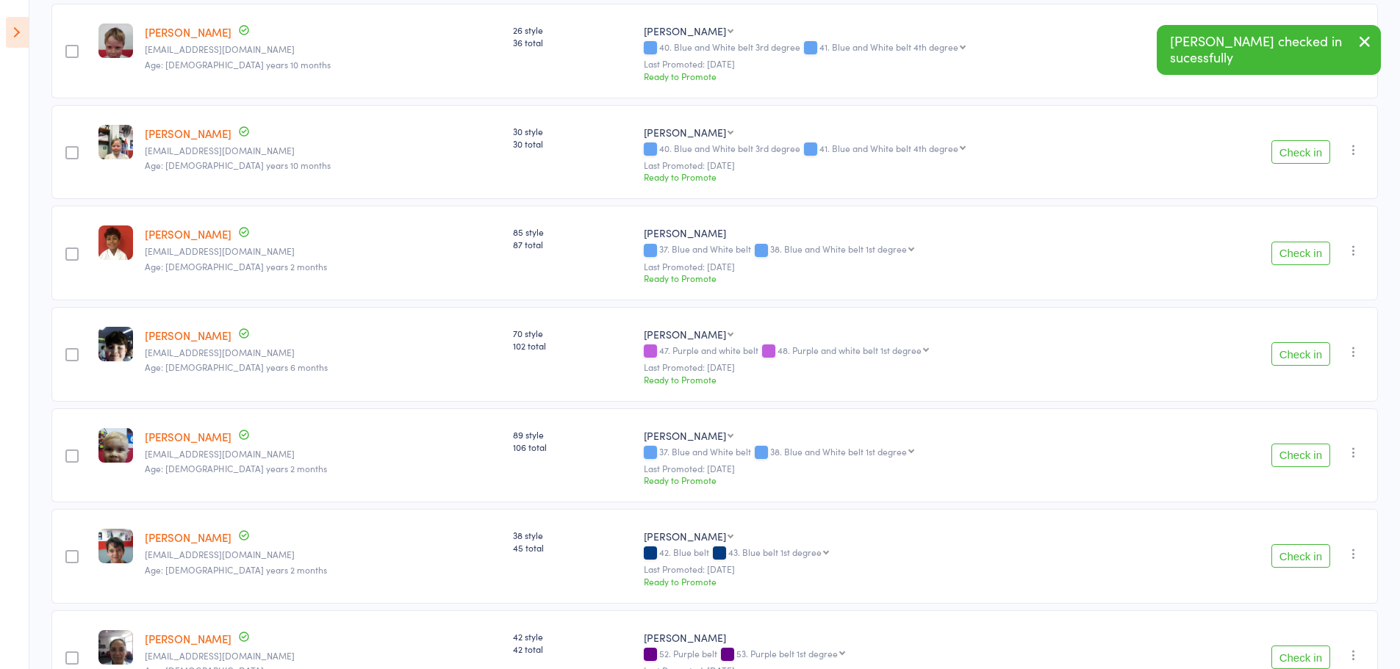
click at [1290, 353] on button "Check in" at bounding box center [1300, 354] width 59 height 24
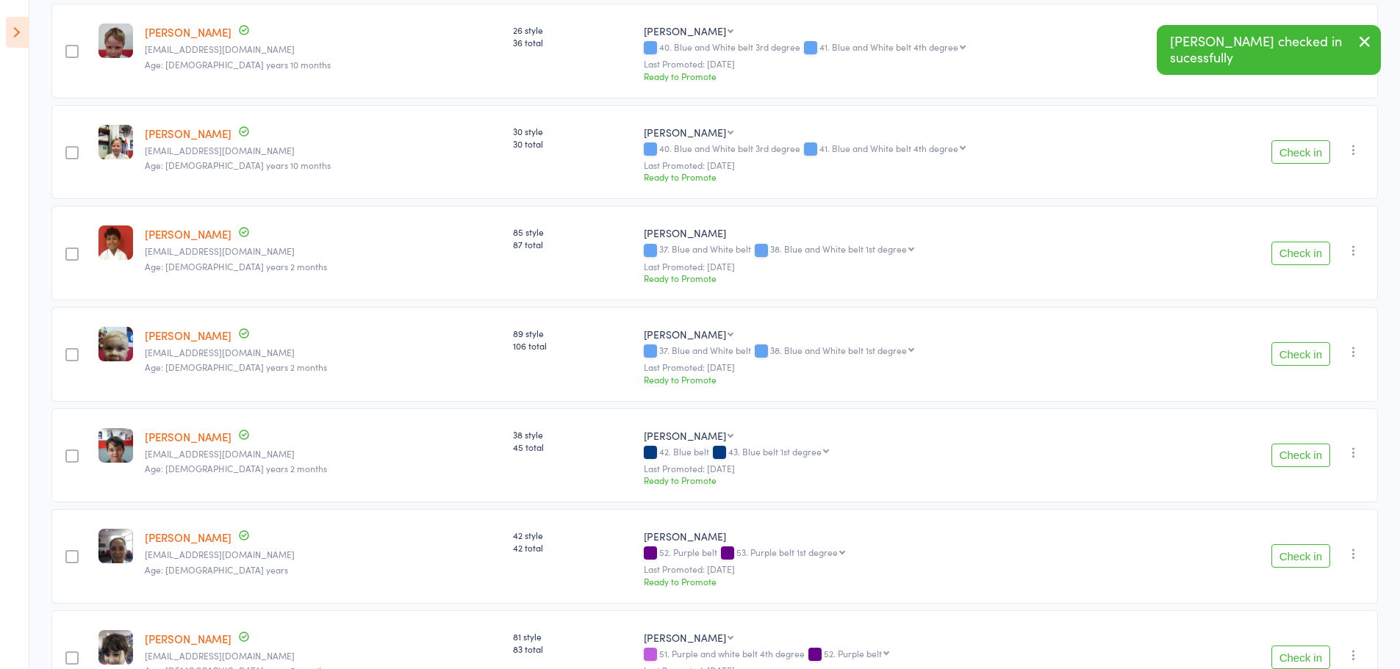
click at [1290, 353] on button "Check in" at bounding box center [1300, 354] width 59 height 24
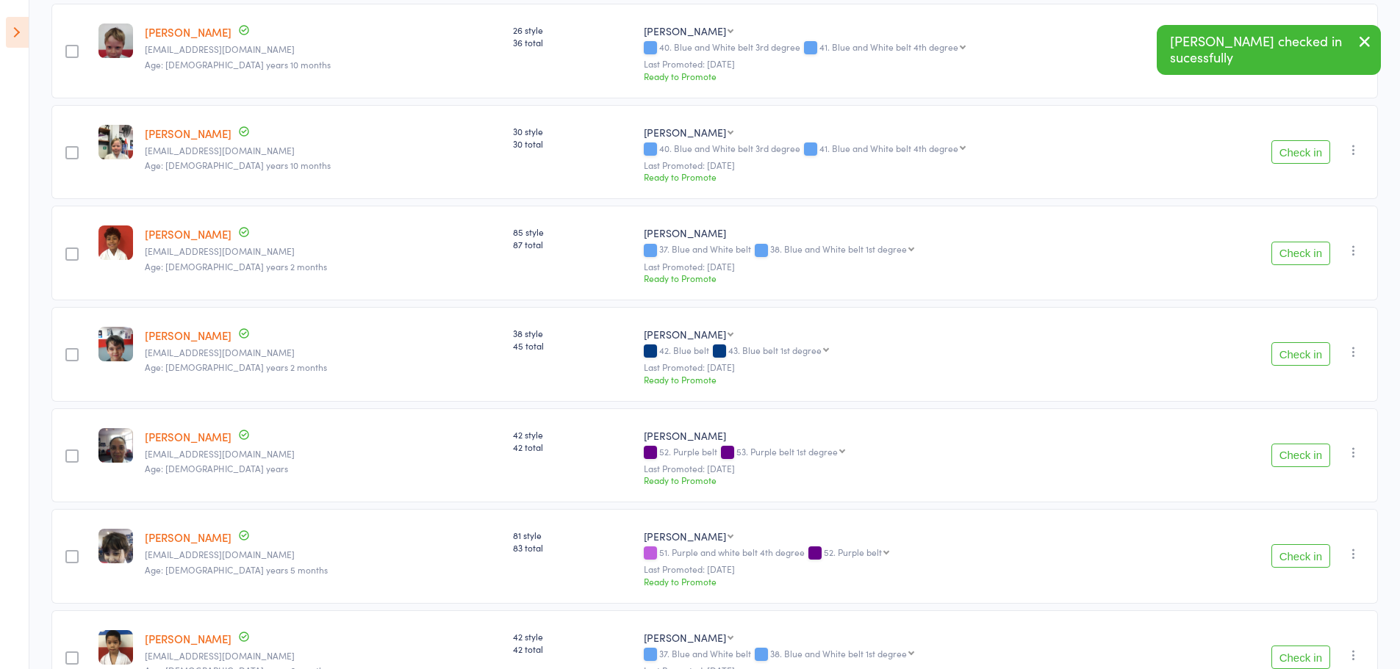
click at [1290, 353] on button "Check in" at bounding box center [1300, 354] width 59 height 24
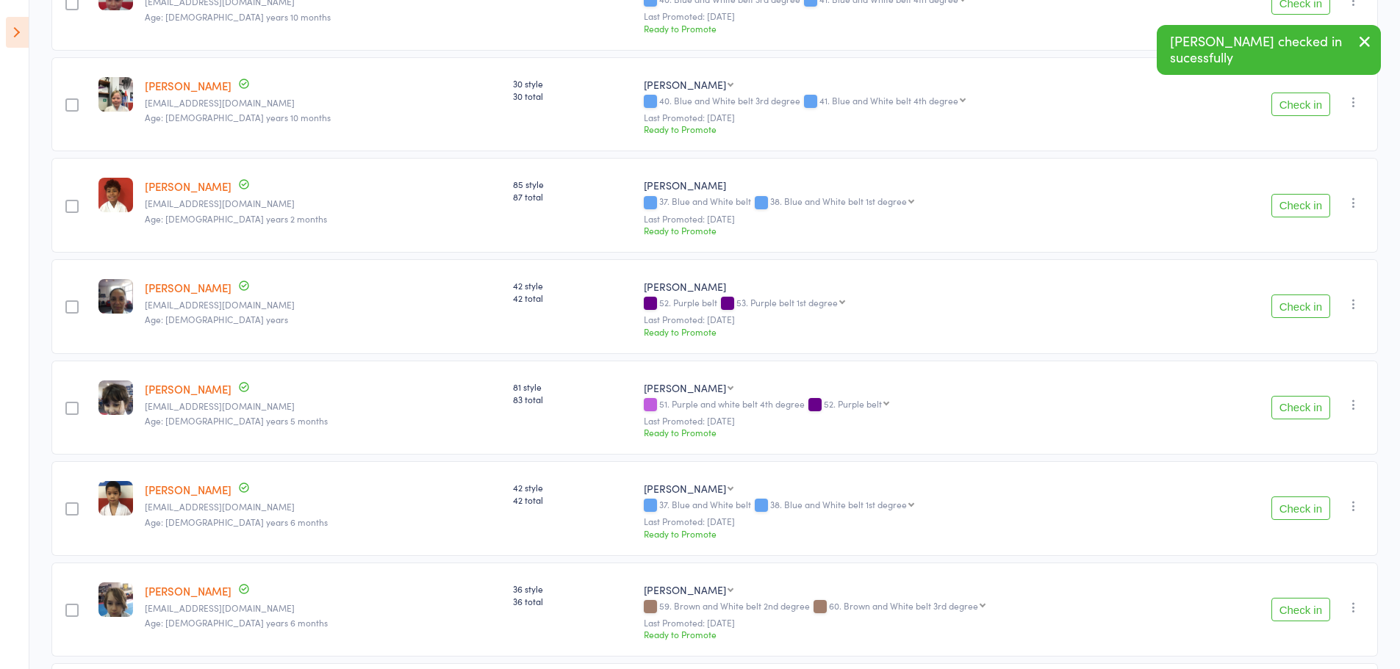
scroll to position [514, 0]
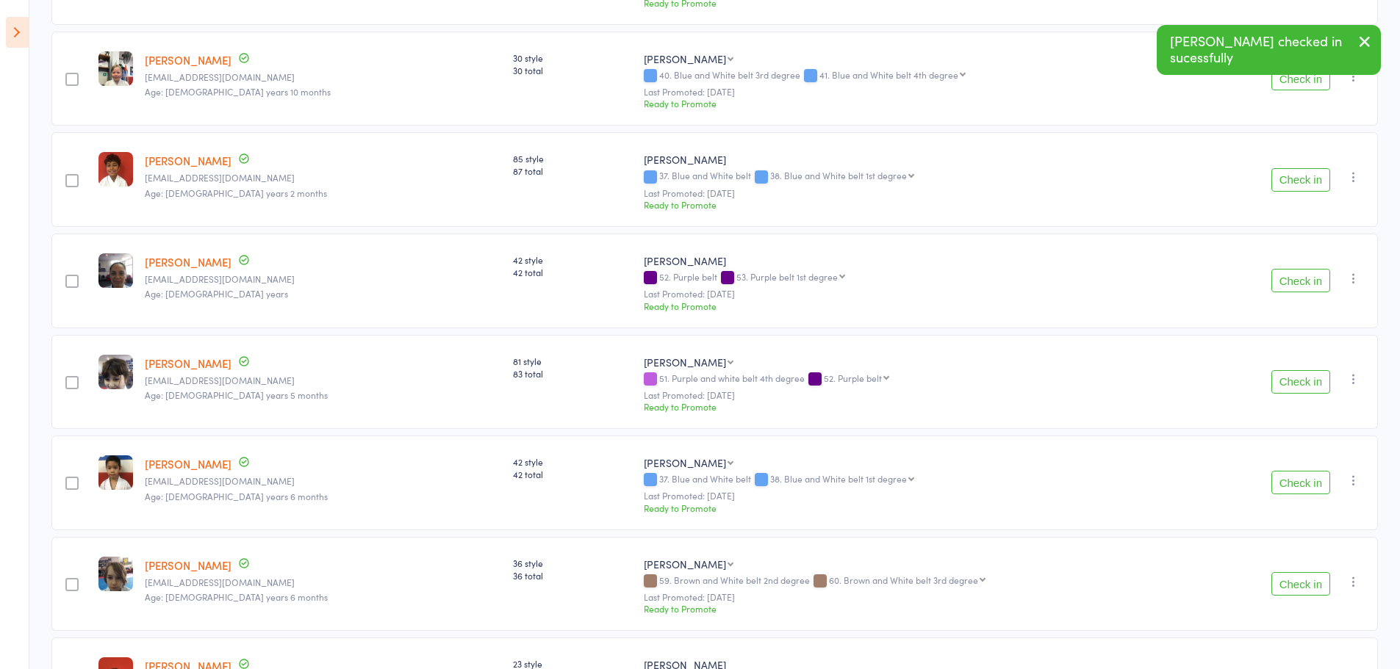
click at [1301, 392] on button "Check in" at bounding box center [1300, 382] width 59 height 24
click at [1302, 381] on button "Check in" at bounding box center [1300, 382] width 59 height 24
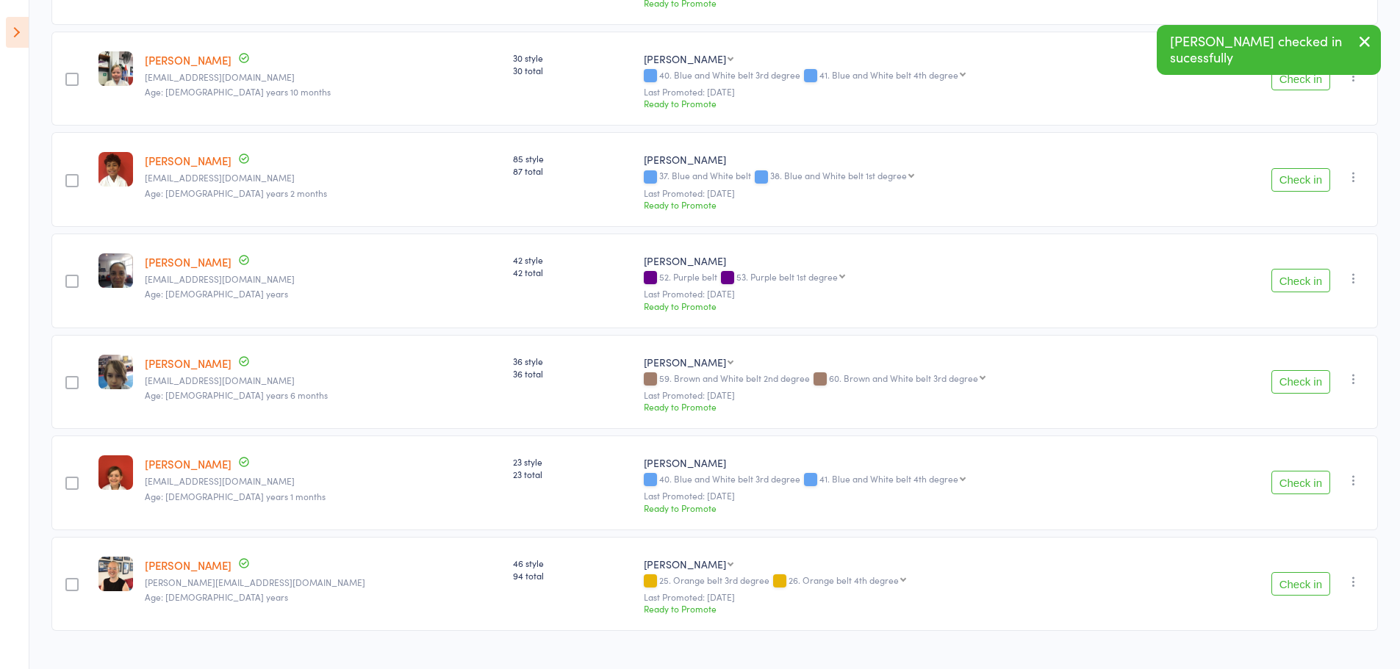
click at [1302, 381] on button "Check in" at bounding box center [1300, 382] width 59 height 24
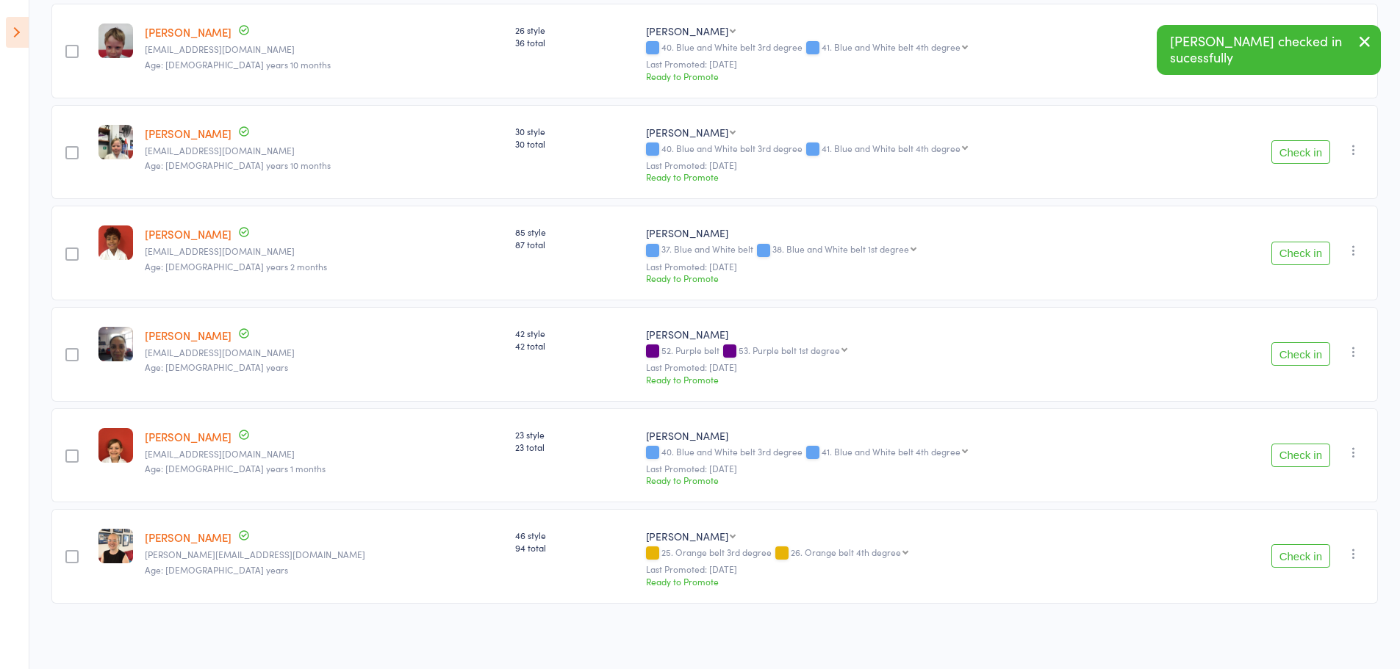
scroll to position [442, 0]
click at [1313, 557] on button "Check in" at bounding box center [1300, 556] width 59 height 24
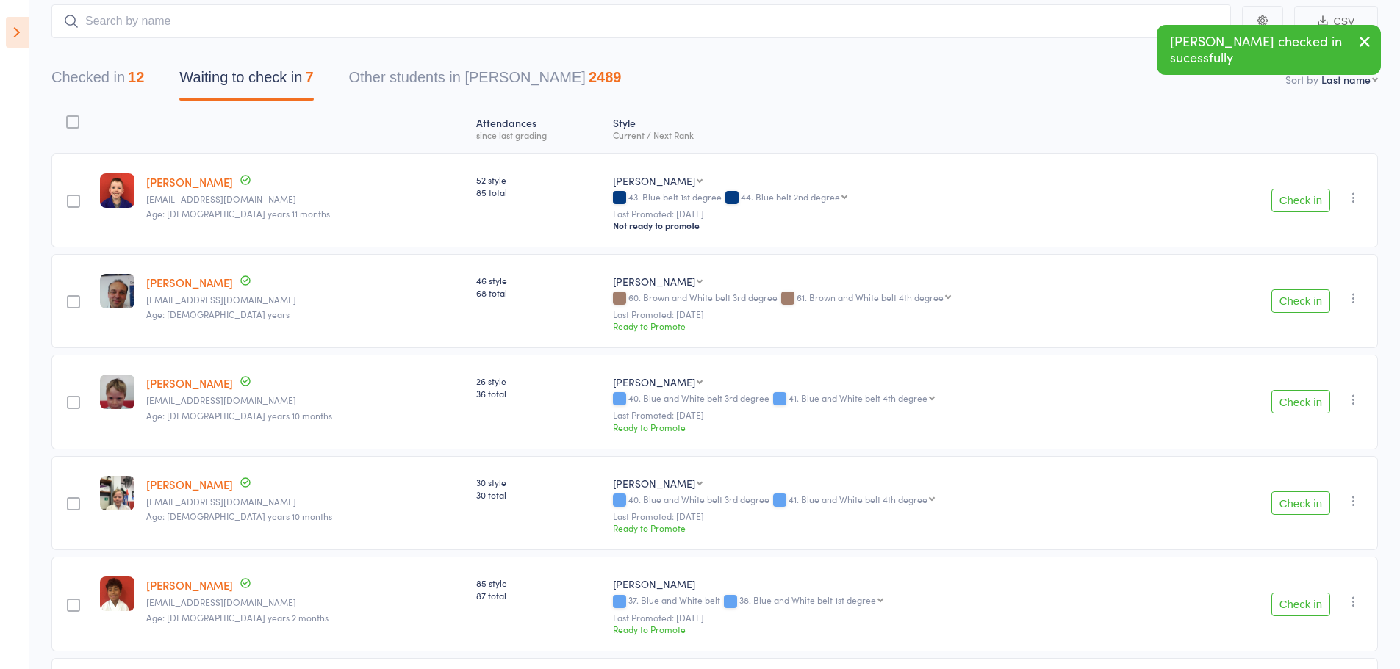
scroll to position [0, 0]
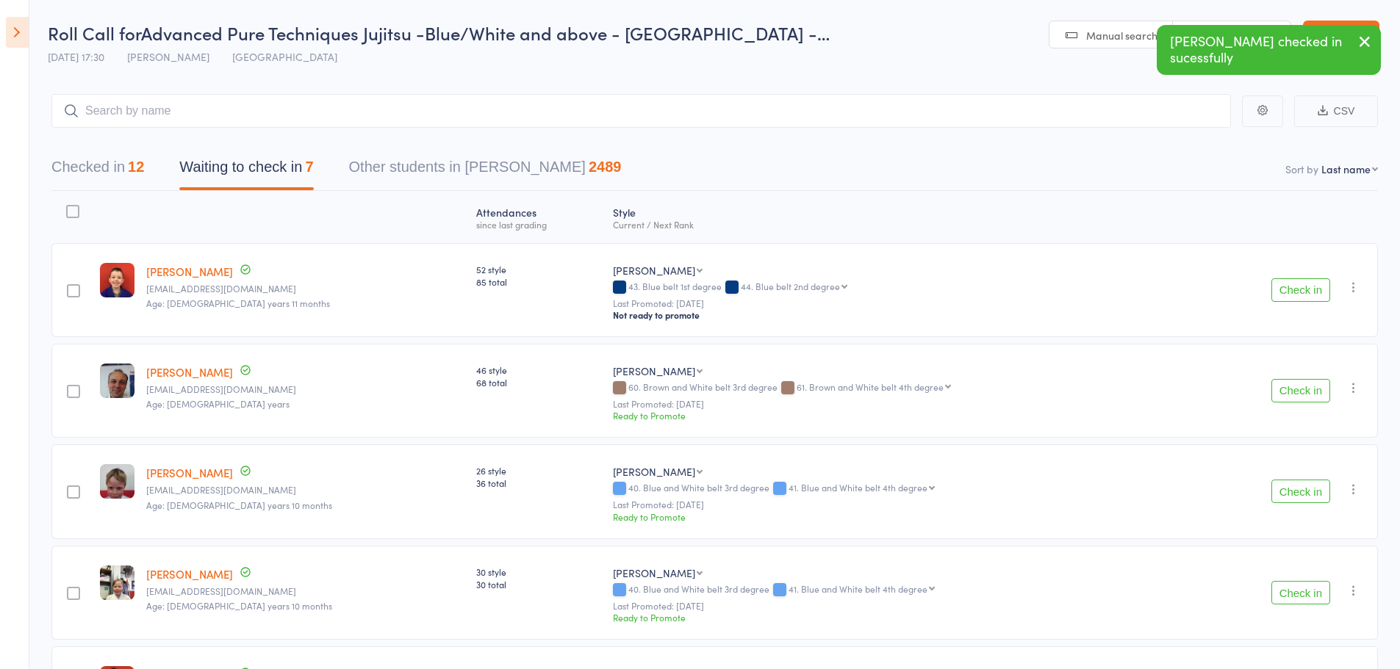
click at [1365, 38] on icon "button" at bounding box center [1365, 41] width 18 height 18
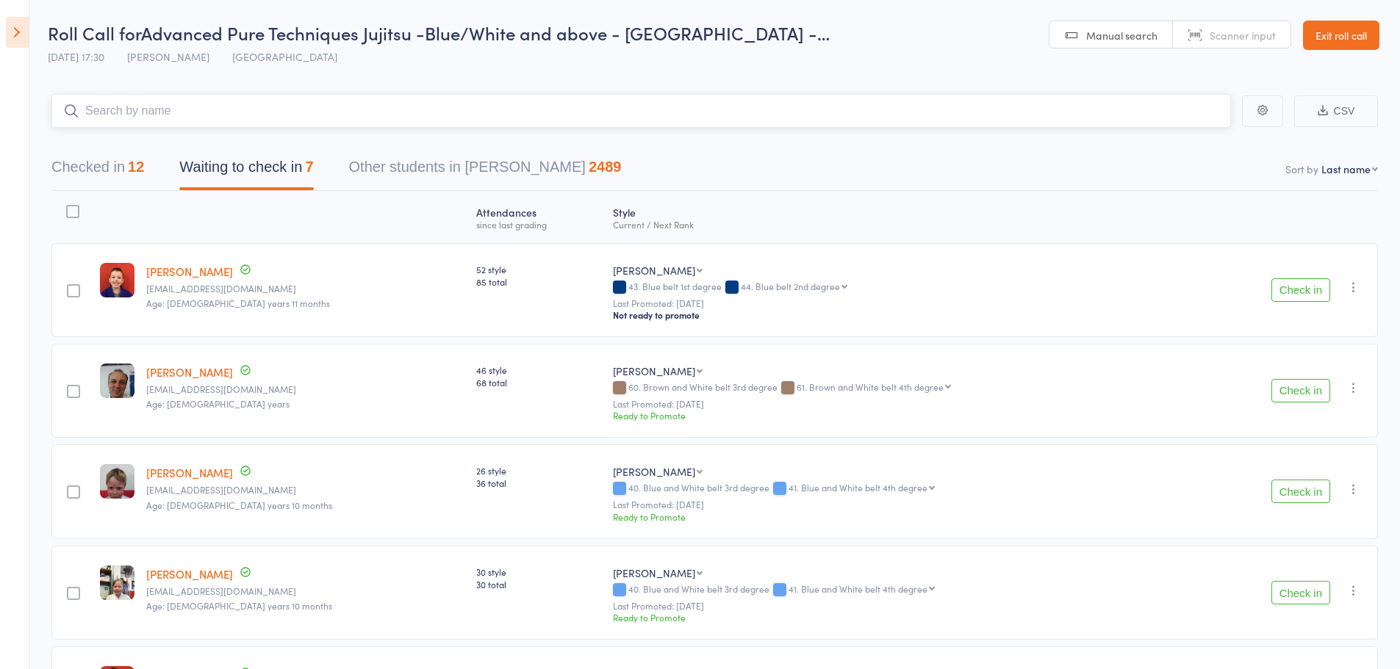
click at [193, 96] on input "search" at bounding box center [640, 111] width 1179 height 34
click at [127, 182] on button "Checked in 12" at bounding box center [97, 170] width 93 height 39
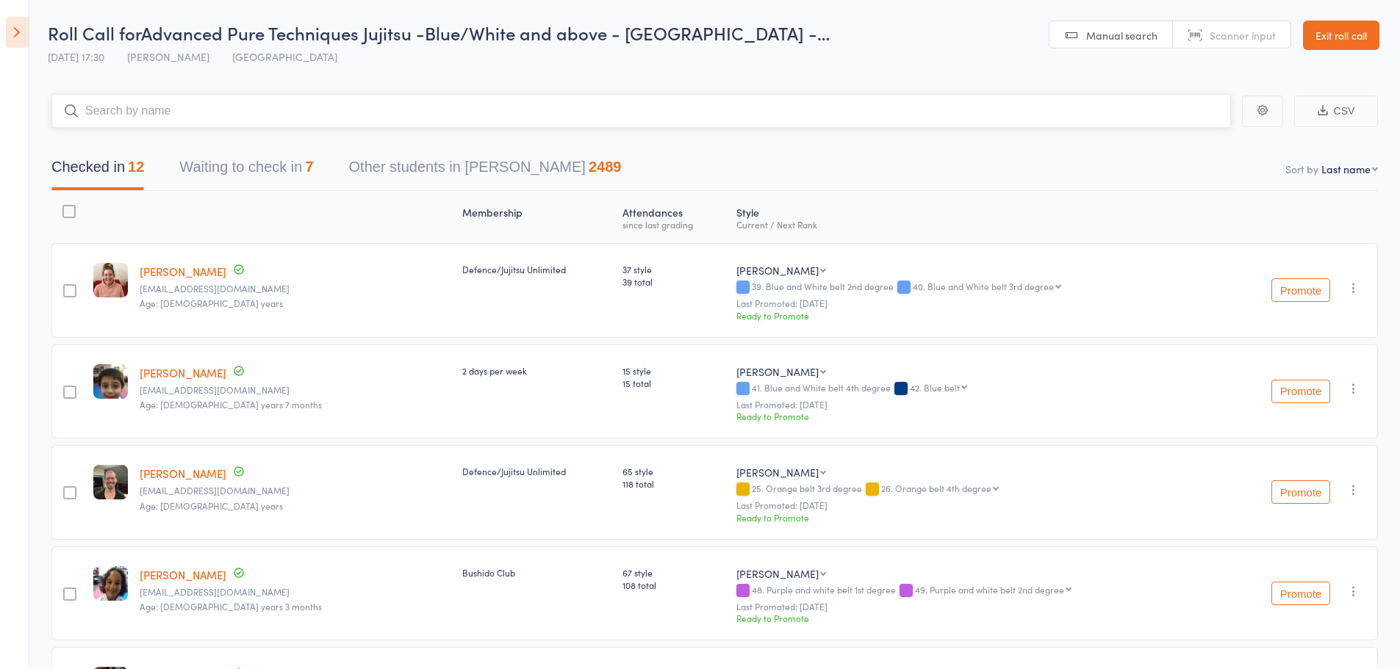
click at [218, 107] on input "search" at bounding box center [640, 111] width 1179 height 34
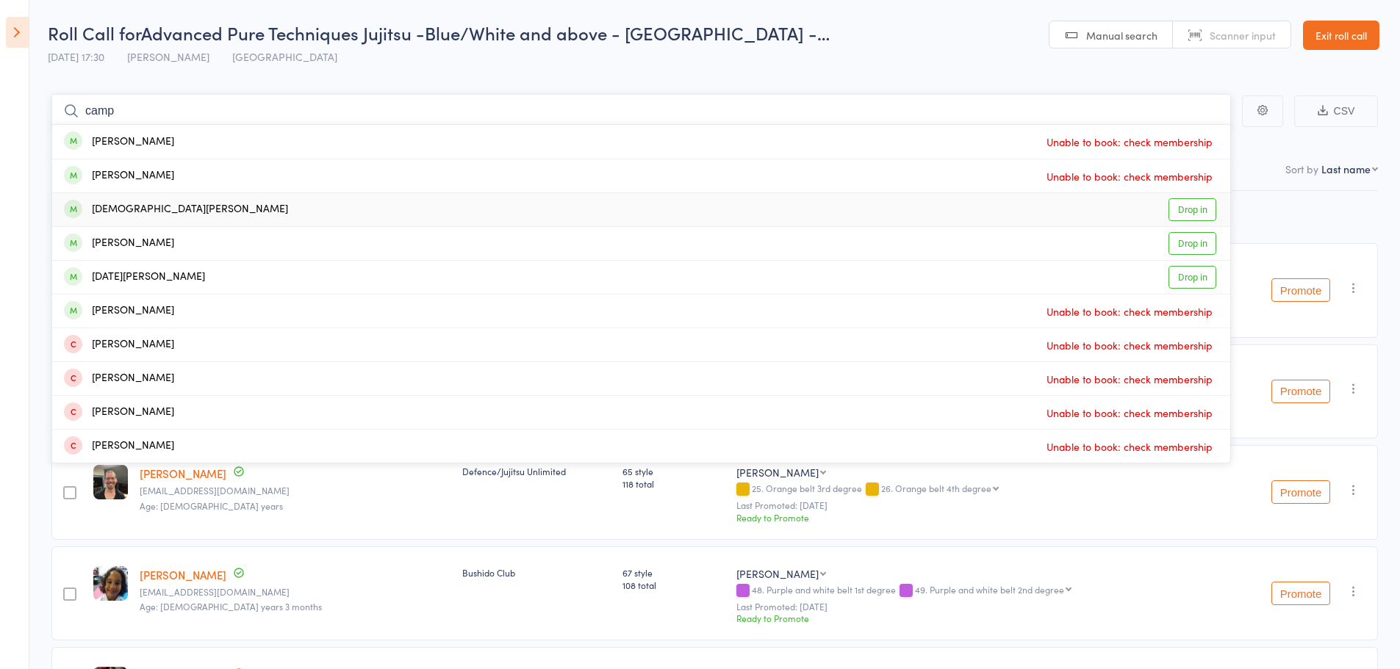
type input "camp"
click at [123, 215] on div "[DEMOGRAPHIC_DATA][PERSON_NAME]" at bounding box center [176, 209] width 224 height 17
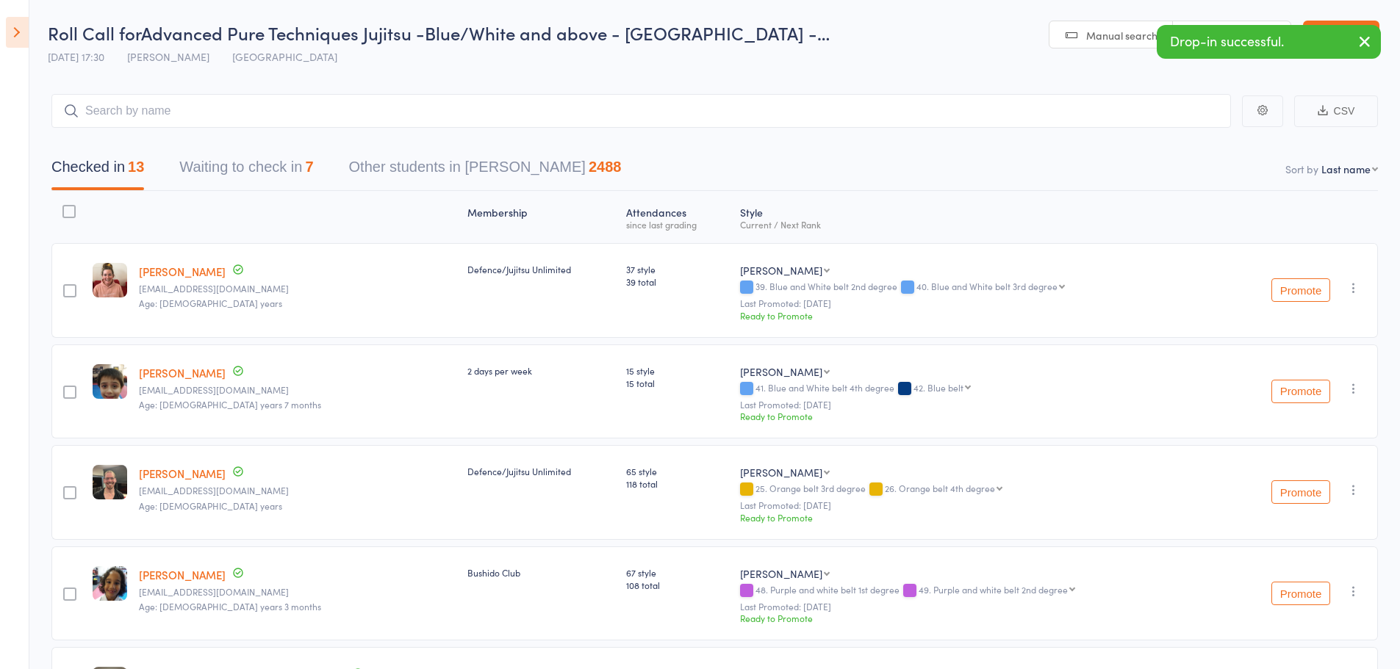
click at [1362, 40] on icon "button" at bounding box center [1365, 41] width 18 height 18
